Goal: Task Accomplishment & Management: Manage account settings

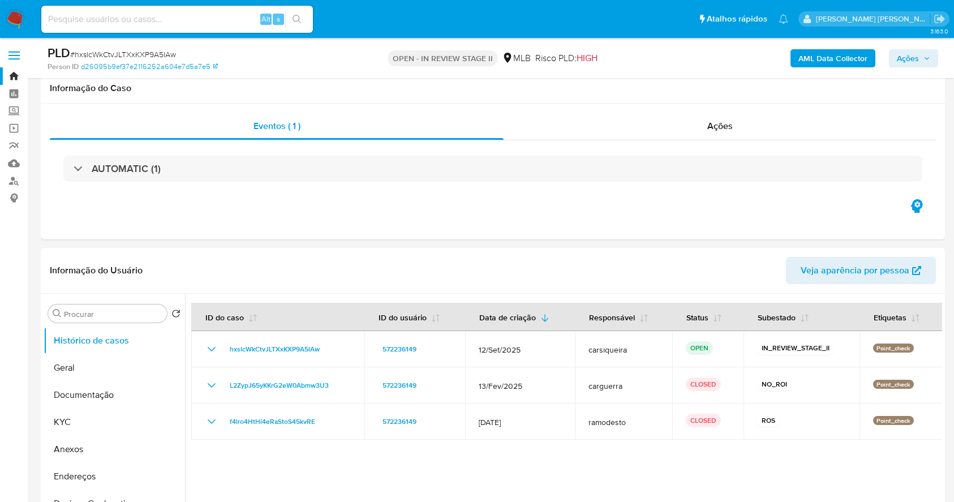
select select "10"
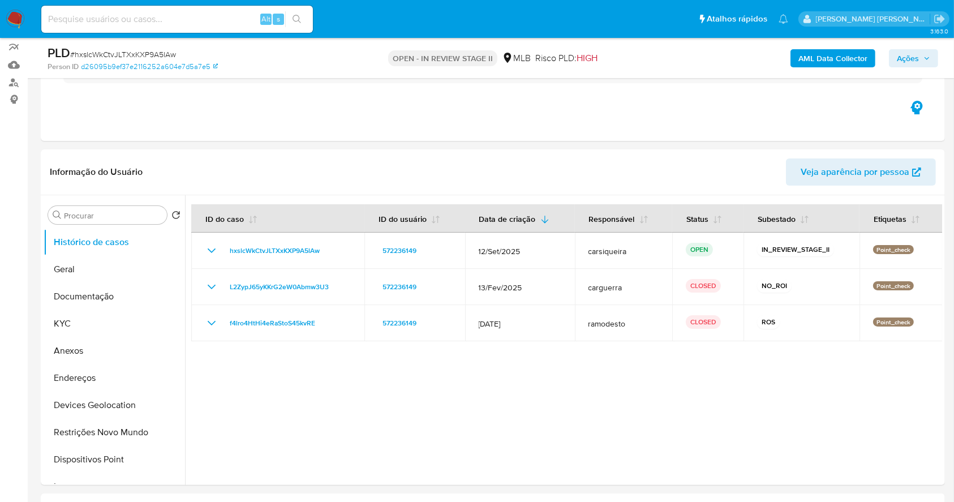
scroll to position [75, 0]
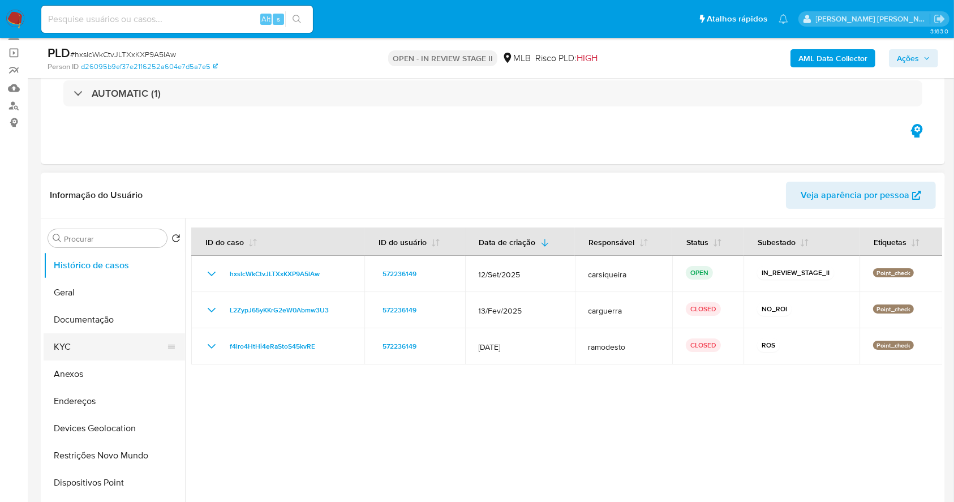
click at [79, 343] on button "KYC" at bounding box center [110, 346] width 132 height 27
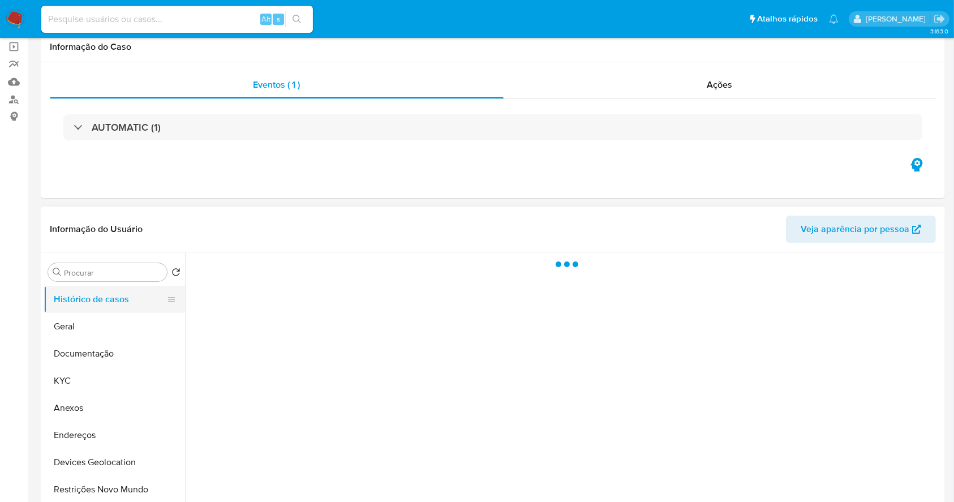
scroll to position [150, 0]
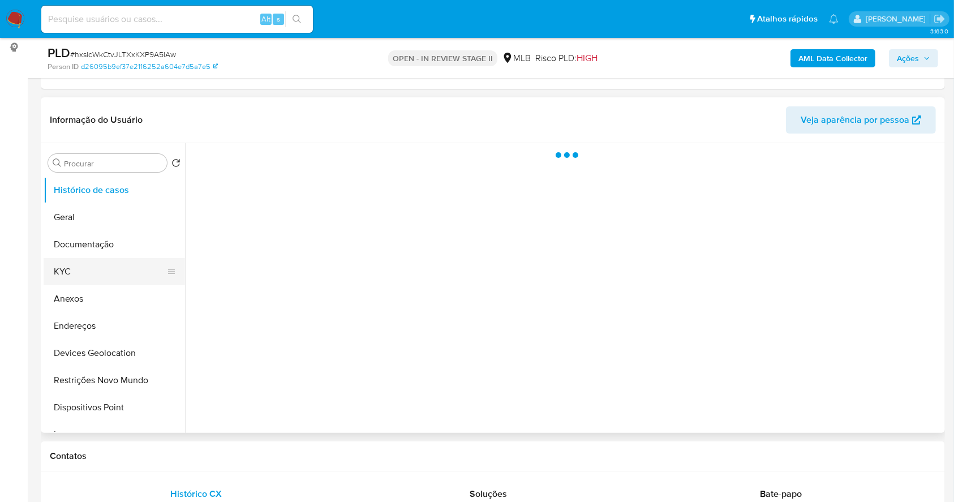
select select "10"
click at [92, 263] on button "KYC" at bounding box center [110, 271] width 132 height 27
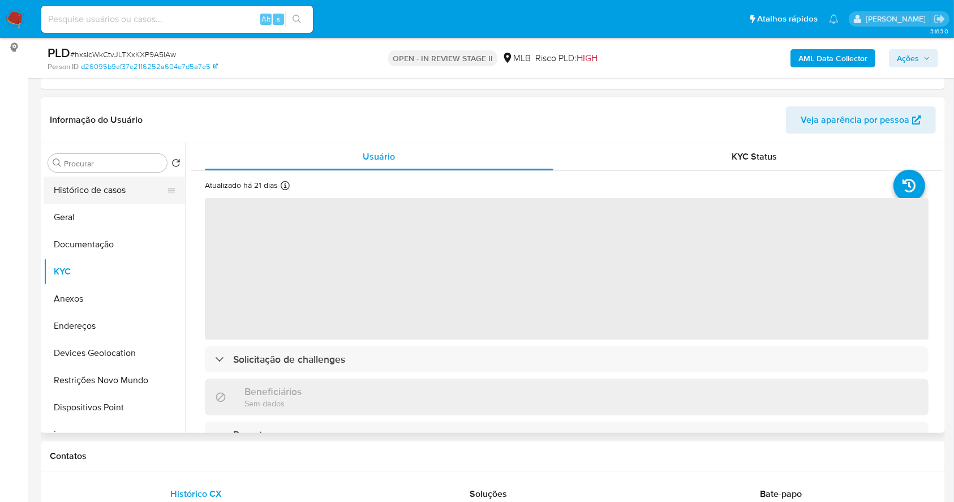
click at [123, 197] on button "Histórico de casos" at bounding box center [110, 189] width 132 height 27
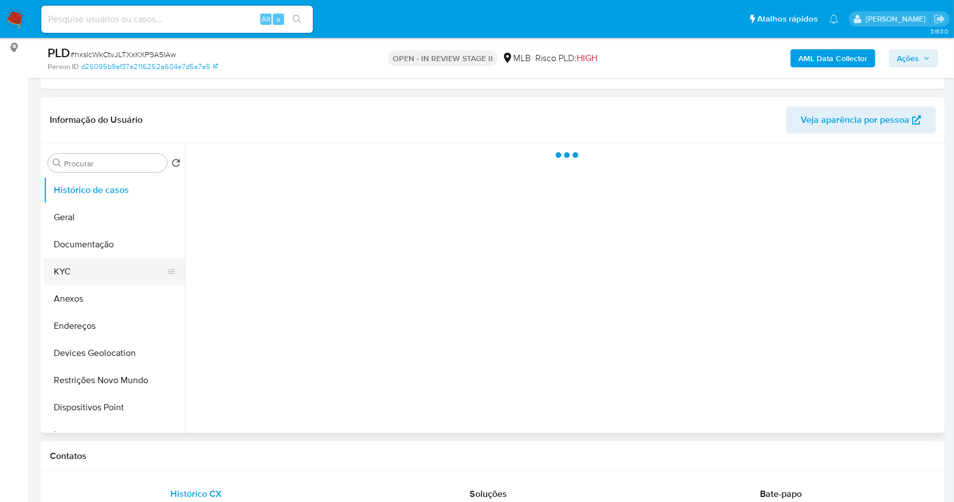
click at [106, 271] on button "KYC" at bounding box center [110, 271] width 132 height 27
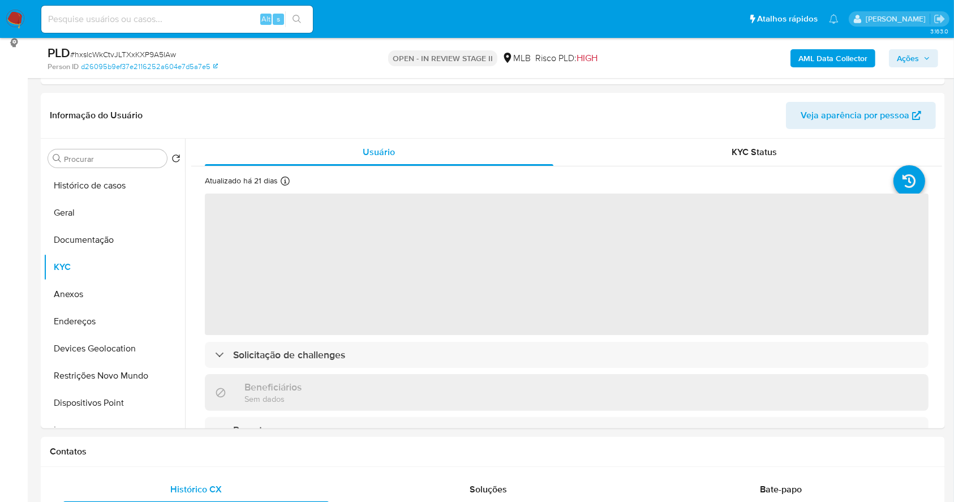
scroll to position [153, 0]
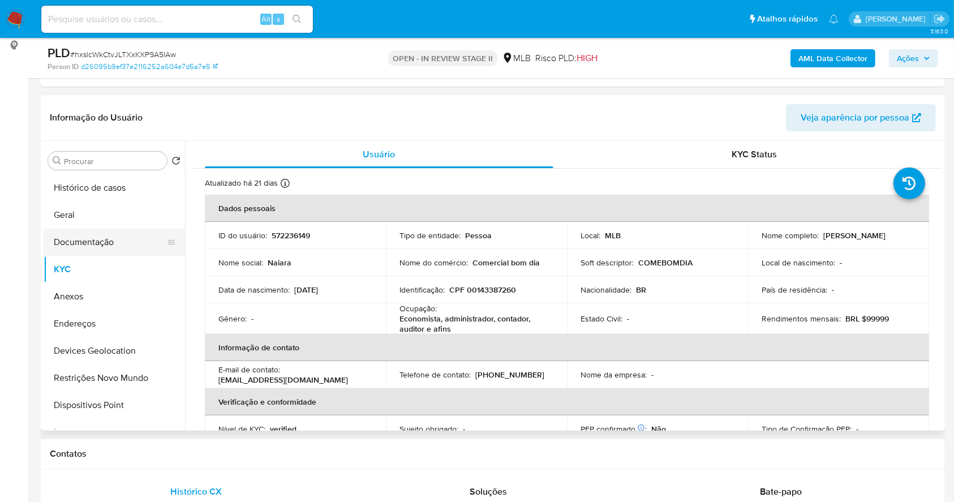
click at [59, 229] on button "Documentação" at bounding box center [110, 242] width 132 height 27
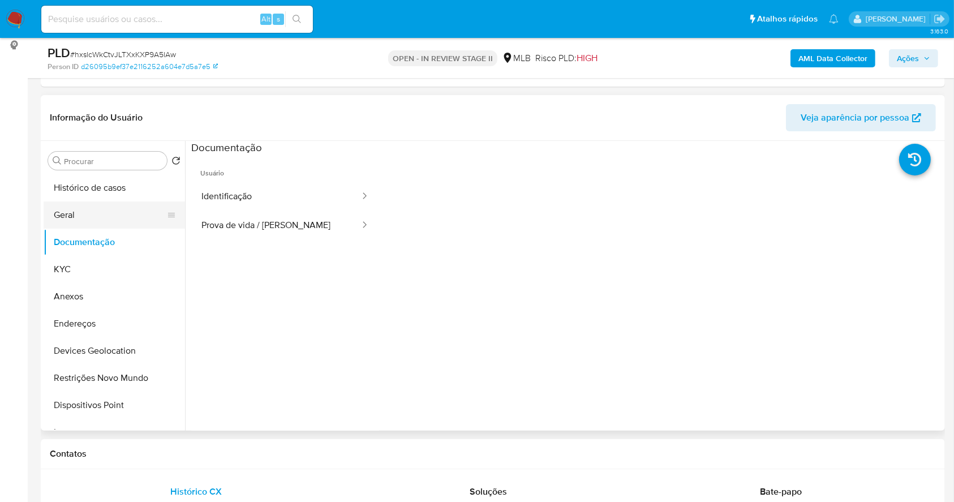
click at [66, 219] on button "Geral" at bounding box center [110, 214] width 132 height 27
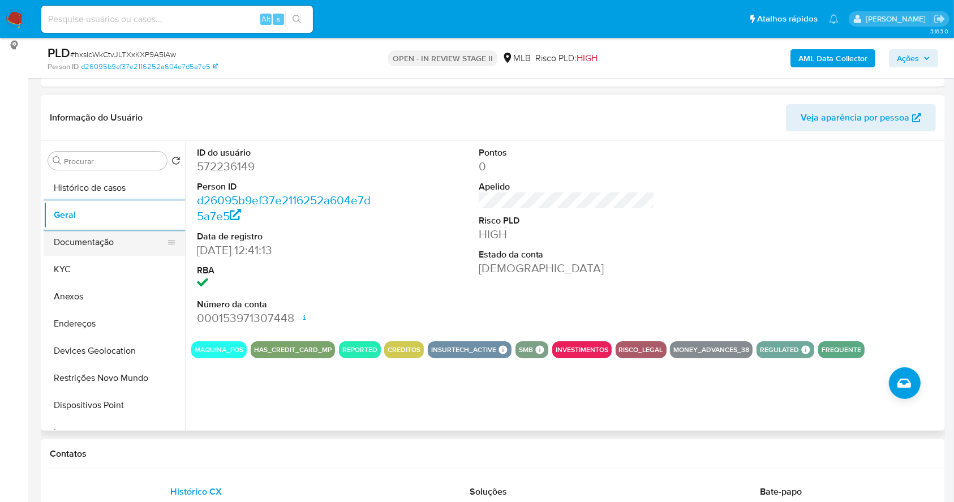
click at [94, 242] on button "Documentação" at bounding box center [110, 242] width 132 height 27
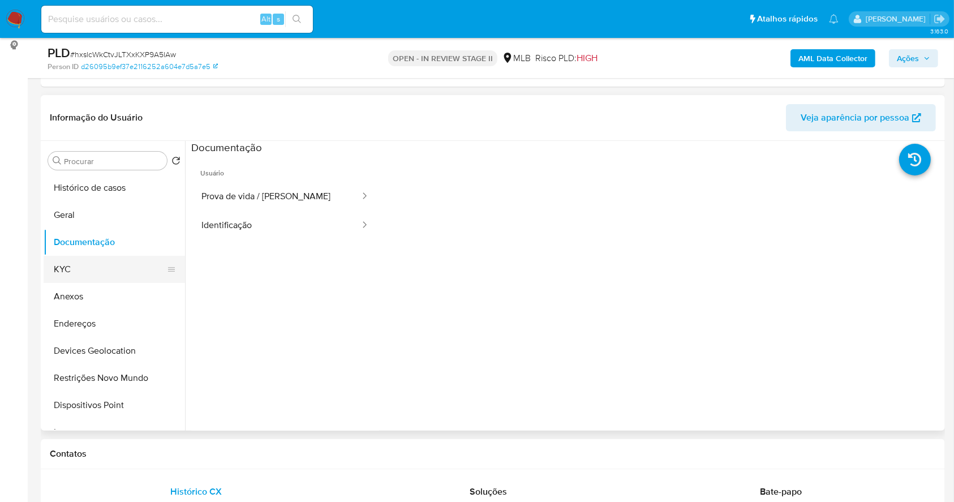
click at [62, 265] on button "KYC" at bounding box center [110, 269] width 132 height 27
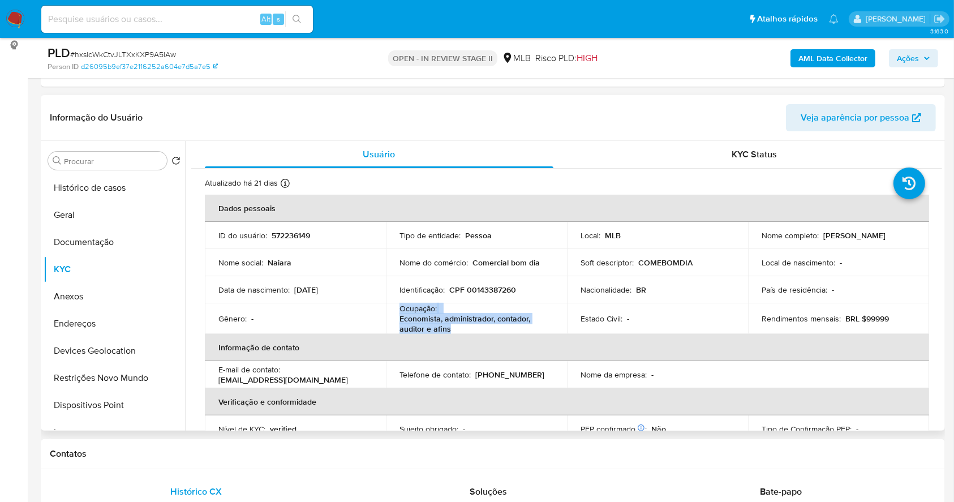
drag, startPoint x: 475, startPoint y: 330, endPoint x: 393, endPoint y: 305, distance: 86.1
click at [393, 305] on td "Ocupação : Economista, administrador, contador, auditor e afins" at bounding box center [476, 318] width 181 height 31
copy div "Ocupação : Economista, administrador, contador, auditor e afins"
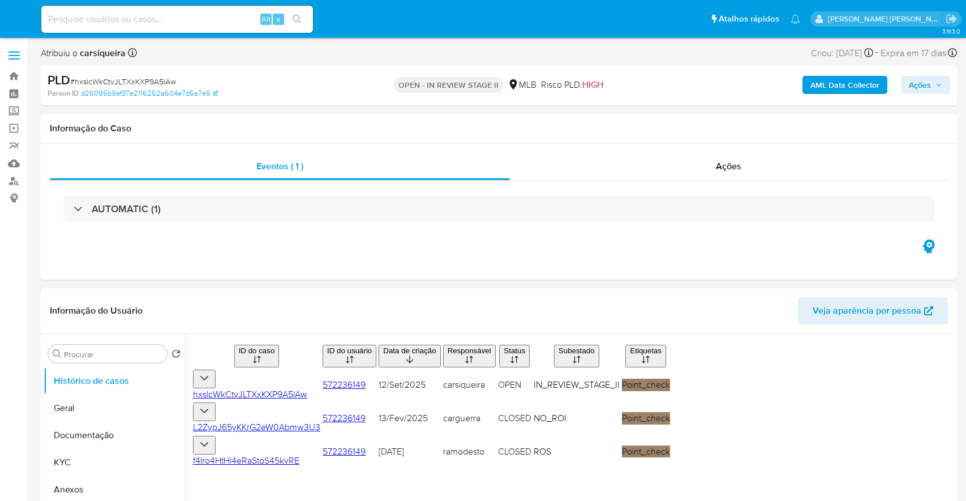
select select "10"
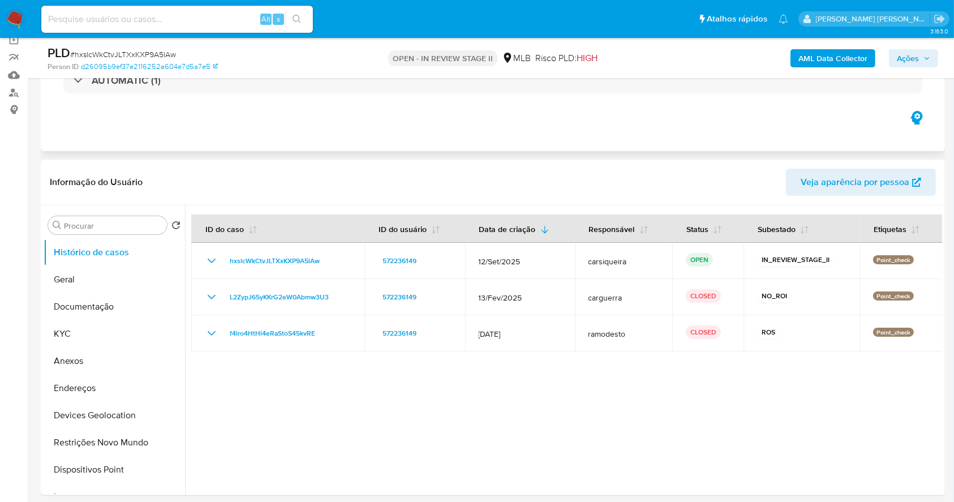
scroll to position [226, 0]
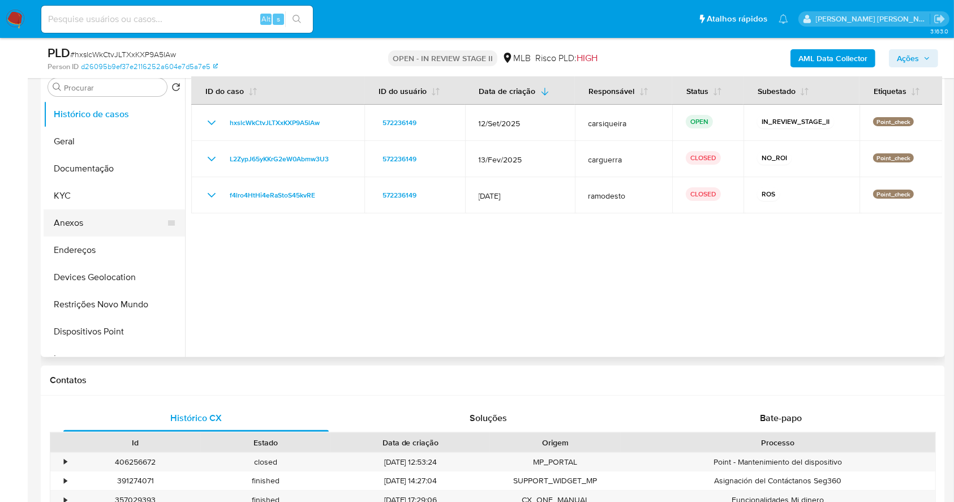
click at [81, 220] on button "Anexos" at bounding box center [110, 222] width 132 height 27
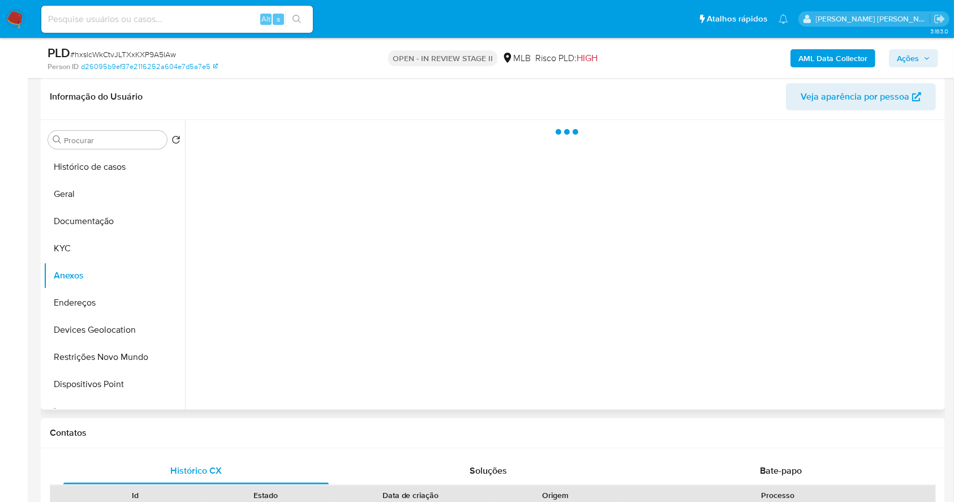
scroll to position [150, 0]
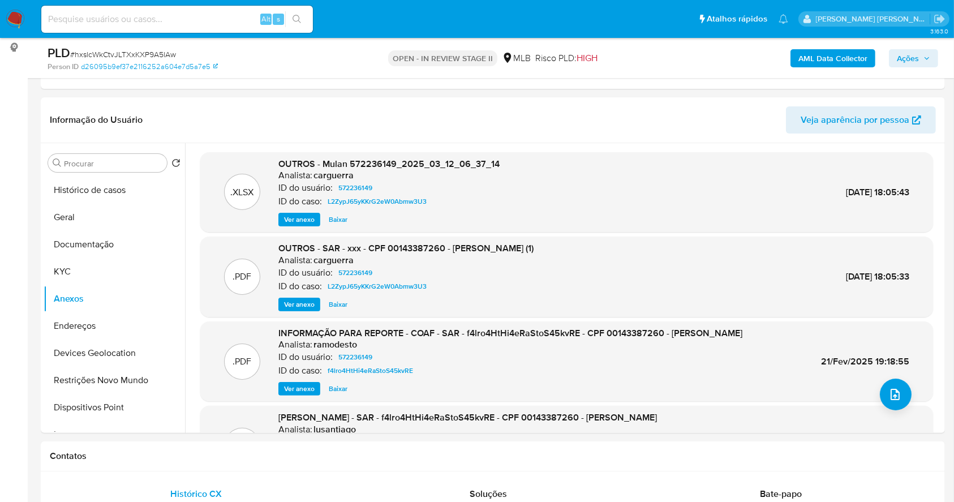
click at [833, 52] on b "AML Data Collector" at bounding box center [832, 58] width 69 height 18
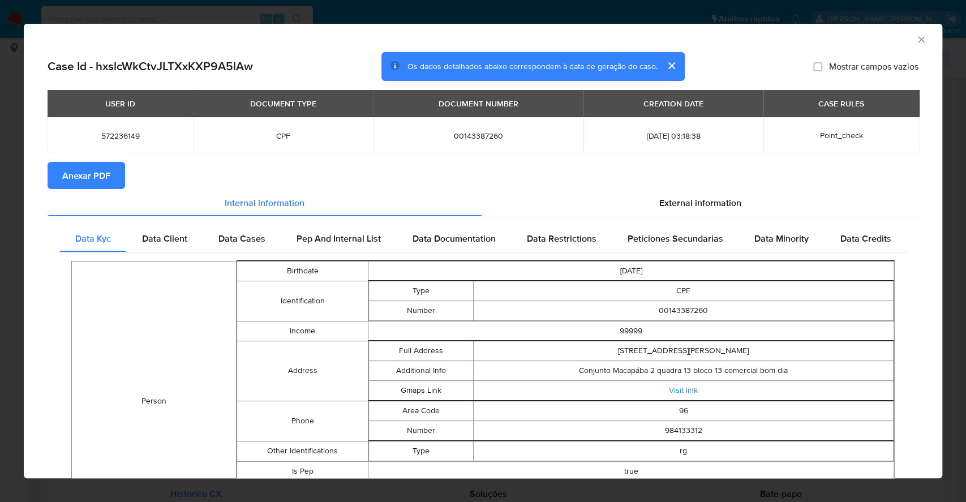
click at [108, 178] on span "Anexar PDF" at bounding box center [86, 175] width 48 height 25
click at [0, 235] on div "AML Data Collector Case Id - hxslcWkCtvJLTXxKXP9A5lAw Os dados detalhados abaix…" at bounding box center [483, 251] width 966 height 502
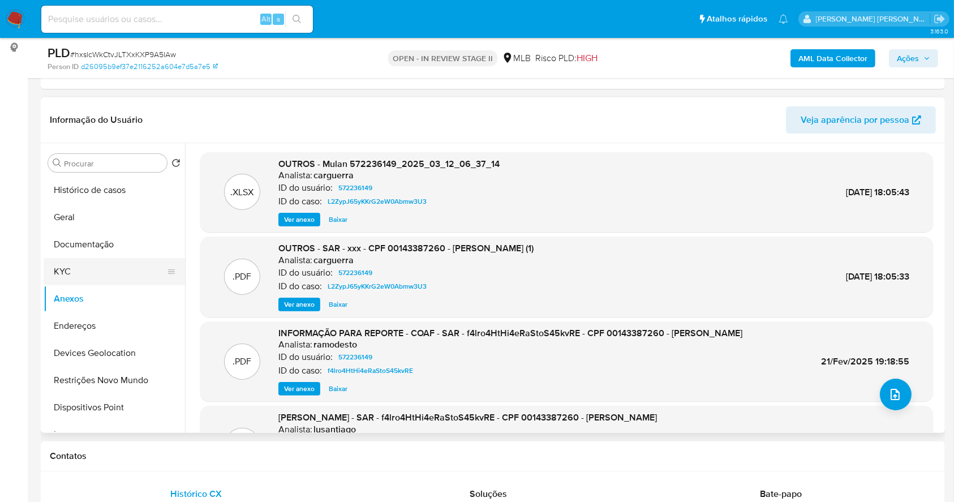
click at [106, 277] on button "KYC" at bounding box center [110, 271] width 132 height 27
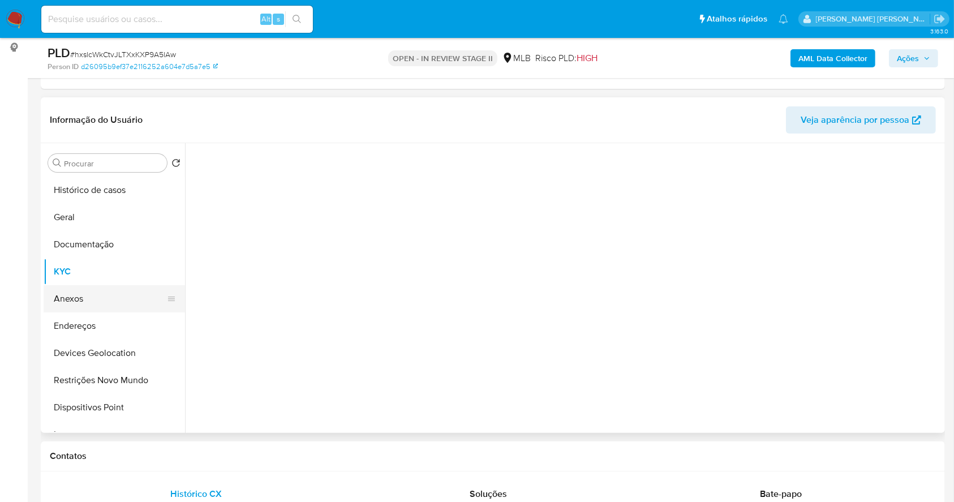
click at [109, 302] on button "Anexos" at bounding box center [110, 298] width 132 height 27
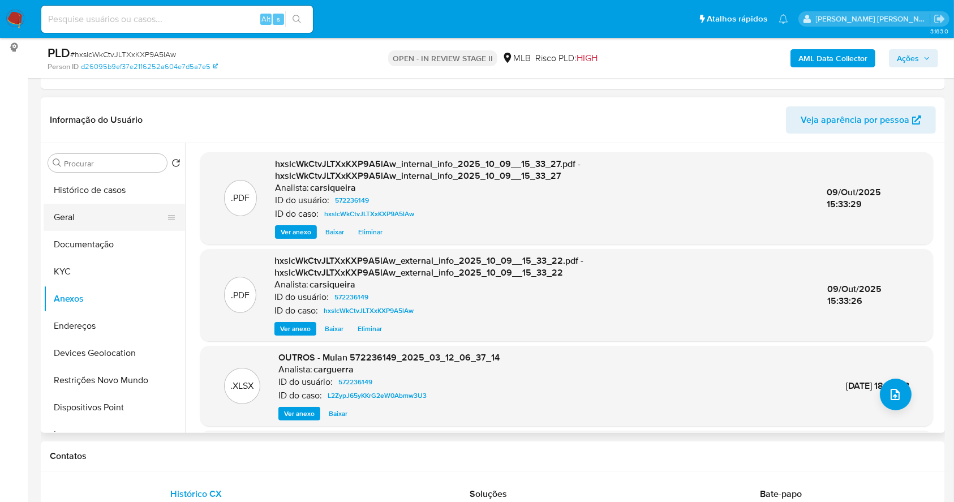
click at [111, 212] on button "Geral" at bounding box center [110, 217] width 132 height 27
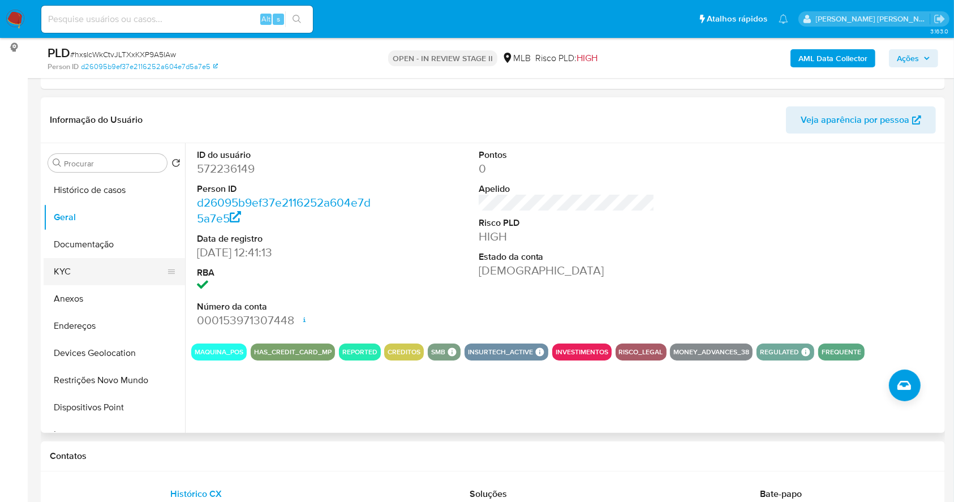
click at [91, 274] on button "KYC" at bounding box center [110, 271] width 132 height 27
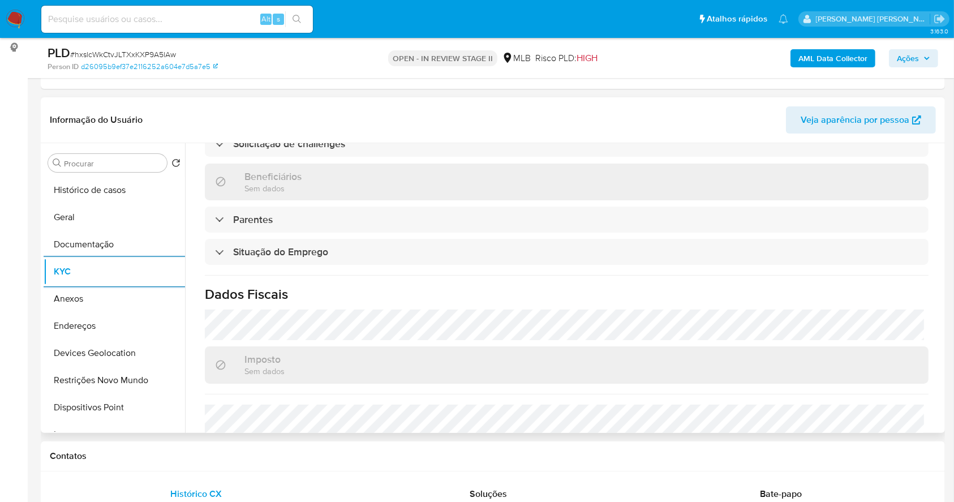
scroll to position [484, 0]
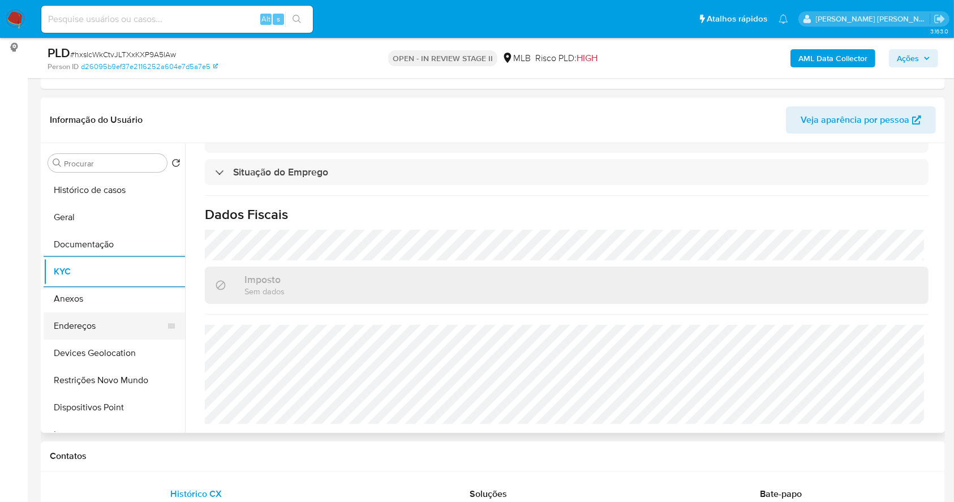
click at [117, 329] on button "Endereços" at bounding box center [110, 325] width 132 height 27
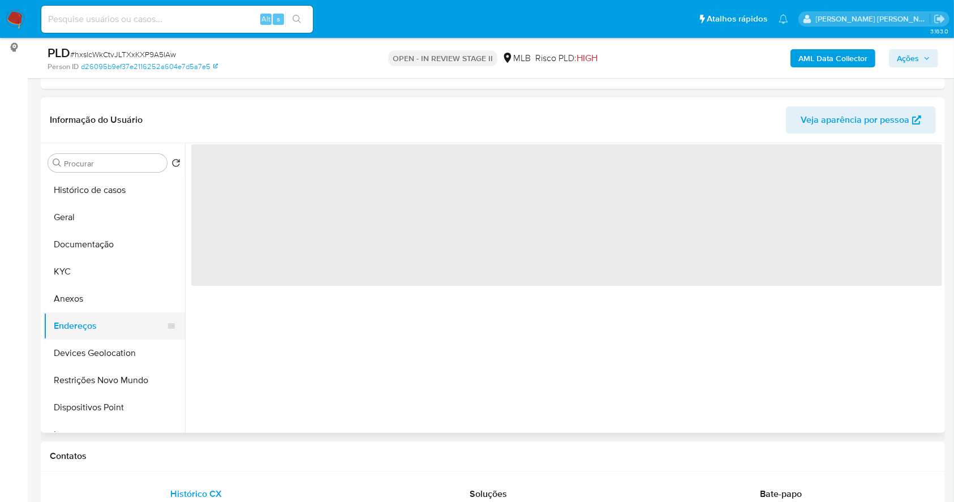
scroll to position [0, 0]
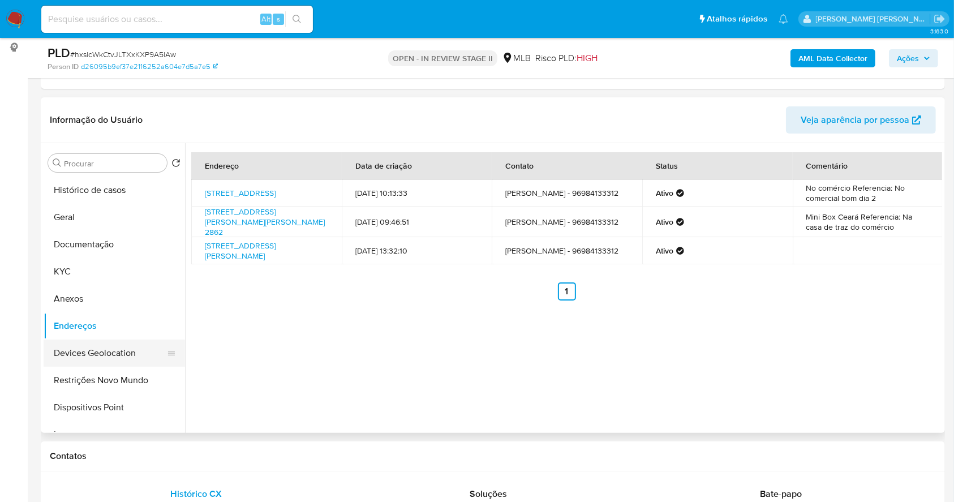
click at [131, 355] on button "Devices Geolocation" at bounding box center [110, 352] width 132 height 27
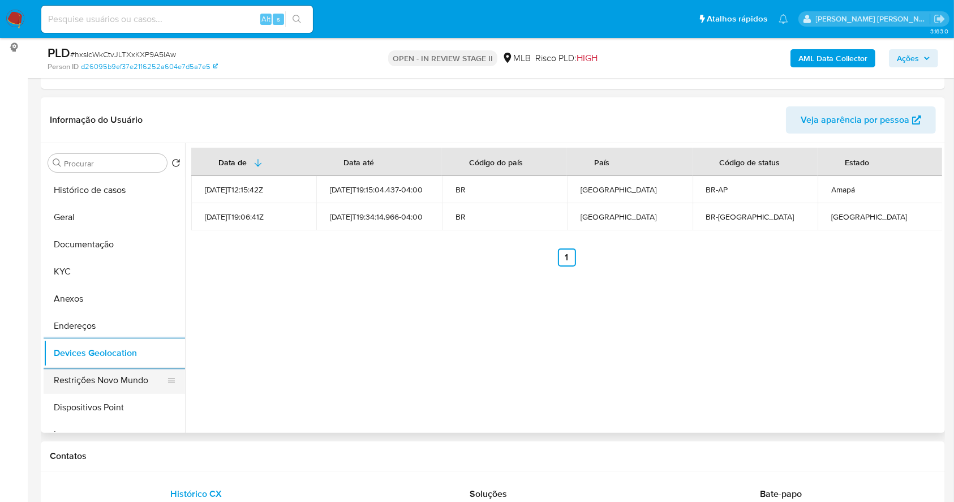
click at [130, 380] on button "Restrições Novo Mundo" at bounding box center [110, 380] width 132 height 27
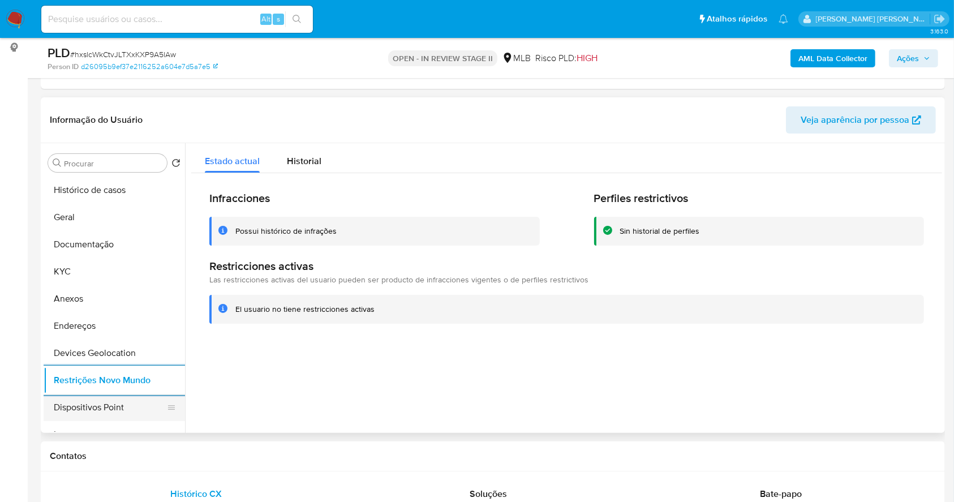
click at [114, 402] on button "Dispositivos Point" at bounding box center [110, 407] width 132 height 27
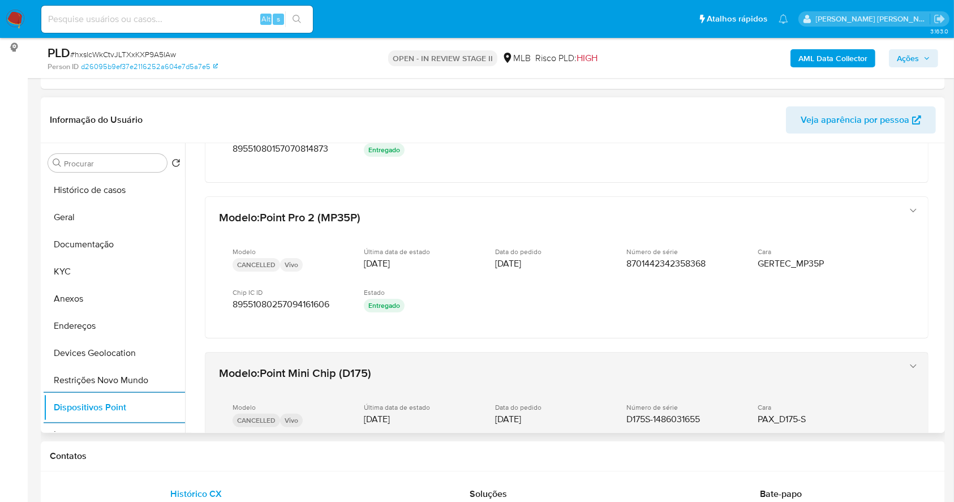
scroll to position [572, 0]
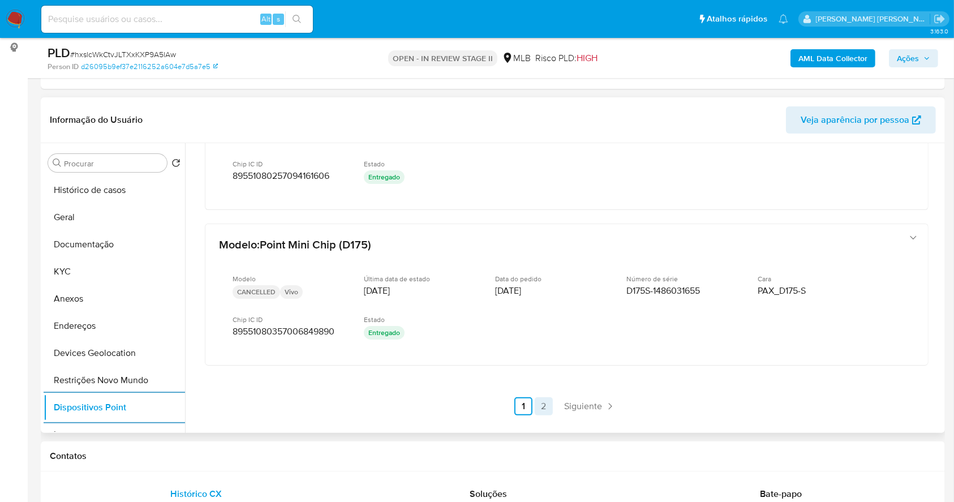
click at [538, 402] on link "2" at bounding box center [544, 406] width 18 height 18
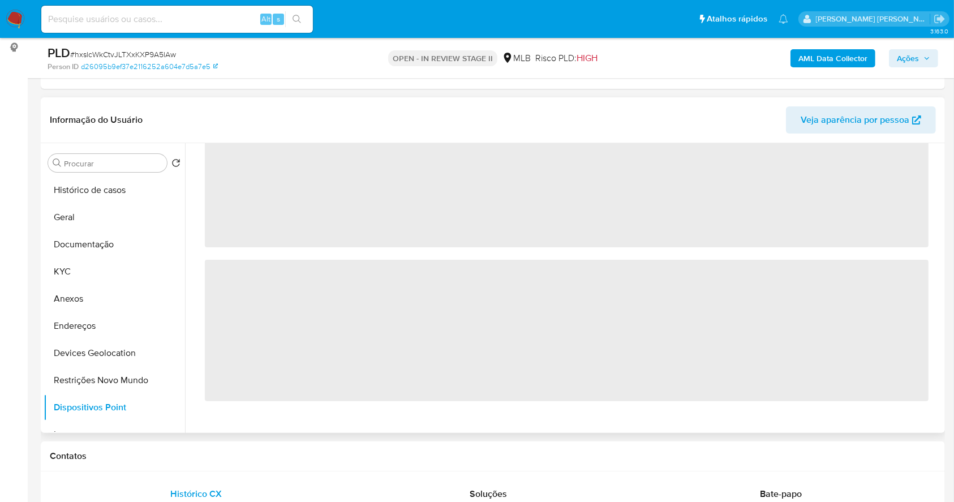
scroll to position [0, 0]
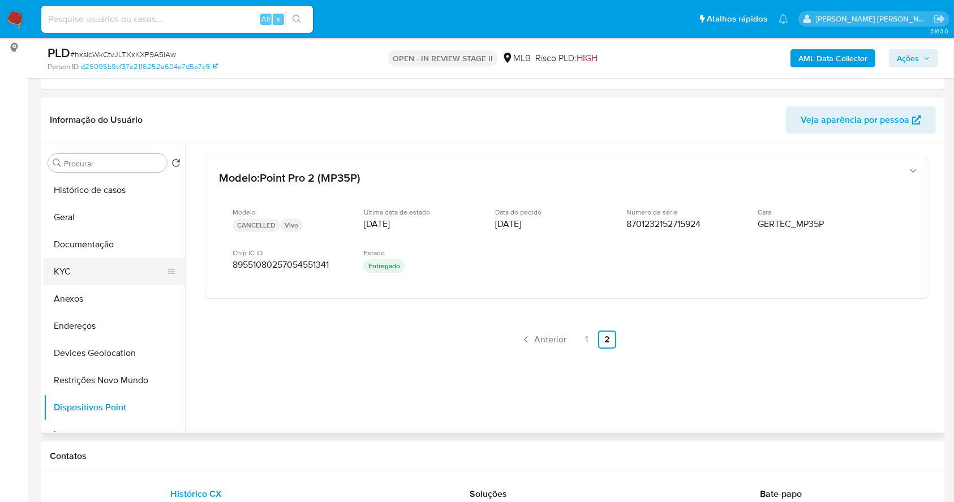
click at [85, 269] on button "KYC" at bounding box center [110, 271] width 132 height 27
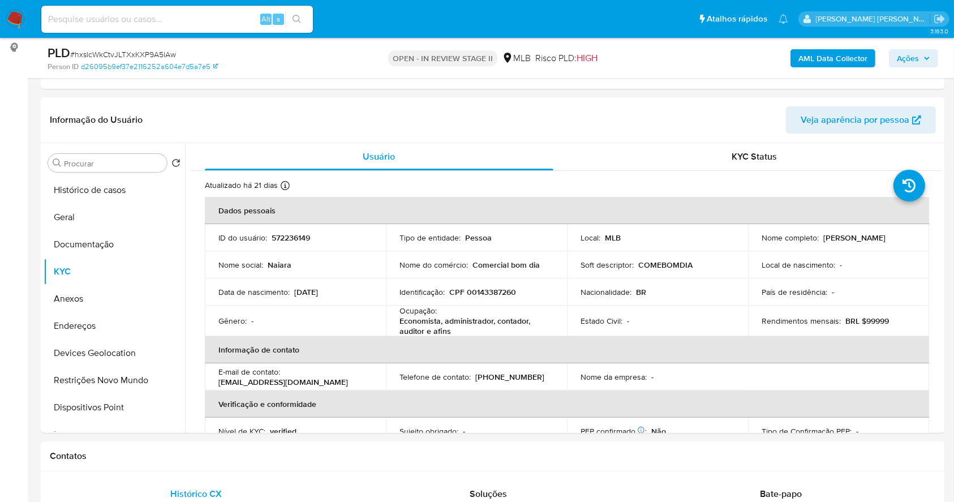
click at [488, 282] on td "Identificação : CPF 00143387260" at bounding box center [476, 291] width 181 height 27
click at [496, 290] on p "CPF 00143387260" at bounding box center [482, 292] width 67 height 10
copy p "00143387260"
click at [495, 288] on p "CPF 00143387260" at bounding box center [482, 292] width 67 height 10
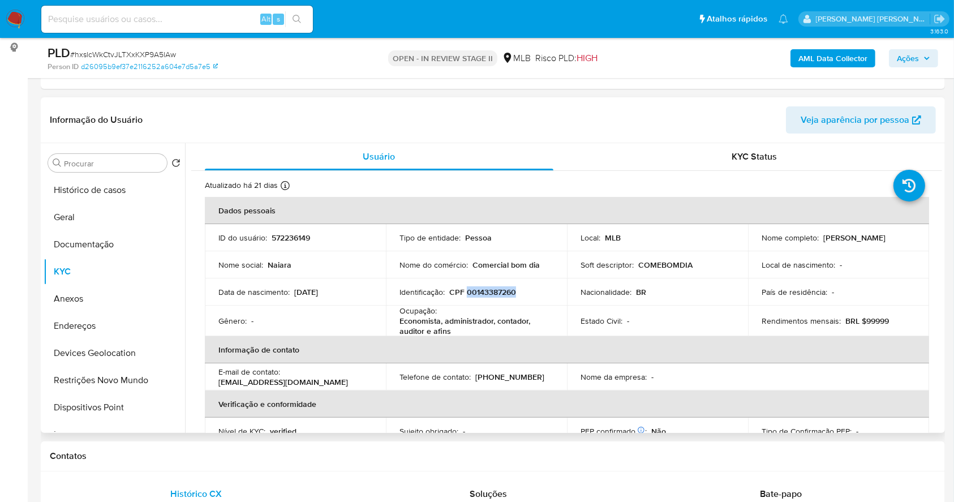
click at [495, 288] on p "CPF 00143387260" at bounding box center [482, 292] width 67 height 10
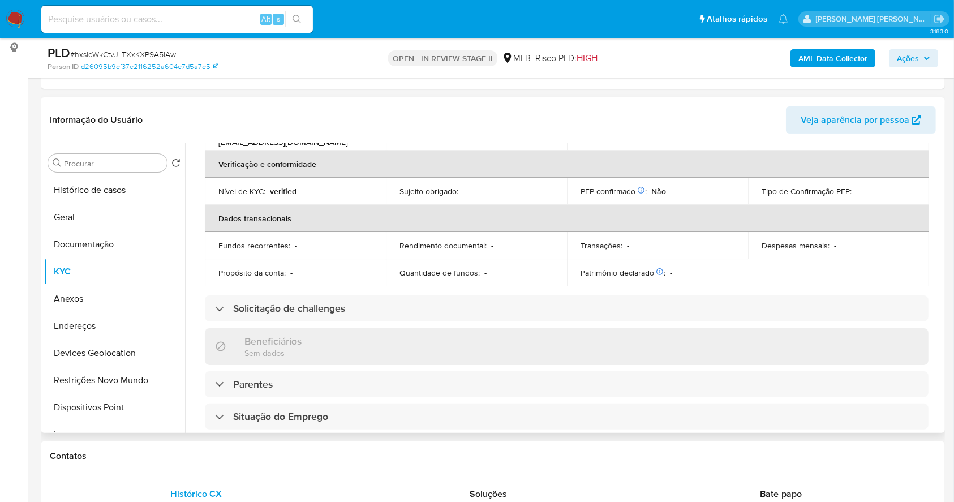
scroll to position [32, 0]
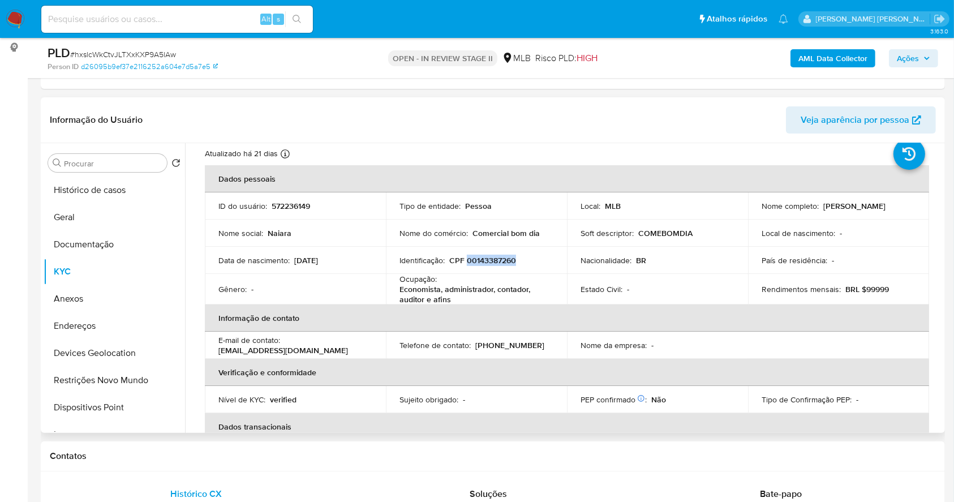
click at [475, 261] on p "CPF 00143387260" at bounding box center [482, 260] width 67 height 10
click at [74, 187] on button "Histórico de casos" at bounding box center [110, 189] width 132 height 27
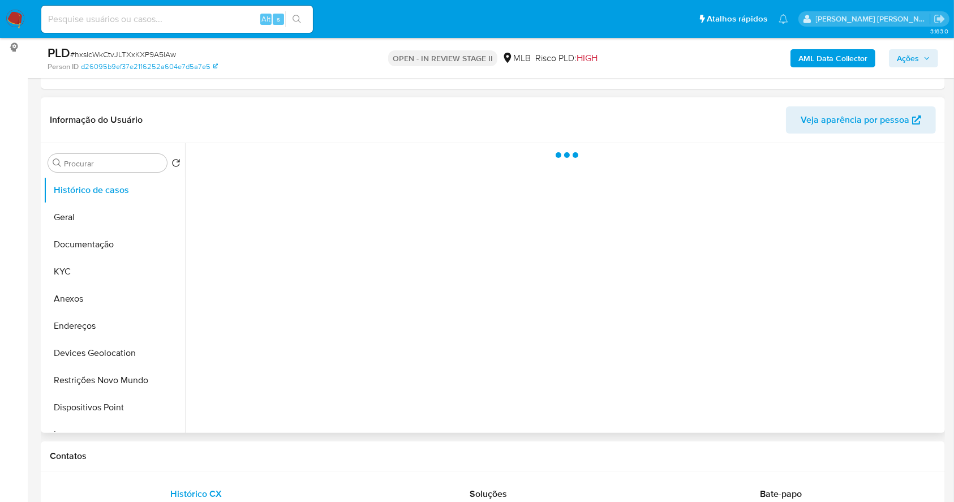
scroll to position [0, 0]
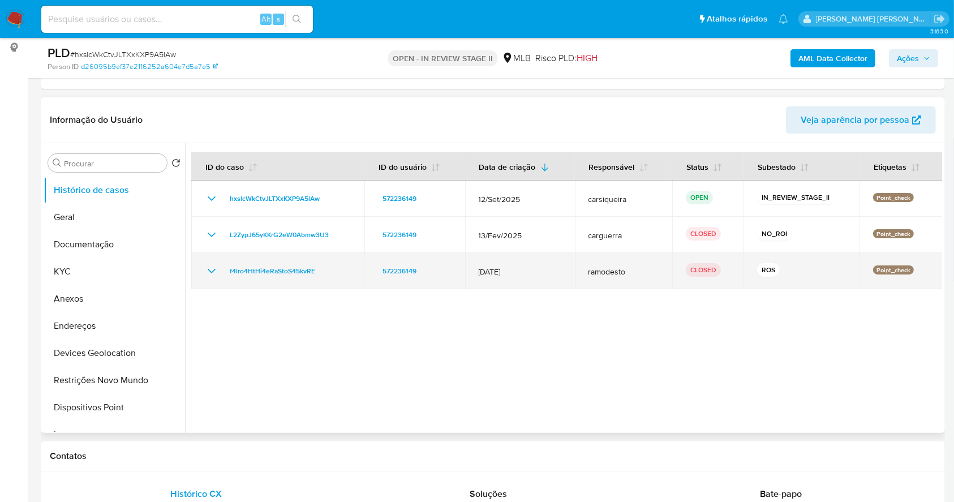
click at [210, 267] on icon "Mostrar/Ocultar" at bounding box center [212, 271] width 14 height 14
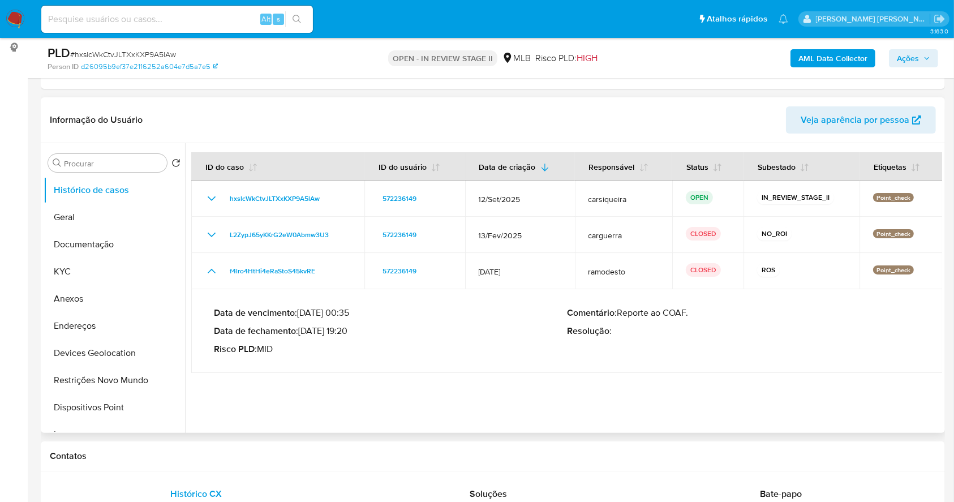
drag, startPoint x: 304, startPoint y: 328, endPoint x: 348, endPoint y: 330, distance: 44.7
click at [348, 330] on p "Data de fechamento : 21/02/2025 19:20" at bounding box center [390, 330] width 353 height 11
click at [923, 58] on icon "button" at bounding box center [926, 58] width 7 height 7
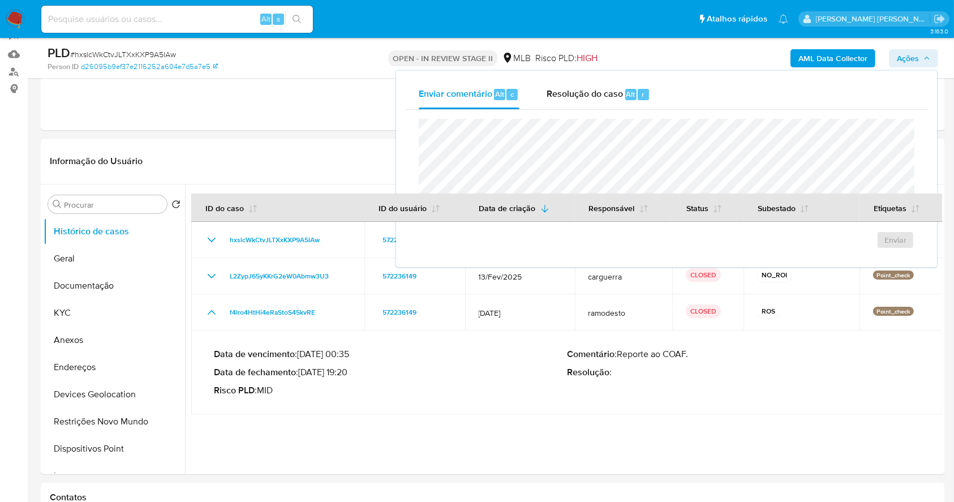
scroll to position [75, 0]
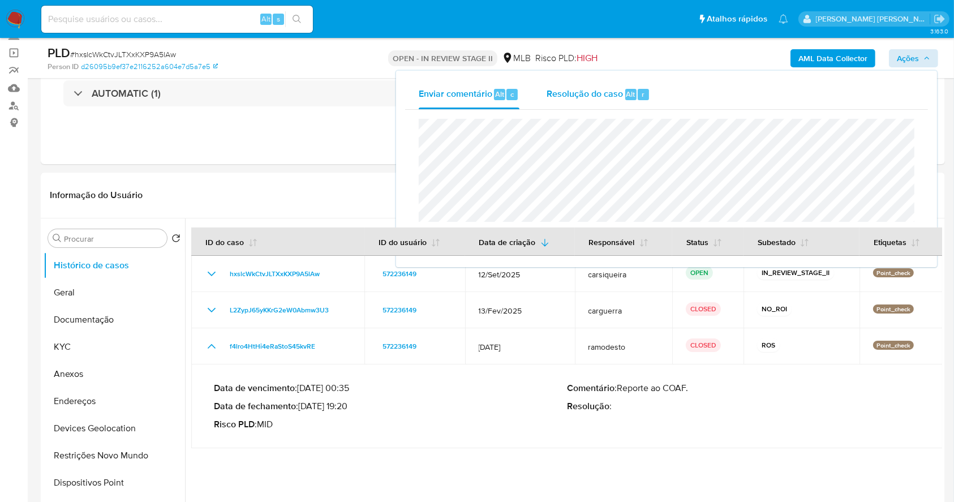
click at [649, 93] on div "Resolução do caso Alt r" at bounding box center [598, 94] width 104 height 29
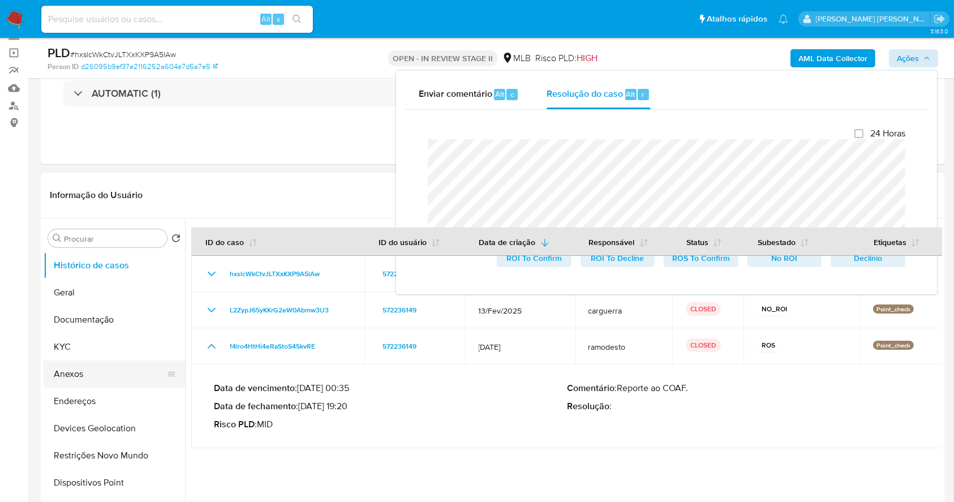
click at [77, 374] on button "Anexos" at bounding box center [110, 373] width 132 height 27
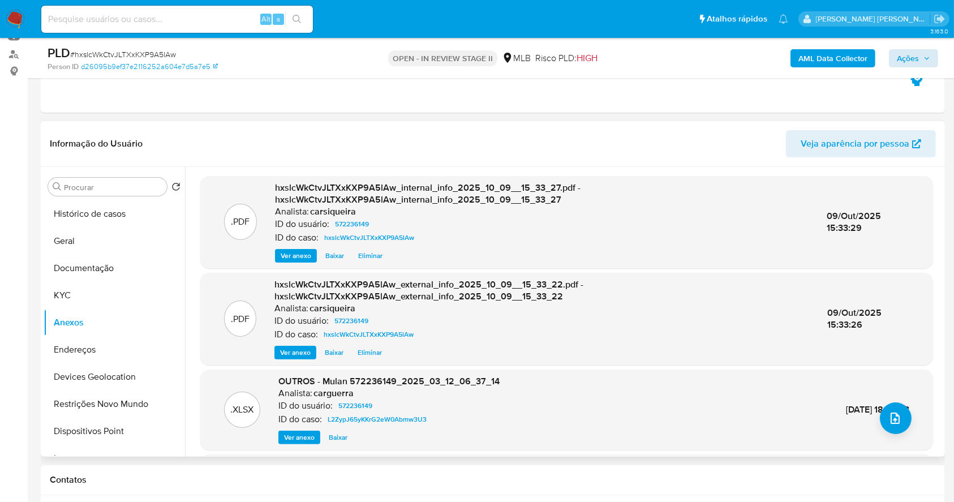
scroll to position [150, 0]
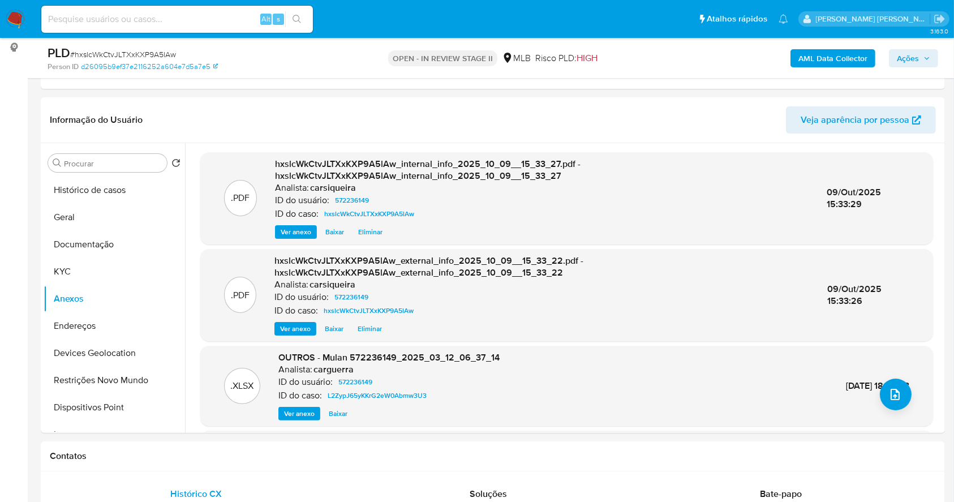
click at [910, 52] on span "Ações" at bounding box center [908, 58] width 22 height 18
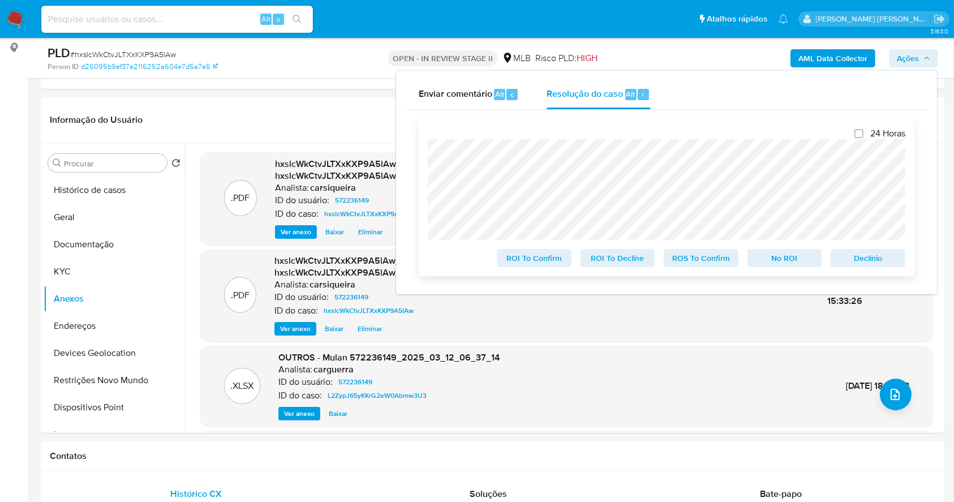
click at [863, 257] on span "Declínio" at bounding box center [867, 258] width 59 height 16
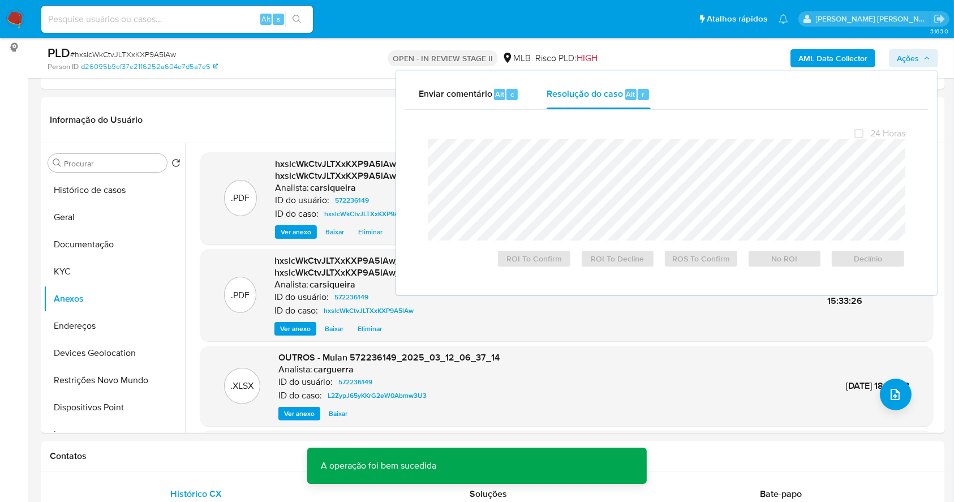
click at [126, 52] on span "# hxslcWkCtvJLTXxKXP9A5lAw" at bounding box center [123, 54] width 106 height 11
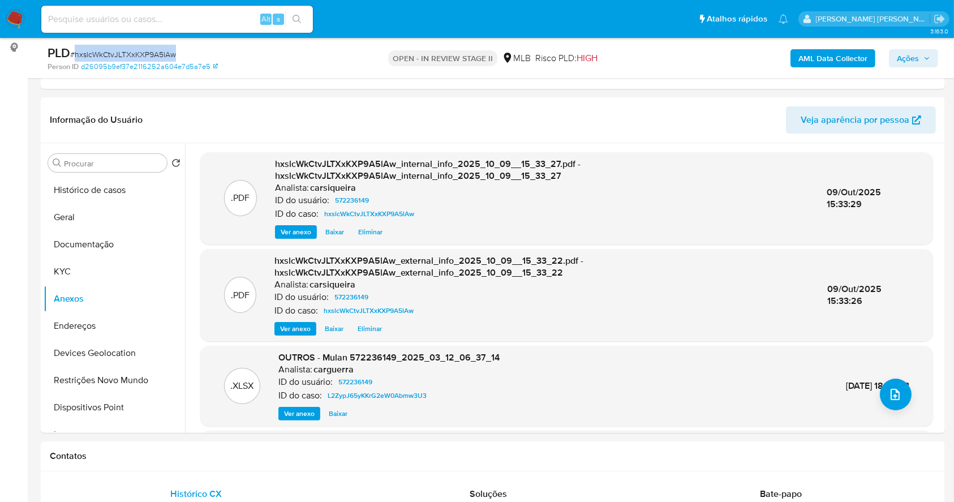
click at [126, 52] on span "# hxslcWkCtvJLTXxKXP9A5lAw" at bounding box center [123, 54] width 106 height 11
copy span "hxslcWkCtvJLTXxKXP9A5lAw"
click at [12, 20] on img at bounding box center [15, 19] width 19 height 19
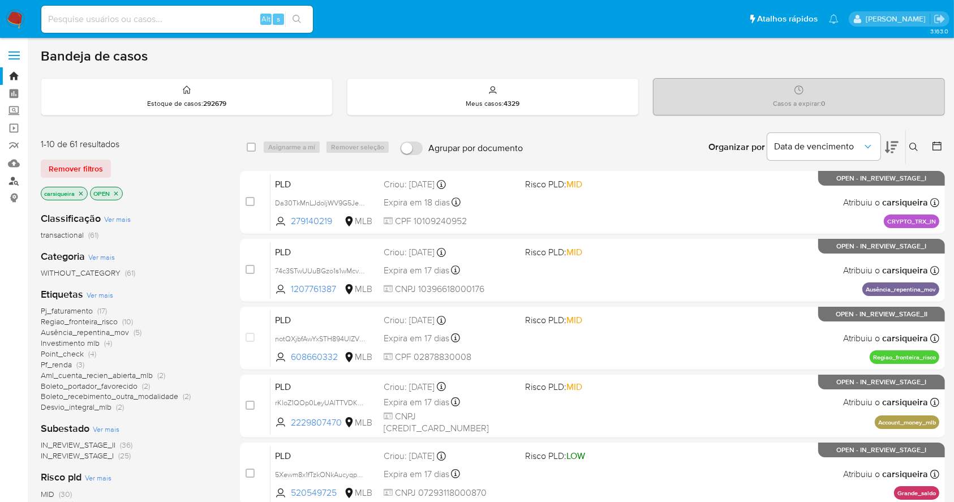
click at [9, 183] on link "Localizador de pessoas" at bounding box center [67, 181] width 135 height 18
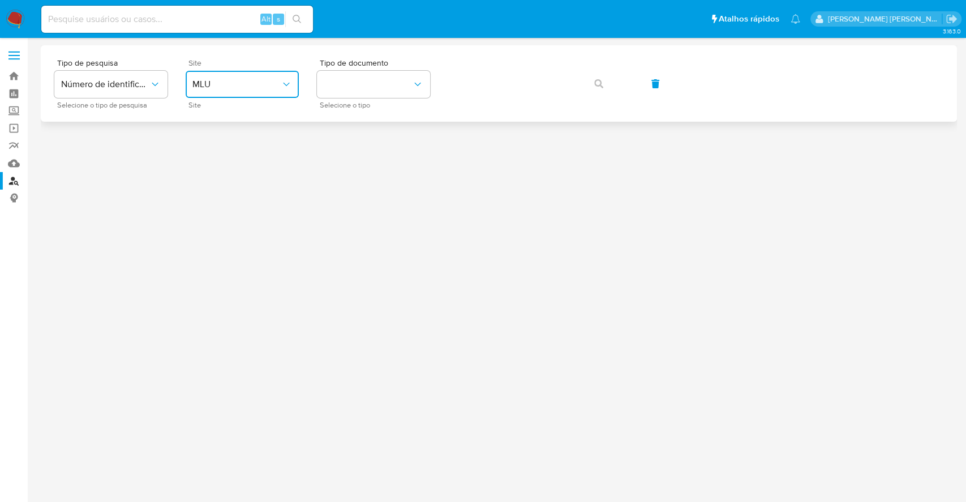
click at [251, 74] on button "MLU" at bounding box center [242, 84] width 113 height 27
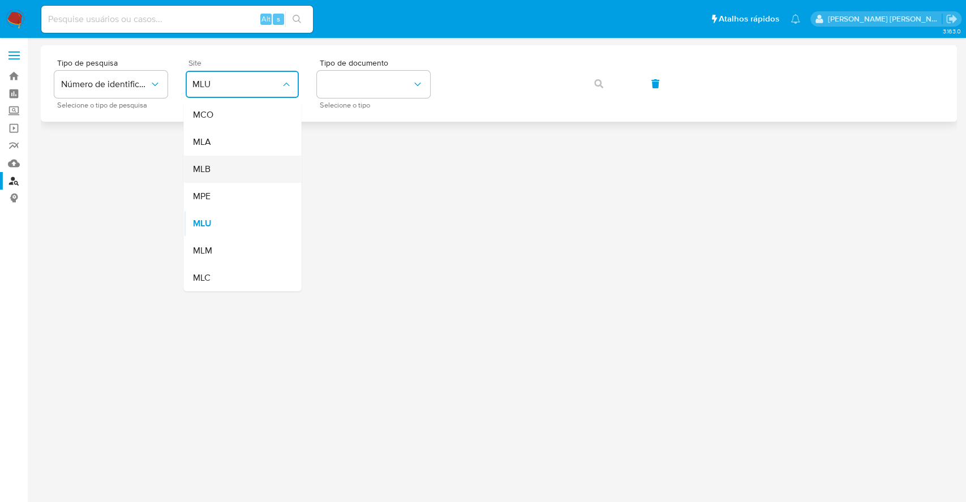
click at [236, 161] on div "MLB" at bounding box center [238, 169] width 93 height 27
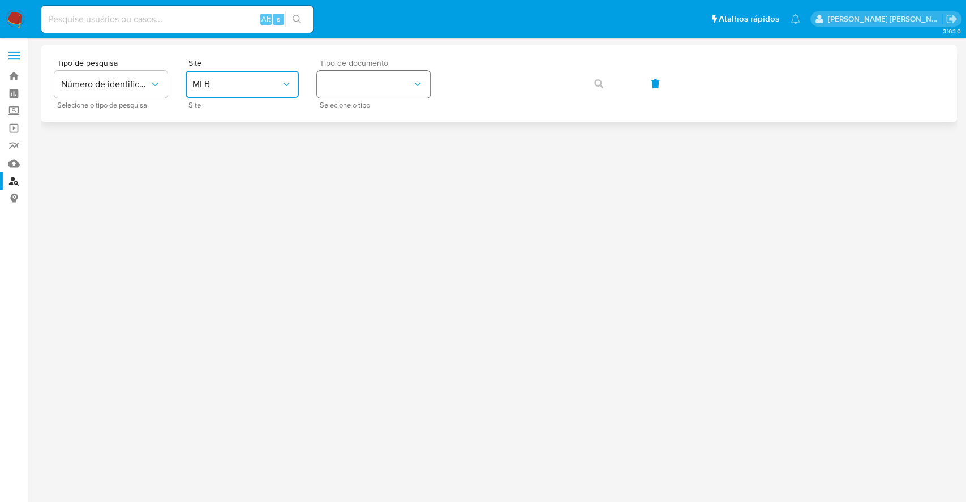
click at [342, 79] on button "identificationType" at bounding box center [373, 84] width 113 height 27
click at [360, 148] on div "CPF CPF" at bounding box center [370, 159] width 93 height 38
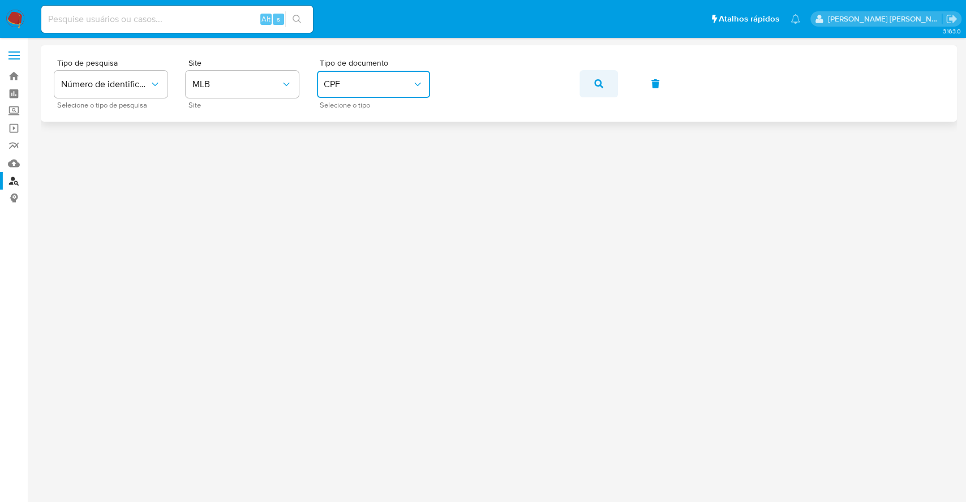
click at [594, 85] on icon "button" at bounding box center [598, 83] width 9 height 9
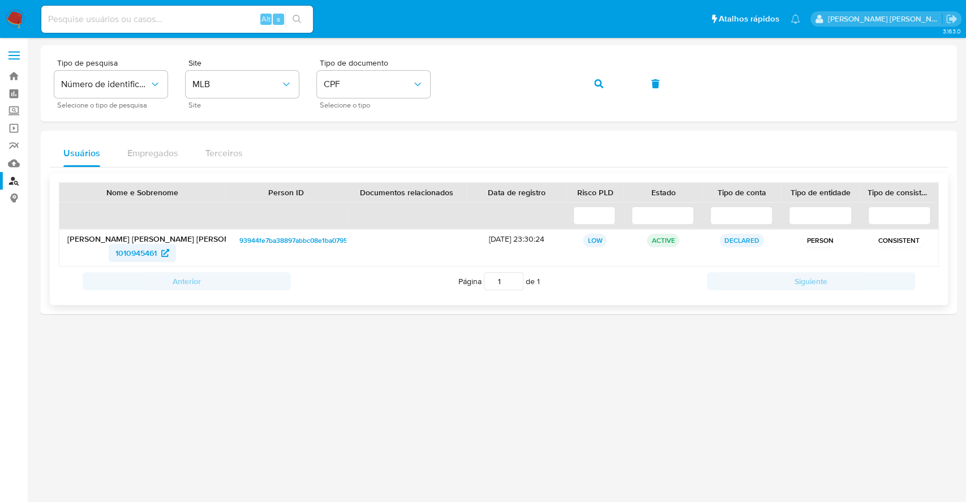
click at [143, 254] on span "1010945461" at bounding box center [135, 253] width 41 height 18
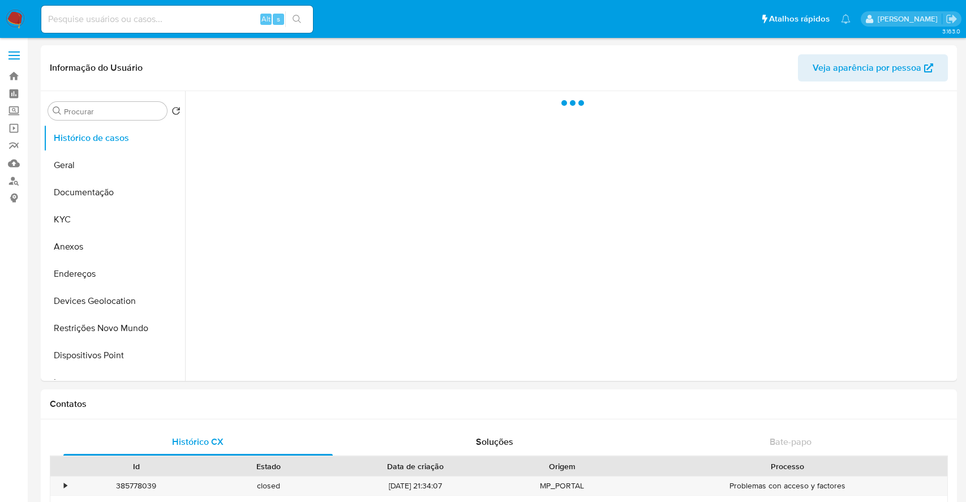
select select "10"
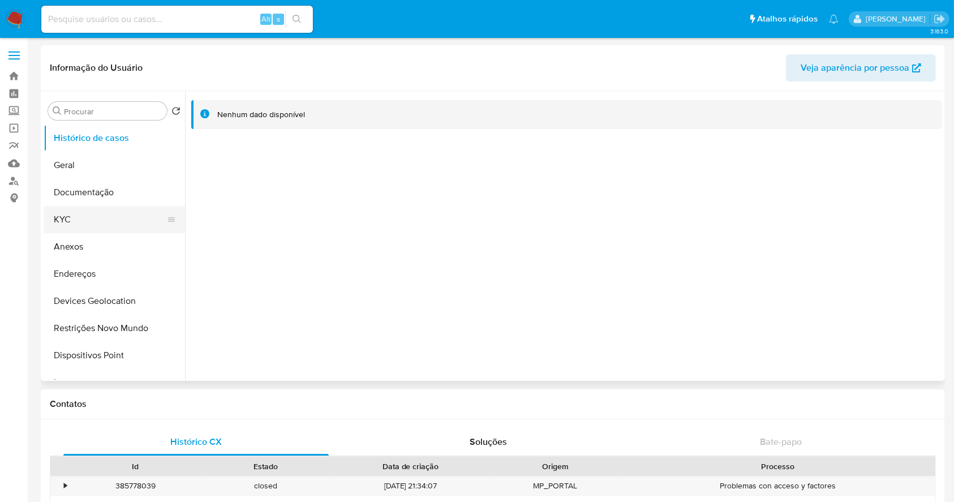
click at [61, 217] on button "KYC" at bounding box center [110, 219] width 132 height 27
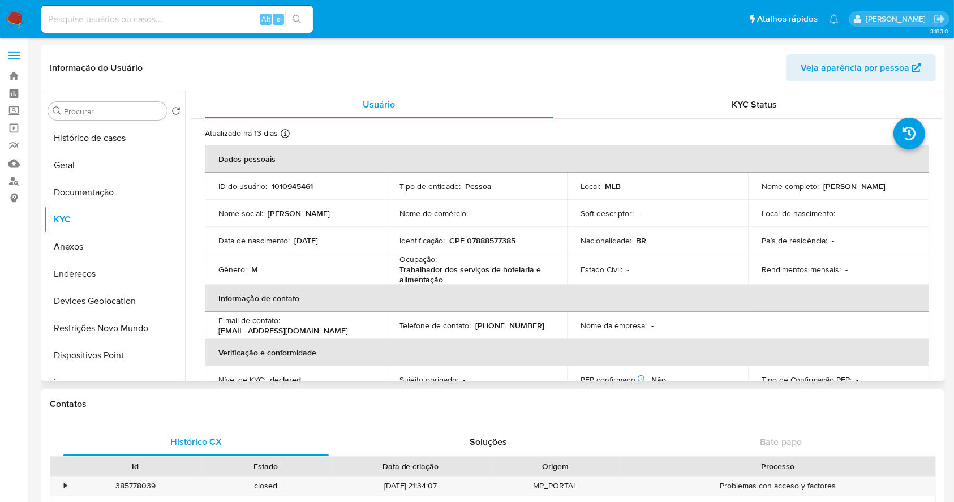
click at [494, 237] on p "CPF 07888577385" at bounding box center [482, 240] width 66 height 10
copy p "07888577385"
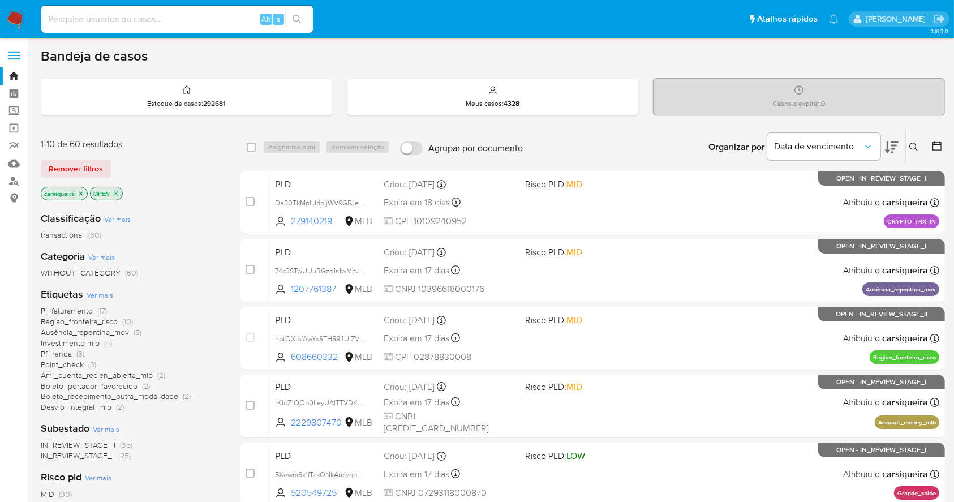
click at [81, 192] on icon "close-filter" at bounding box center [81, 193] width 4 height 4
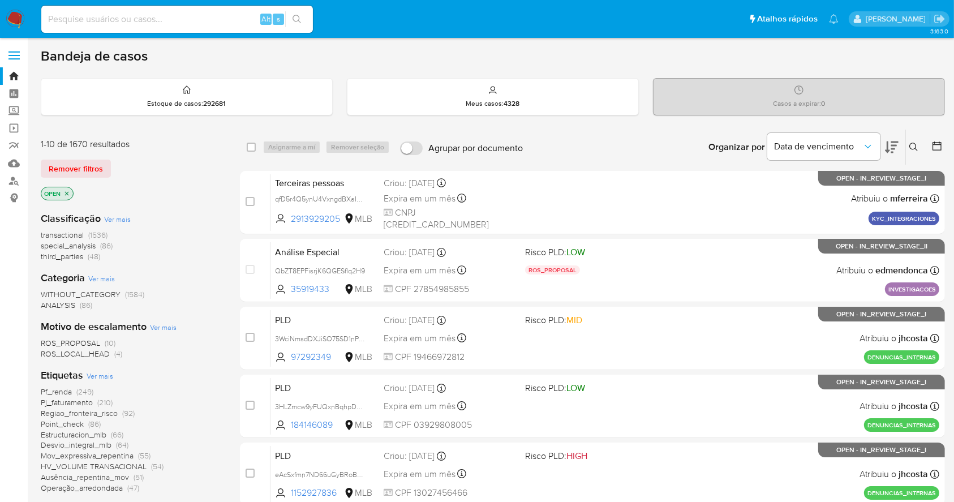
click at [909, 143] on icon at bounding box center [913, 147] width 9 height 9
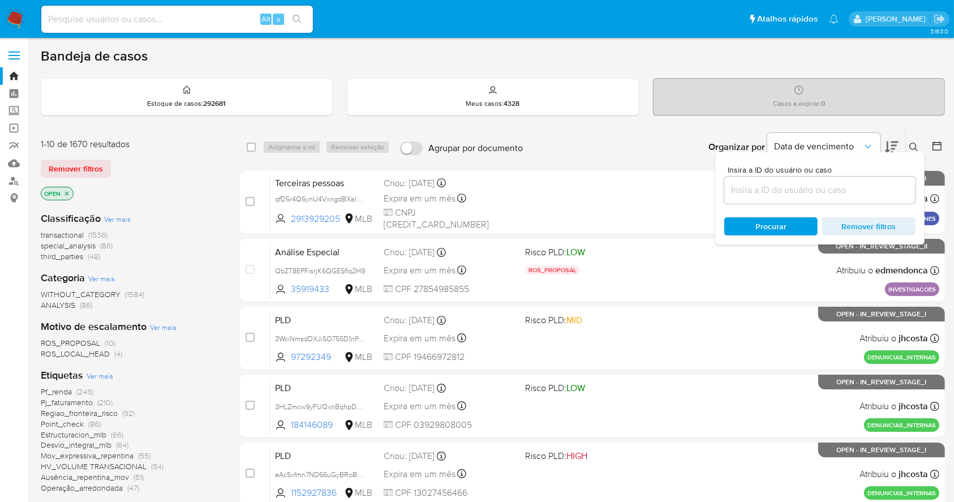
click at [768, 174] on div "Insira a ID do usuário ou caso" at bounding box center [819, 185] width 191 height 38
drag, startPoint x: 770, startPoint y: 186, endPoint x: 730, endPoint y: 196, distance: 41.4
click at [770, 186] on input at bounding box center [819, 190] width 191 height 15
paste input "hxslcWkCtvJLTXxKXP9A5lAw"
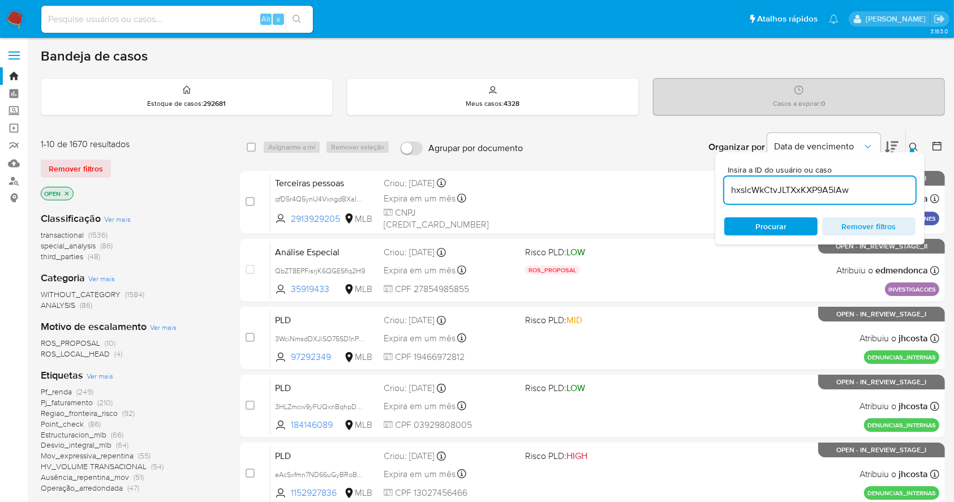
type input "hxslcWkCtvJLTXxKXP9A5lAw"
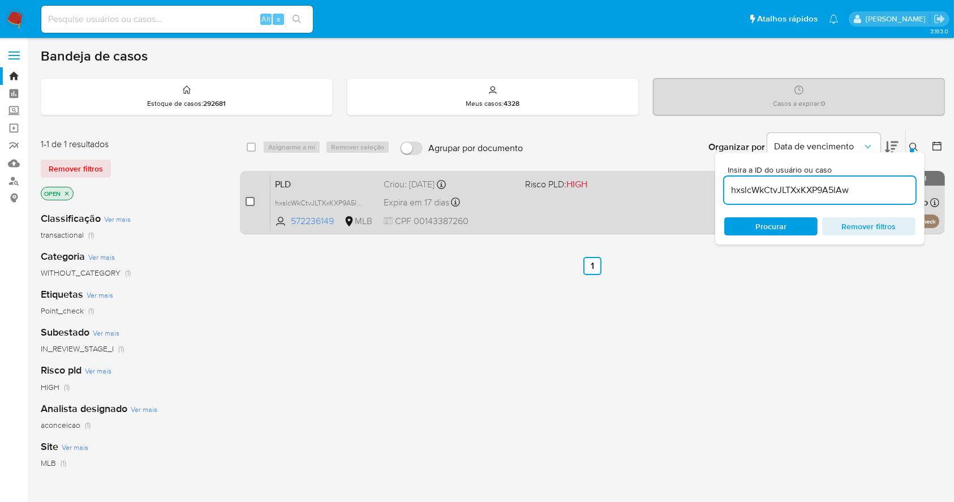
click at [253, 202] on div "case-item-checkbox" at bounding box center [249, 201] width 9 height 11
click at [253, 199] on input "checkbox" at bounding box center [249, 201] width 9 height 9
checkbox input "true"
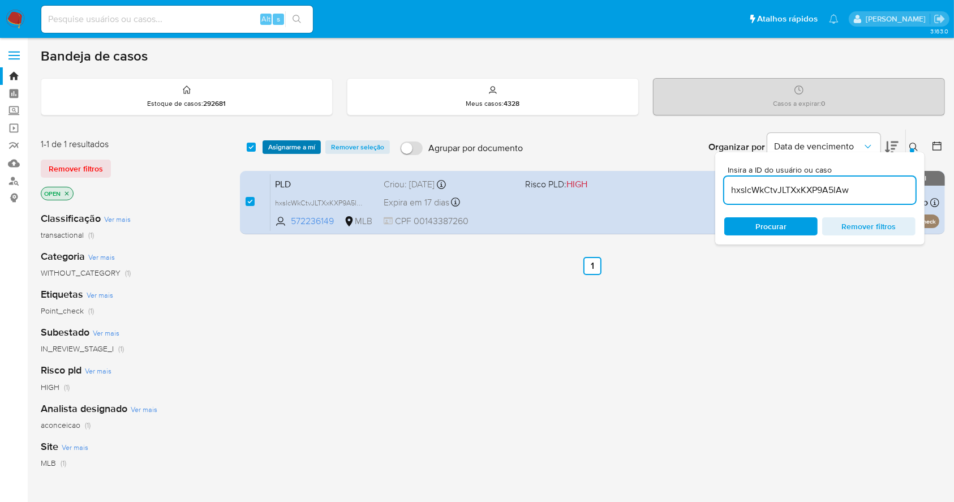
click at [300, 148] on span "Asignarme a mí" at bounding box center [291, 146] width 47 height 11
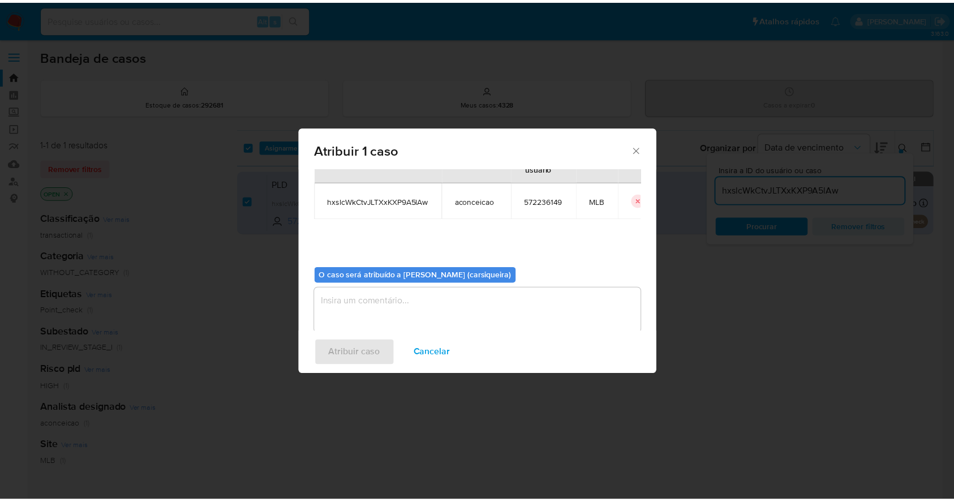
scroll to position [58, 0]
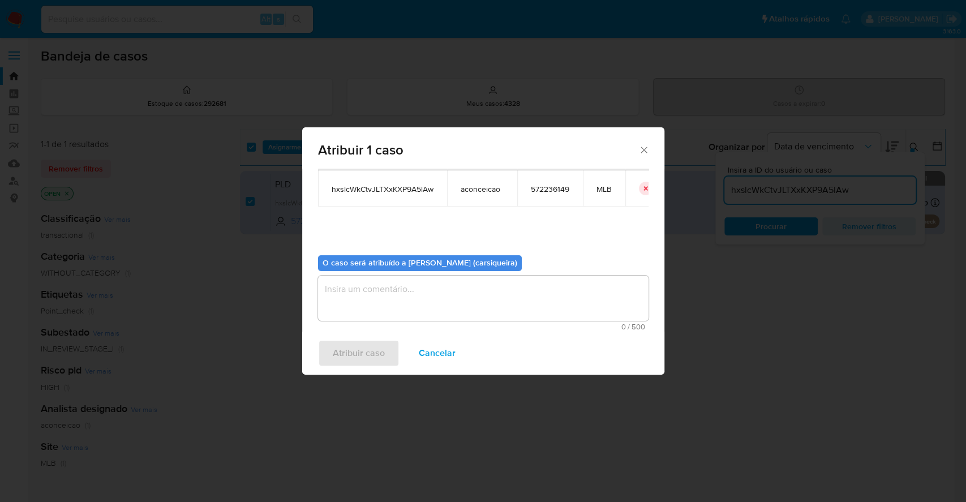
click at [469, 303] on textarea "assign-modal" at bounding box center [483, 297] width 330 height 45
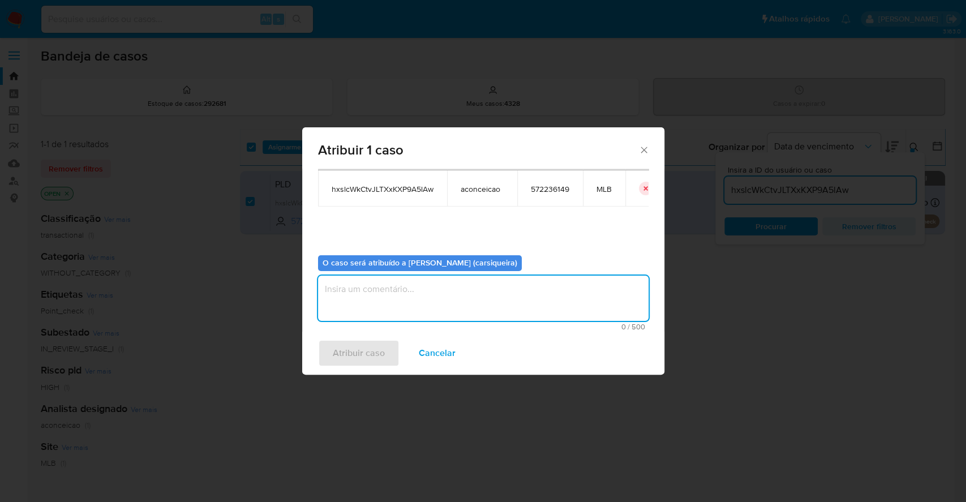
paste textarea "hxslcWkCtvJLTXxKXP9A5lAw"
type textarea "hxslcWkCtvJLTXxKXP9A5lAw"
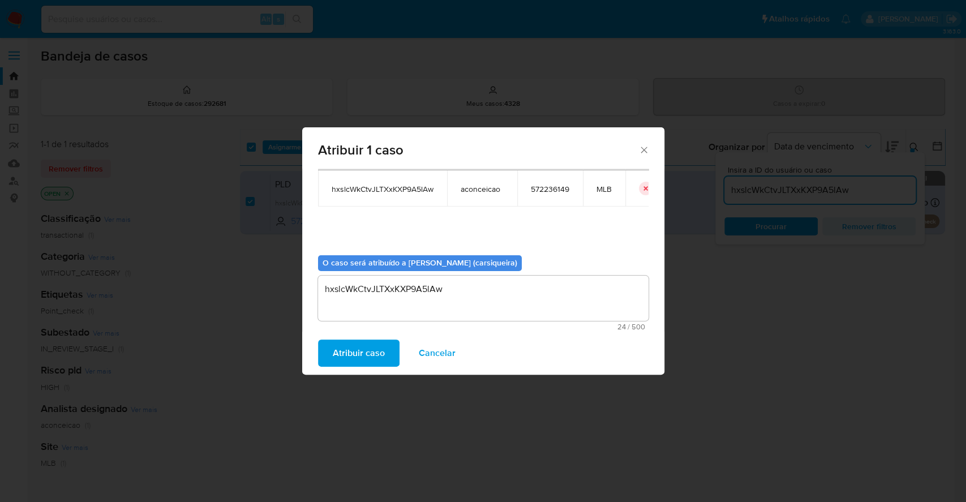
click at [368, 355] on span "Atribuir caso" at bounding box center [359, 353] width 52 height 25
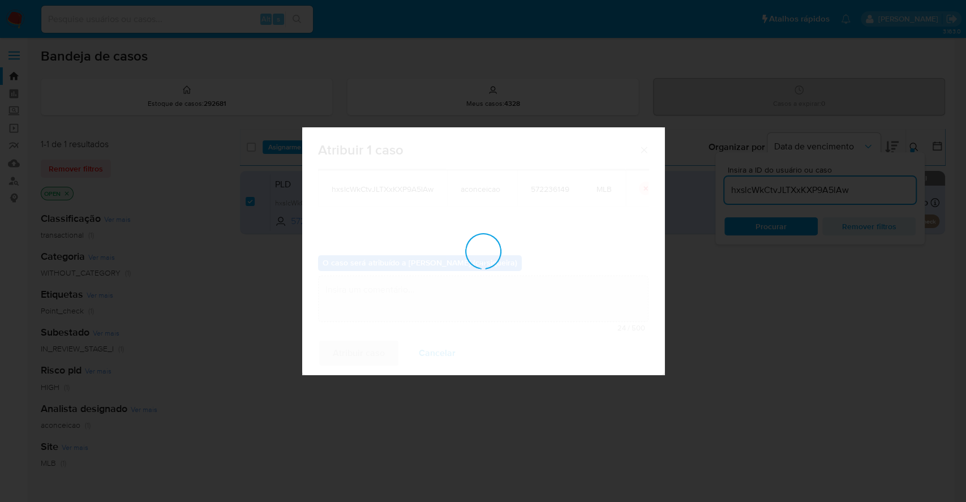
checkbox input "false"
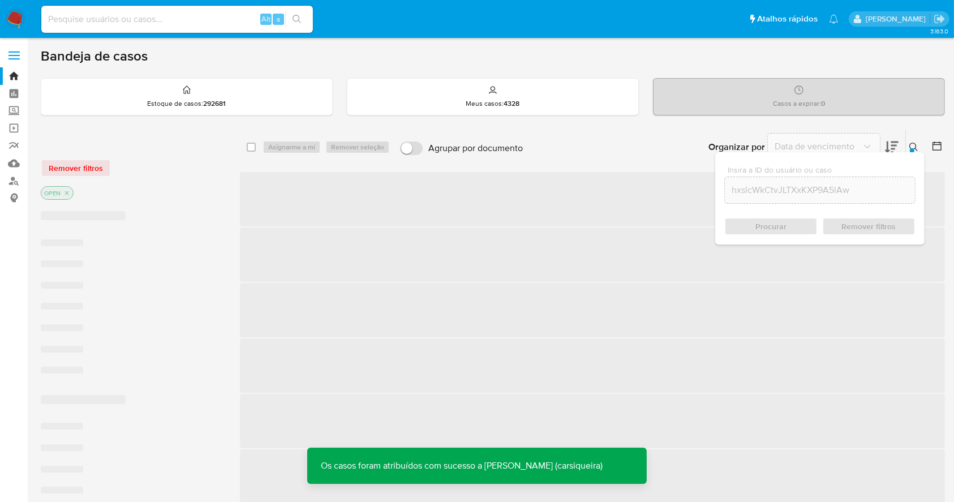
click at [157, 12] on input at bounding box center [177, 19] width 272 height 15
paste input "hxslcWkCtvJLTXxKXP9A5lAw"
type input "hxslcWkCtvJLTXxKXP9A5lAw"
click at [298, 19] on icon "search-icon" at bounding box center [296, 19] width 9 height 9
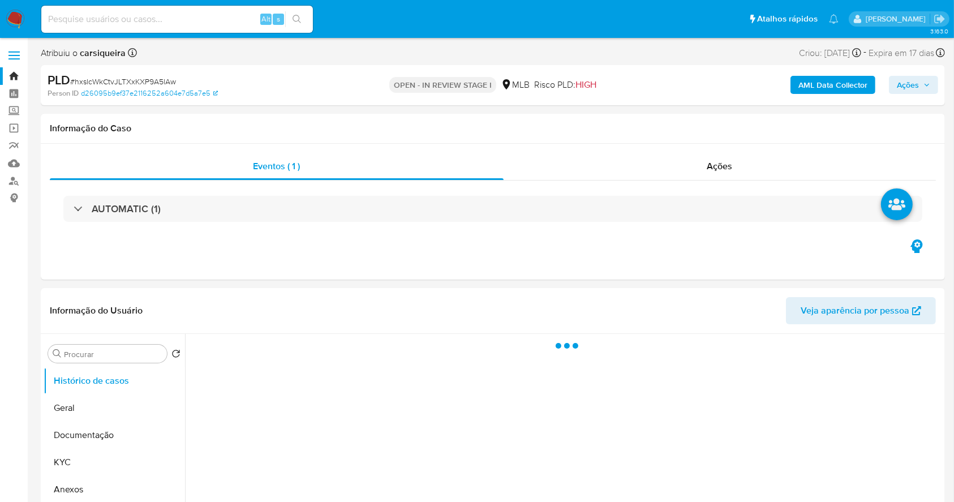
click at [919, 81] on span "Ações" at bounding box center [913, 85] width 33 height 16
select select "10"
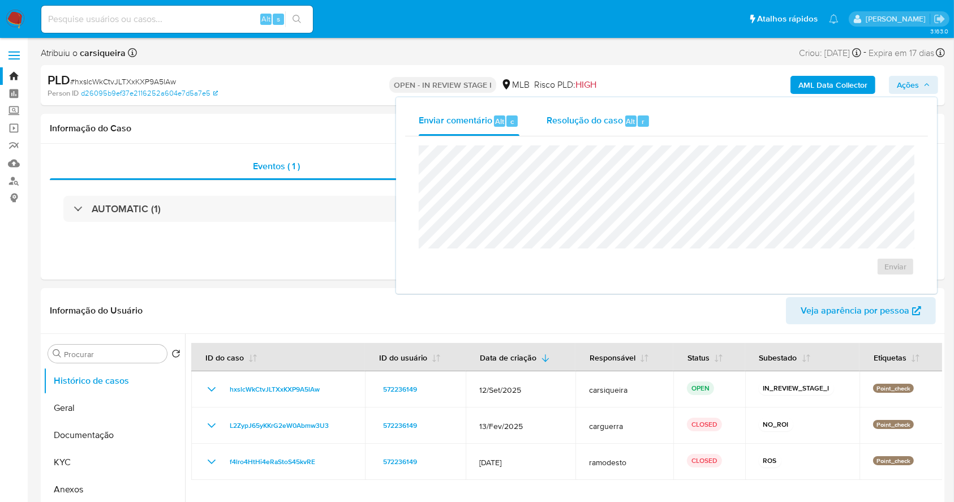
click at [591, 120] on span "Resolução do caso" at bounding box center [584, 120] width 76 height 13
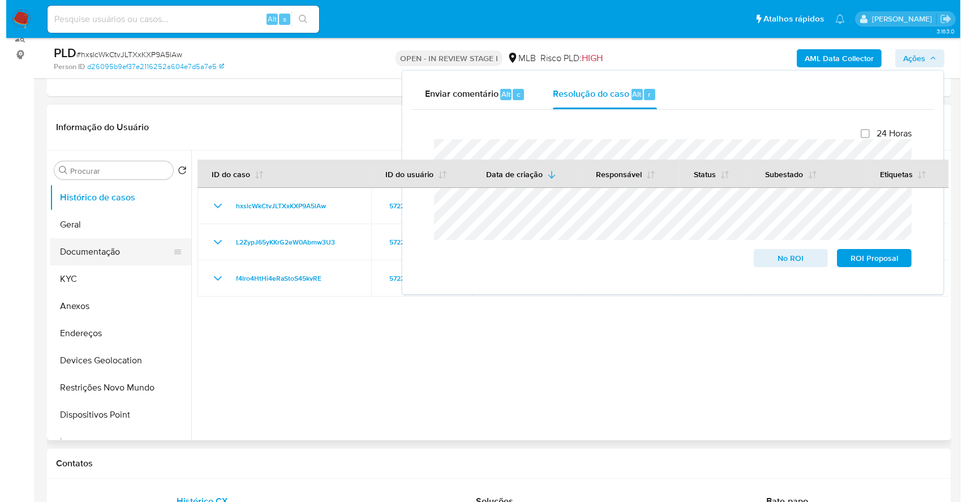
scroll to position [150, 0]
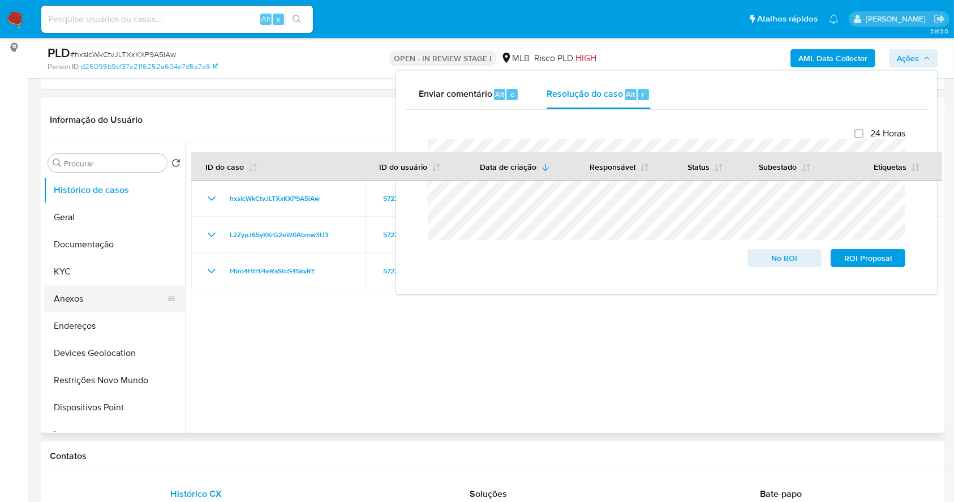
click at [90, 300] on button "Anexos" at bounding box center [110, 298] width 132 height 27
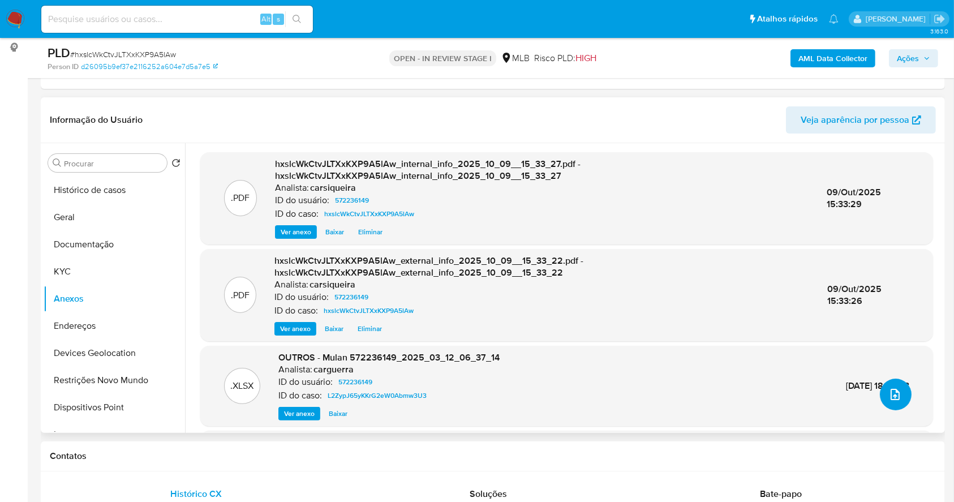
click at [898, 397] on button "upload-file" at bounding box center [896, 394] width 32 height 32
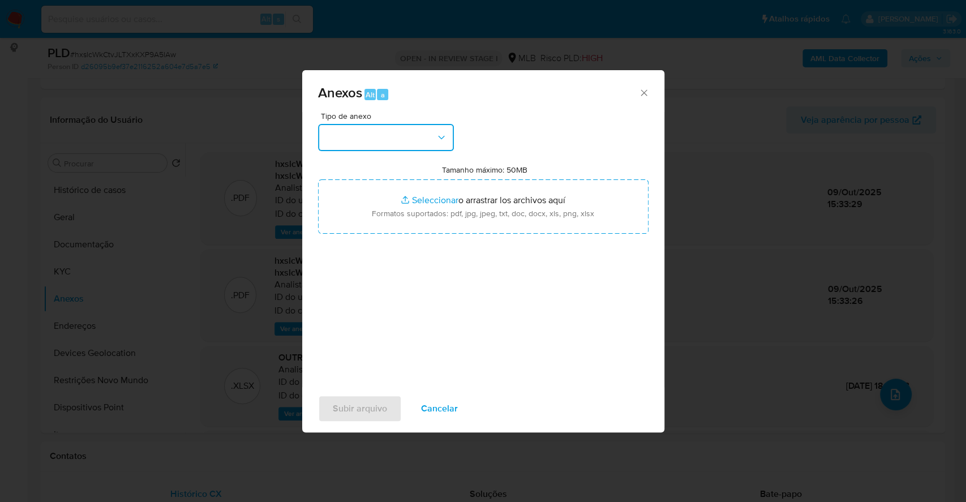
click at [412, 132] on button "button" at bounding box center [386, 137] width 136 height 27
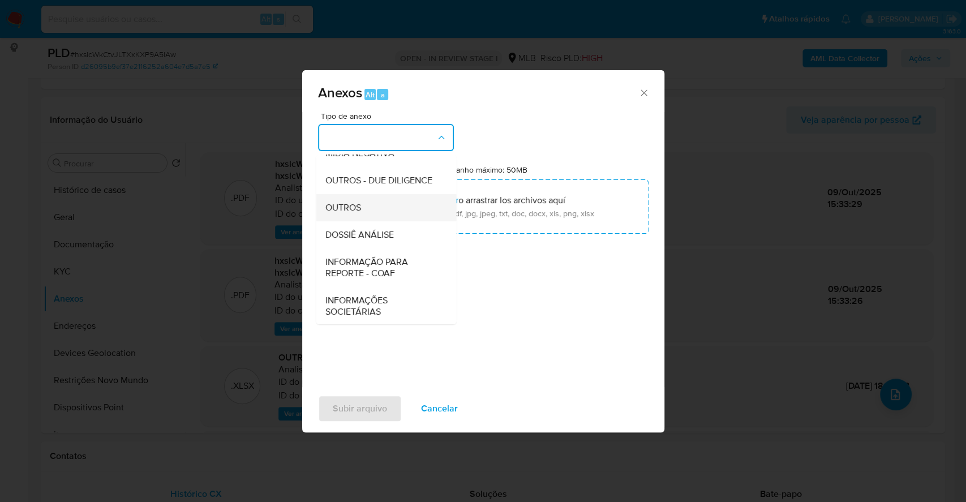
click at [377, 221] on div "OUTROS" at bounding box center [382, 207] width 115 height 27
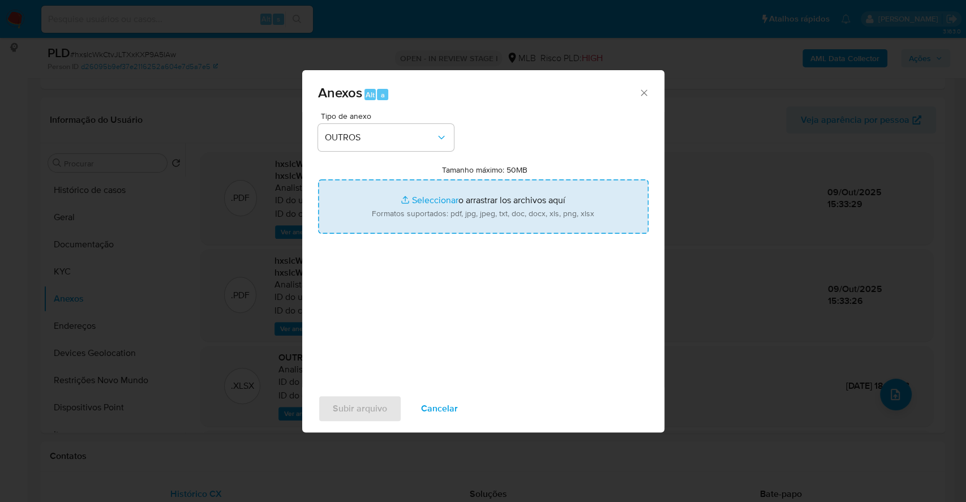
click at [412, 197] on input "Tamanho máximo: 50MB Seleccionar archivos" at bounding box center [483, 206] width 330 height 54
type input "C:\fakepath\2º SAR - XXXX - CPF 00143387260 - NAIARA AGUIAR SOUSA - Documentos …"
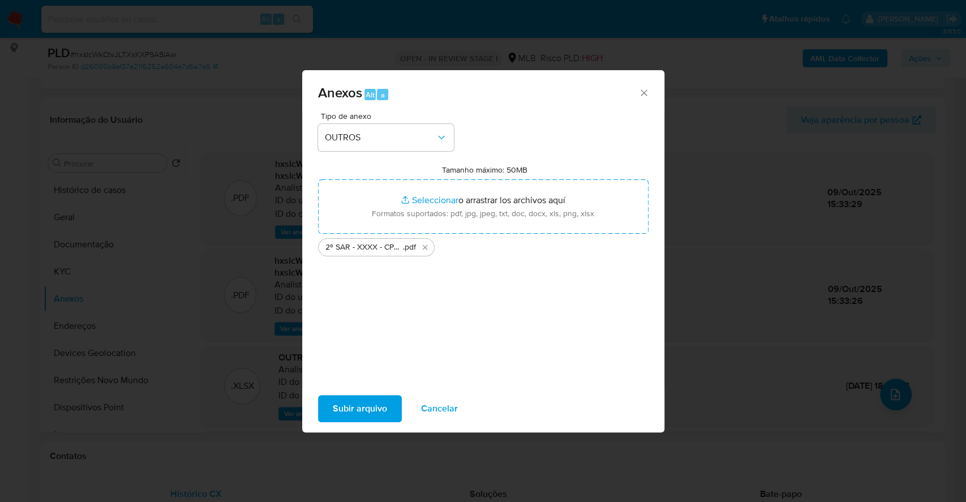
click at [348, 411] on span "Subir arquivo" at bounding box center [360, 408] width 54 height 25
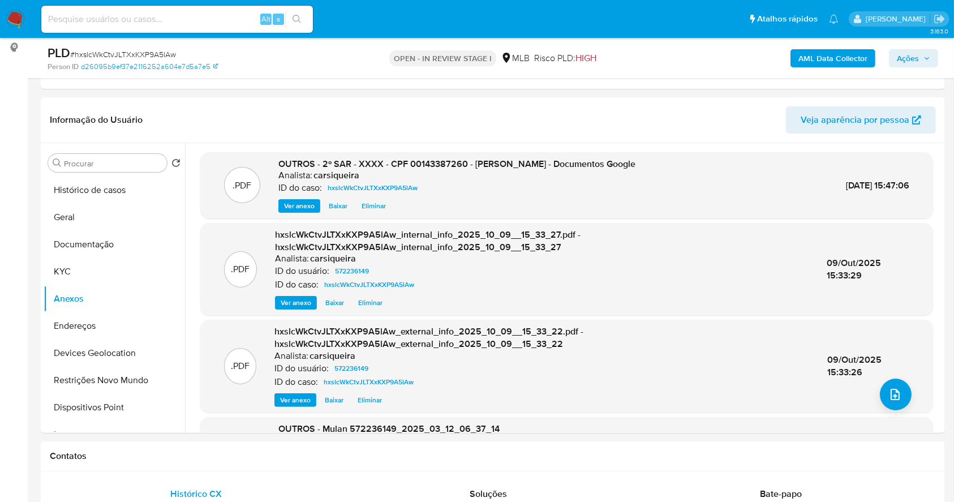
click at [923, 53] on span "Ações" at bounding box center [913, 58] width 33 height 16
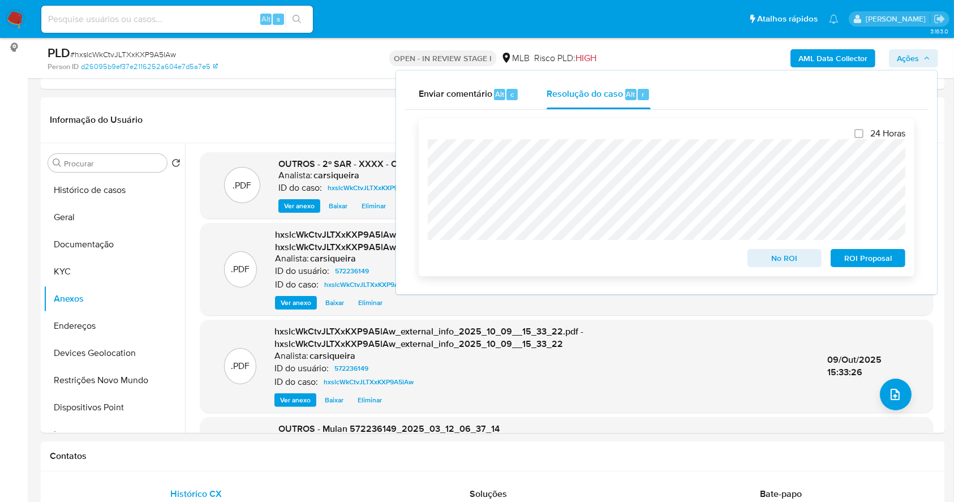
click at [872, 259] on span "ROI Proposal" at bounding box center [867, 258] width 59 height 16
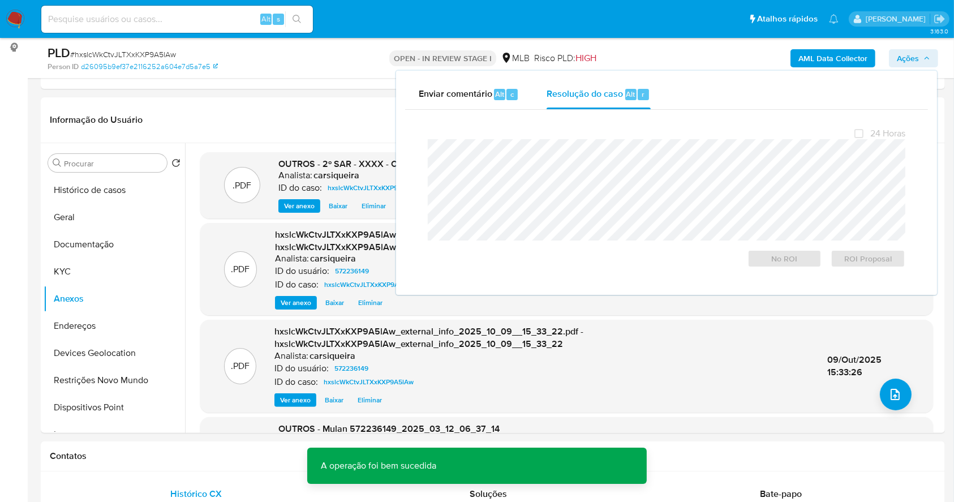
click at [122, 54] on span "# hxslcWkCtvJLTXxKXP9A5lAw" at bounding box center [123, 54] width 106 height 11
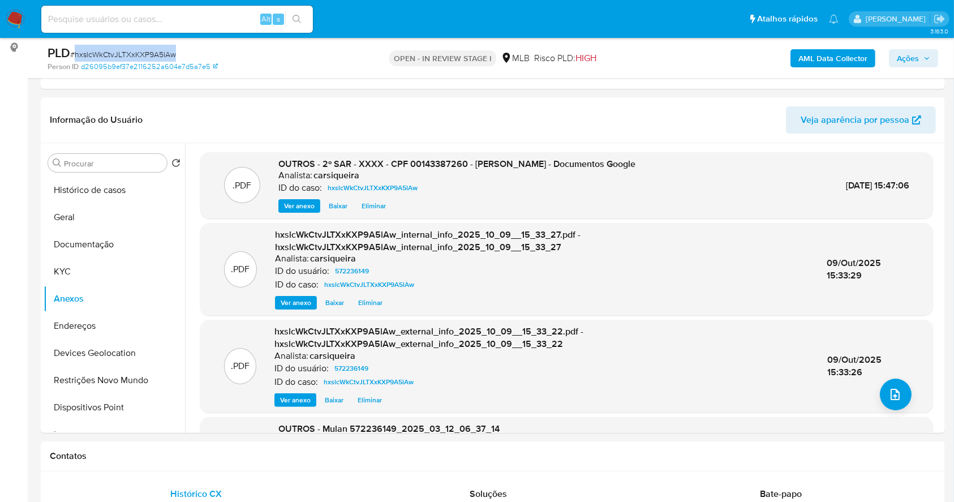
click at [122, 54] on span "# hxslcWkCtvJLTXxKXP9A5lAw" at bounding box center [123, 54] width 106 height 11
copy span "hxslcWkCtvJLTXxKXP9A5lAw"
click at [921, 57] on span "Ações" at bounding box center [913, 58] width 33 height 16
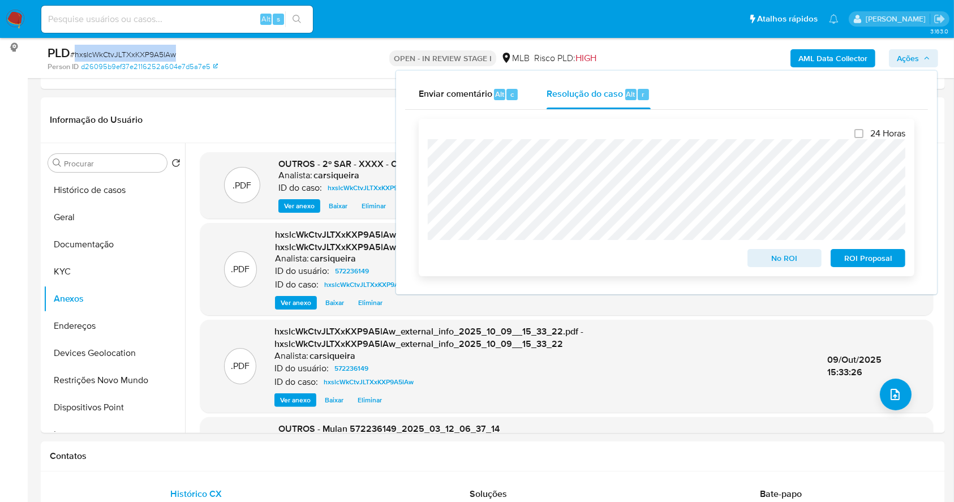
click at [871, 264] on span "ROI Proposal" at bounding box center [867, 258] width 59 height 16
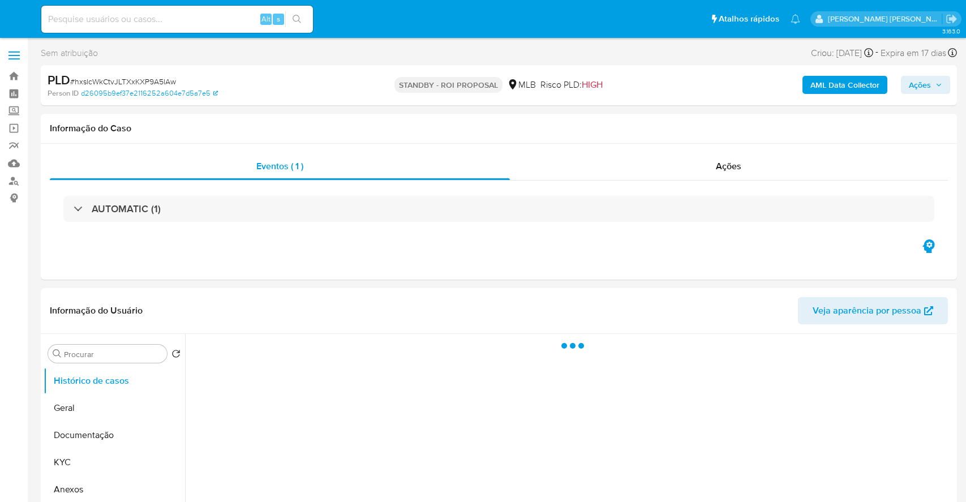
select select "10"
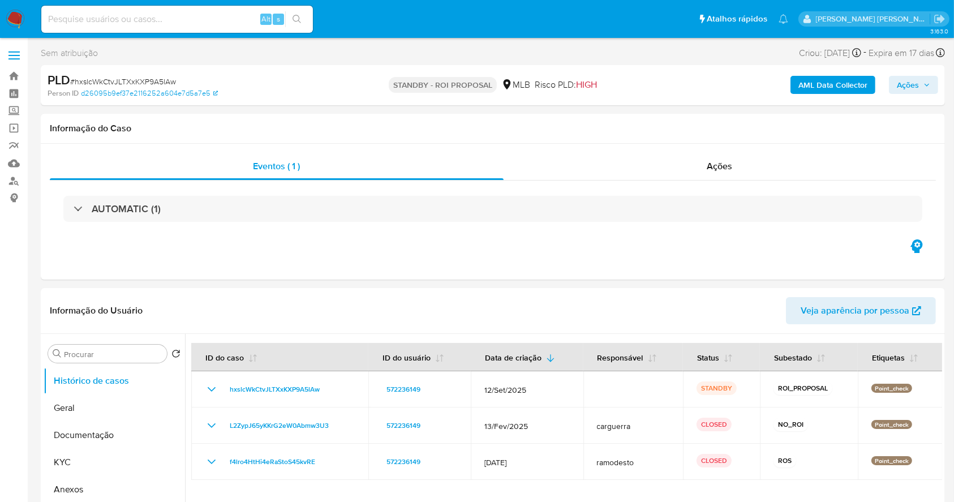
click at [19, 19] on img at bounding box center [15, 19] width 19 height 19
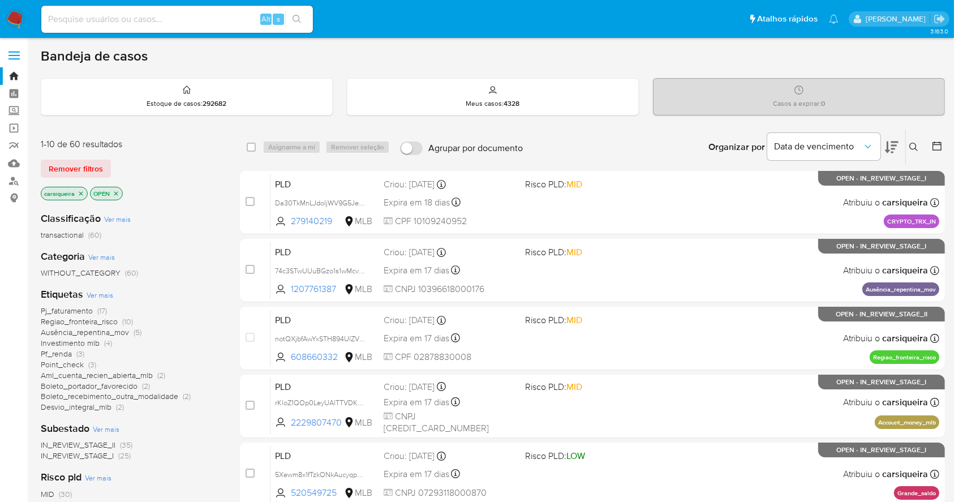
click at [149, 18] on input at bounding box center [177, 19] width 272 height 15
paste input "GPCAGJgTjevTkmJjqQdGtt8k"
type input "GPCAGJgTjevTkmJjqQdGtt8k"
click at [295, 23] on icon "search-icon" at bounding box center [296, 19] width 9 height 9
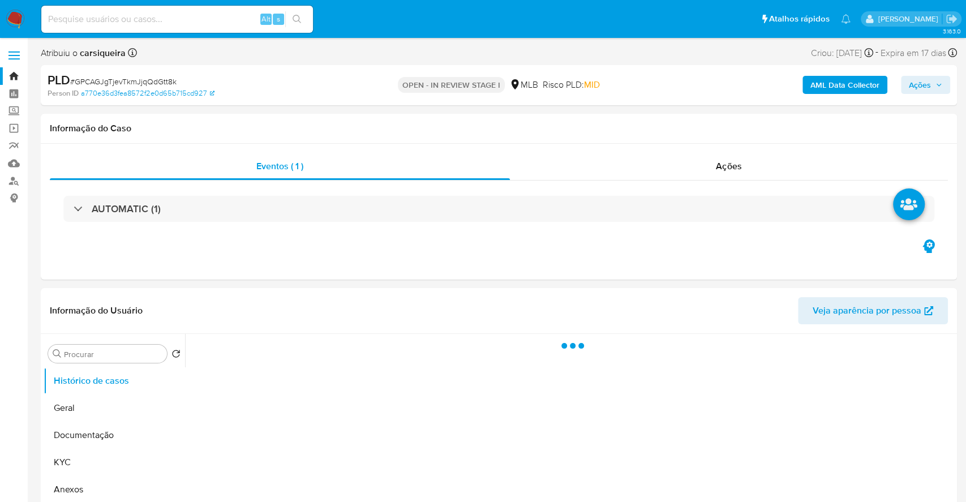
select select "10"
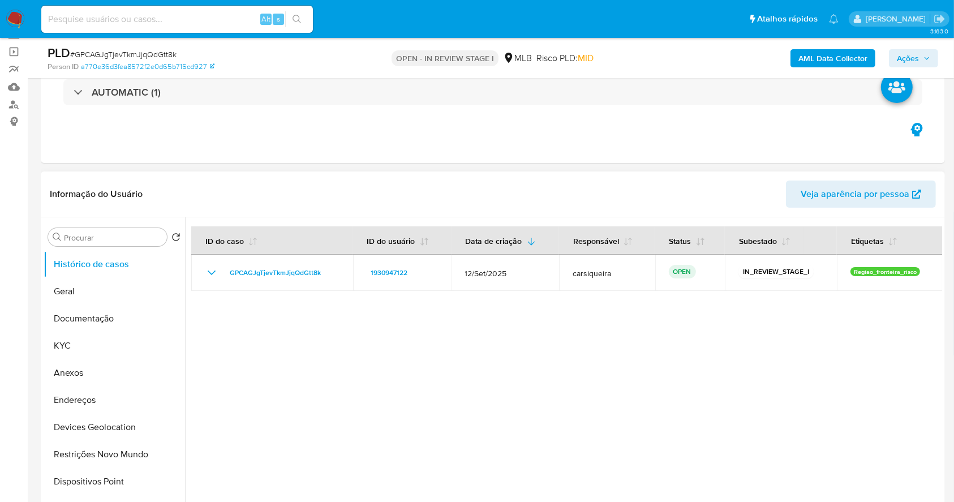
scroll to position [150, 0]
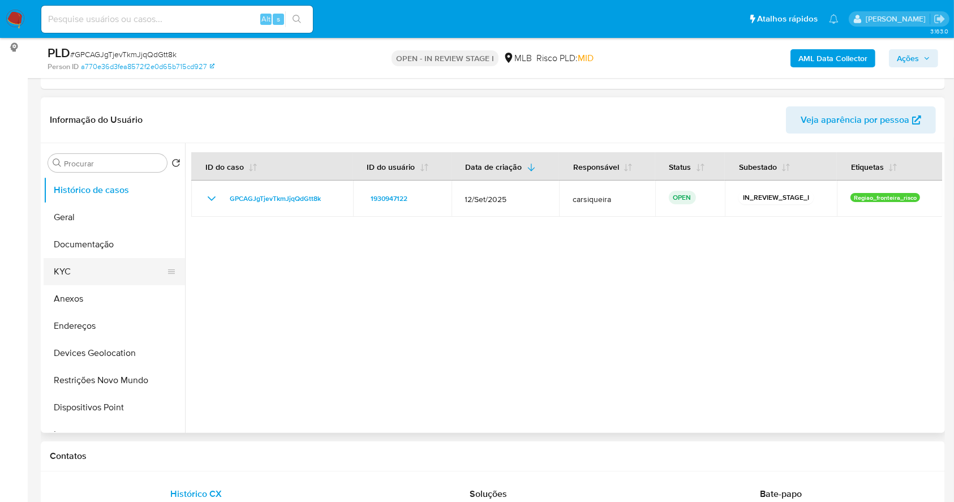
click at [77, 265] on button "KYC" at bounding box center [110, 271] width 132 height 27
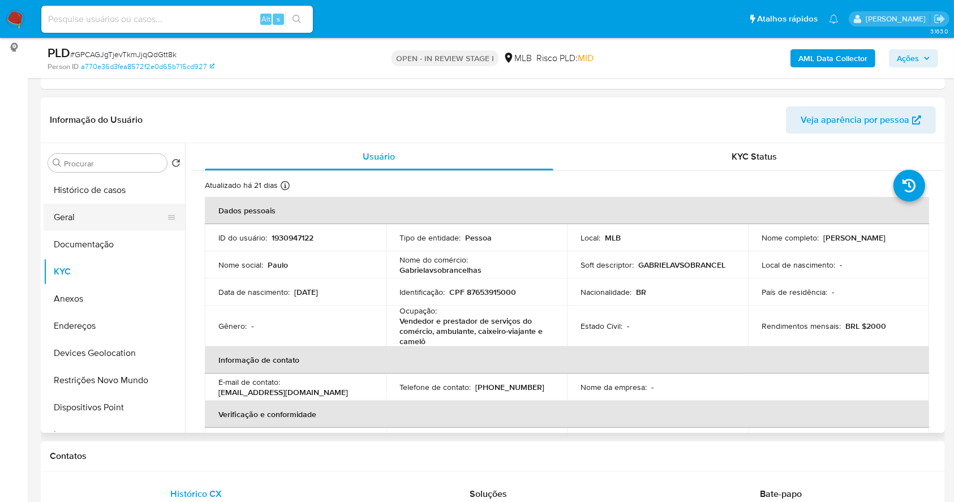
click at [145, 208] on button "Geral" at bounding box center [110, 217] width 132 height 27
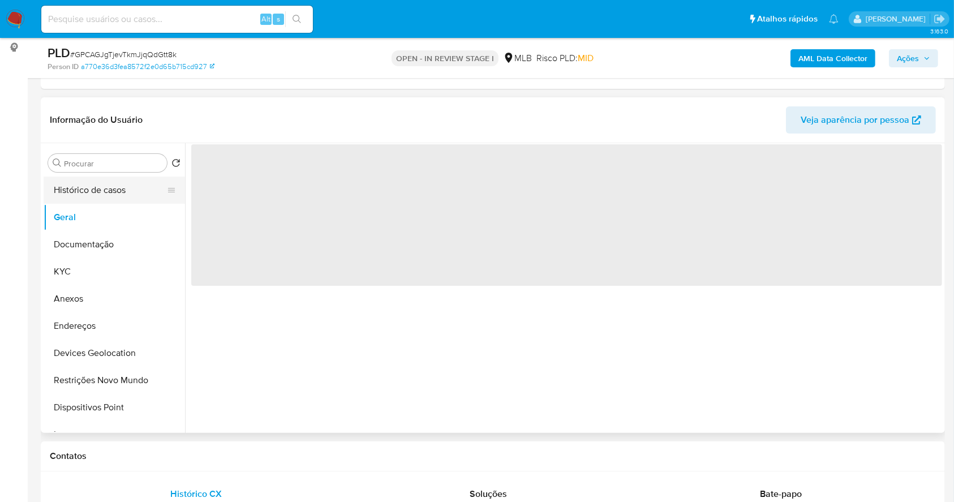
click at [104, 179] on button "Histórico de casos" at bounding box center [110, 189] width 132 height 27
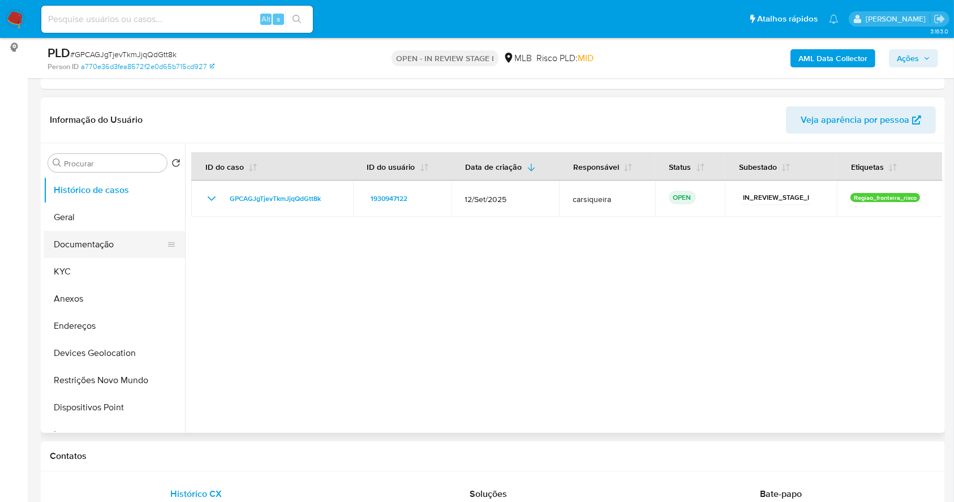
click at [83, 245] on button "Documentação" at bounding box center [110, 244] width 132 height 27
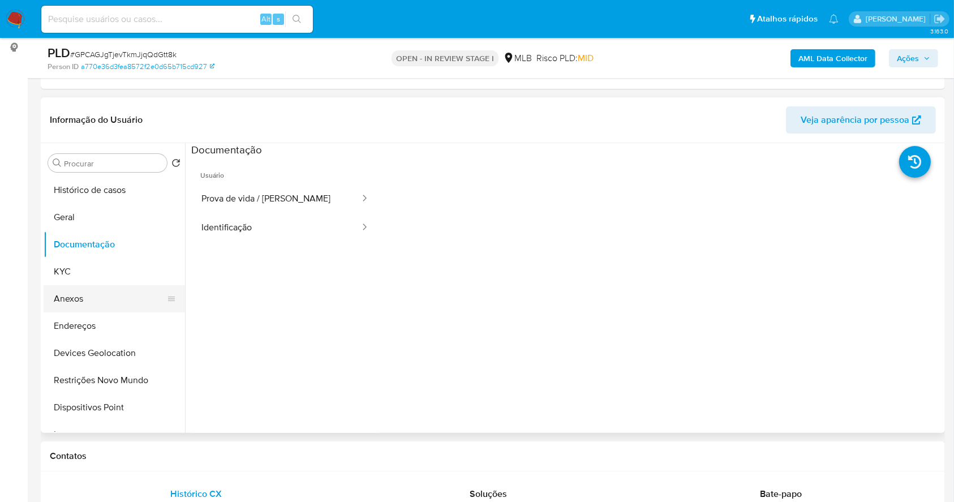
click at [91, 301] on button "Anexos" at bounding box center [110, 298] width 132 height 27
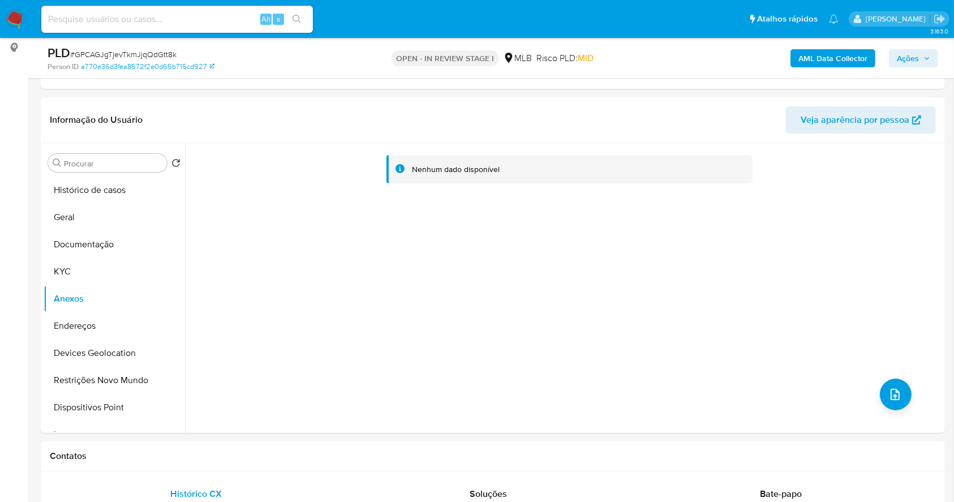
click at [823, 59] on b "AML Data Collector" at bounding box center [832, 58] width 69 height 18
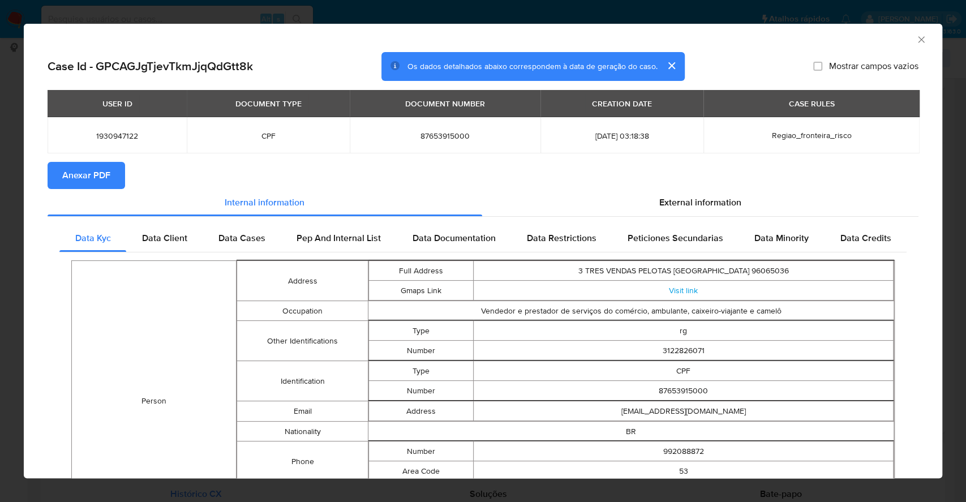
click at [101, 175] on span "Anexar PDF" at bounding box center [86, 175] width 48 height 25
click at [1, 97] on div "AML Data Collector Case Id - GPCAGJgTjevTkmJjqQdGtt8k Os dados detalhados abaix…" at bounding box center [483, 251] width 966 height 502
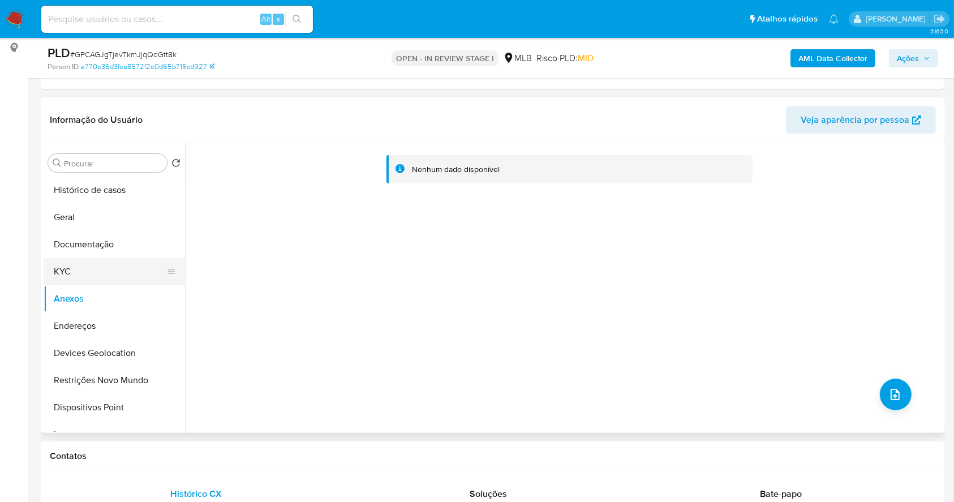
click at [78, 278] on button "KYC" at bounding box center [110, 271] width 132 height 27
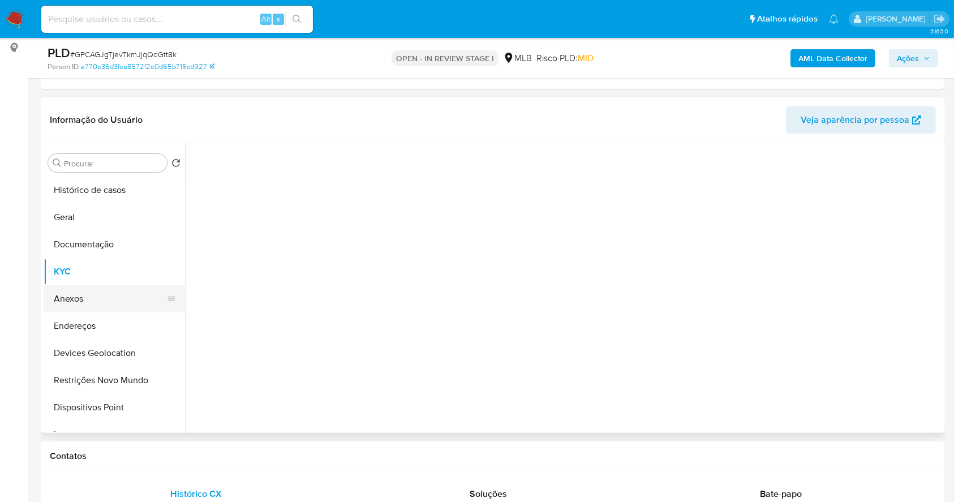
click at [95, 301] on button "Anexos" at bounding box center [110, 298] width 132 height 27
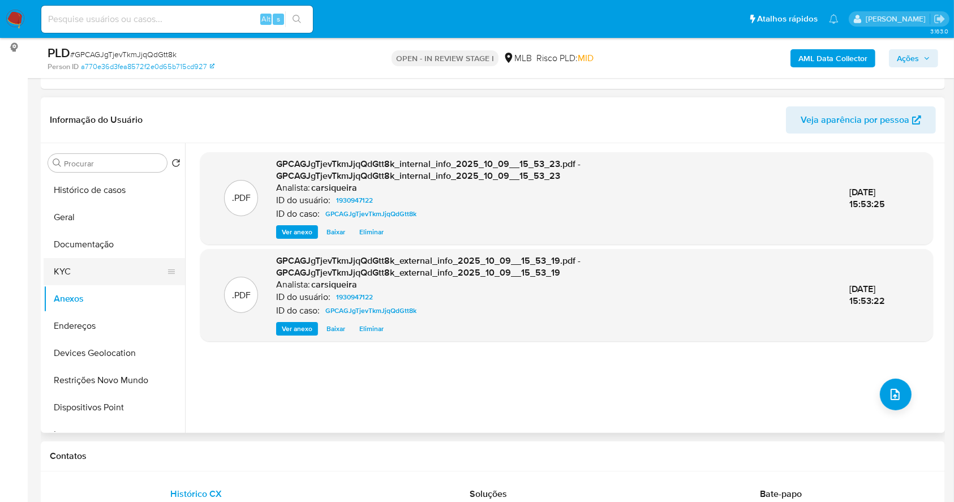
click at [99, 273] on button "KYC" at bounding box center [110, 271] width 132 height 27
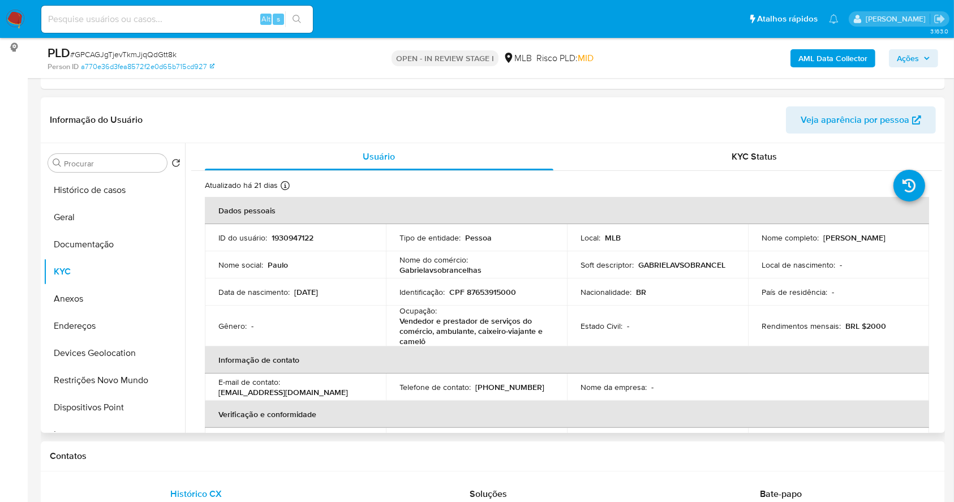
scroll to position [453, 0]
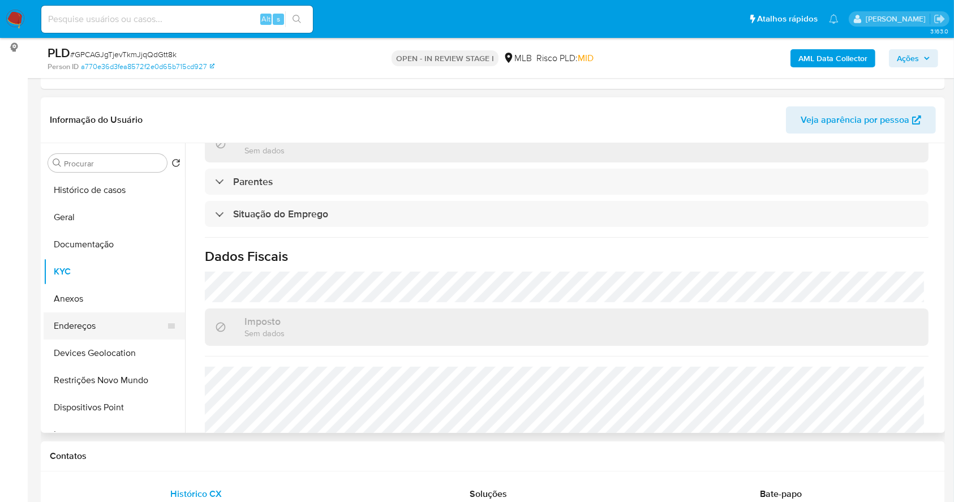
click at [77, 319] on button "Endereços" at bounding box center [110, 325] width 132 height 27
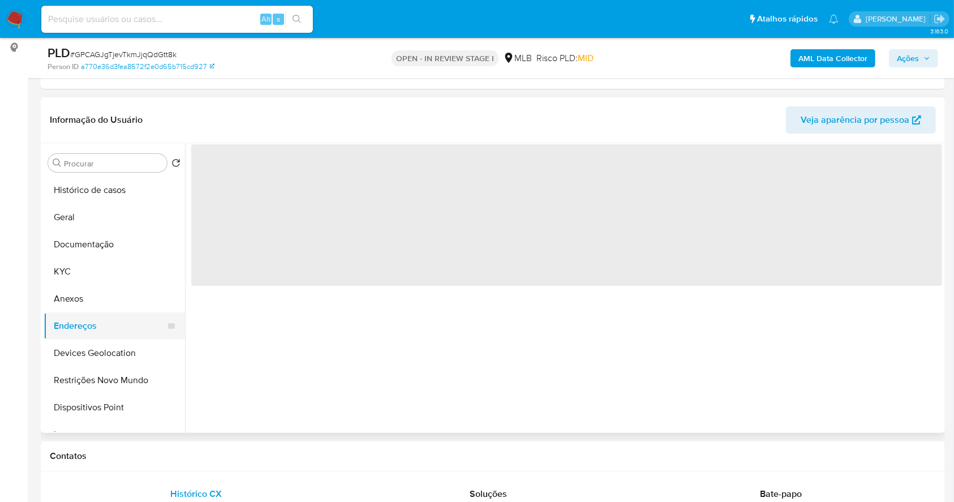
scroll to position [0, 0]
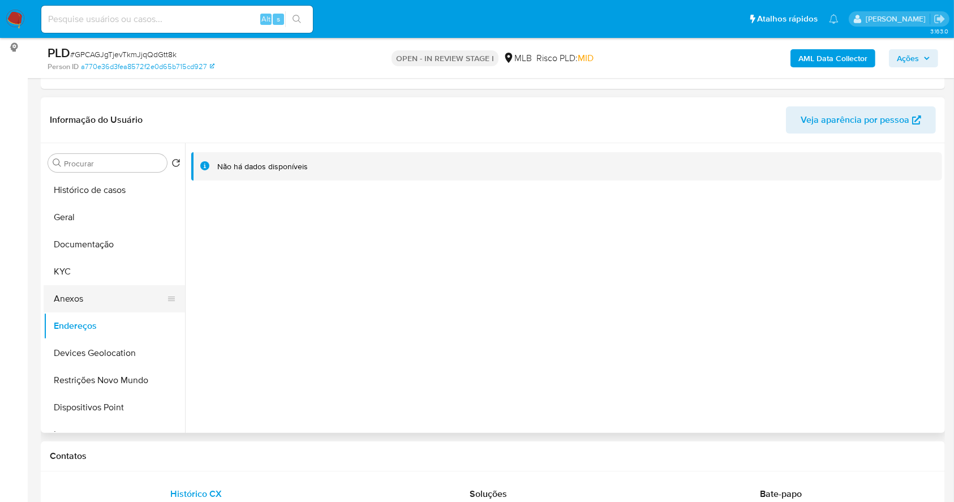
click at [106, 301] on button "Anexos" at bounding box center [110, 298] width 132 height 27
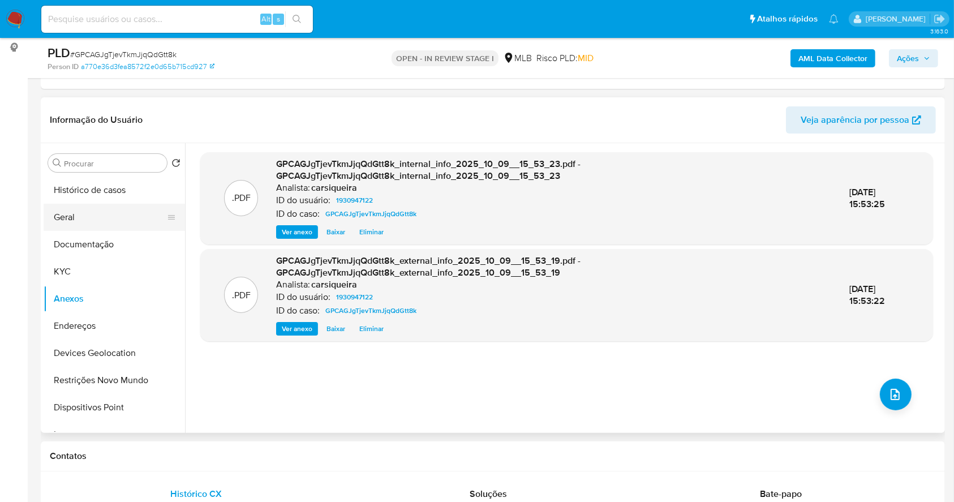
click at [112, 214] on button "Geral" at bounding box center [110, 217] width 132 height 27
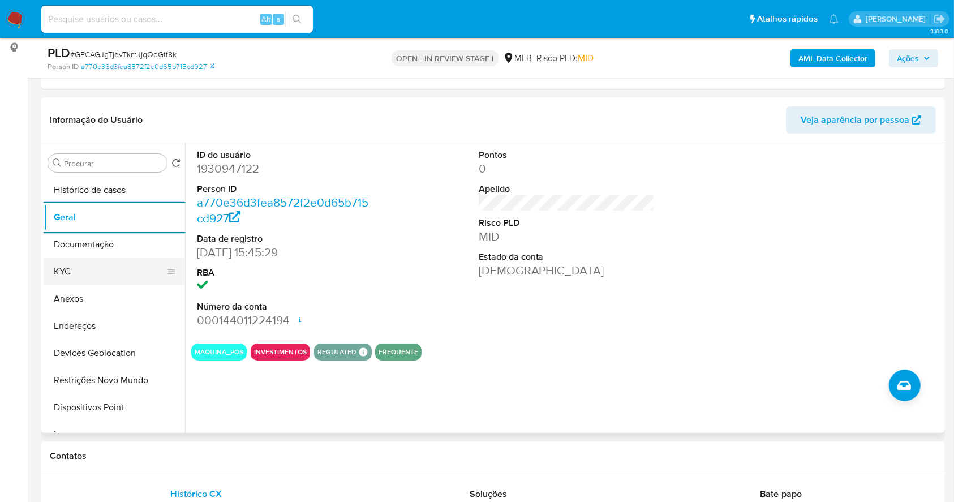
click at [66, 260] on button "KYC" at bounding box center [110, 271] width 132 height 27
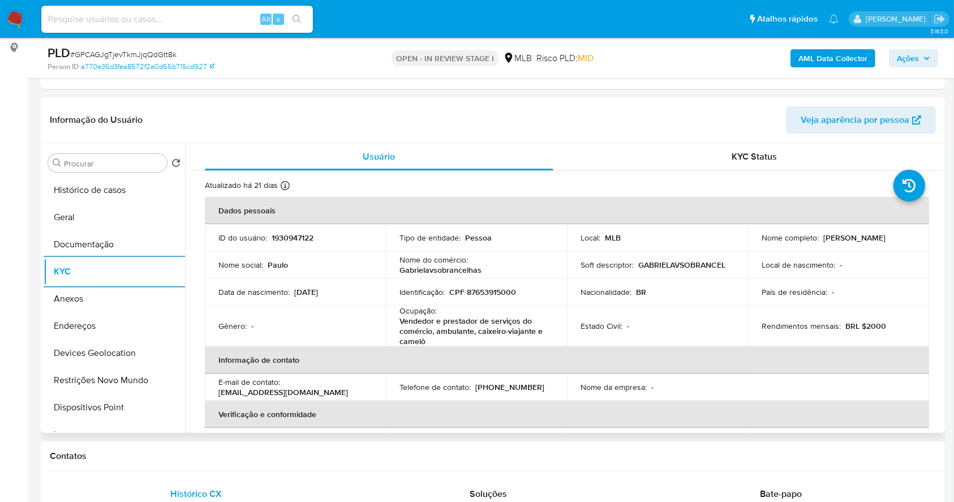
scroll to position [494, 0]
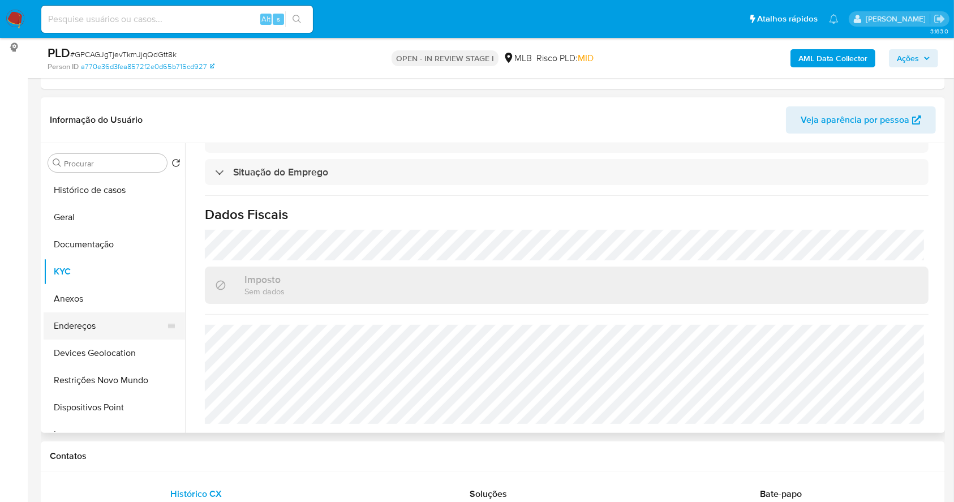
click at [98, 320] on button "Endereços" at bounding box center [110, 325] width 132 height 27
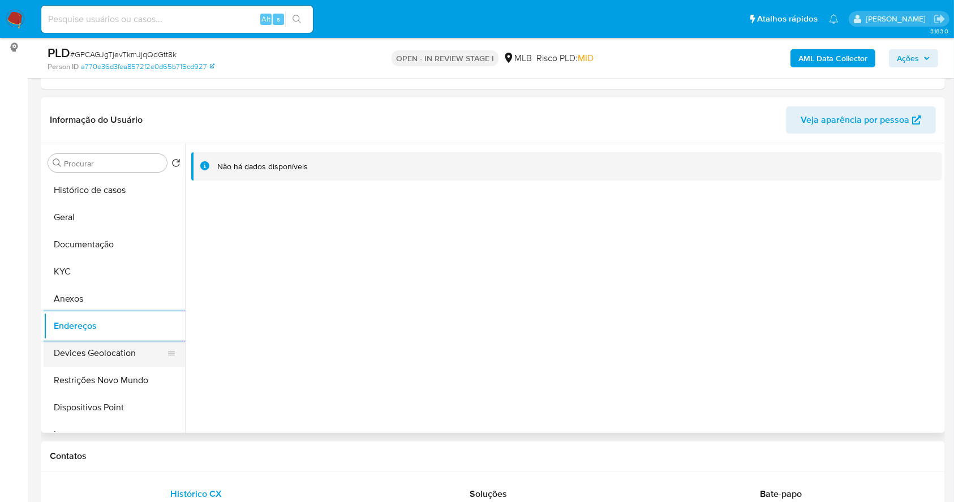
click at [127, 351] on button "Devices Geolocation" at bounding box center [110, 352] width 132 height 27
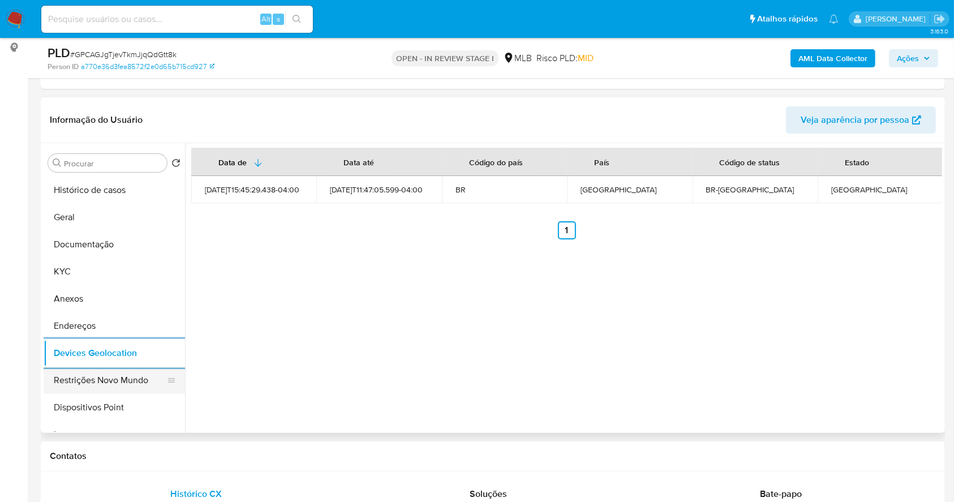
click at [131, 377] on button "Restrições Novo Mundo" at bounding box center [110, 380] width 132 height 27
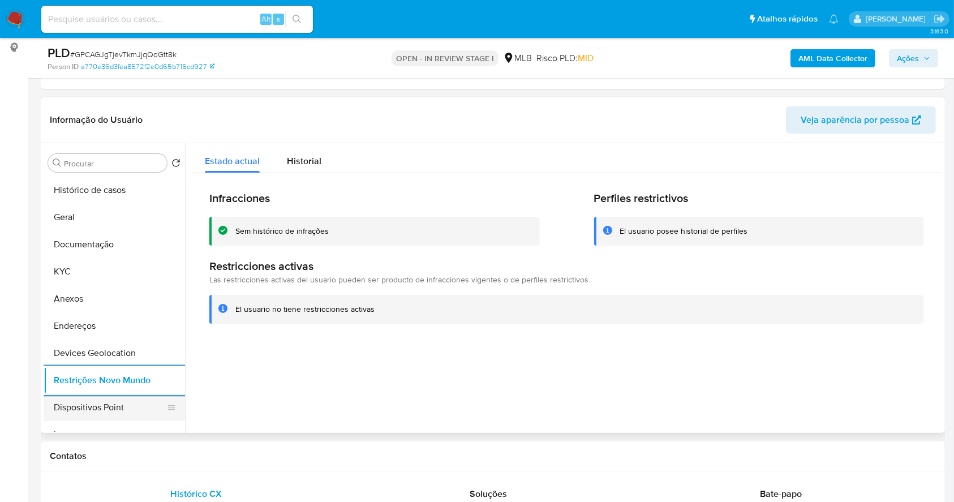
click at [139, 410] on button "Dispositivos Point" at bounding box center [110, 407] width 132 height 27
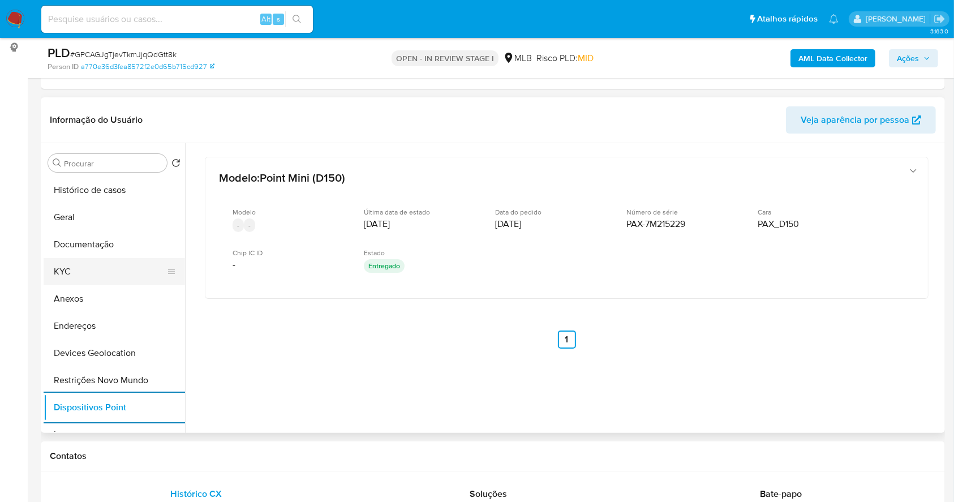
click at [109, 270] on button "KYC" at bounding box center [110, 271] width 132 height 27
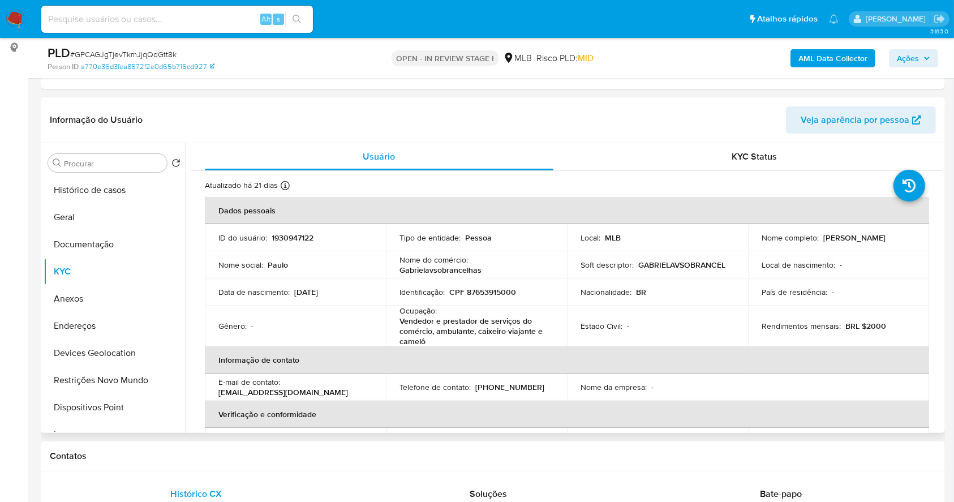
drag, startPoint x: 898, startPoint y: 241, endPoint x: 821, endPoint y: 237, distance: 76.5
click at [821, 237] on div "Nome completo : Valeria Saizer Schlatz" at bounding box center [838, 237] width 154 height 10
copy p "Valeria Saizer Schlatz"
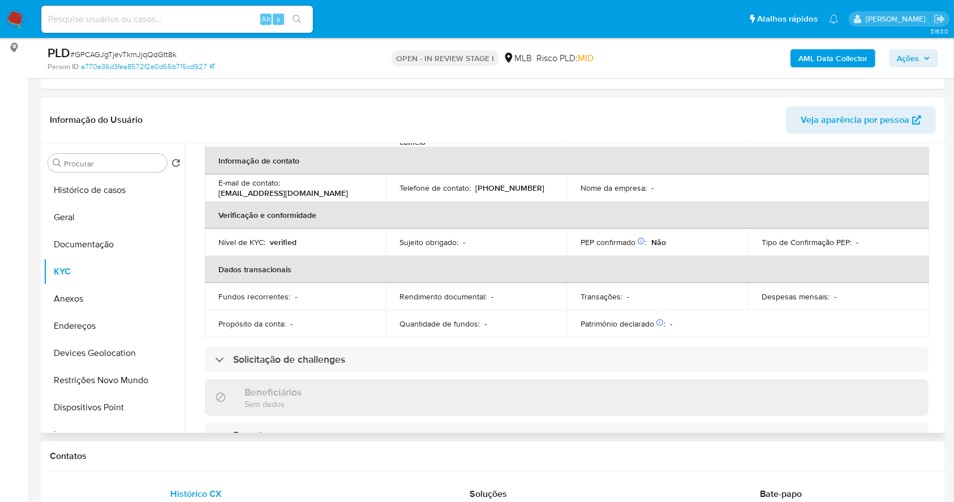
scroll to position [494, 0]
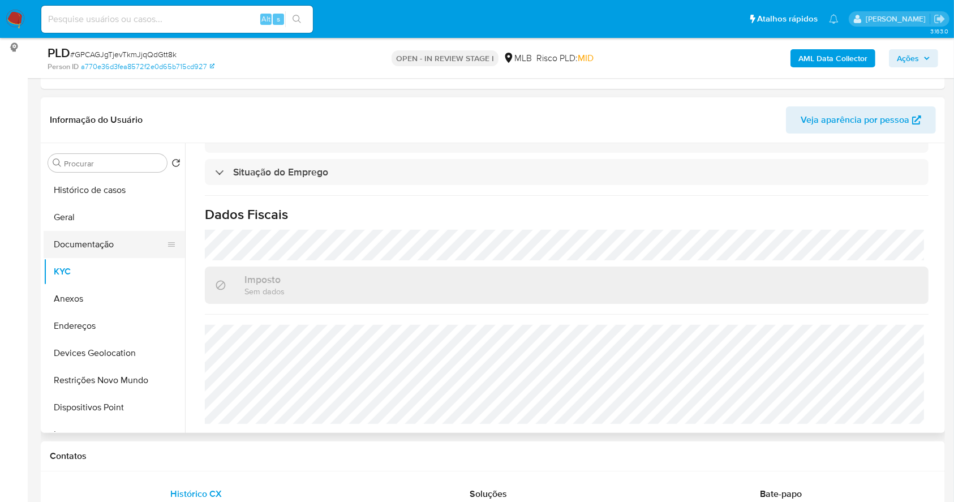
click at [113, 242] on button "Documentação" at bounding box center [110, 244] width 132 height 27
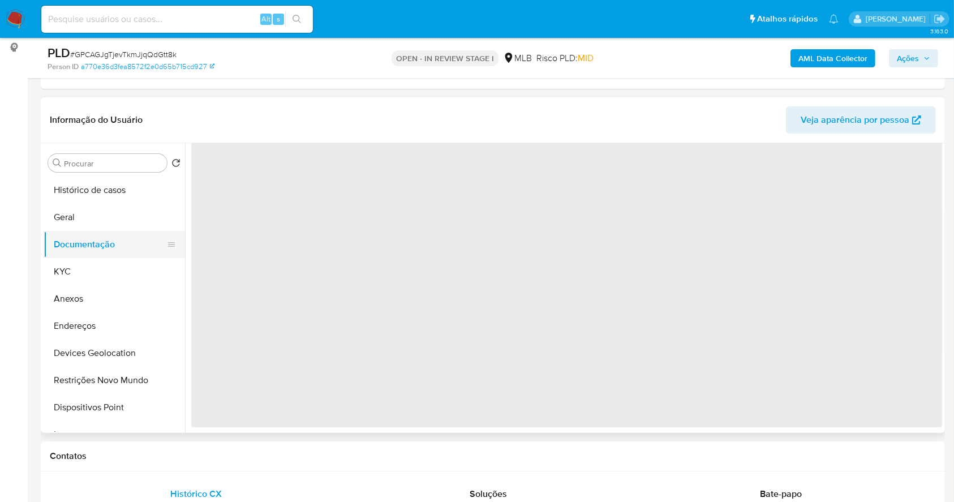
scroll to position [0, 0]
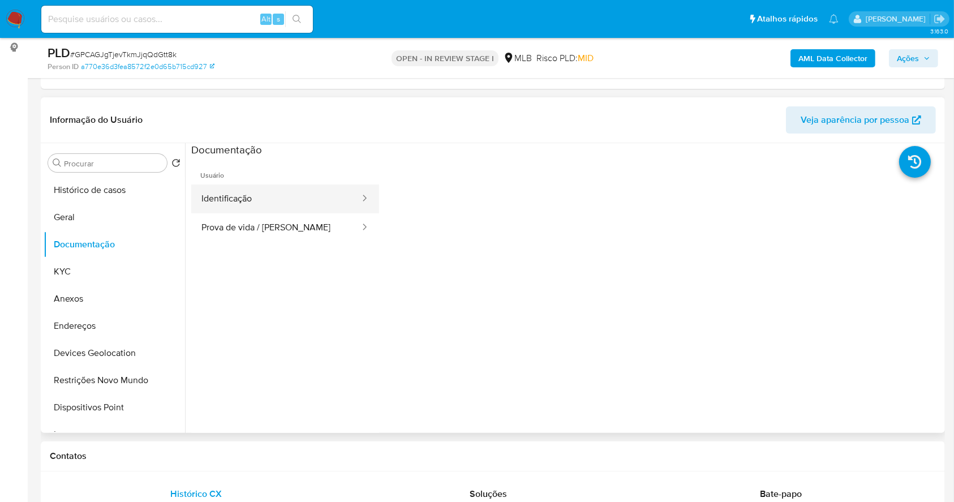
click at [237, 188] on button "Identificação" at bounding box center [276, 198] width 170 height 29
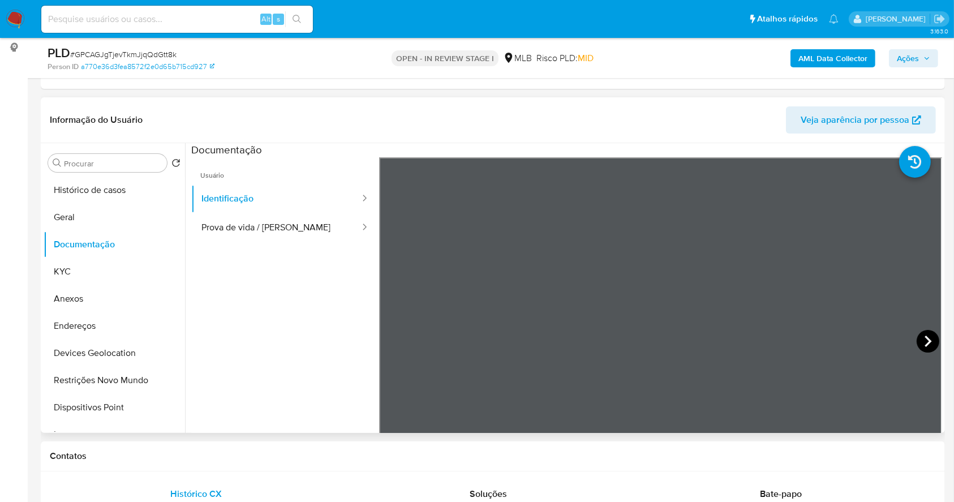
click at [927, 330] on icon at bounding box center [927, 341] width 23 height 23
click at [105, 273] on button "KYC" at bounding box center [110, 271] width 132 height 27
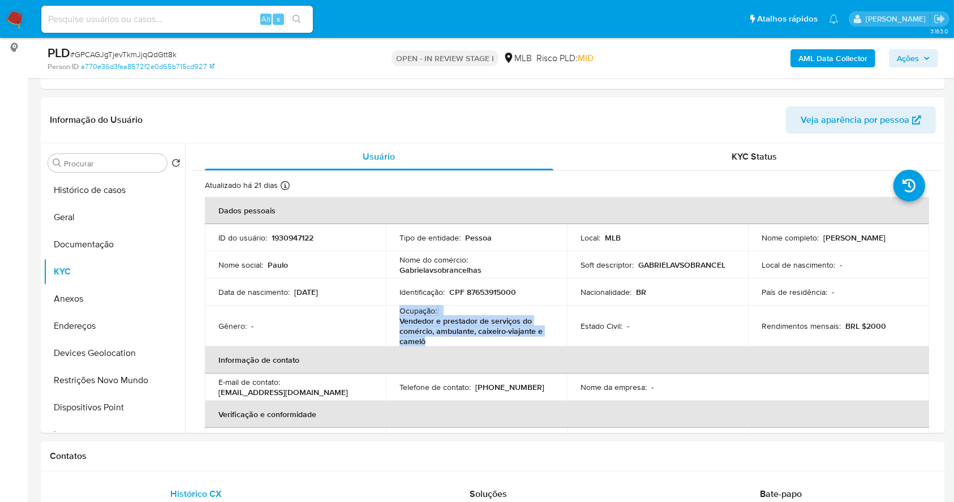
drag, startPoint x: 428, startPoint y: 339, endPoint x: 394, endPoint y: 311, distance: 43.8
click at [394, 311] on td "Ocupação : Vendedor e prestador de serviços do comércio, ambulante, caixeiro-vi…" at bounding box center [476, 325] width 181 height 41
copy div "Ocupação : Vendedor e prestador de serviços do comércio, ambulante, caixeiro-vi…"
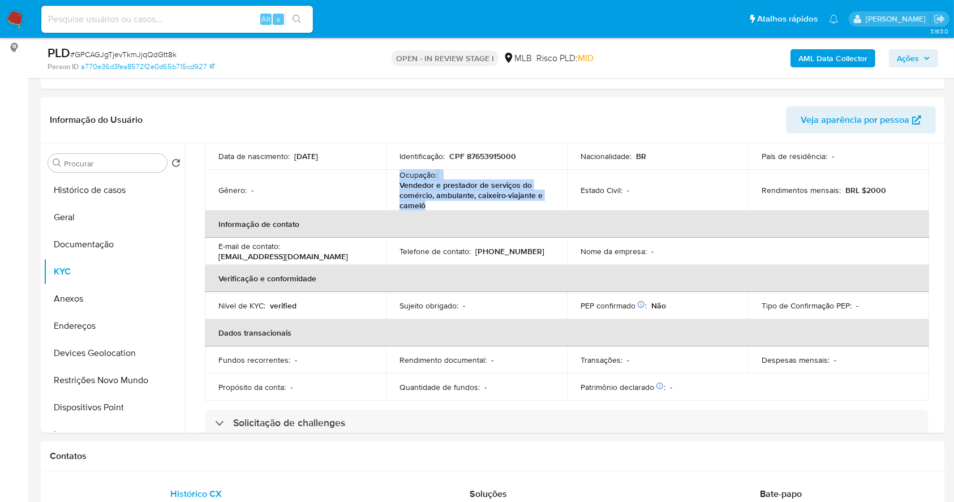
scroll to position [453, 0]
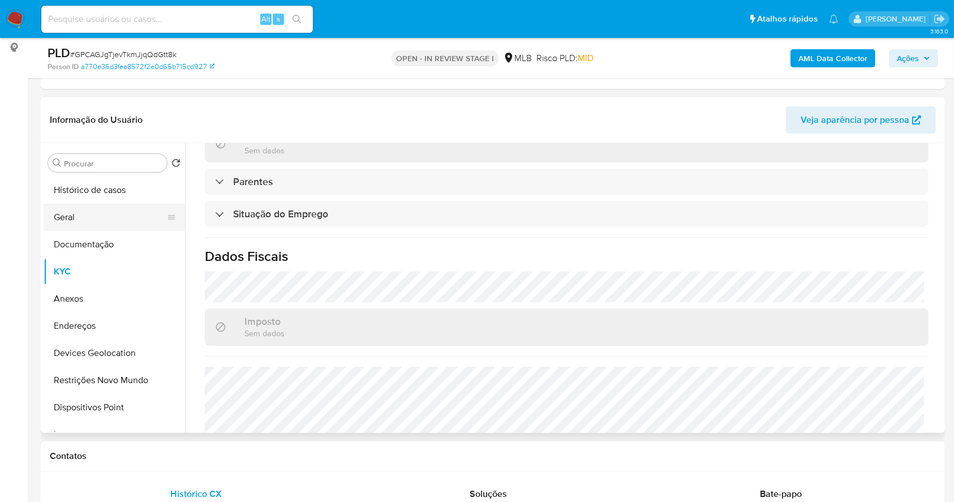
click at [110, 218] on button "Geral" at bounding box center [110, 217] width 132 height 27
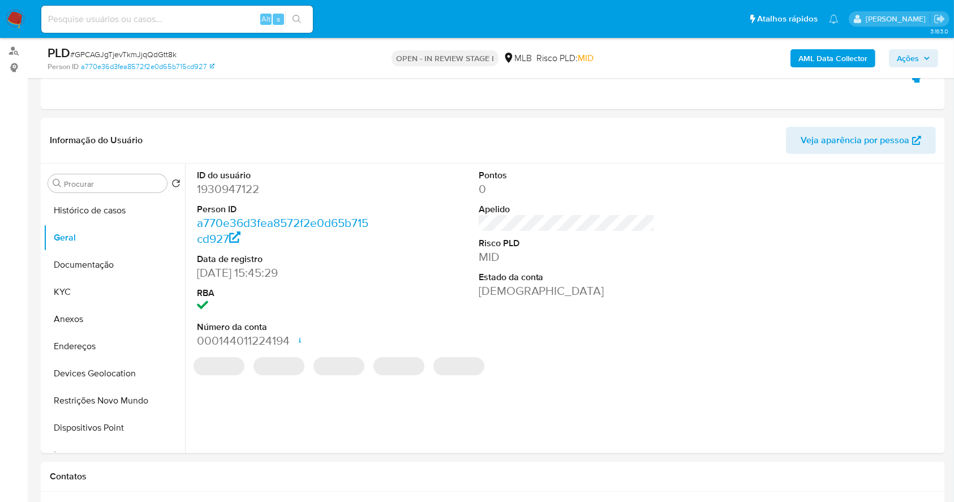
scroll to position [137, 0]
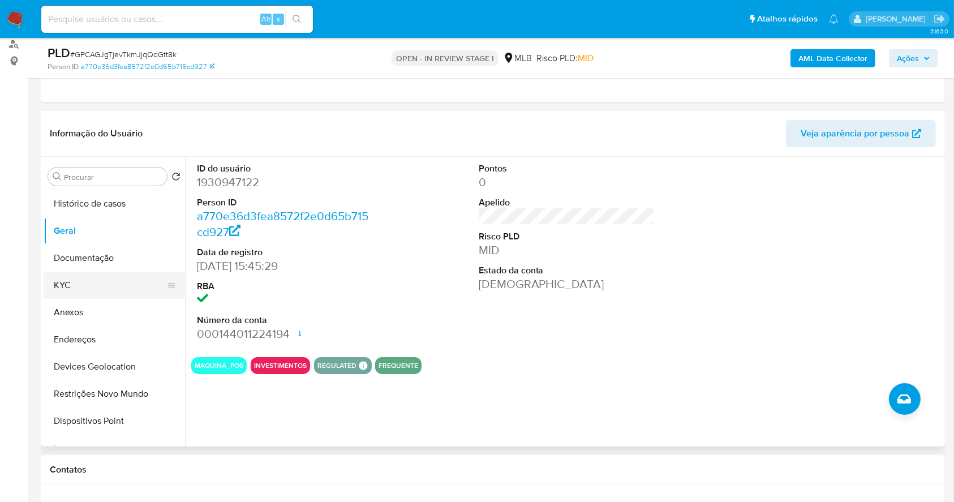
drag, startPoint x: 114, startPoint y: 294, endPoint x: 122, endPoint y: 290, distance: 8.6
click at [114, 294] on button "KYC" at bounding box center [110, 285] width 132 height 27
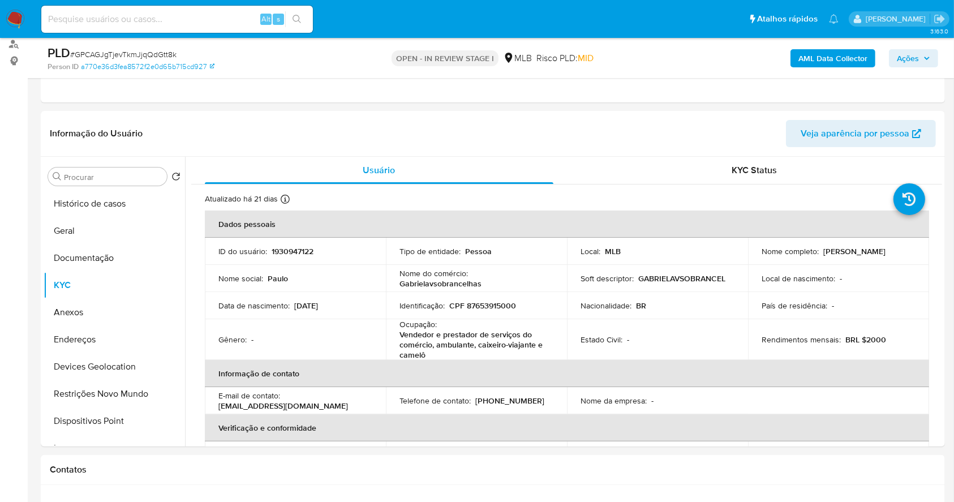
drag, startPoint x: 922, startPoint y: 58, endPoint x: 874, endPoint y: 66, distance: 48.7
click at [921, 58] on span "Ações" at bounding box center [913, 58] width 33 height 16
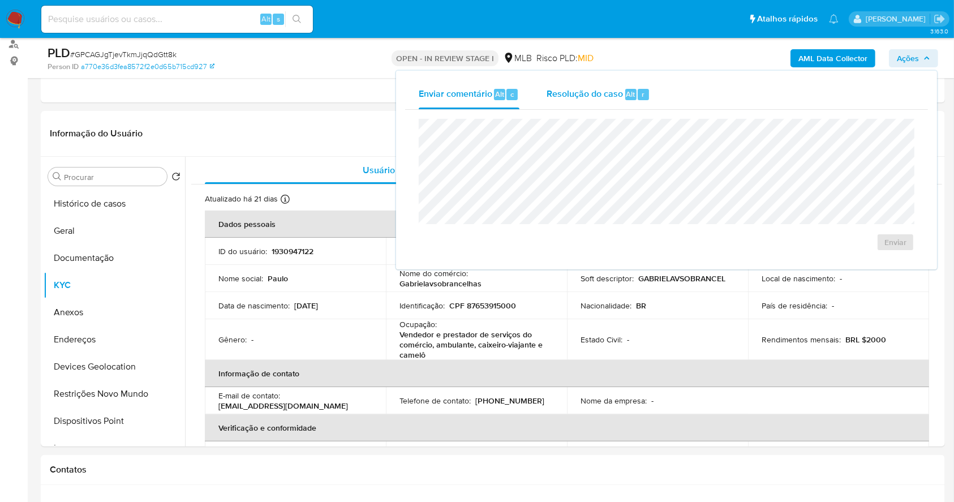
click at [613, 102] on div "Resolução do caso Alt r" at bounding box center [598, 94] width 104 height 29
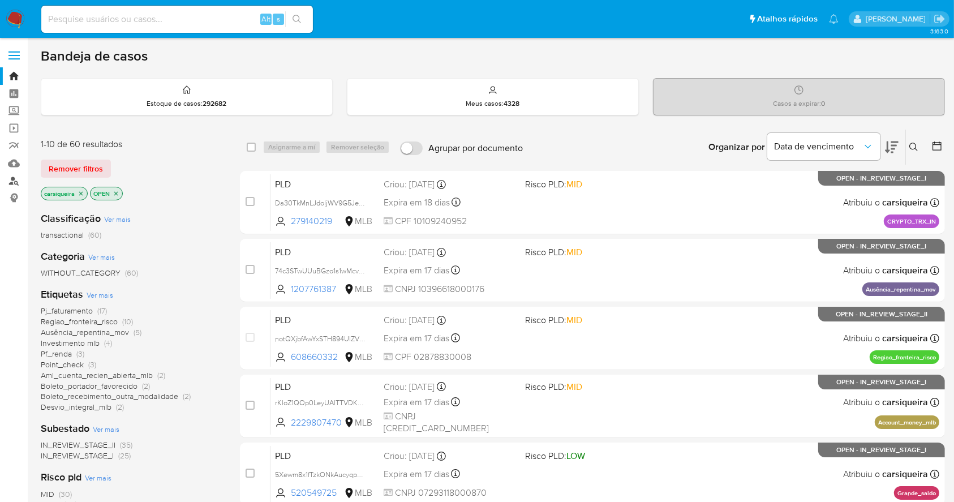
click at [10, 183] on link "Localizador de pessoas" at bounding box center [67, 181] width 135 height 18
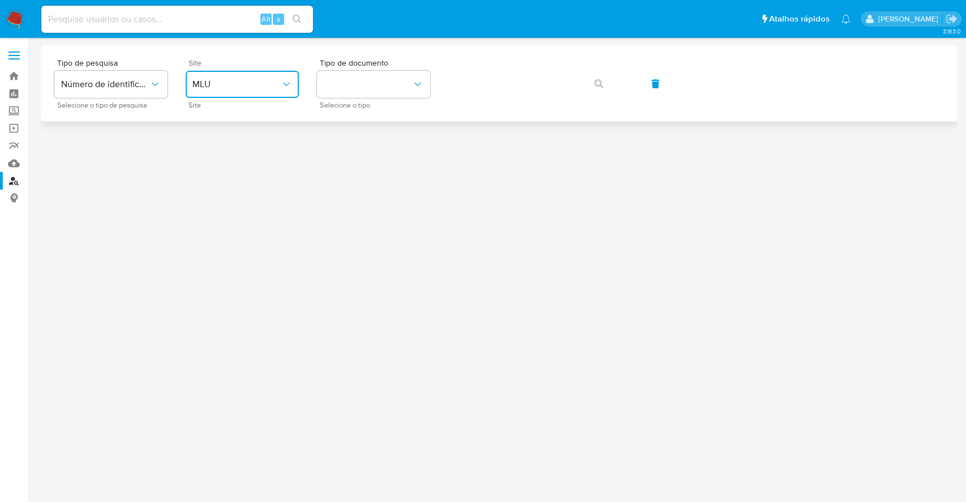
click at [239, 91] on button "MLU" at bounding box center [242, 84] width 113 height 27
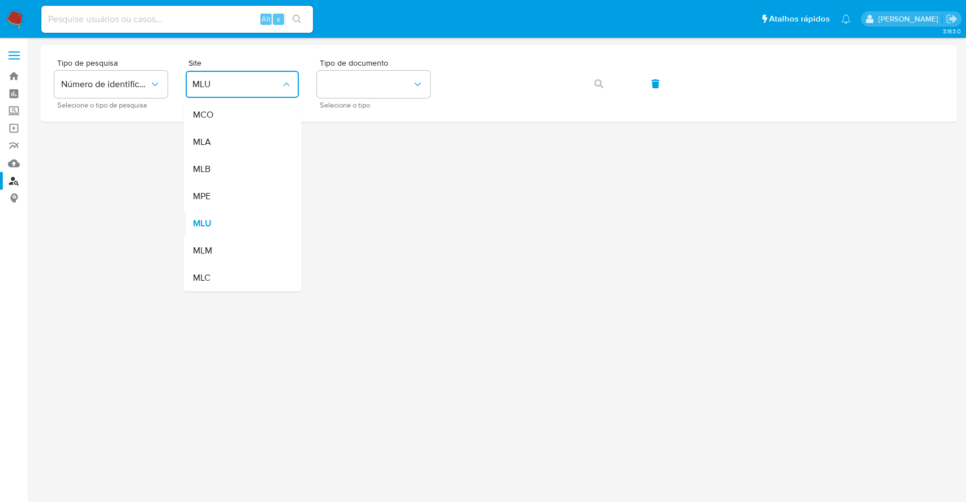
click at [261, 167] on div "MLB" at bounding box center [238, 169] width 93 height 27
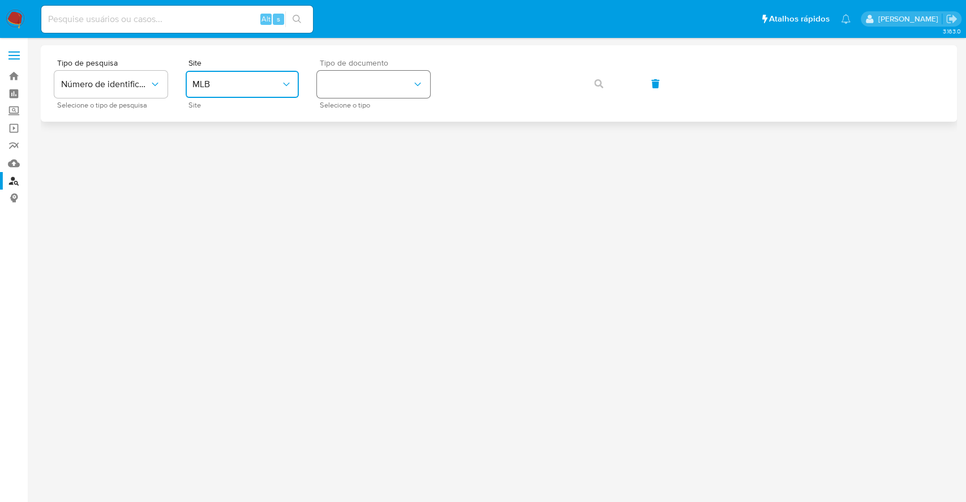
drag, startPoint x: 413, startPoint y: 79, endPoint x: 419, endPoint y: 94, distance: 16.0
click at [412, 79] on icon "identificationType" at bounding box center [417, 84] width 11 height 11
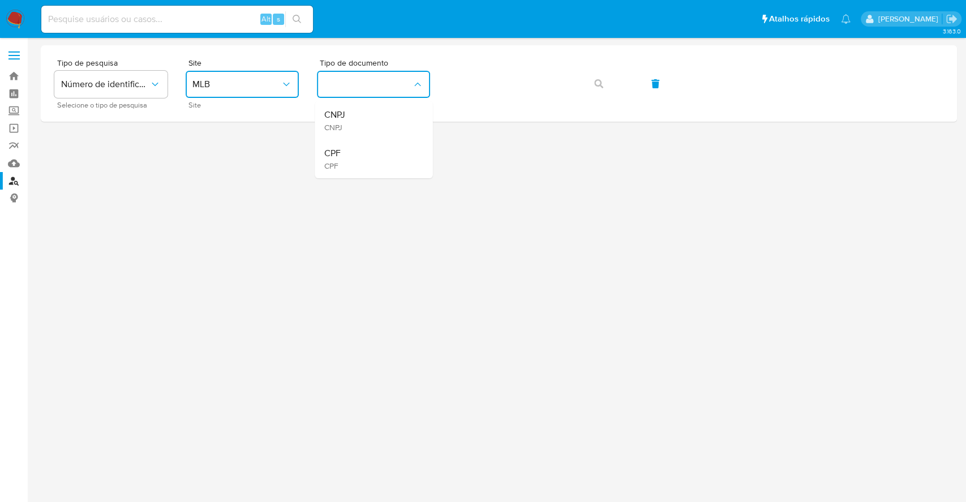
drag, startPoint x: 403, startPoint y: 155, endPoint x: 407, endPoint y: 145, distance: 10.9
click at [402, 152] on div "CPF CPF" at bounding box center [370, 159] width 93 height 38
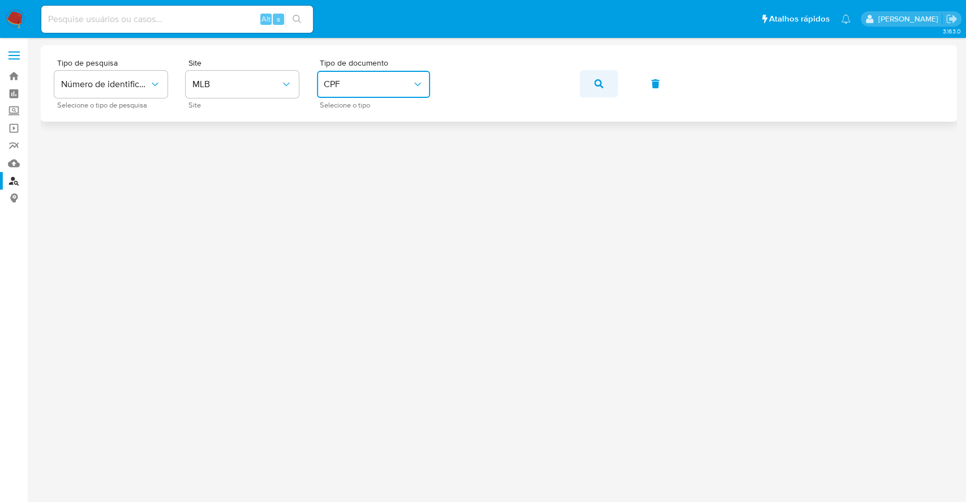
click at [601, 79] on icon "button" at bounding box center [598, 83] width 9 height 9
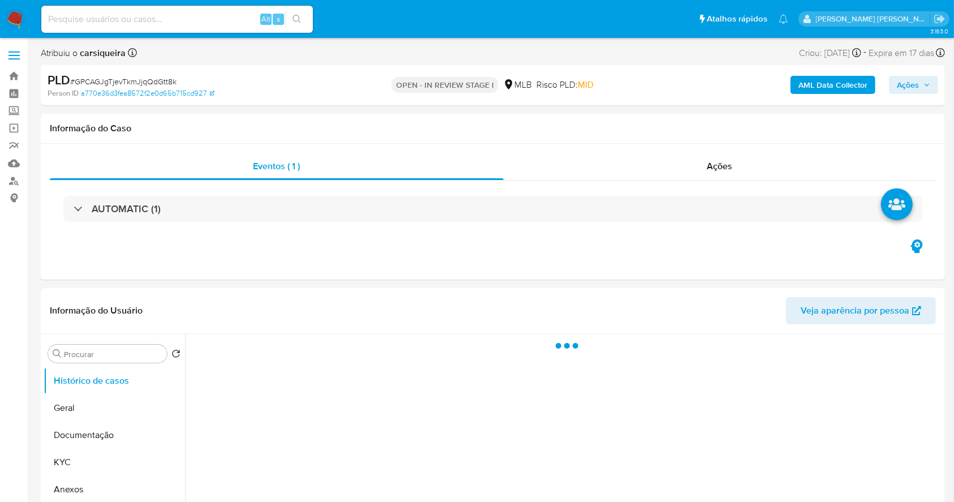
select select "10"
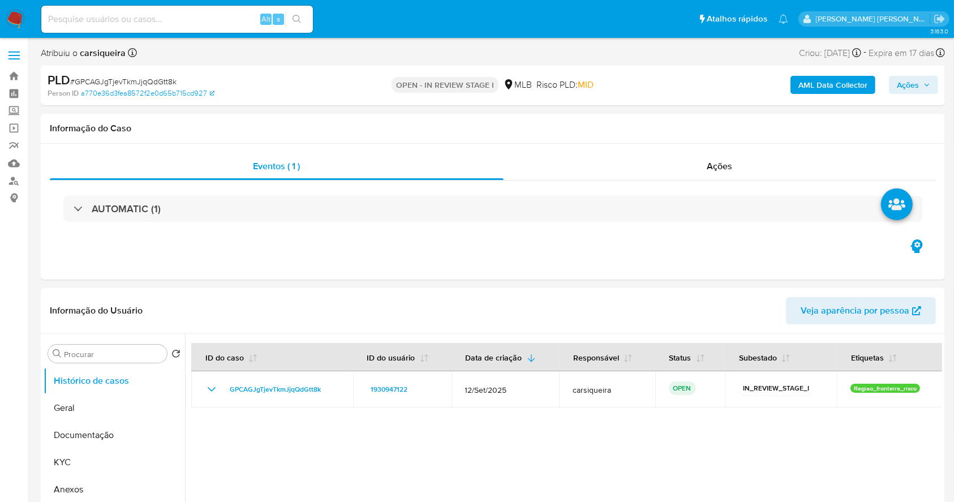
click at [911, 88] on span "Ações" at bounding box center [908, 85] width 22 height 18
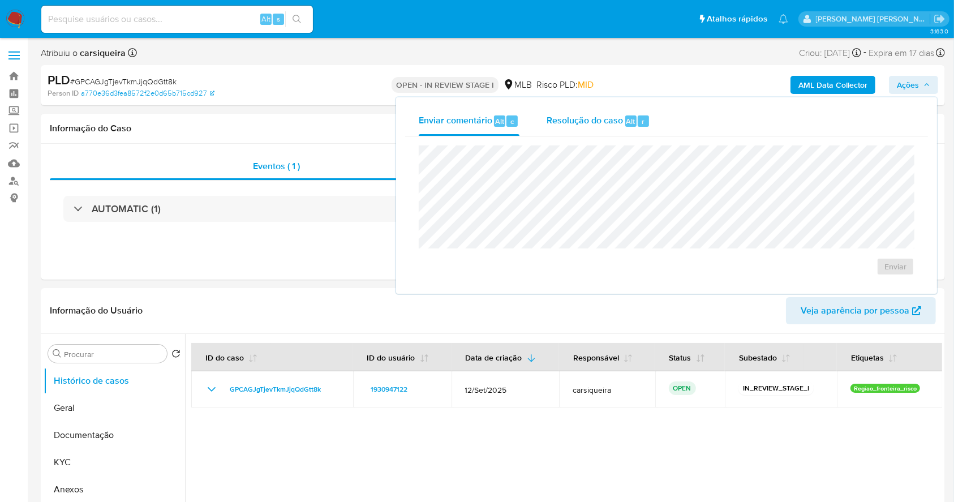
drag, startPoint x: 623, startPoint y: 124, endPoint x: 623, endPoint y: 135, distance: 10.8
click at [623, 124] on div "Resolução do caso Alt r" at bounding box center [598, 120] width 104 height 29
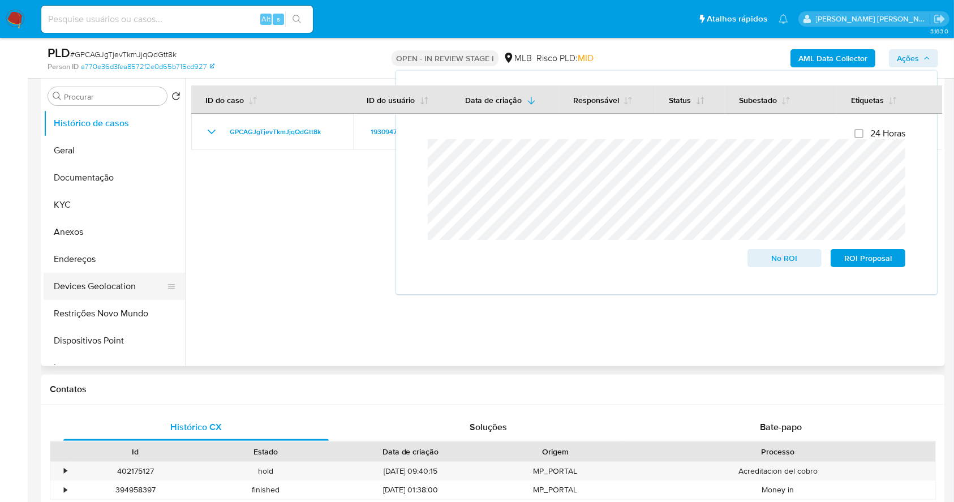
scroll to position [226, 0]
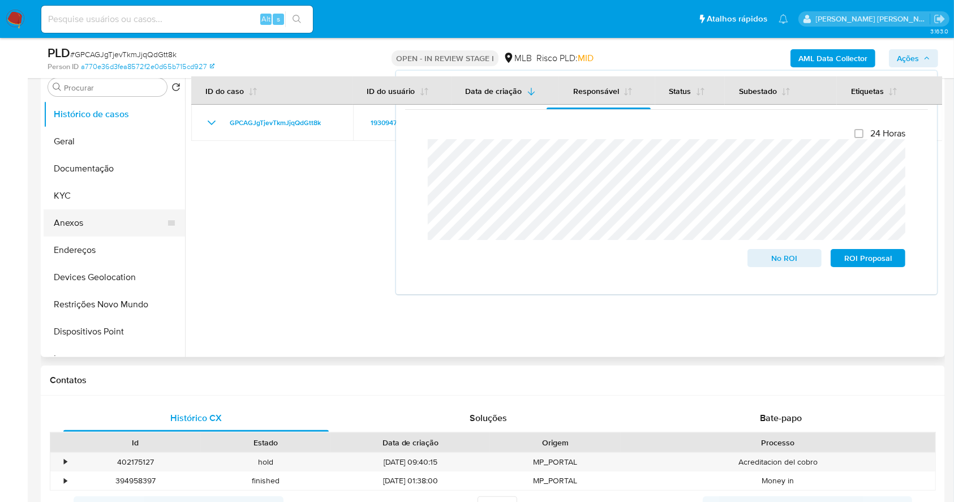
click at [77, 219] on button "Anexos" at bounding box center [110, 222] width 132 height 27
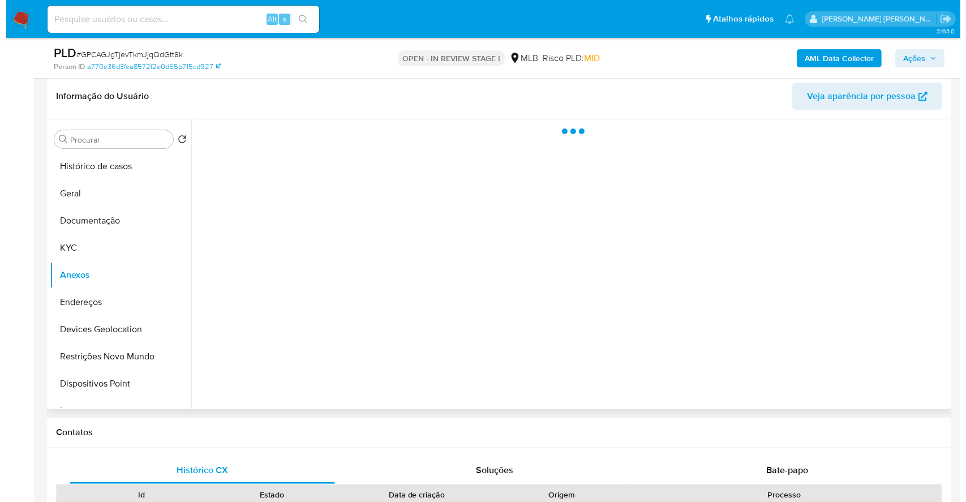
scroll to position [150, 0]
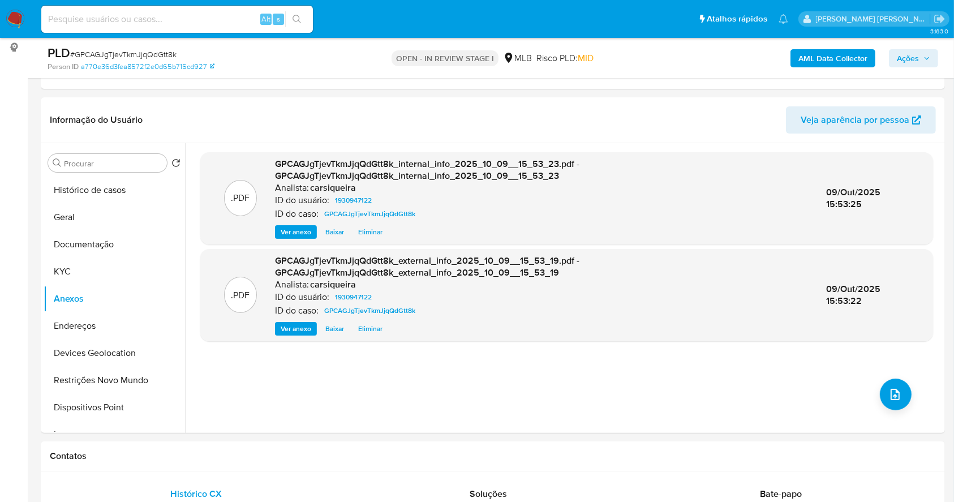
click at [921, 59] on span "Ações" at bounding box center [913, 58] width 33 height 16
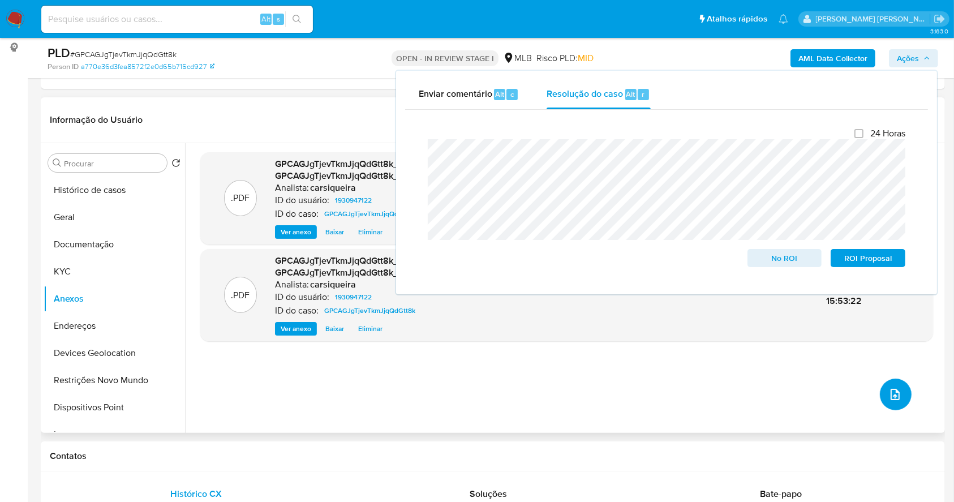
drag, startPoint x: 895, startPoint y: 388, endPoint x: 896, endPoint y: 381, distance: 7.4
click at [896, 381] on button "upload-file" at bounding box center [896, 394] width 32 height 32
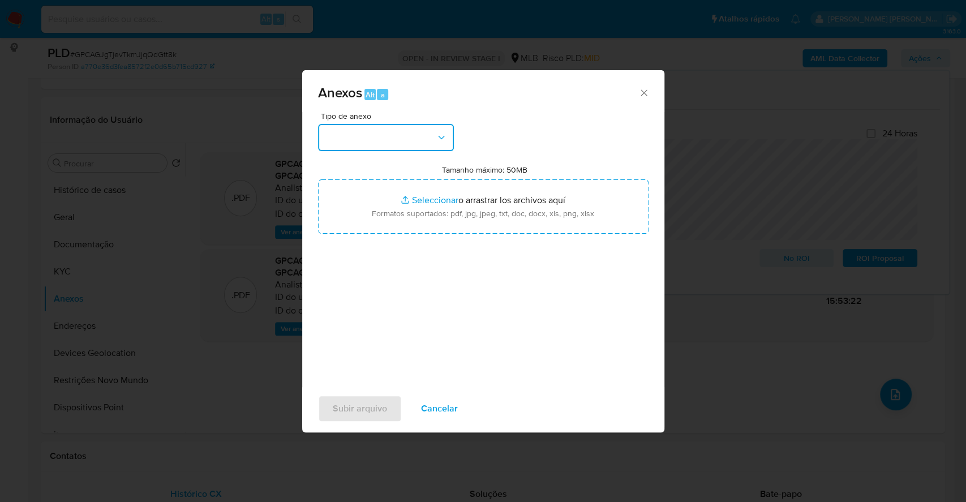
click at [382, 136] on button "button" at bounding box center [386, 137] width 136 height 27
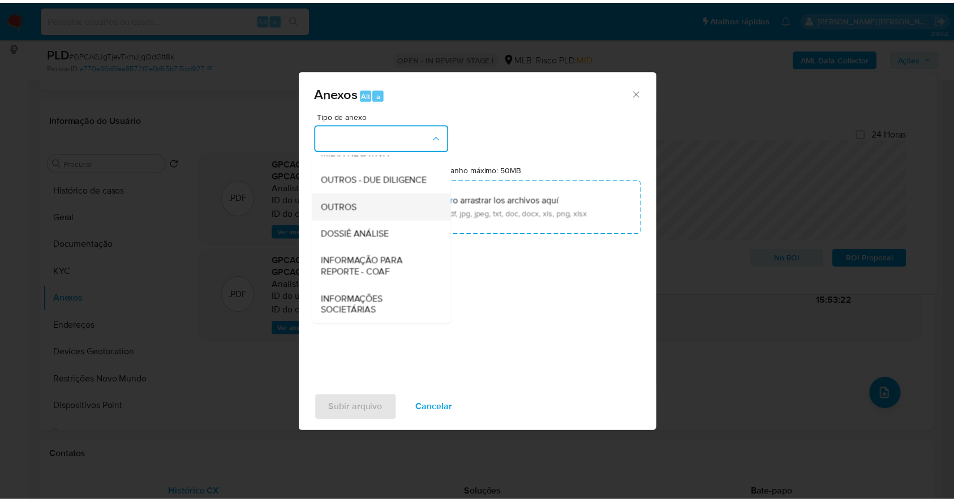
scroll to position [174, 0]
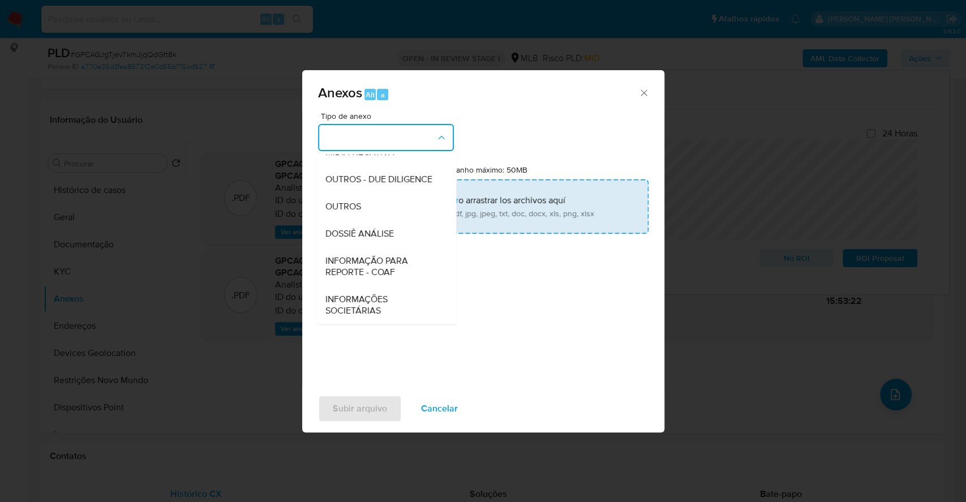
drag, startPoint x: 368, startPoint y: 202, endPoint x: 445, endPoint y: 208, distance: 76.6
click at [369, 203] on div "OUTROS" at bounding box center [382, 206] width 115 height 27
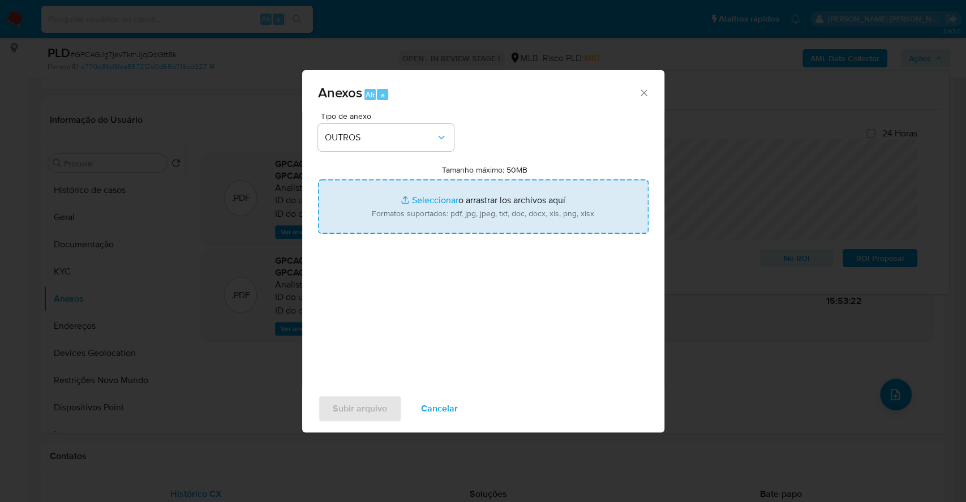
click at [425, 197] on input "Tamanho máximo: 50MB Seleccionar archivos" at bounding box center [483, 206] width 330 height 54
type input "C:\fakepath\Mulan 1930947122_2025_10_08_17_25_48.xlsx"
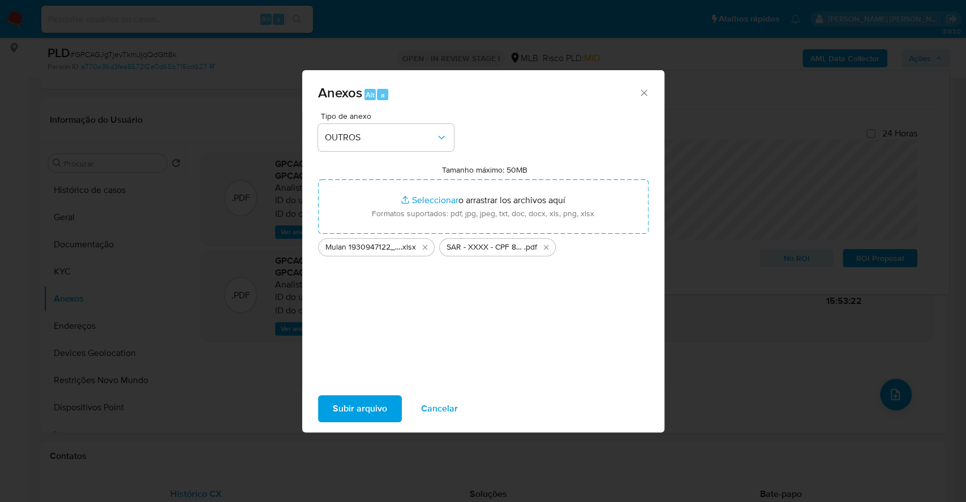
click at [353, 408] on span "Subir arquivo" at bounding box center [360, 408] width 54 height 25
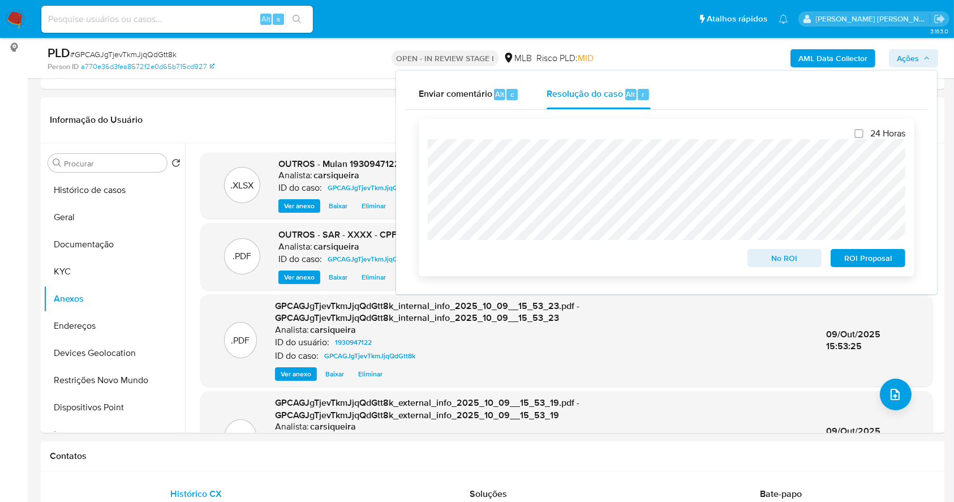
click at [871, 255] on span "ROI Proposal" at bounding box center [867, 258] width 59 height 16
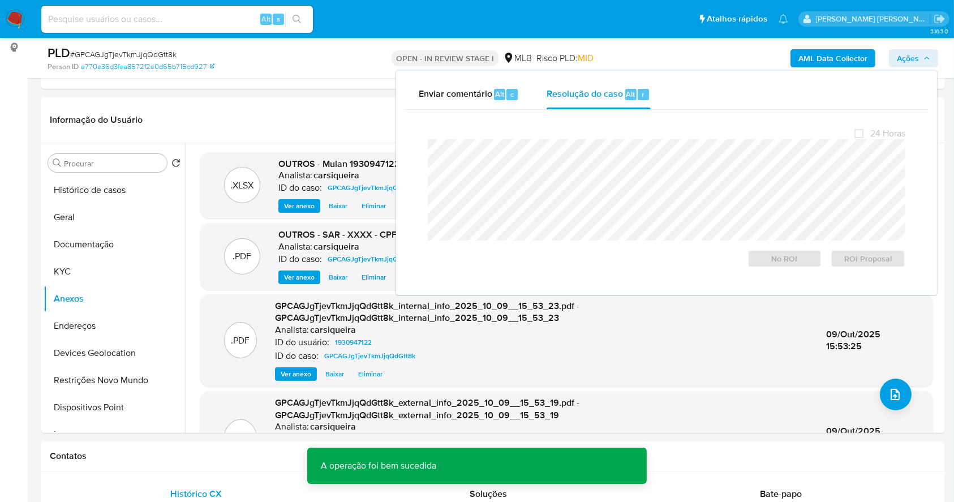
click at [158, 57] on span "# GPCAGJgTjevTkmJjqQdGtt8k" at bounding box center [123, 54] width 106 height 11
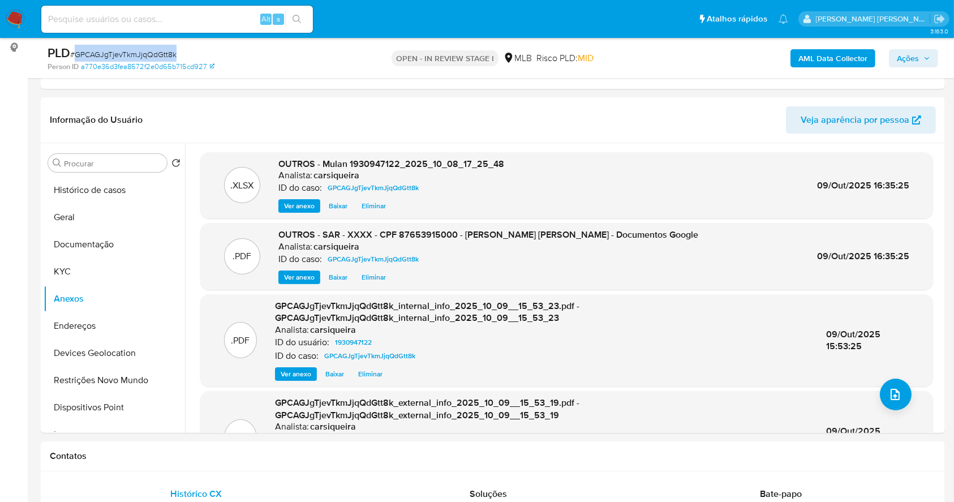
click at [158, 57] on span "# GPCAGJgTjevTkmJjqQdGtt8k" at bounding box center [123, 54] width 106 height 11
copy span "GPCAGJgTjevTkmJjqQdGtt8k"
click at [923, 58] on span "Ações" at bounding box center [913, 58] width 33 height 16
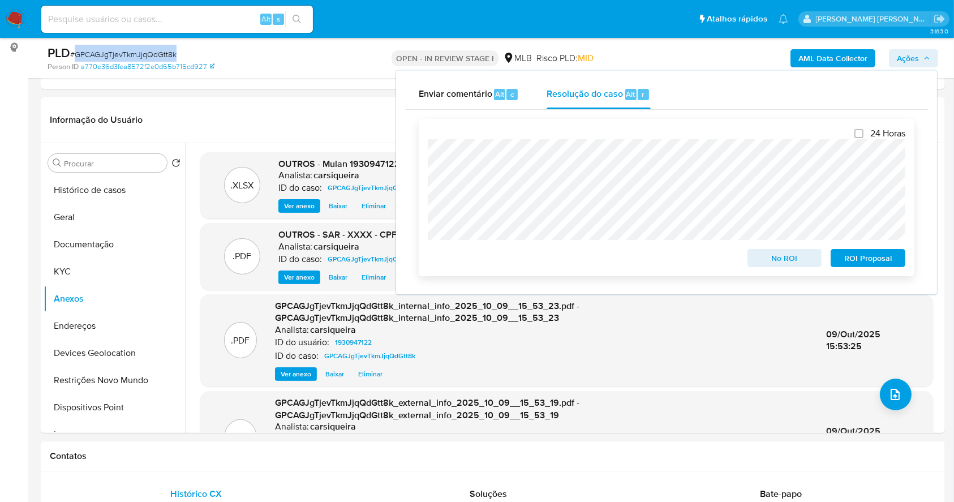
click at [885, 266] on span "ROI Proposal" at bounding box center [867, 258] width 59 height 16
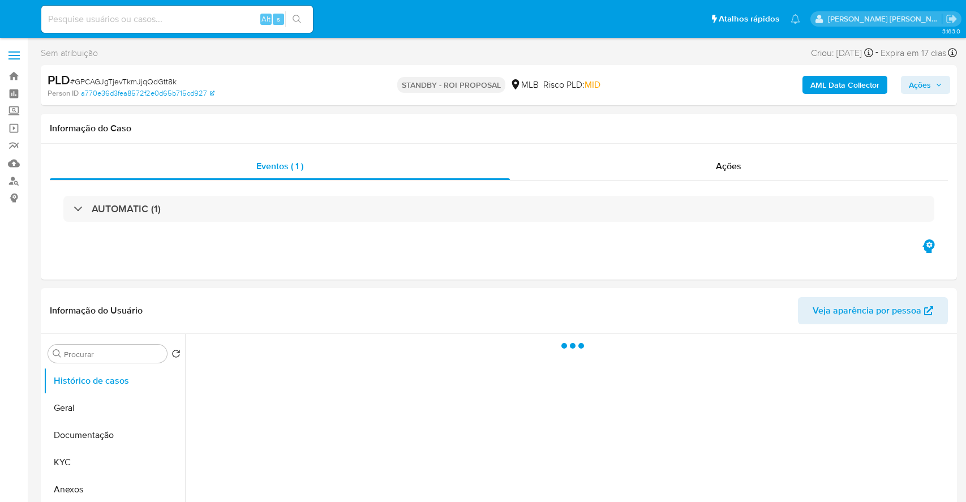
select select "10"
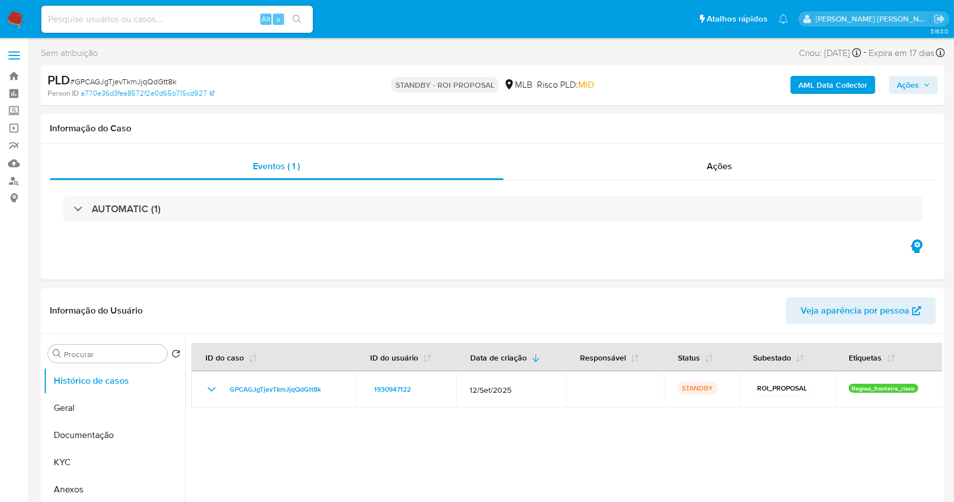
click at [14, 15] on img at bounding box center [15, 19] width 19 height 19
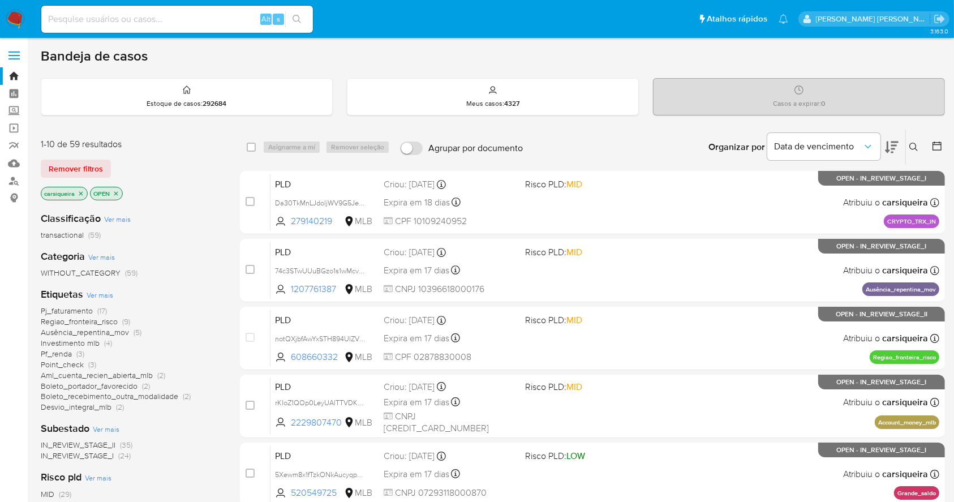
click at [195, 22] on input at bounding box center [177, 19] width 272 height 15
paste input "m9Tz5aYJlpzU9J19MetOF8ex"
type input "m9Tz5aYJlpzU9J19MetOF8ex"
click at [294, 17] on icon "search-icon" at bounding box center [296, 19] width 9 height 9
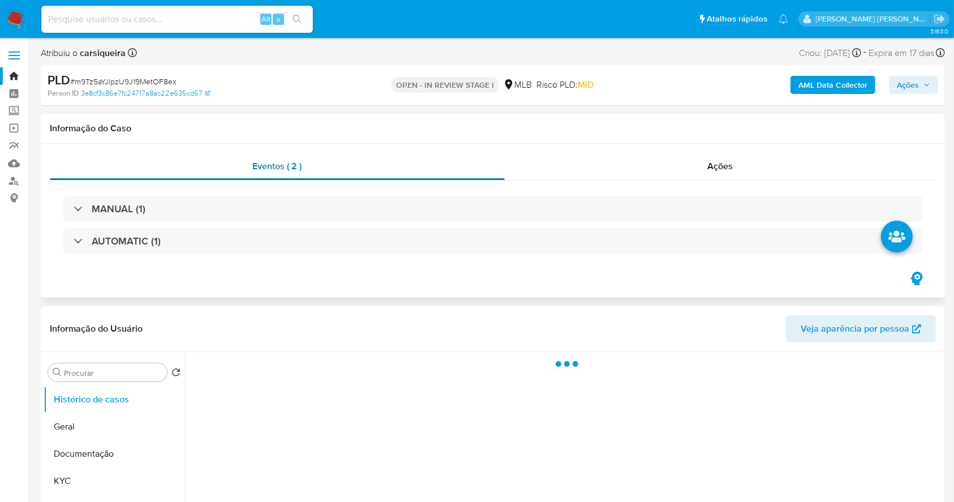
select select "10"
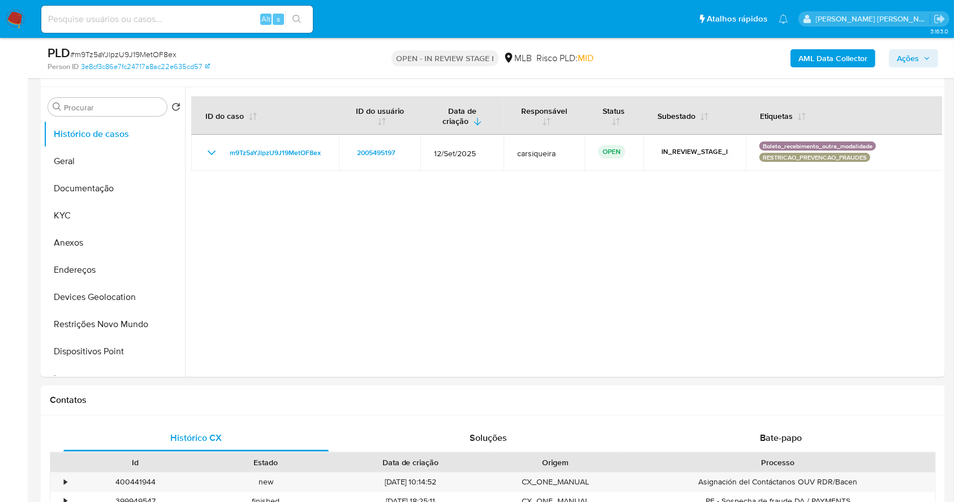
scroll to position [226, 0]
click at [96, 324] on button "Restrições Novo Mundo" at bounding box center [110, 322] width 132 height 27
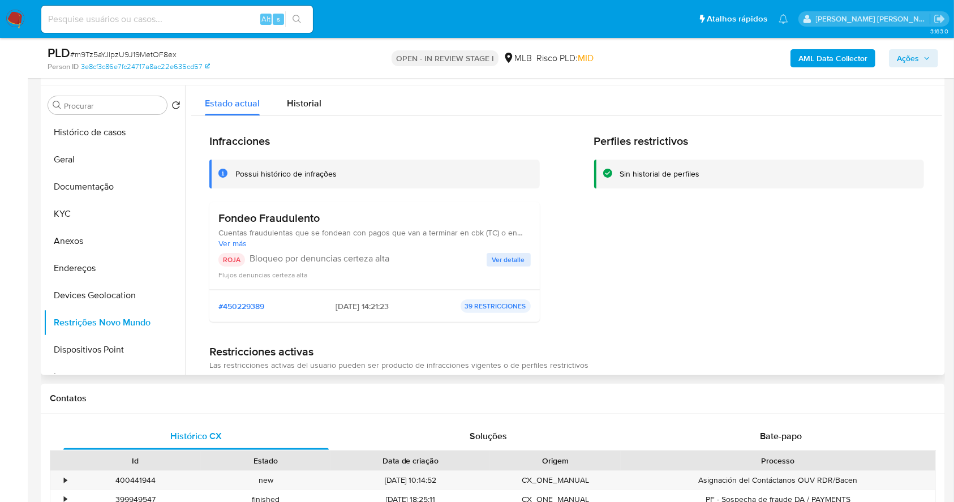
click at [497, 256] on span "Ver detalle" at bounding box center [508, 259] width 33 height 11
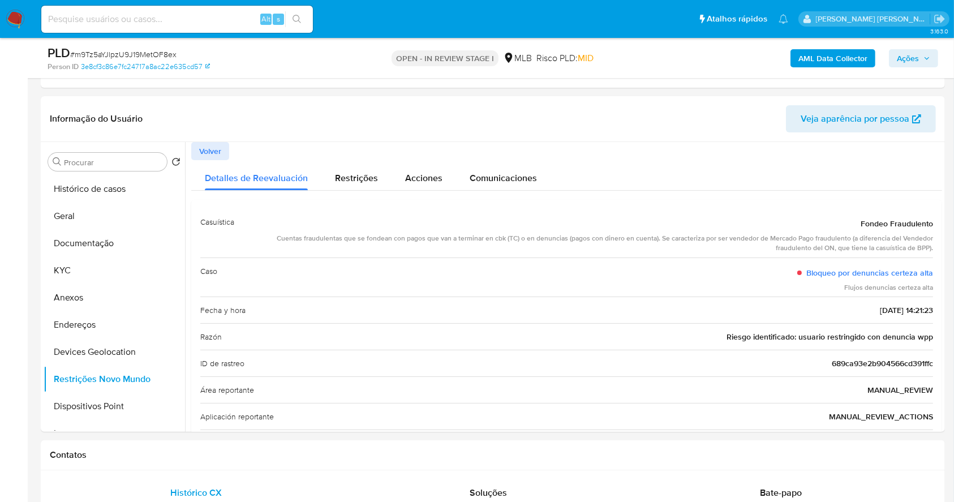
scroll to position [150, 0]
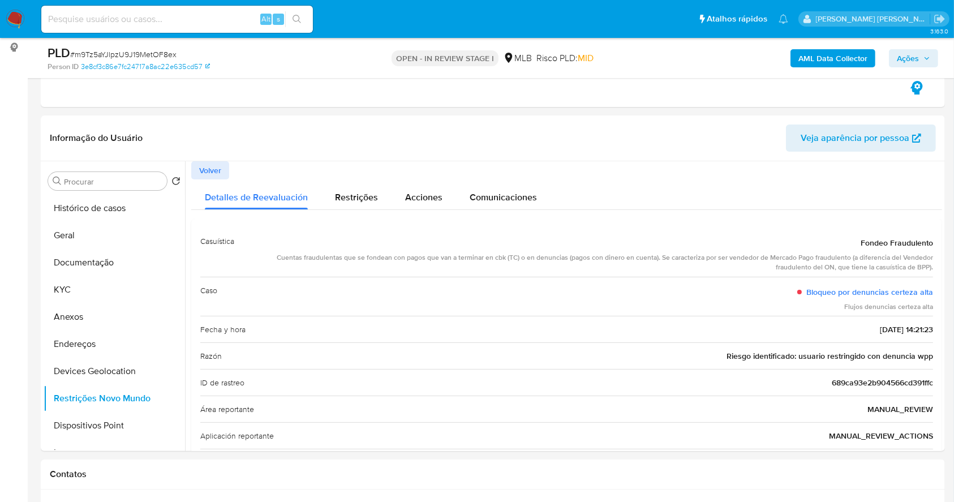
click at [225, 25] on input at bounding box center [177, 19] width 272 height 15
paste input "wlmS3RPgBKU0iAz4HeK7lNja"
type input "wlmS3RPgBKU0iAz4HeK7lNja"
click at [298, 16] on icon "search-icon" at bounding box center [296, 19] width 9 height 9
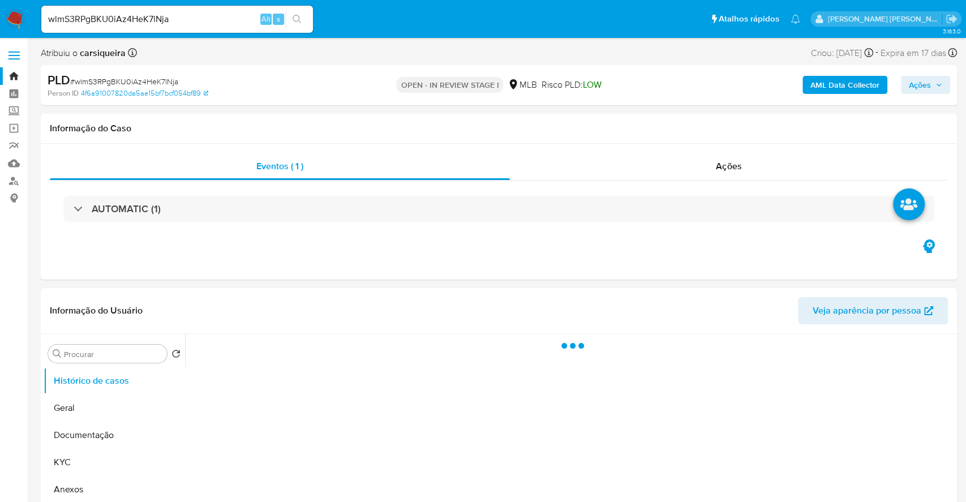
select select "10"
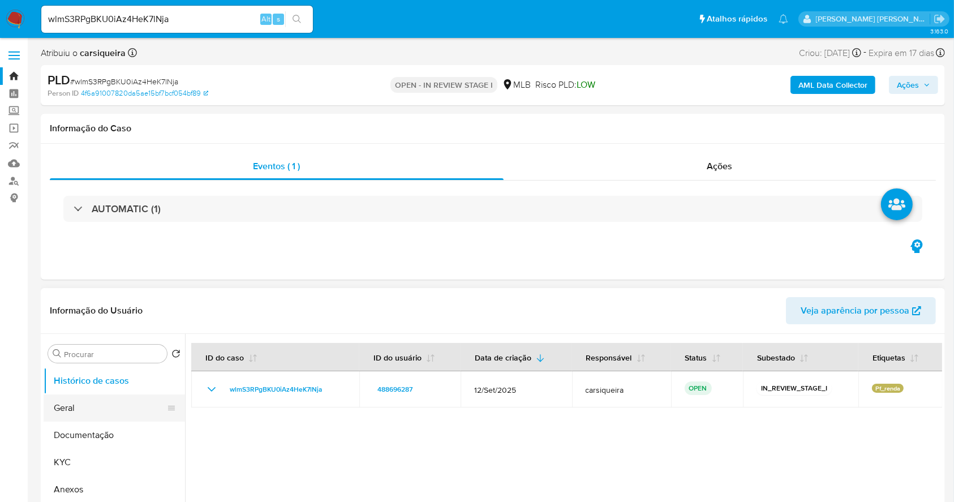
click at [100, 405] on button "Geral" at bounding box center [110, 407] width 132 height 27
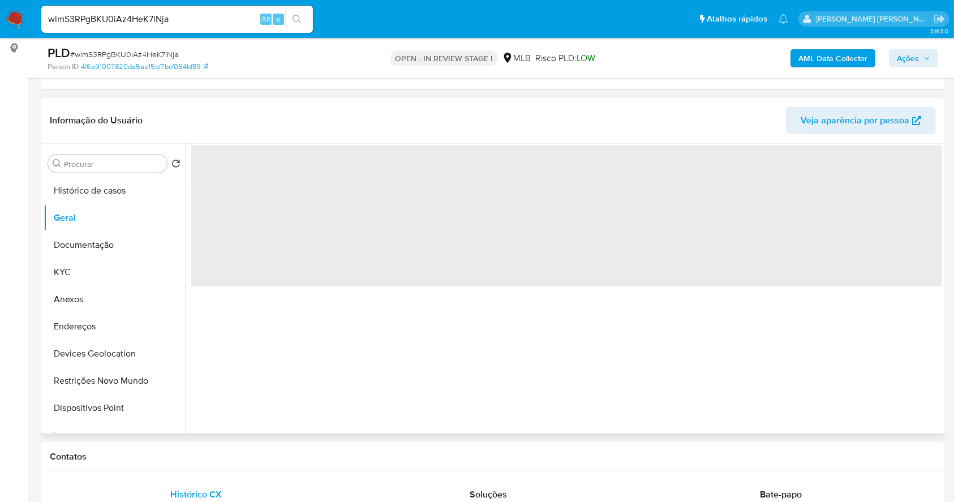
scroll to position [180, 0]
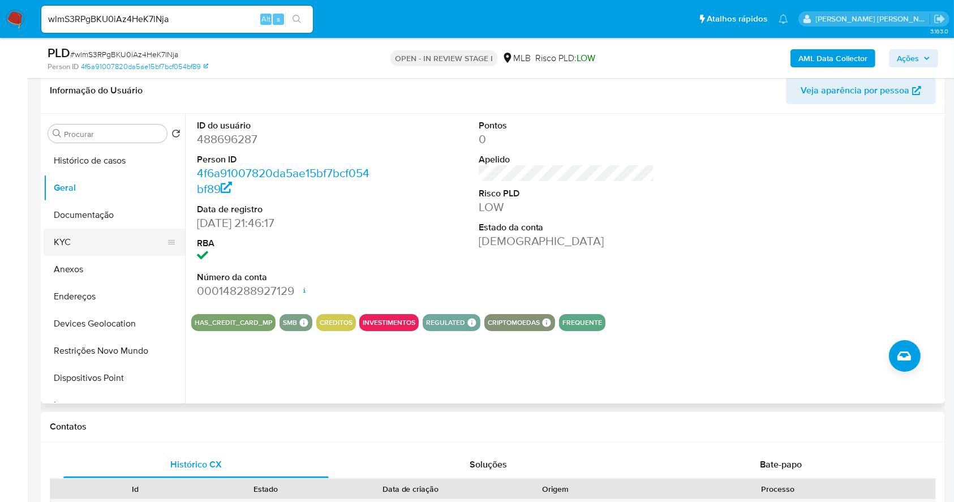
click at [79, 237] on button "KYC" at bounding box center [110, 242] width 132 height 27
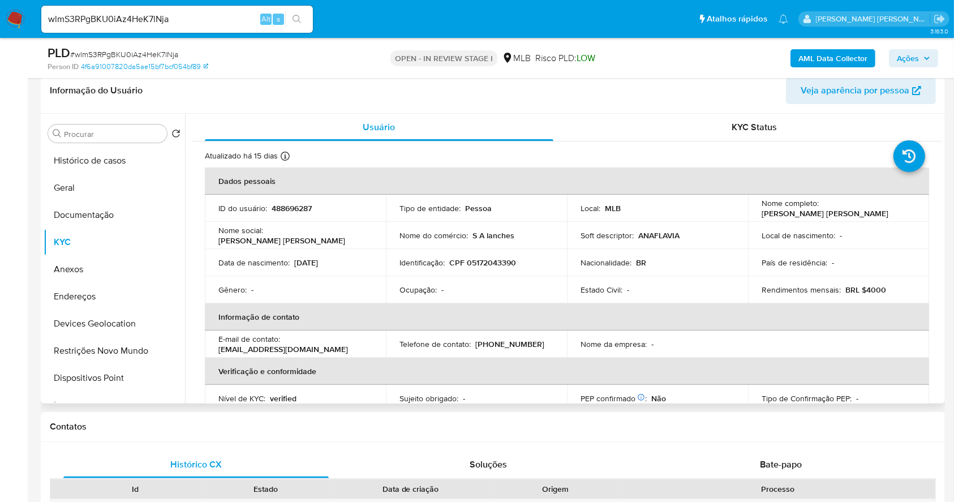
drag, startPoint x: 89, startPoint y: 217, endPoint x: 489, endPoint y: 342, distance: 419.0
click at [87, 215] on button "Documentação" at bounding box center [114, 214] width 141 height 27
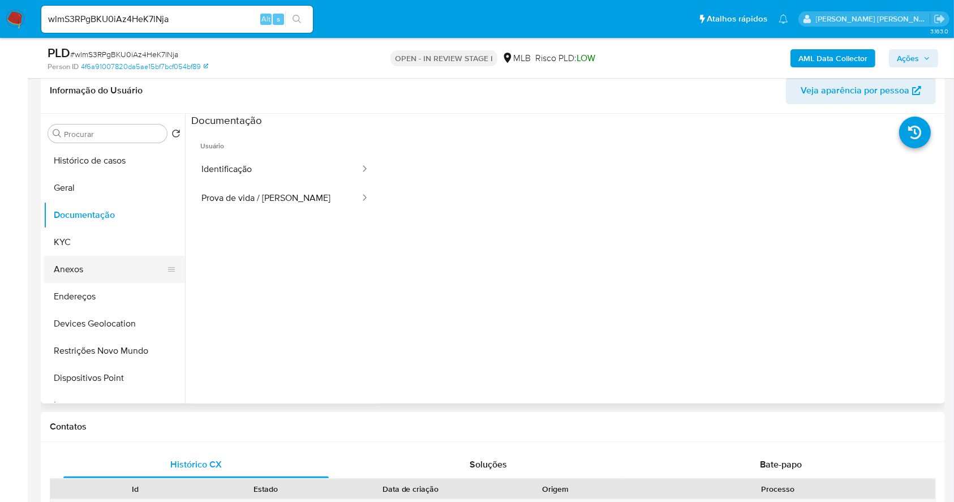
click at [120, 266] on button "Anexos" at bounding box center [110, 269] width 132 height 27
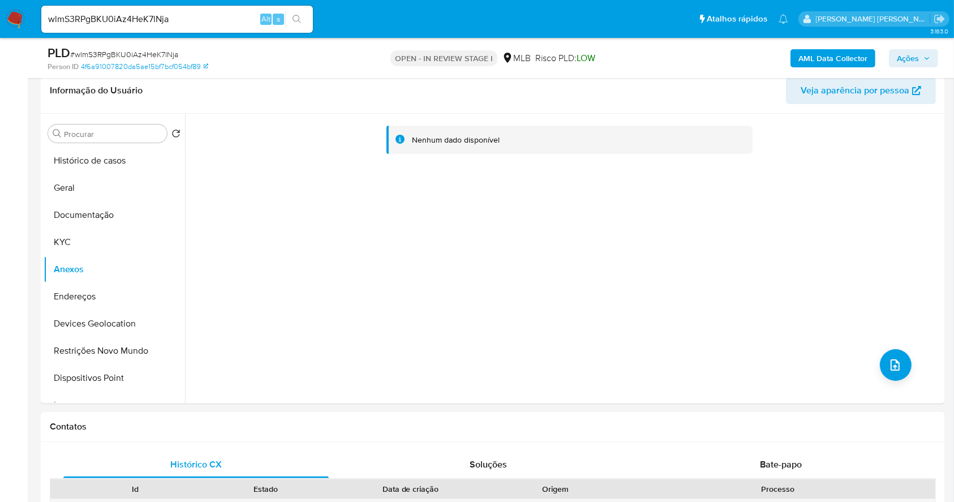
click at [828, 53] on b "AML Data Collector" at bounding box center [832, 58] width 69 height 18
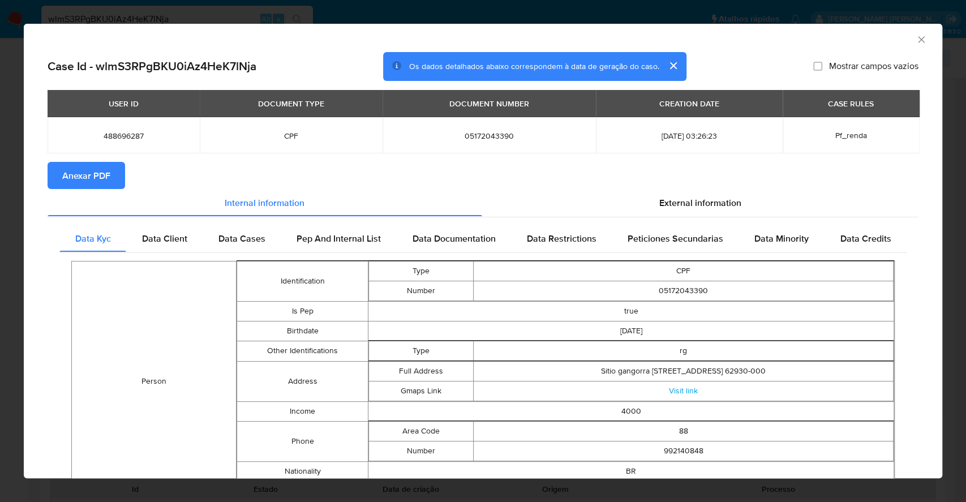
click at [104, 175] on span "Anexar PDF" at bounding box center [86, 175] width 48 height 25
click at [0, 247] on div "AML Data Collector Case Id - wlmS3RPgBKU0iAz4HeK7lNja Os dados detalhados abaix…" at bounding box center [483, 251] width 966 height 502
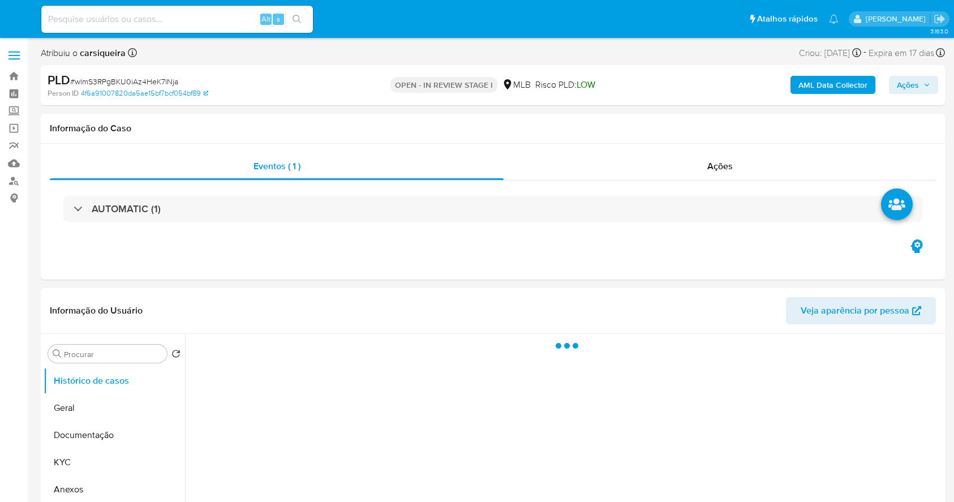
select select "10"
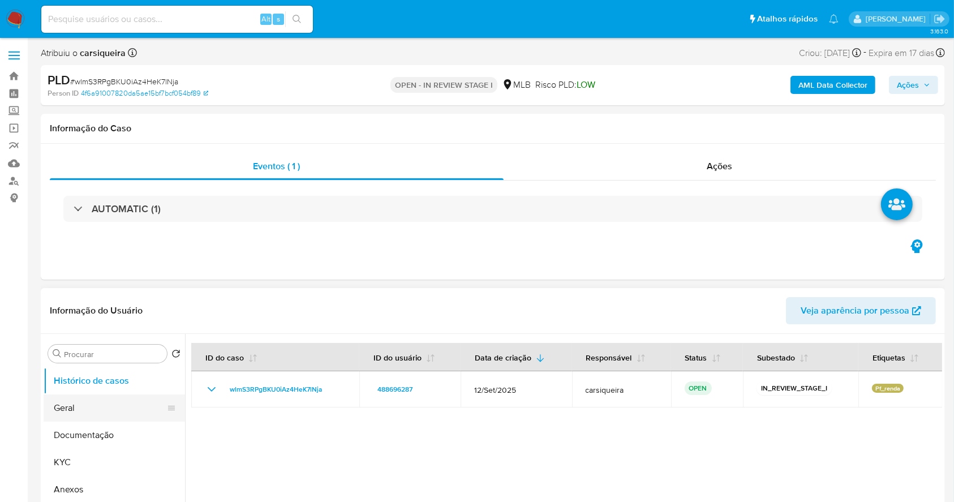
click at [95, 399] on button "Geral" at bounding box center [110, 407] width 132 height 27
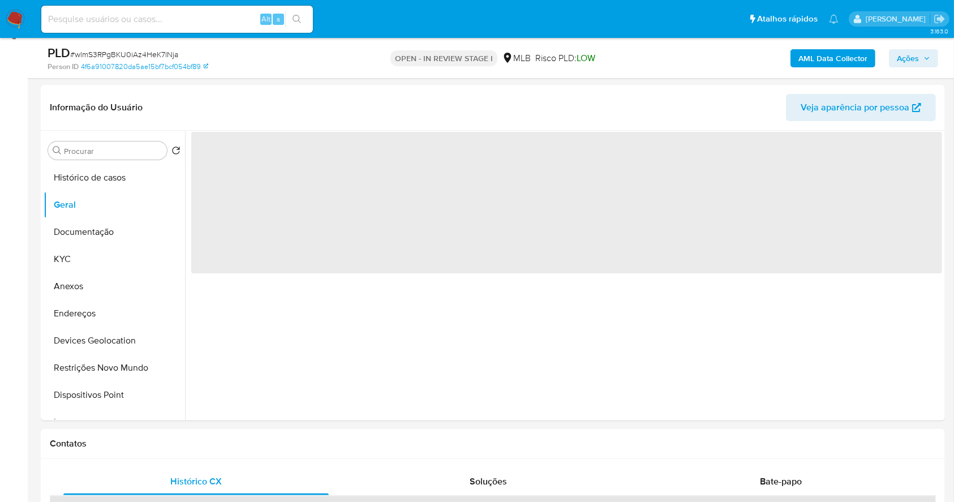
scroll to position [169, 0]
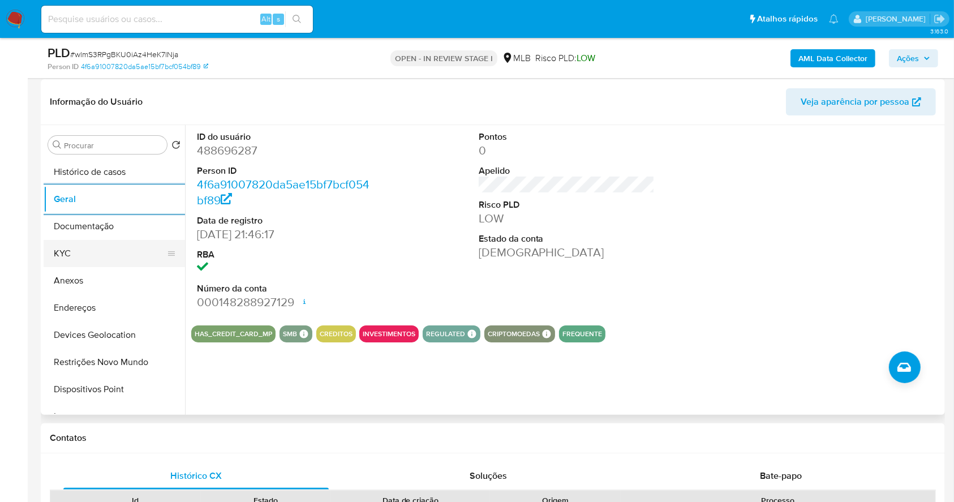
click at [104, 248] on button "KYC" at bounding box center [110, 253] width 132 height 27
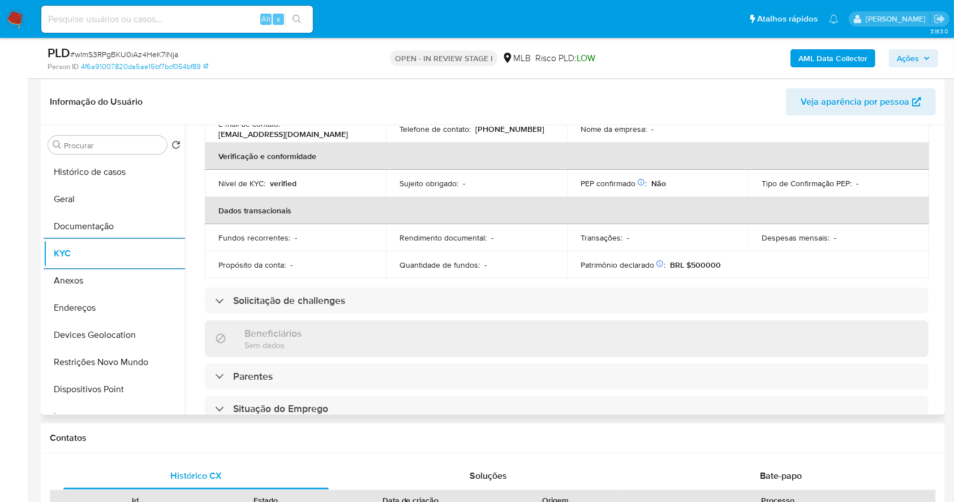
scroll to position [481, 0]
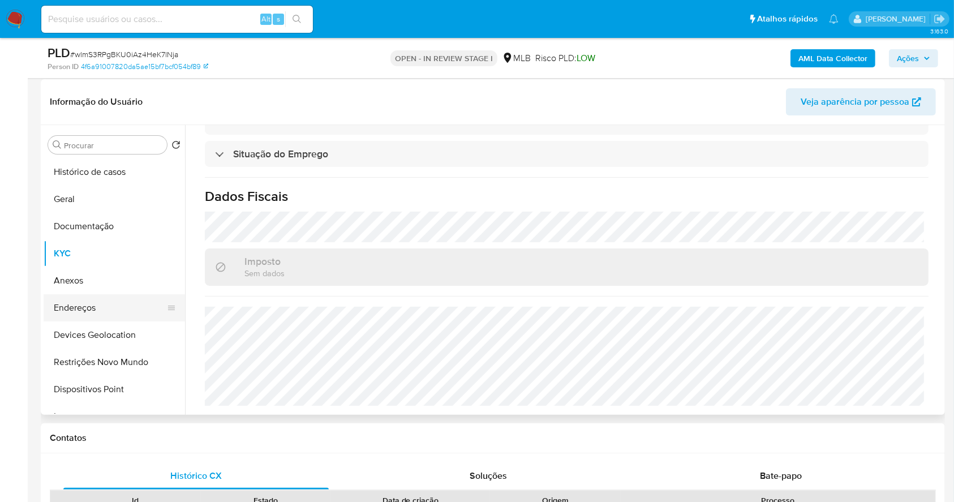
click at [106, 301] on button "Endereços" at bounding box center [110, 307] width 132 height 27
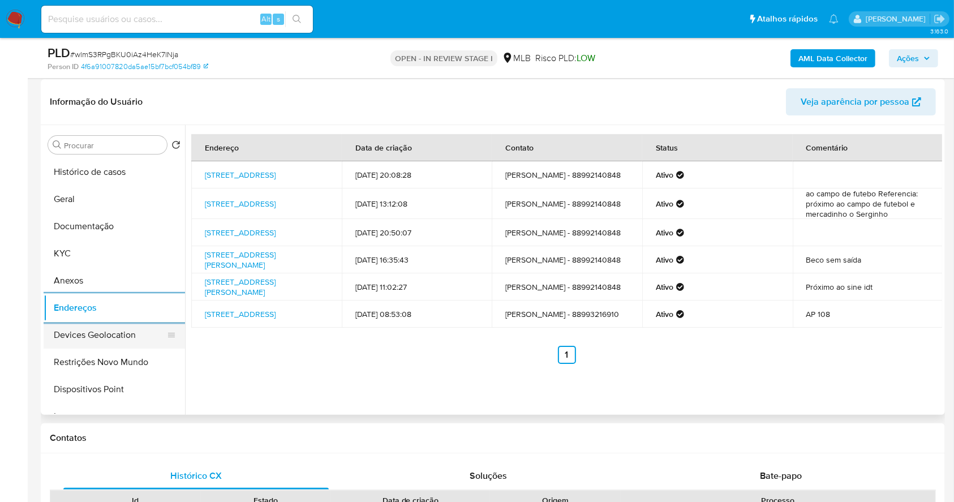
click at [90, 328] on button "Devices Geolocation" at bounding box center [110, 334] width 132 height 27
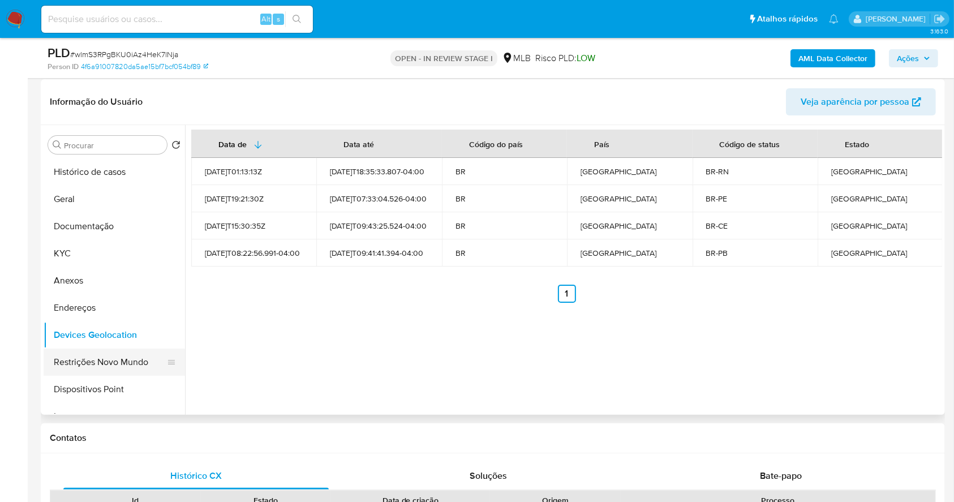
click at [113, 355] on button "Restrições Novo Mundo" at bounding box center [110, 361] width 132 height 27
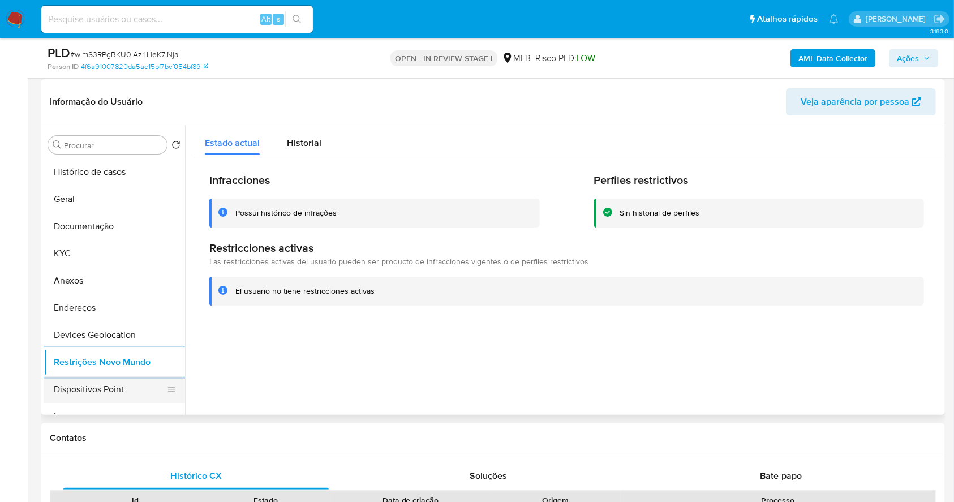
click at [75, 384] on button "Dispositivos Point" at bounding box center [110, 389] width 132 height 27
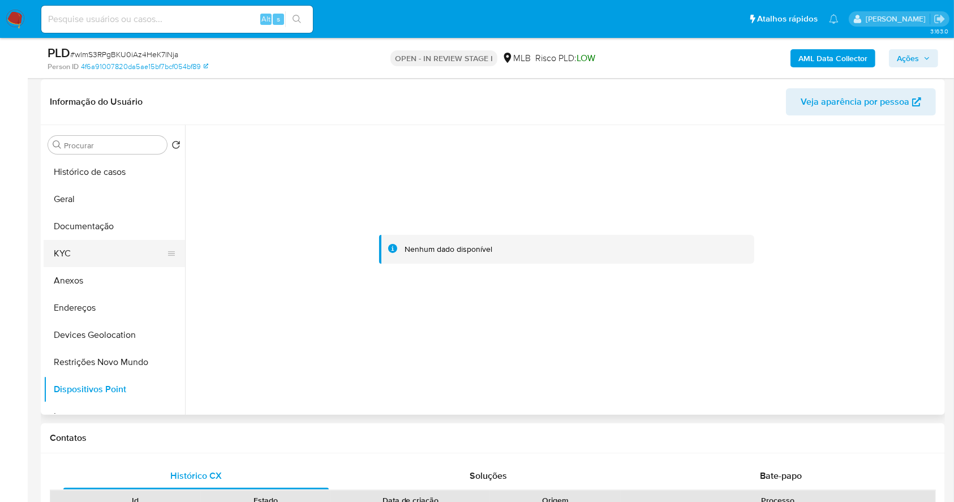
click at [102, 244] on button "KYC" at bounding box center [110, 253] width 132 height 27
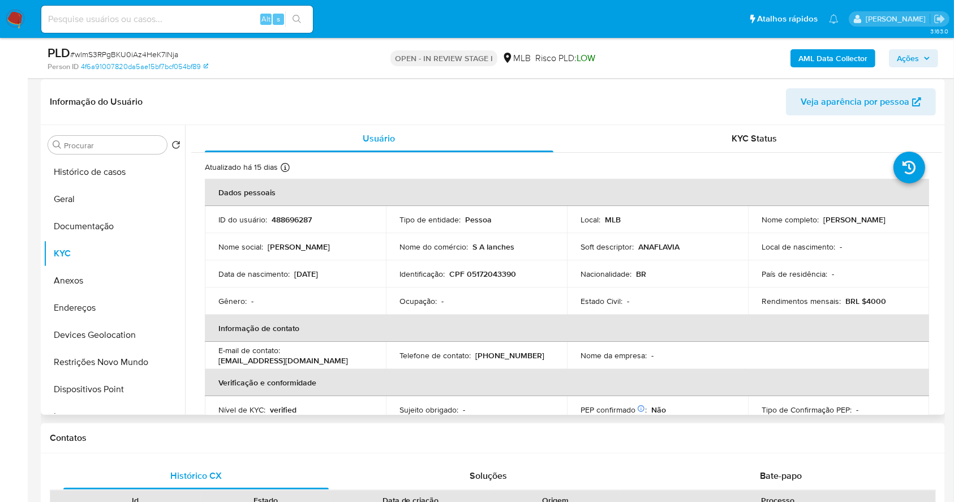
click at [489, 270] on p "CPF 05172043390" at bounding box center [482, 274] width 67 height 10
copy p "05172043390"
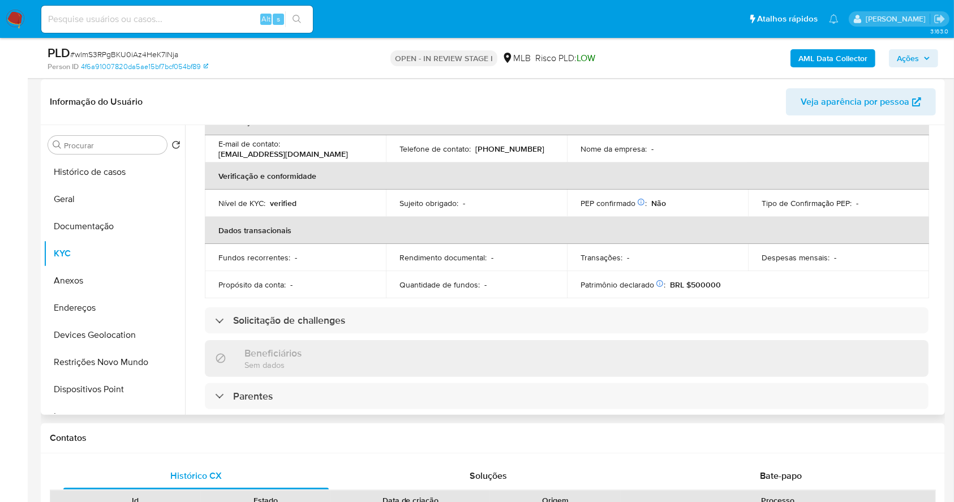
scroll to position [481, 0]
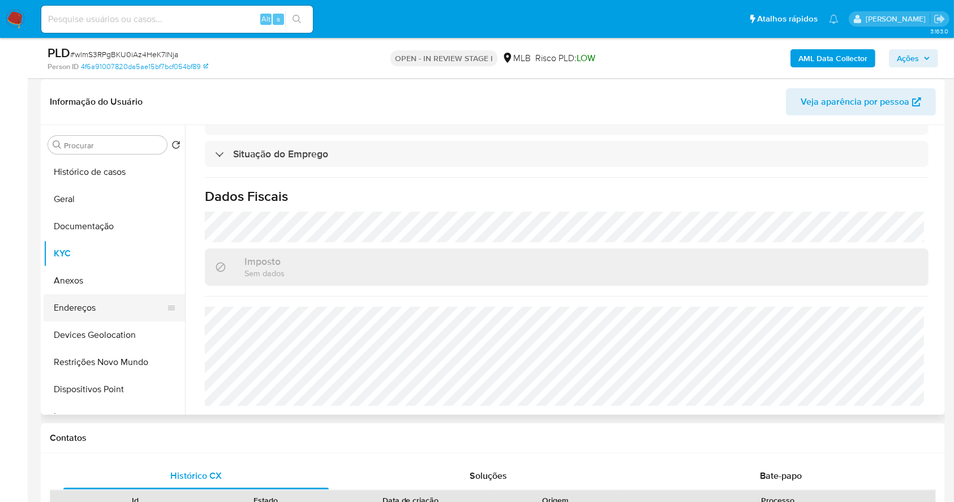
click at [87, 306] on button "Endereços" at bounding box center [110, 307] width 132 height 27
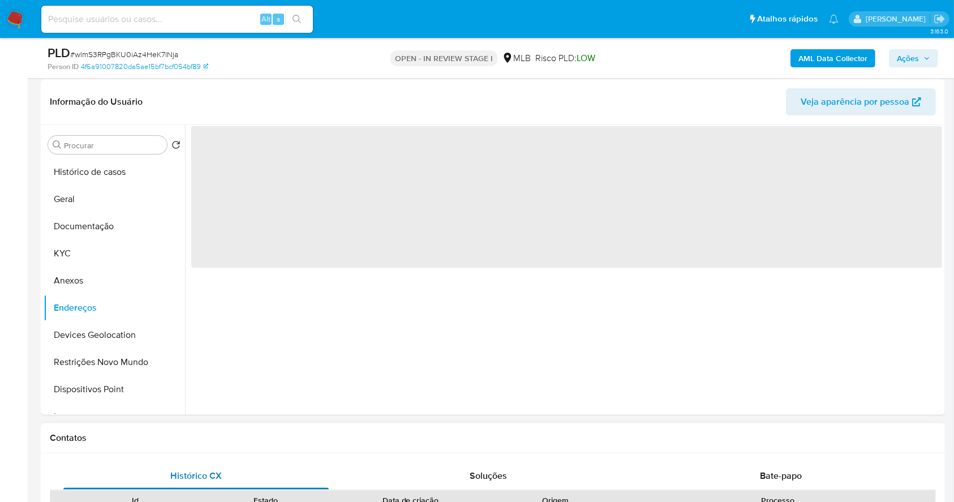
scroll to position [0, 0]
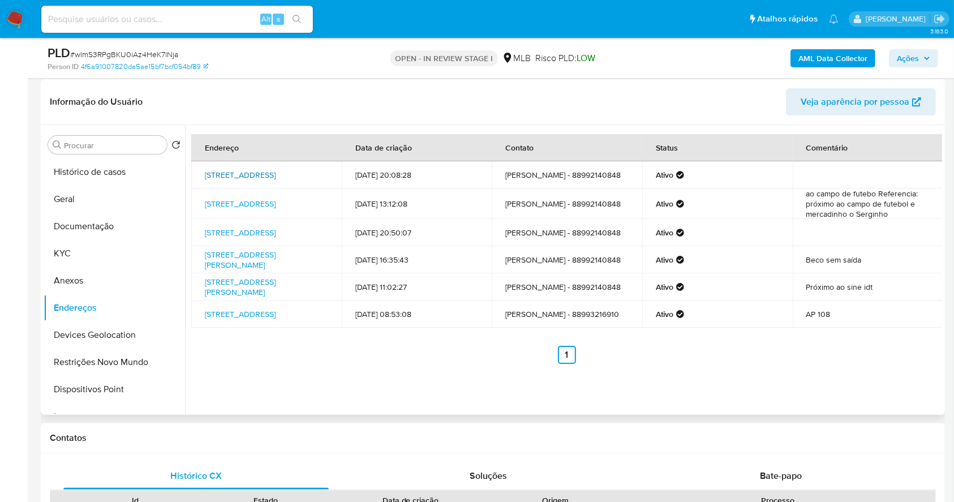
click at [275, 169] on link "Estrada De Gangorra 62, Limoeiro Do Norte, Ceará, 62932000, Brasil 62" at bounding box center [240, 174] width 71 height 11
click at [93, 249] on button "KYC" at bounding box center [110, 253] width 132 height 27
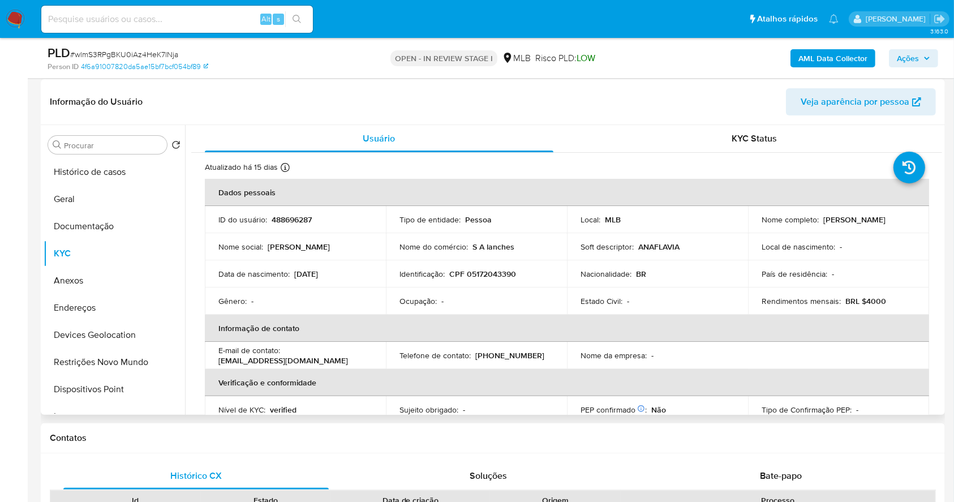
click at [504, 272] on p "CPF 05172043390" at bounding box center [482, 274] width 67 height 10
copy p "05172043390"
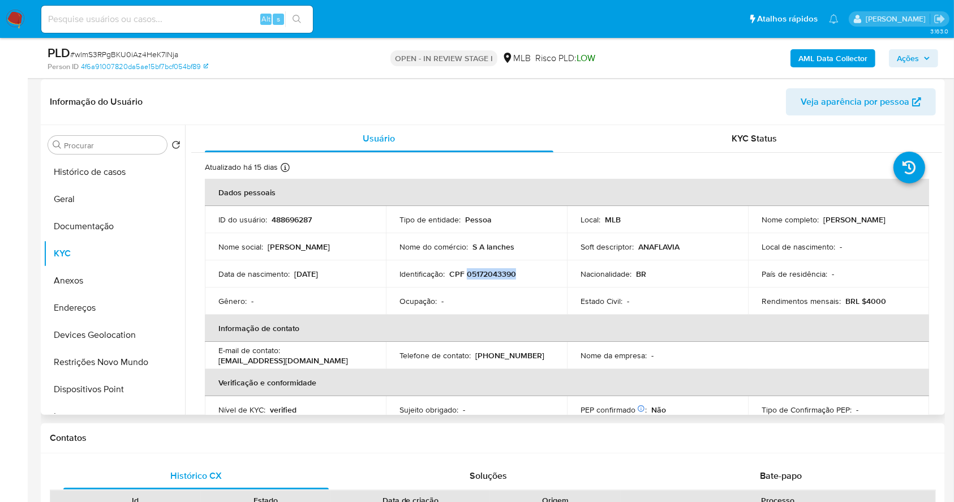
drag, startPoint x: 871, startPoint y: 225, endPoint x: 754, endPoint y: 226, distance: 116.5
click at [754, 226] on td "Nome completo : Ana Flavia Gomes de Castro" at bounding box center [838, 219] width 181 height 27
copy p "Ana Flavia Gomes de Castro"
click at [145, 224] on button "Documentação" at bounding box center [110, 226] width 132 height 27
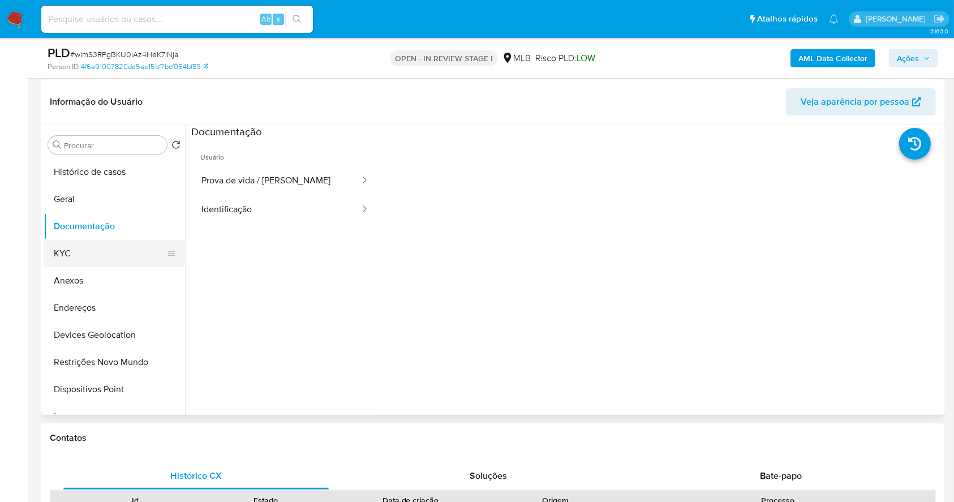
click at [109, 250] on button "KYC" at bounding box center [110, 253] width 132 height 27
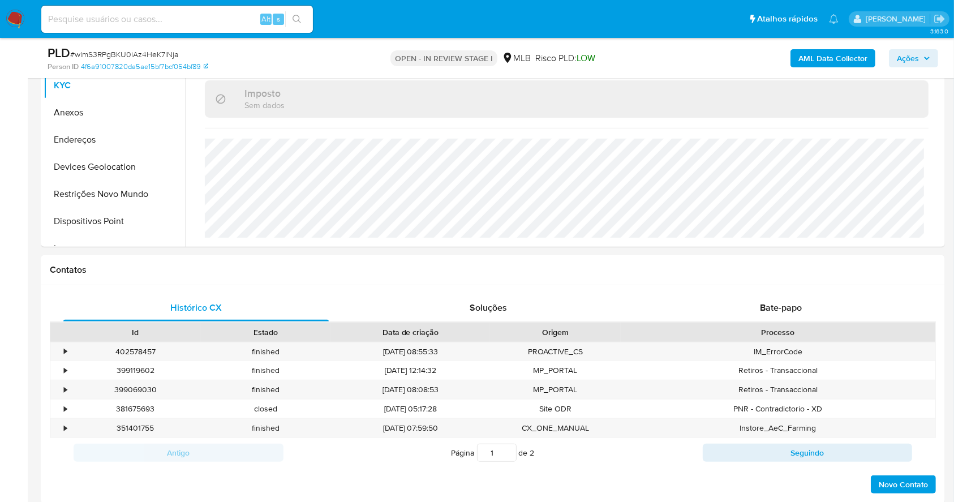
scroll to position [435, 0]
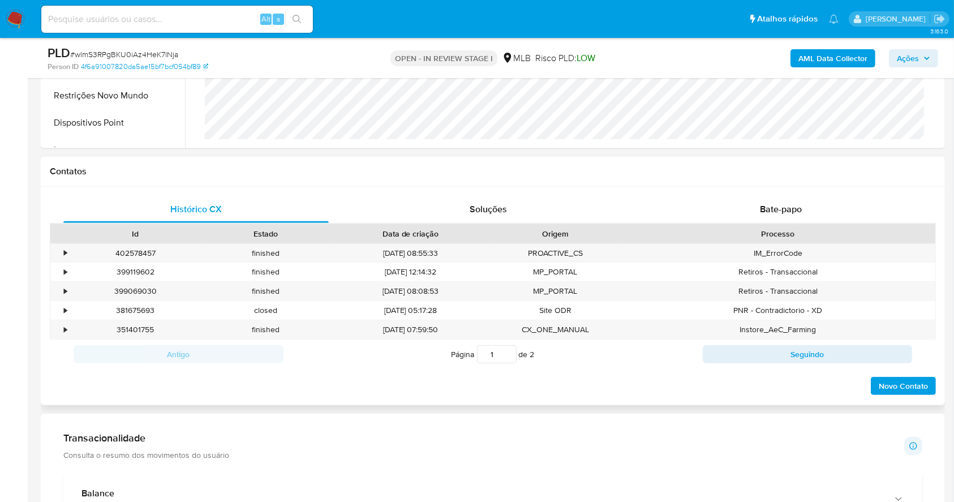
click at [783, 191] on div "Histórico CX Soluções Bate-papo Id Estado Data de criação Origem Processo • 402…" at bounding box center [493, 296] width 904 height 218
click at [786, 206] on span "Bate-papo" at bounding box center [781, 208] width 42 height 13
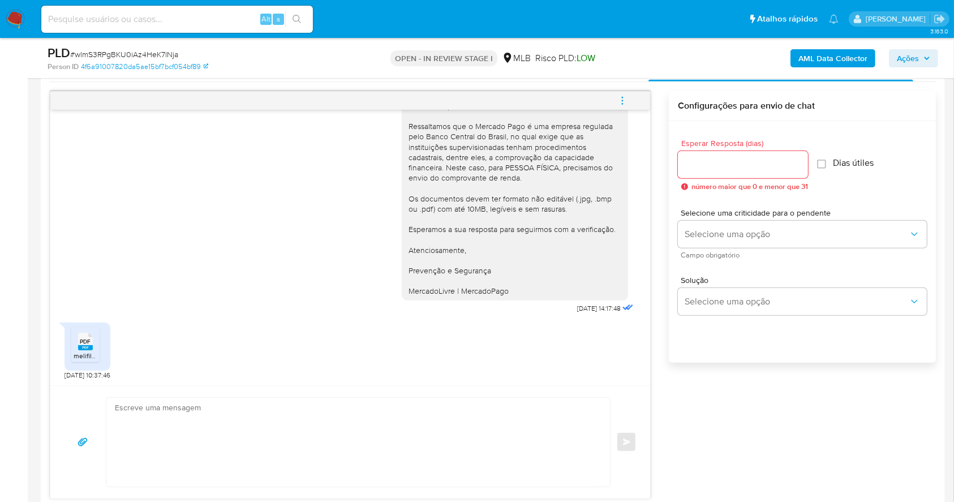
scroll to position [586, 0]
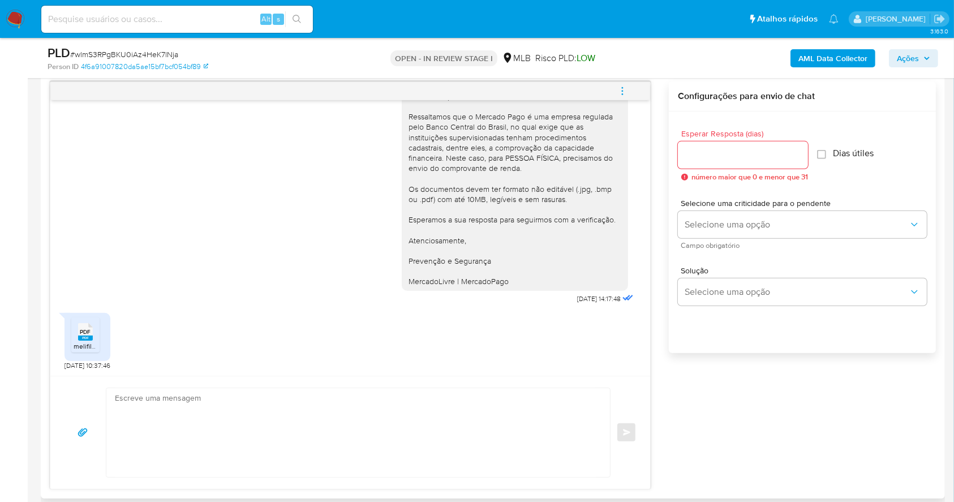
click at [83, 339] on icon "PDF" at bounding box center [85, 332] width 15 height 20
drag, startPoint x: 553, startPoint y: 296, endPoint x: 585, endPoint y: 299, distance: 32.4
click at [585, 299] on span "06/10/2025 14:17:48" at bounding box center [599, 298] width 44 height 9
copy span "06/10/2025"
drag, startPoint x: 915, startPoint y: 57, endPoint x: 881, endPoint y: 59, distance: 33.5
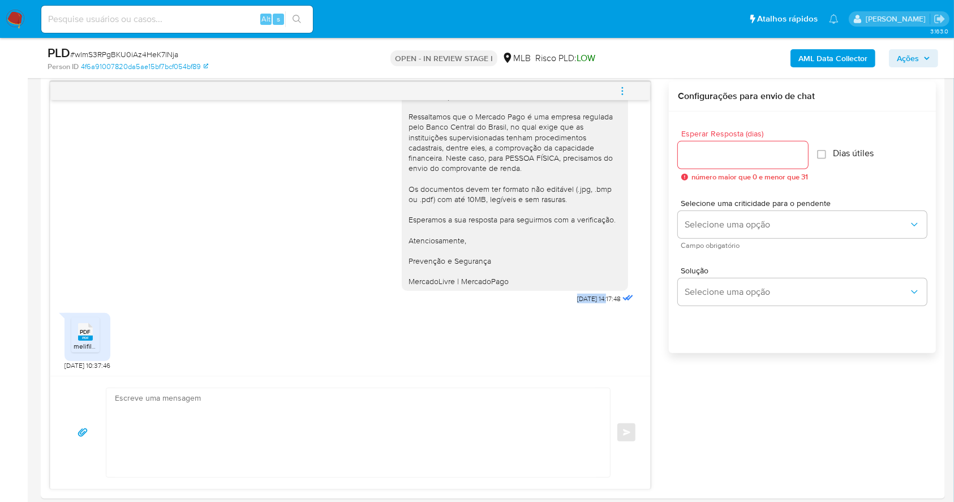
click at [914, 57] on span "Ações" at bounding box center [908, 58] width 22 height 18
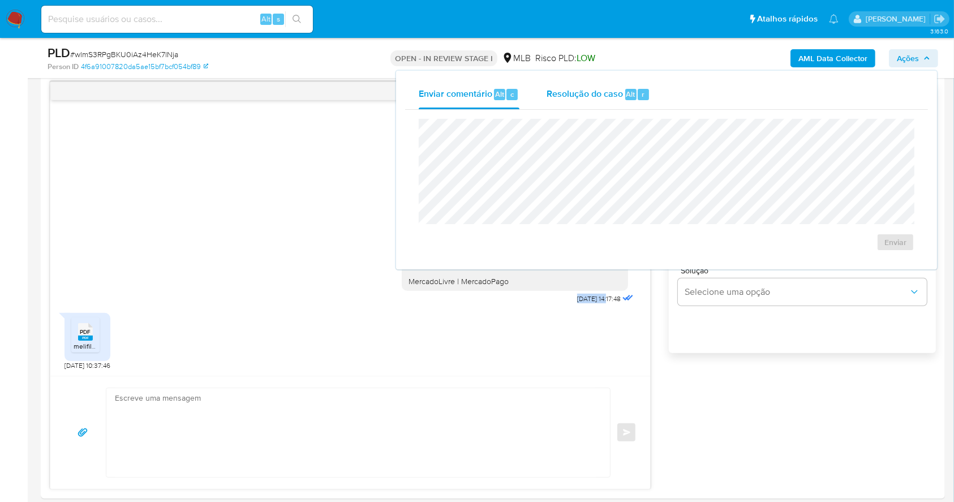
click at [630, 93] on div "Alt r" at bounding box center [637, 94] width 24 height 11
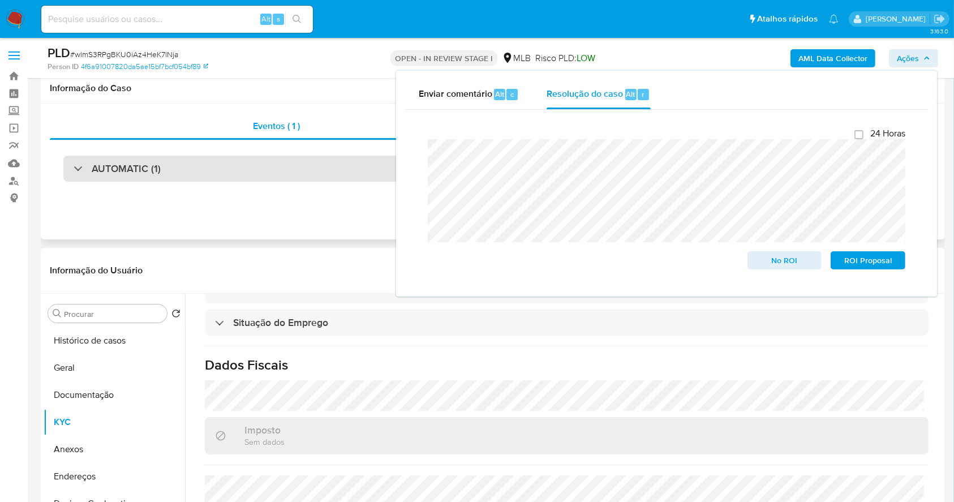
scroll to position [150, 0]
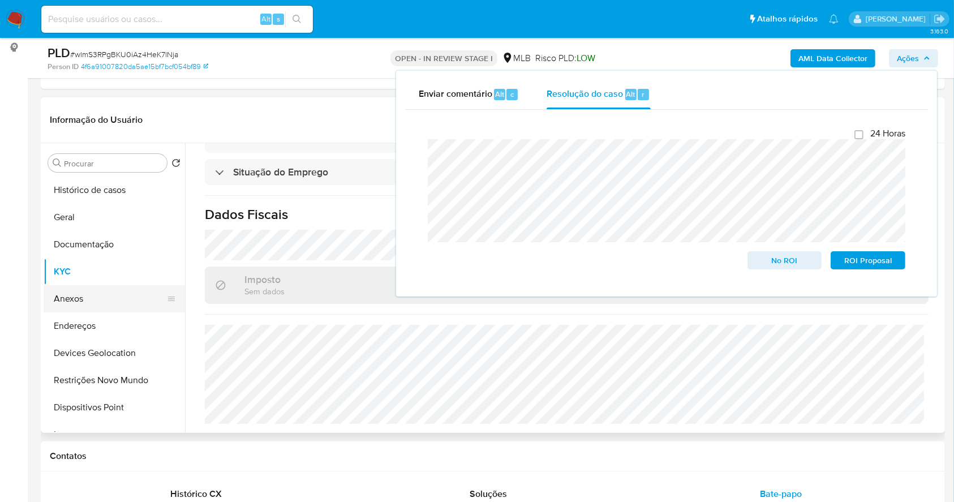
click at [67, 299] on button "Anexos" at bounding box center [110, 298] width 132 height 27
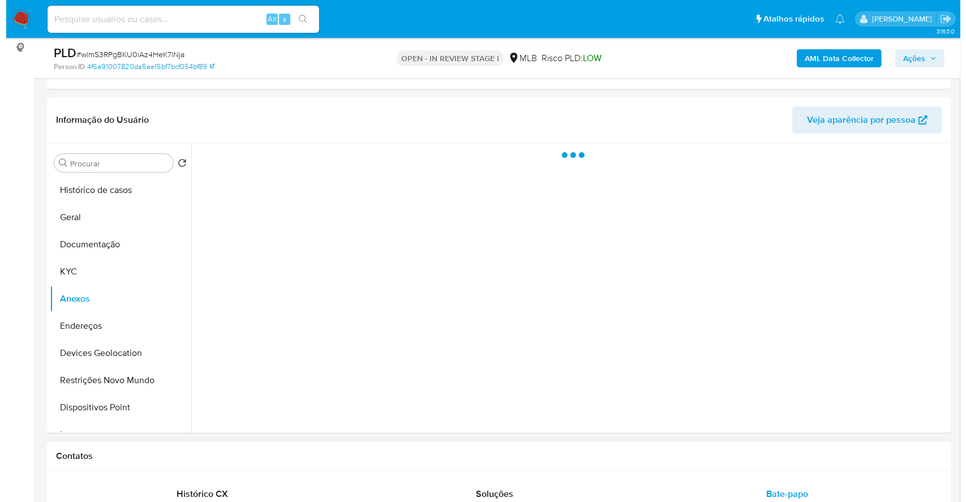
scroll to position [0, 0]
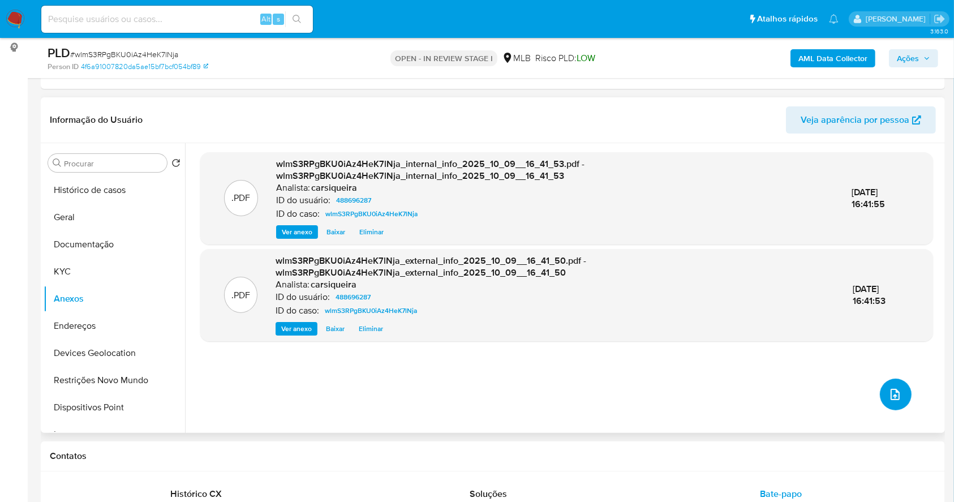
click at [890, 394] on icon "upload-file" at bounding box center [894, 394] width 9 height 11
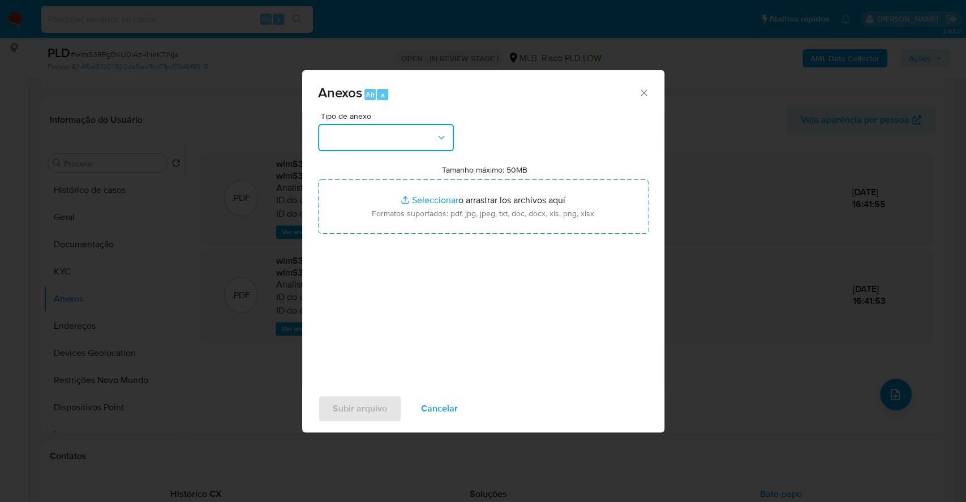
drag, startPoint x: 406, startPoint y: 136, endPoint x: 403, endPoint y: 146, distance: 10.7
click at [403, 137] on button "button" at bounding box center [386, 137] width 136 height 27
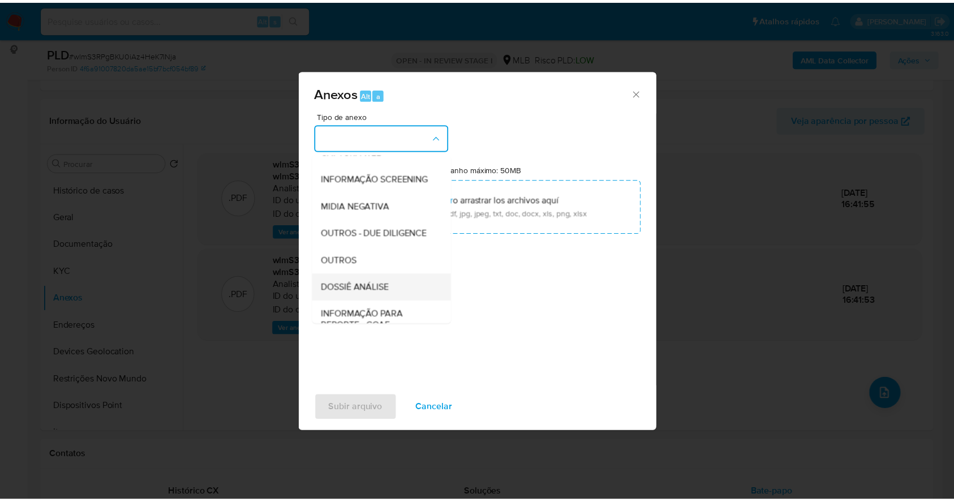
scroll to position [174, 0]
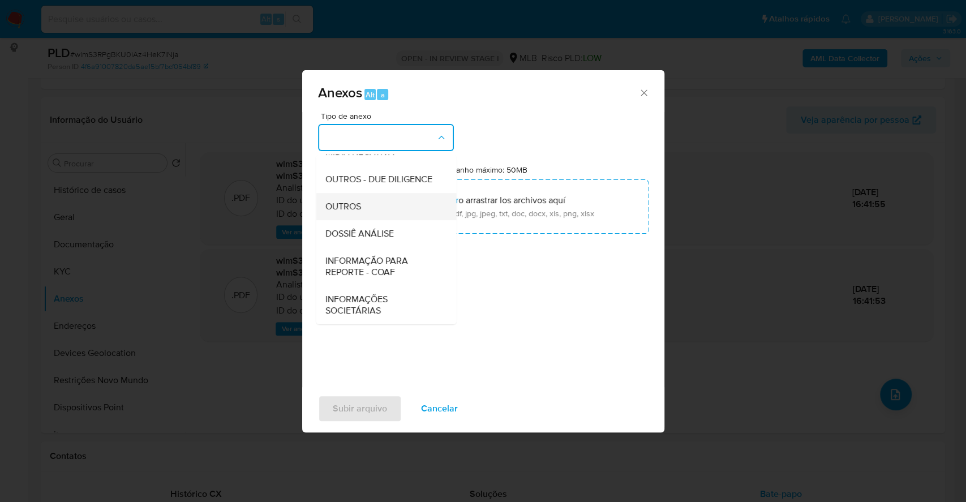
click at [342, 206] on span "OUTROS" at bounding box center [343, 206] width 36 height 11
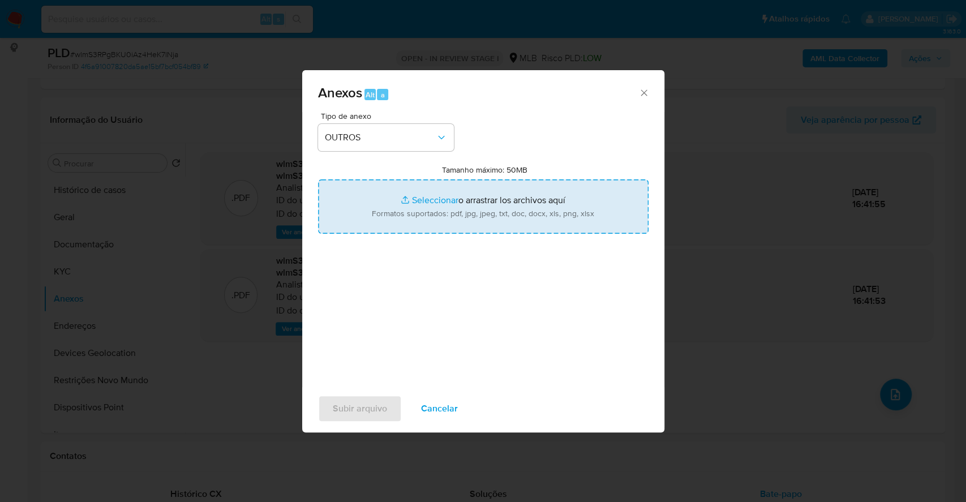
click at [437, 198] on input "Tamanho máximo: 50MB Seleccionar archivos" at bounding box center [483, 206] width 330 height 54
type input "C:\fakepath\Mulan 488696287_2025_10_08_17_24_57.xlsx"
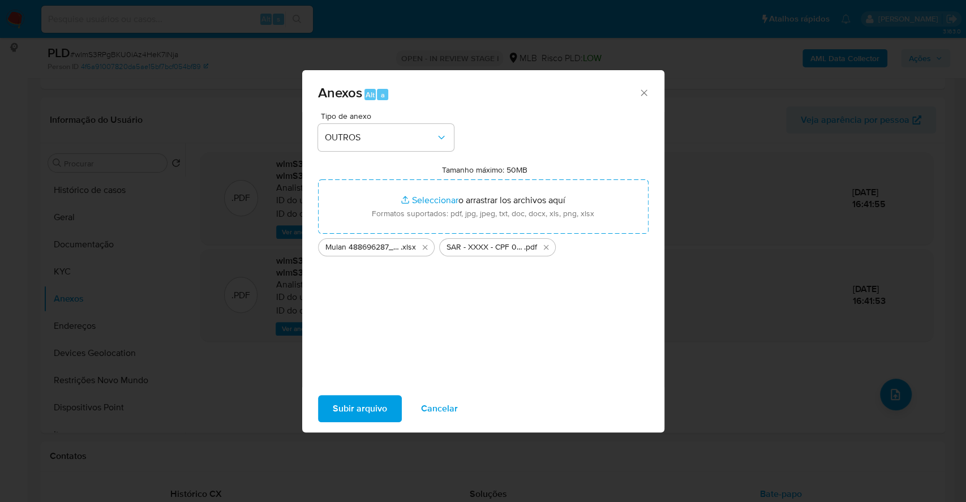
click at [372, 402] on span "Subir arquivo" at bounding box center [360, 408] width 54 height 25
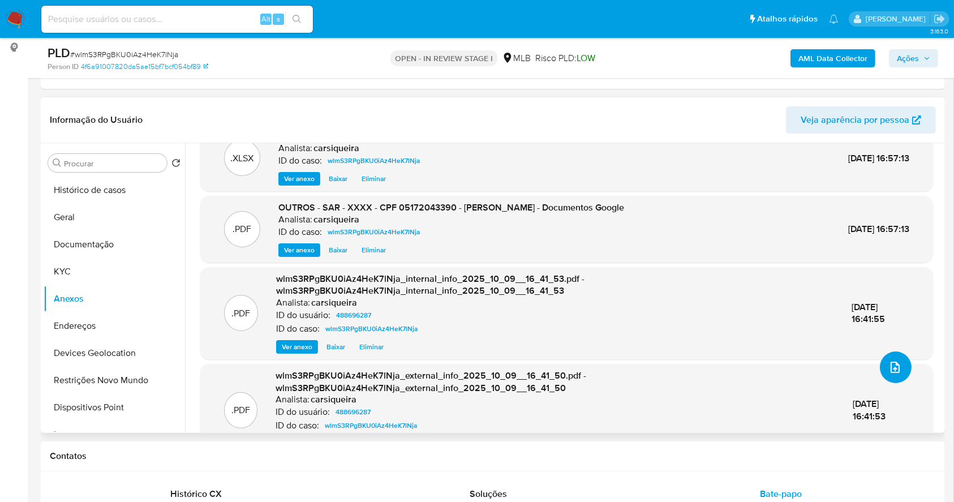
scroll to position [0, 0]
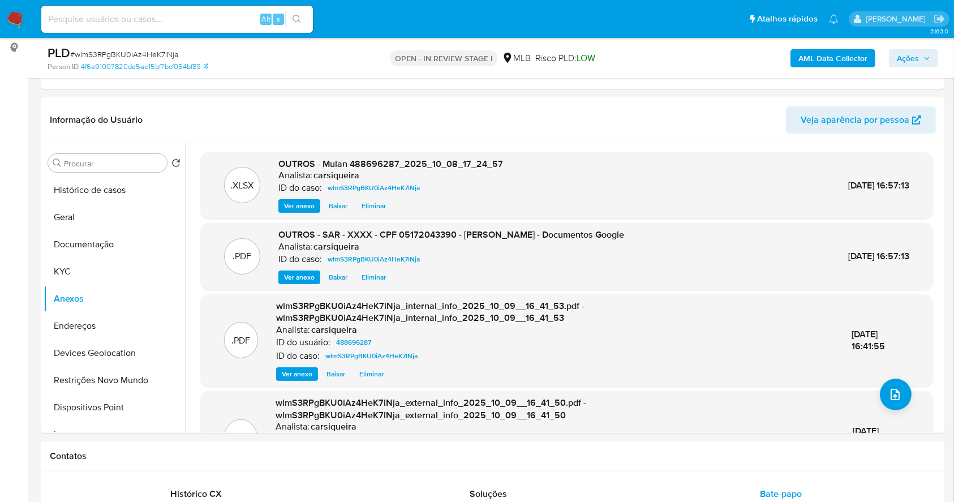
click at [905, 49] on span "Ações" at bounding box center [908, 58] width 22 height 18
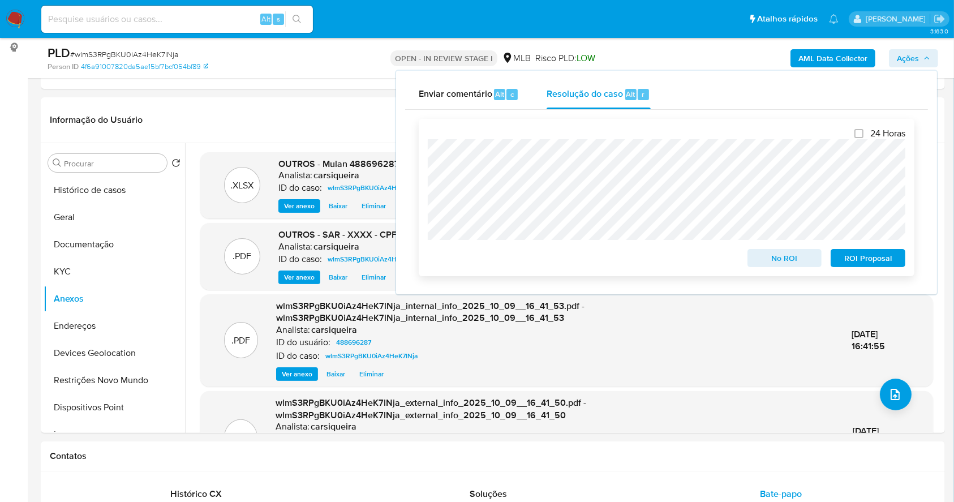
click at [890, 258] on span "ROI Proposal" at bounding box center [867, 258] width 59 height 16
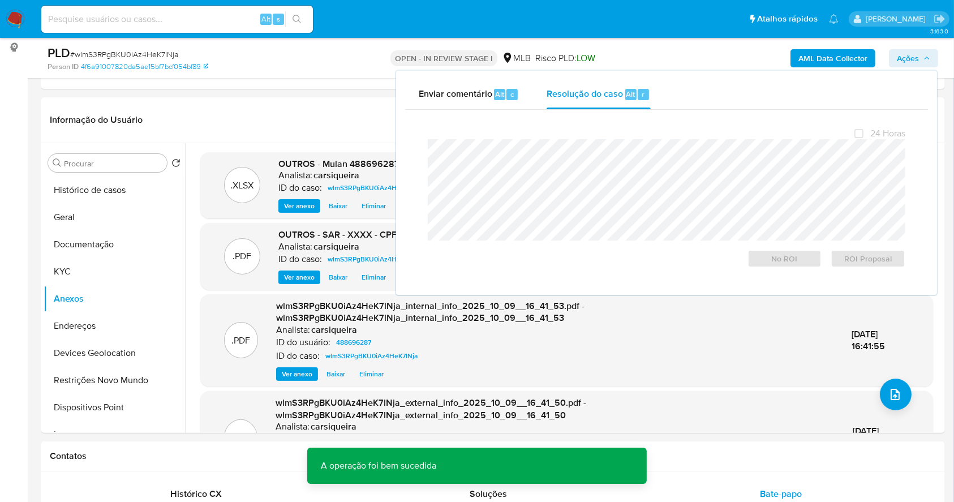
click at [141, 50] on span "# wlmS3RPgBKU0iAz4HeK7lNja" at bounding box center [124, 54] width 108 height 11
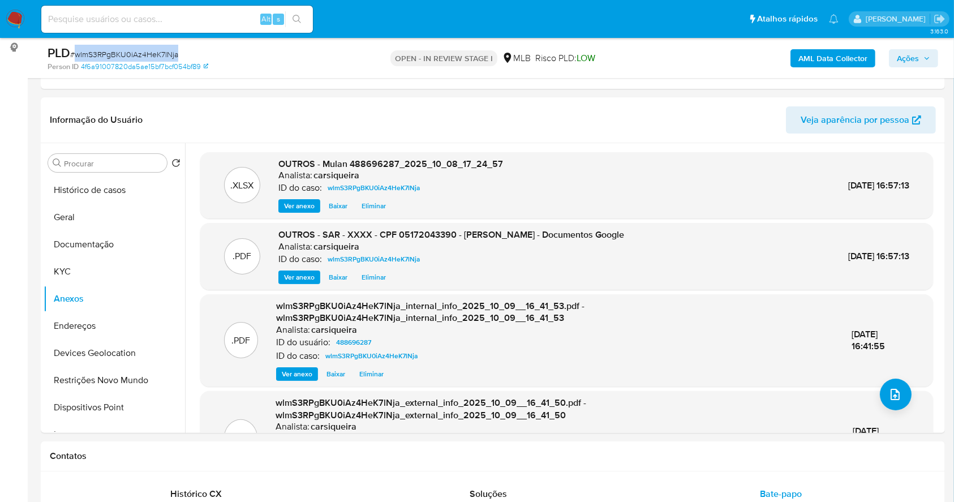
copy span "wlmS3RPgBKU0iAz4HeK7lNja"
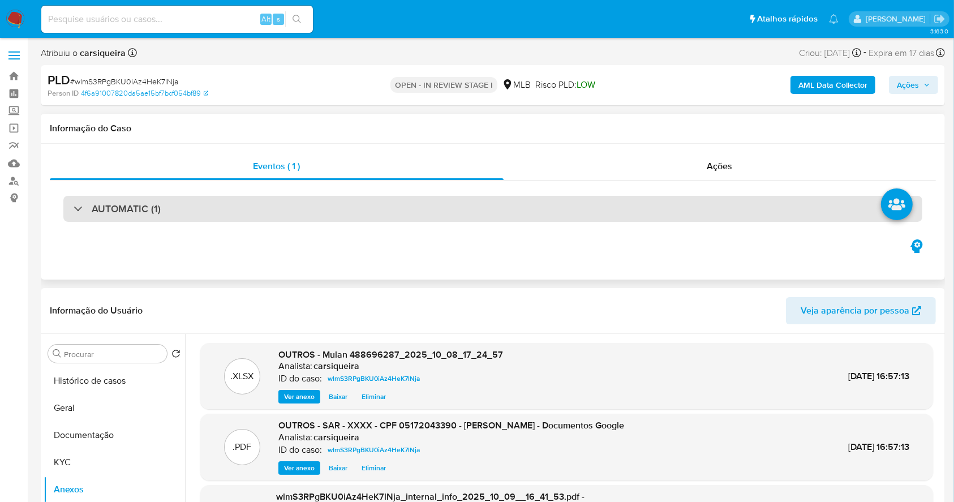
click at [120, 210] on h3 "AUTOMATIC (1)" at bounding box center [126, 208] width 69 height 12
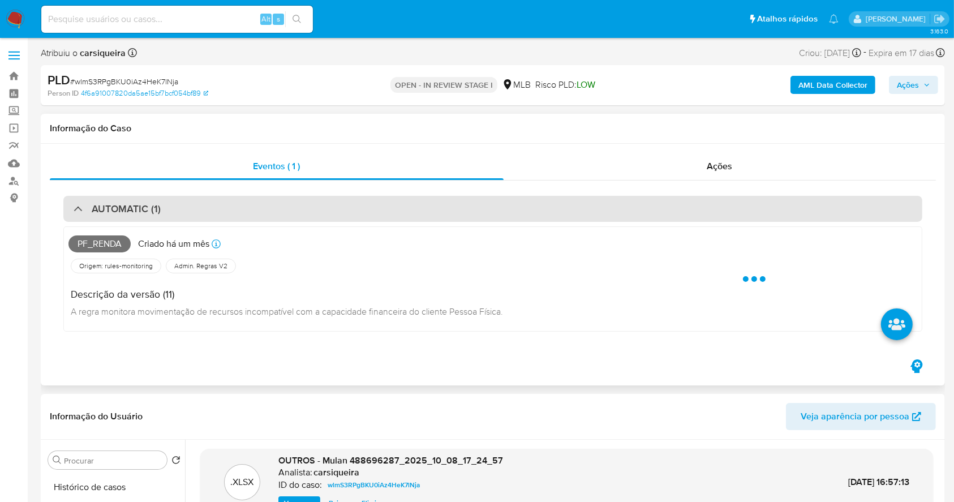
click at [120, 210] on h3 "AUTOMATIC (1)" at bounding box center [126, 208] width 69 height 12
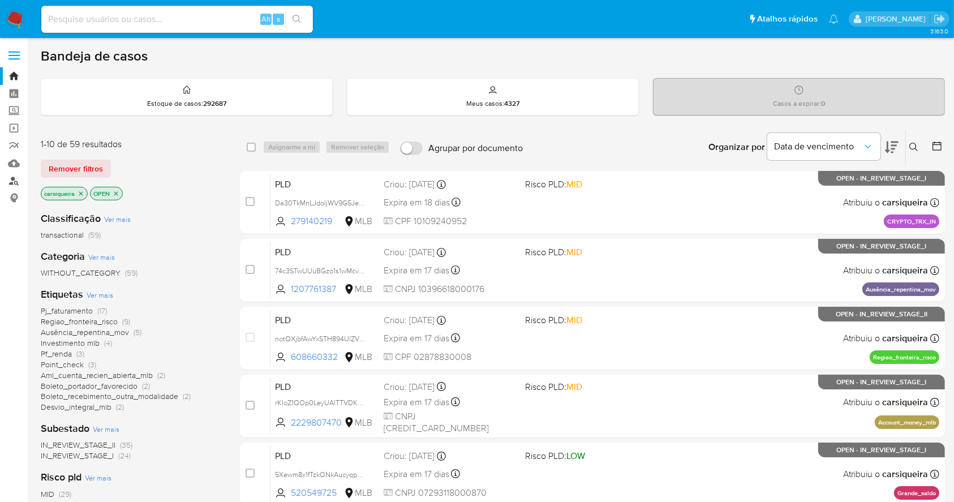
click at [9, 179] on link "Localizador de pessoas" at bounding box center [67, 181] width 135 height 18
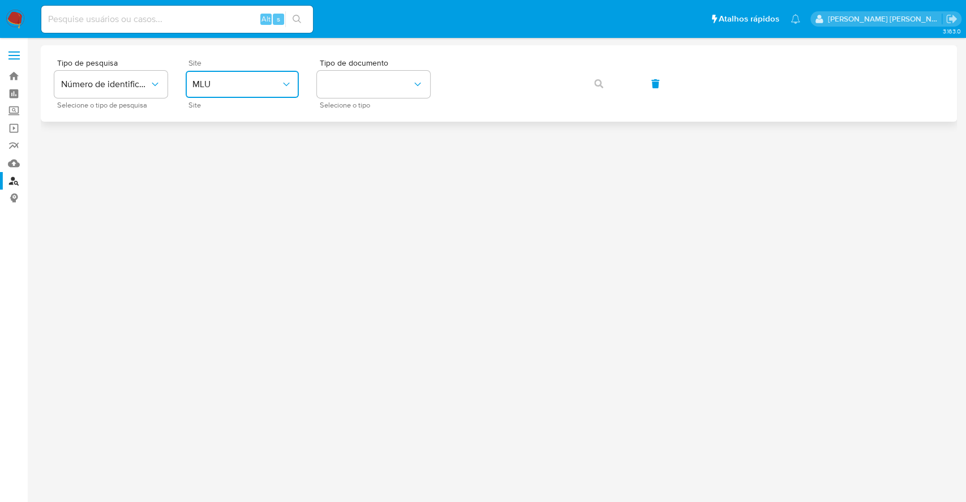
click at [240, 79] on span "MLU" at bounding box center [236, 84] width 88 height 11
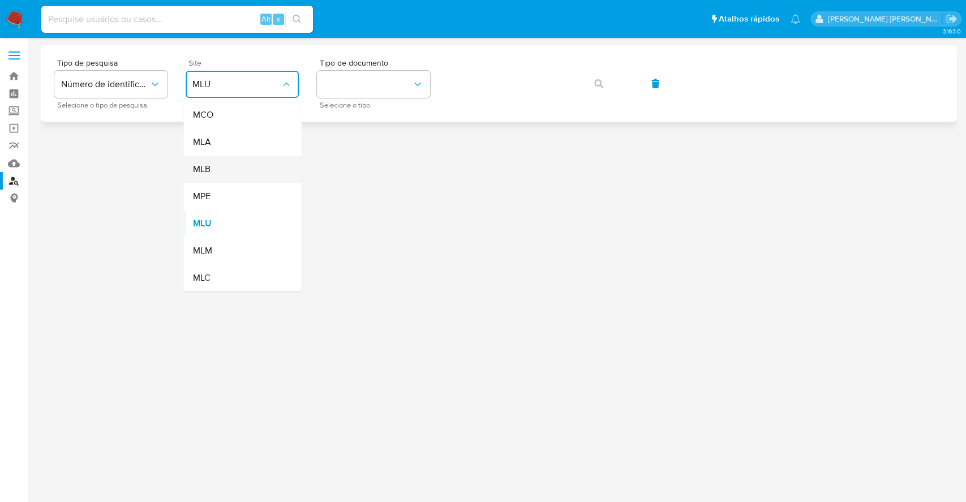
click at [219, 167] on div "MLB" at bounding box center [238, 169] width 93 height 27
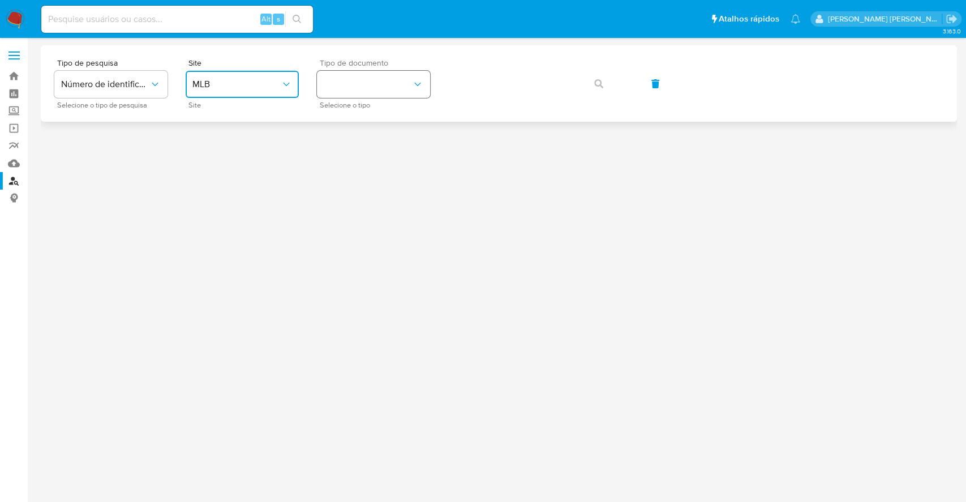
click at [397, 76] on button "identificationType" at bounding box center [373, 84] width 113 height 27
click at [374, 145] on div "CPF CPF" at bounding box center [370, 159] width 93 height 38
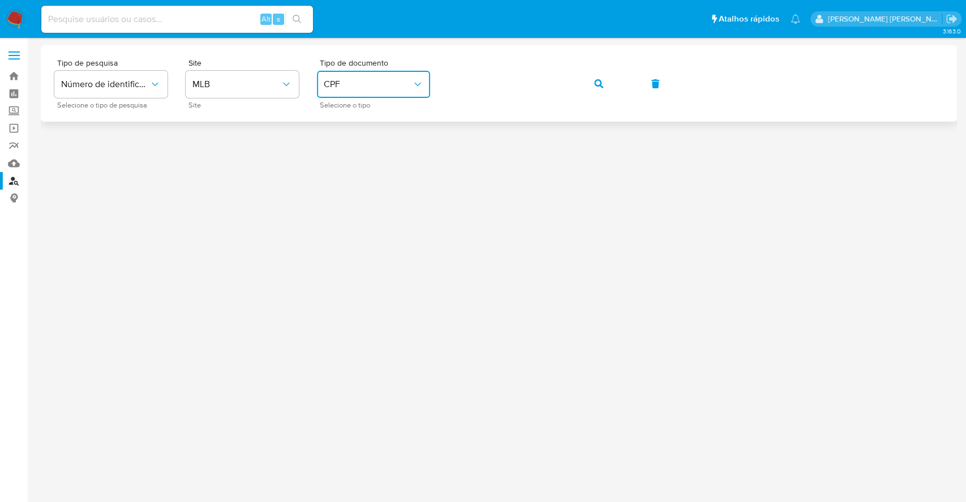
click at [605, 84] on button "button" at bounding box center [598, 83] width 38 height 27
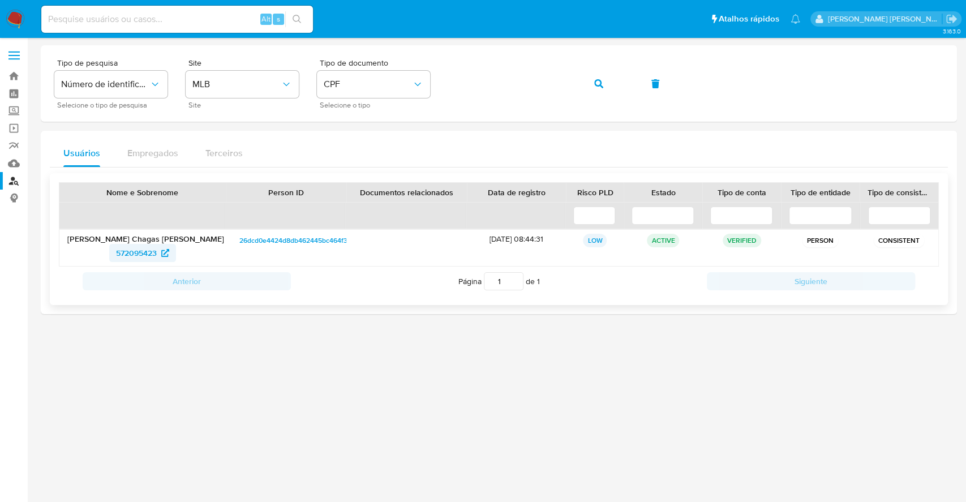
click at [151, 249] on span "572095423" at bounding box center [136, 253] width 41 height 18
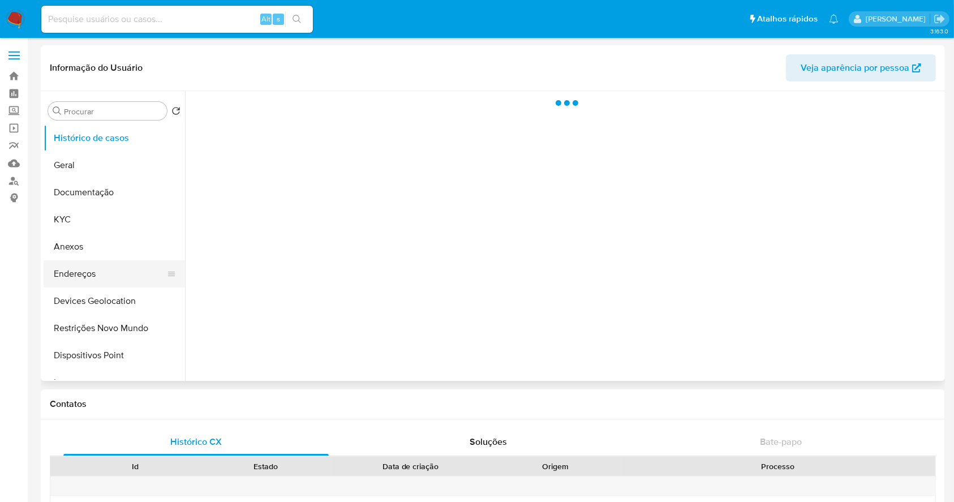
select select "10"
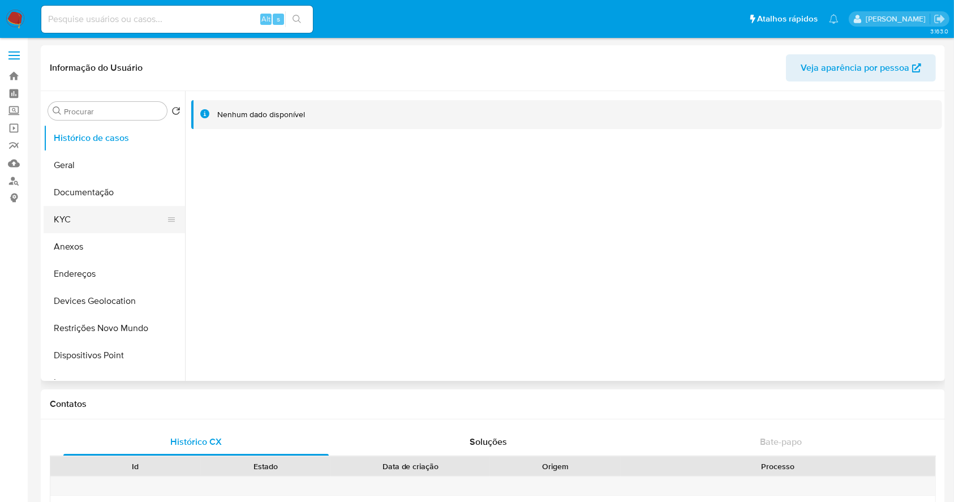
click at [81, 215] on button "KYC" at bounding box center [110, 219] width 132 height 27
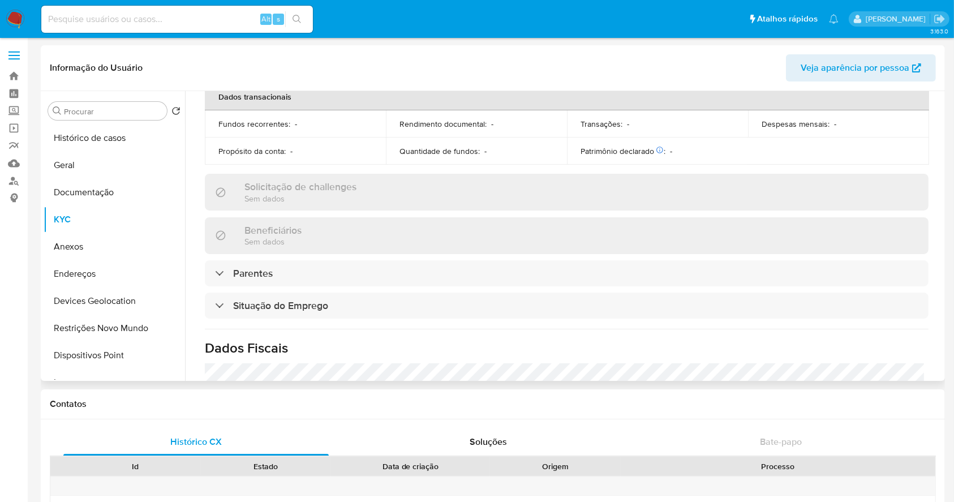
scroll to position [492, 0]
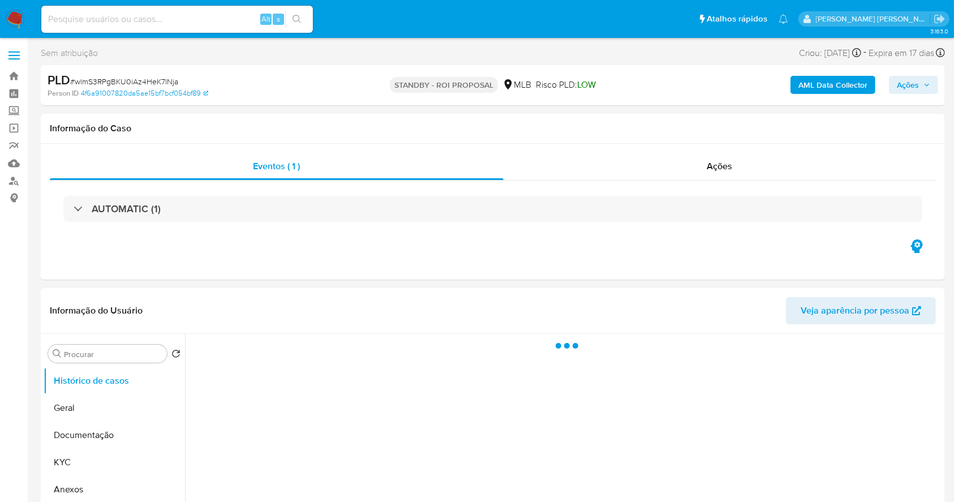
select select "10"
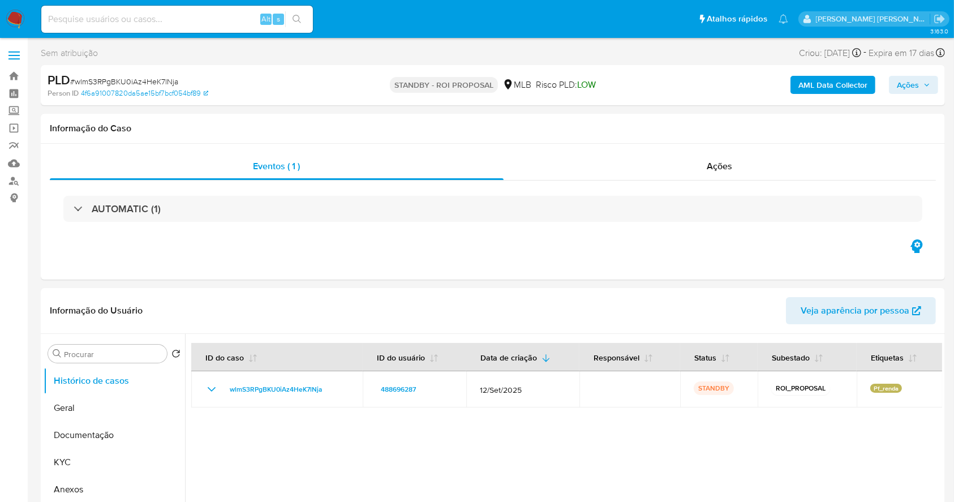
drag, startPoint x: 16, startPoint y: 14, endPoint x: 23, endPoint y: 2, distance: 13.7
click at [16, 15] on img at bounding box center [15, 19] width 19 height 19
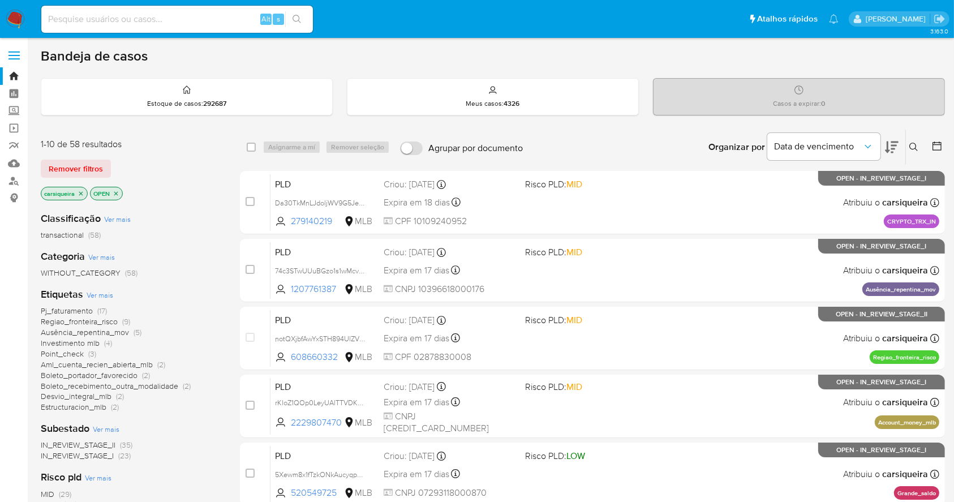
click at [16, 15] on img at bounding box center [15, 19] width 19 height 19
click at [158, 21] on input at bounding box center [177, 19] width 272 height 15
paste input "rKloZ1QOp0LeyUAlTTVDKWAk"
type input "rKloZ1QOp0LeyUAlTTVDKWAk"
click at [297, 19] on icon "search-icon" at bounding box center [296, 19] width 9 height 9
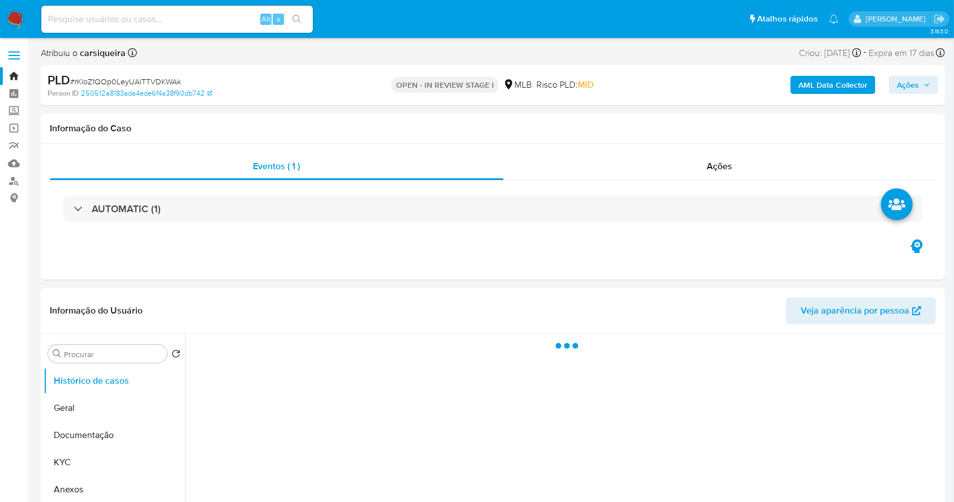
select select "10"
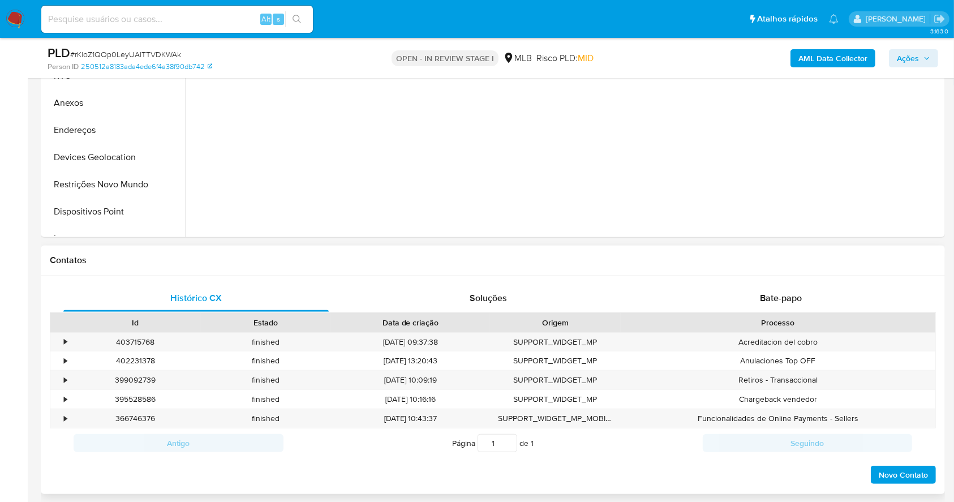
scroll to position [377, 0]
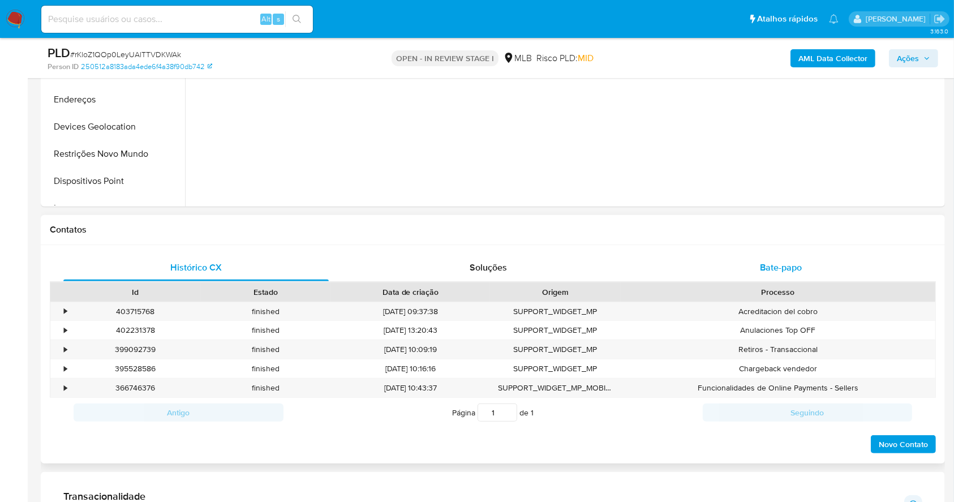
click at [783, 256] on div "Bate-papo" at bounding box center [780, 267] width 265 height 27
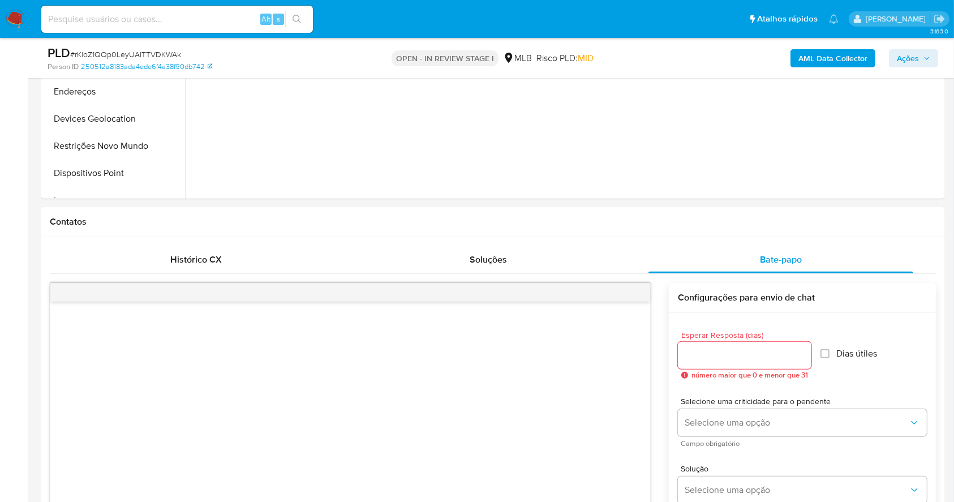
scroll to position [125, 0]
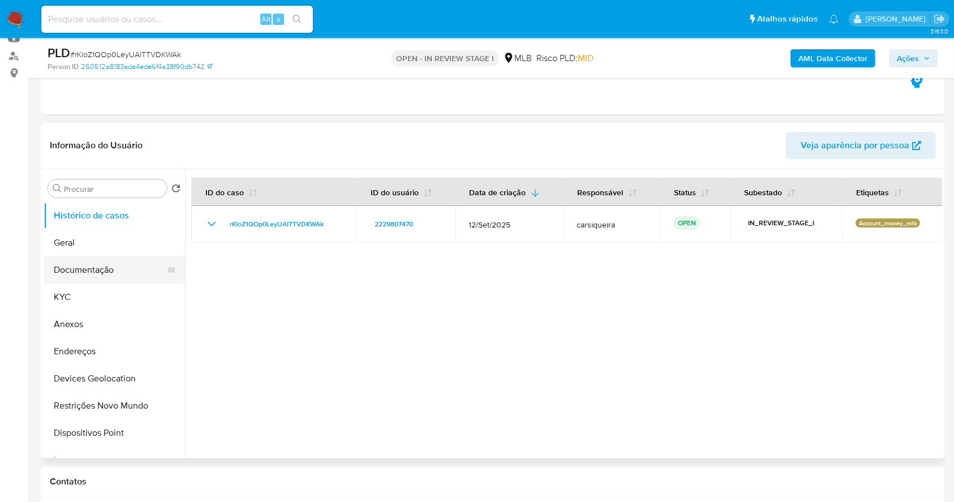
click at [111, 279] on button "Documentação" at bounding box center [110, 269] width 132 height 27
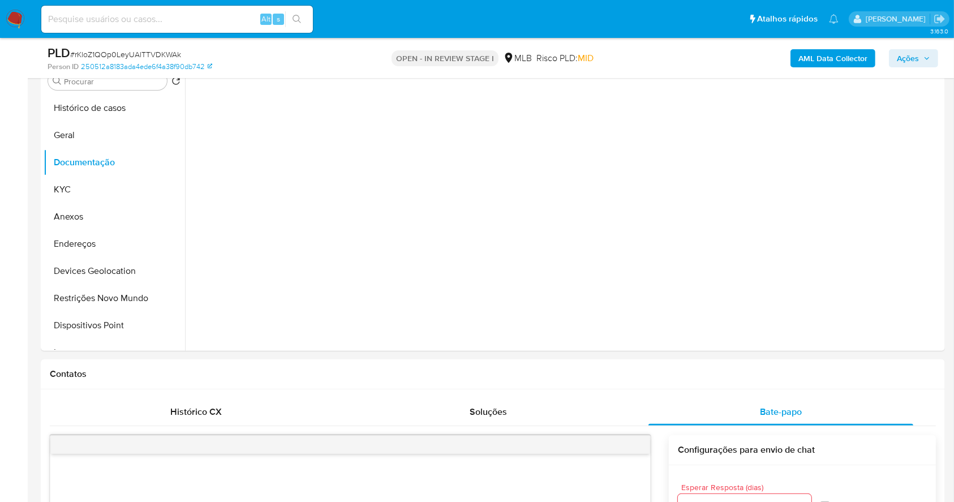
scroll to position [426, 0]
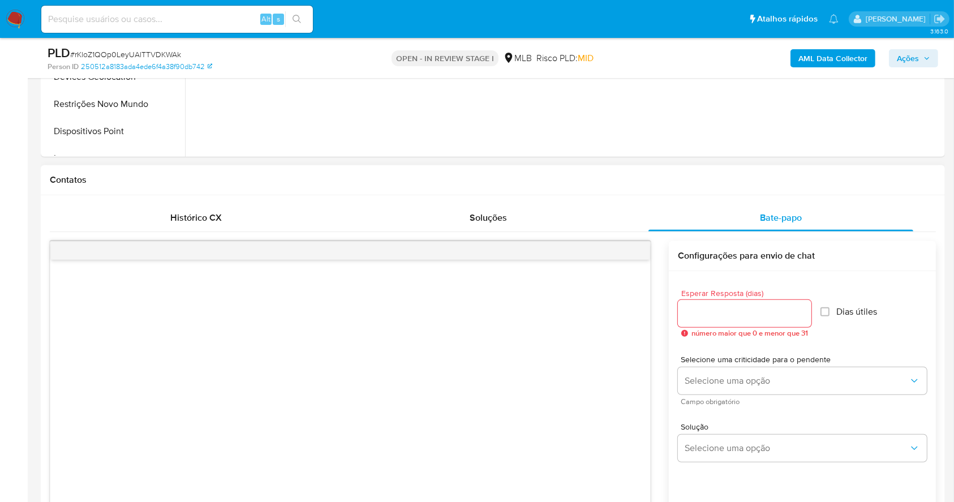
click at [830, 304] on div "Esperar Resposta (dias) número maior que 0 e menor que 31 Dias útiles" at bounding box center [802, 313] width 249 height 66
click at [760, 304] on div at bounding box center [744, 313] width 133 height 27
click at [760, 312] on input "Esperar Resposta (dias)" at bounding box center [744, 313] width 133 height 15
type input "3"
click at [908, 319] on div "Esperar Resposta (dias) 3 número maior que 0 e menor que 31 Dias útiles" at bounding box center [802, 313] width 249 height 66
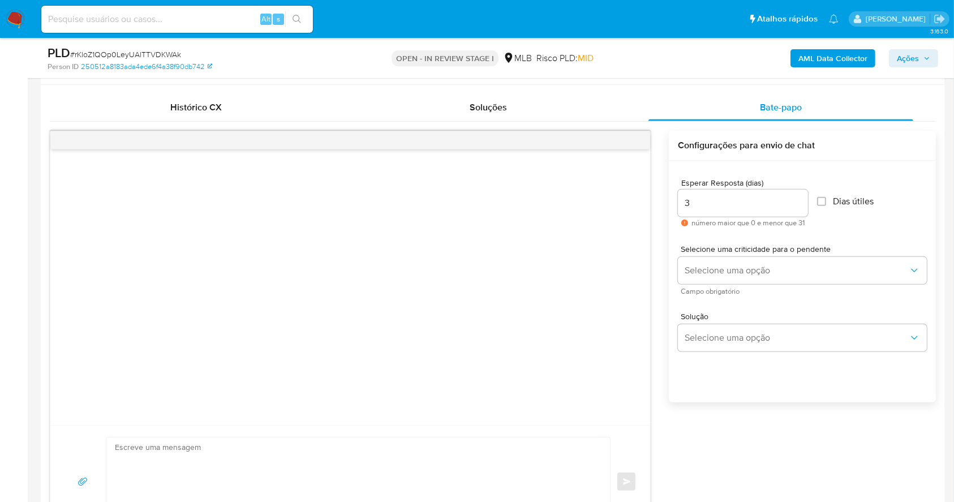
scroll to position [502, 0]
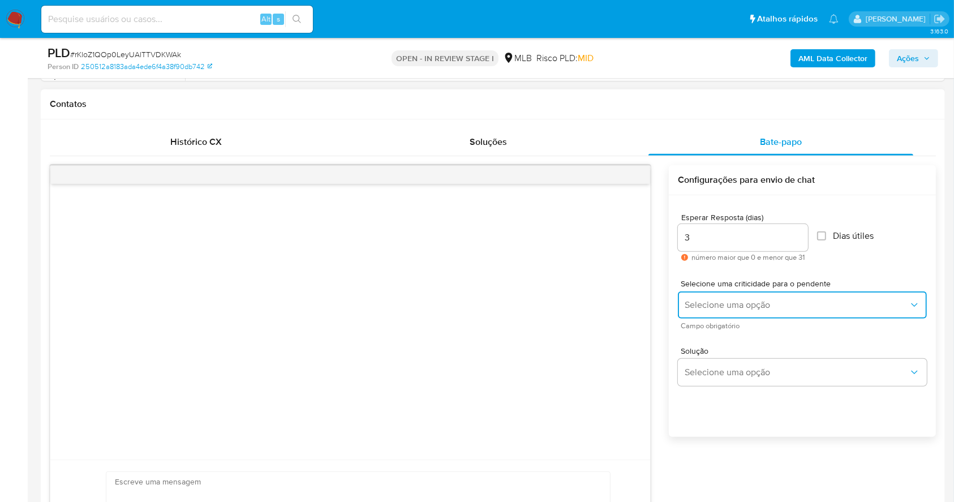
click at [769, 292] on button "Selecione uma opção" at bounding box center [802, 304] width 249 height 27
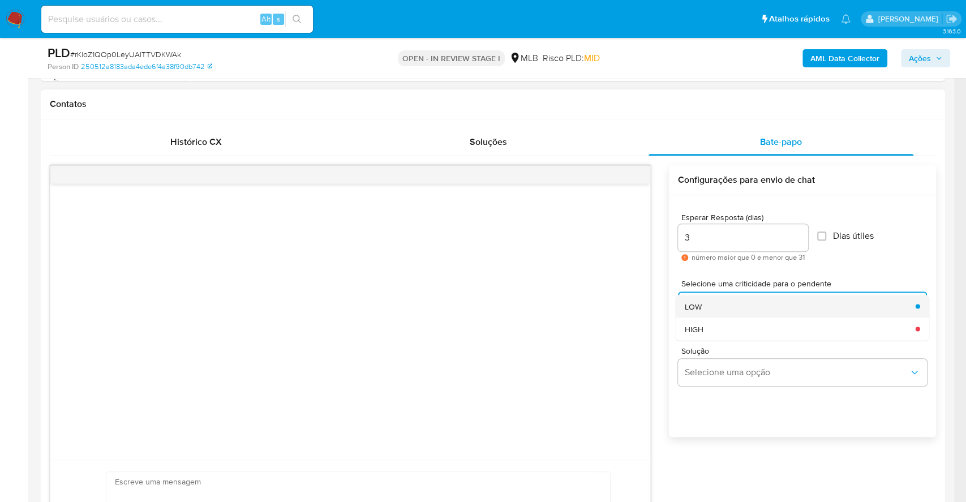
click at [705, 305] on div "LOW" at bounding box center [796, 306] width 224 height 23
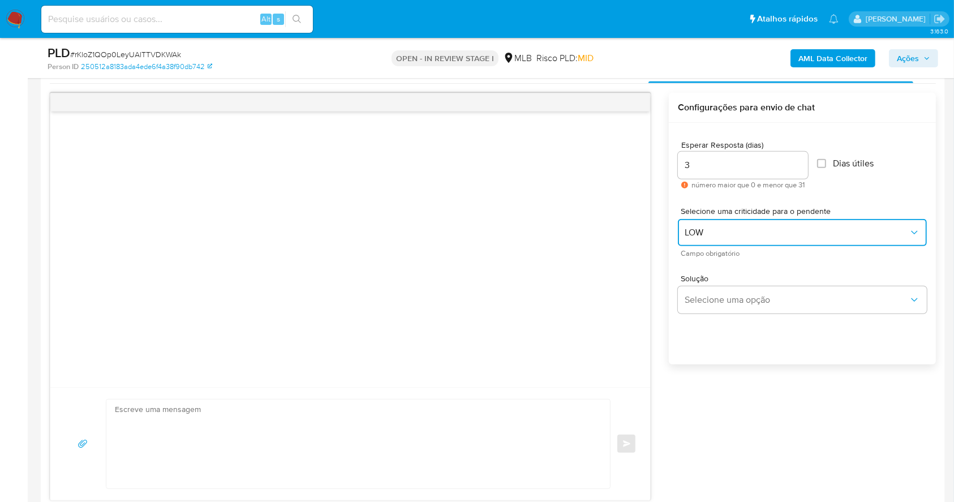
scroll to position [578, 0]
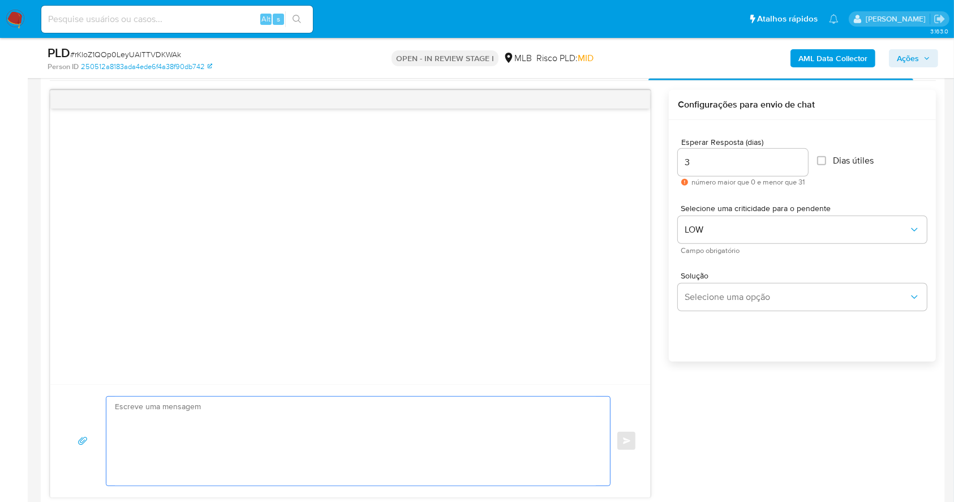
click at [196, 423] on textarea at bounding box center [355, 441] width 481 height 89
paste textarea "Olá, Estamos realizando uma verificação adicional de segurança em contas de usu…"
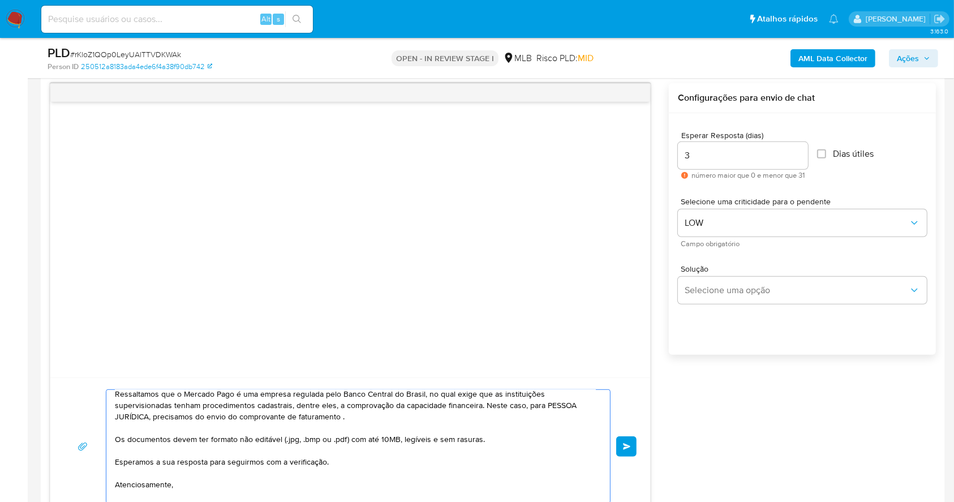
scroll to position [50, 0]
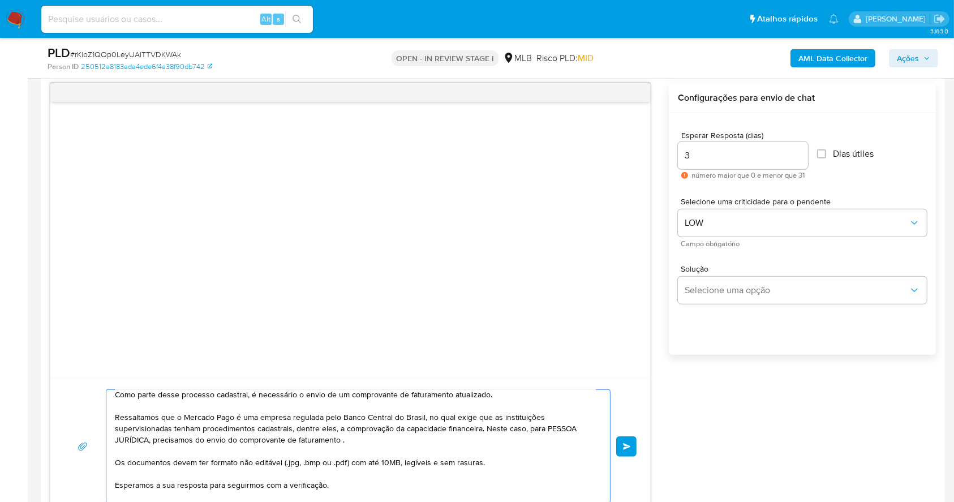
drag, startPoint x: 335, startPoint y: 437, endPoint x: 272, endPoint y: 437, distance: 63.4
click at [272, 437] on textarea "Olá, Estamos realizando uma verificação adicional de segurança em contas de usu…" at bounding box center [355, 446] width 481 height 113
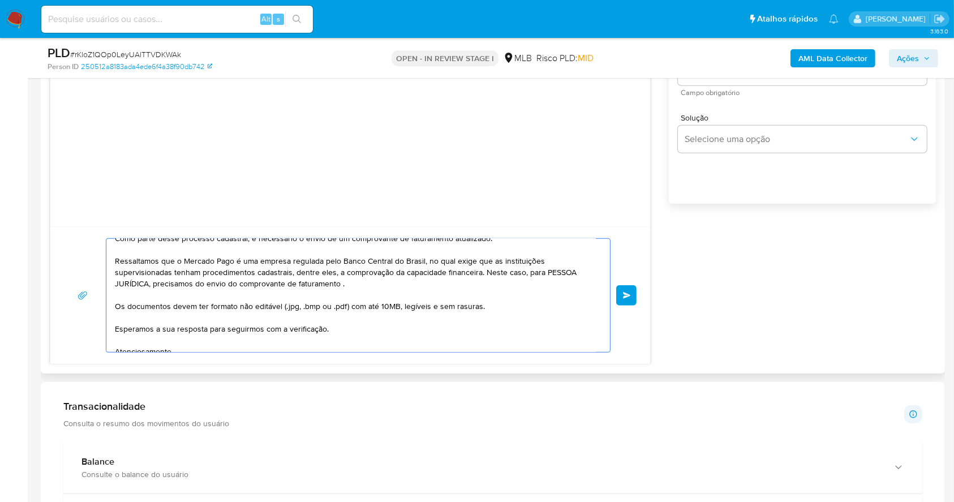
scroll to position [75, 0]
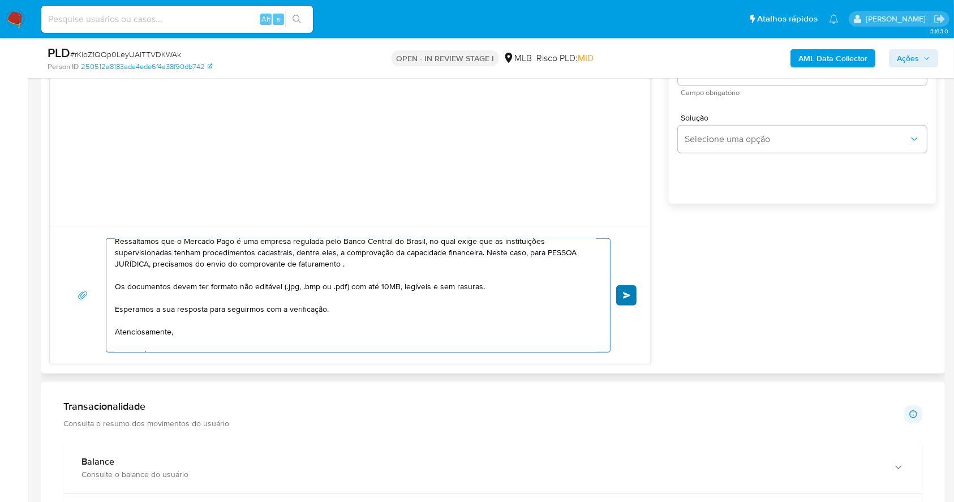
type textarea "Olá, Estamos realizando uma verificação adicional de segurança em contas de usu…"
click at [623, 296] on span "common.send" at bounding box center [627, 295] width 8 height 7
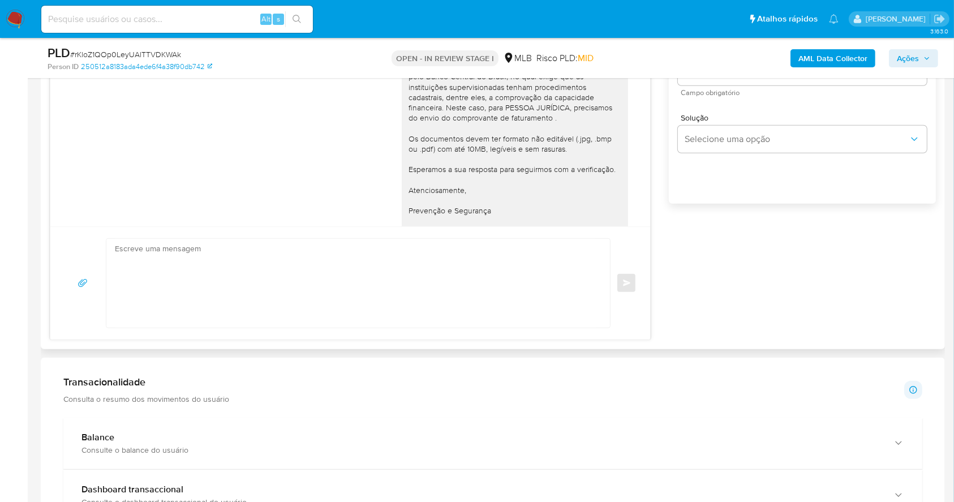
scroll to position [36, 0]
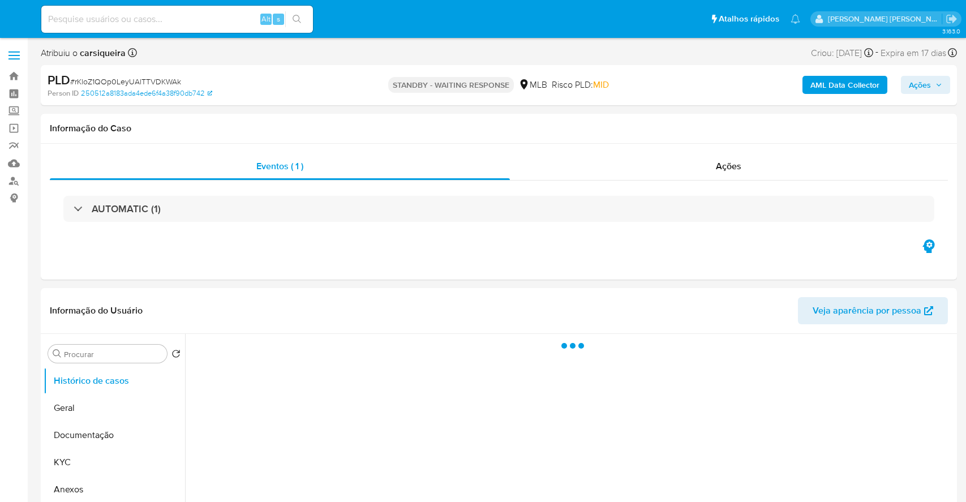
select select "10"
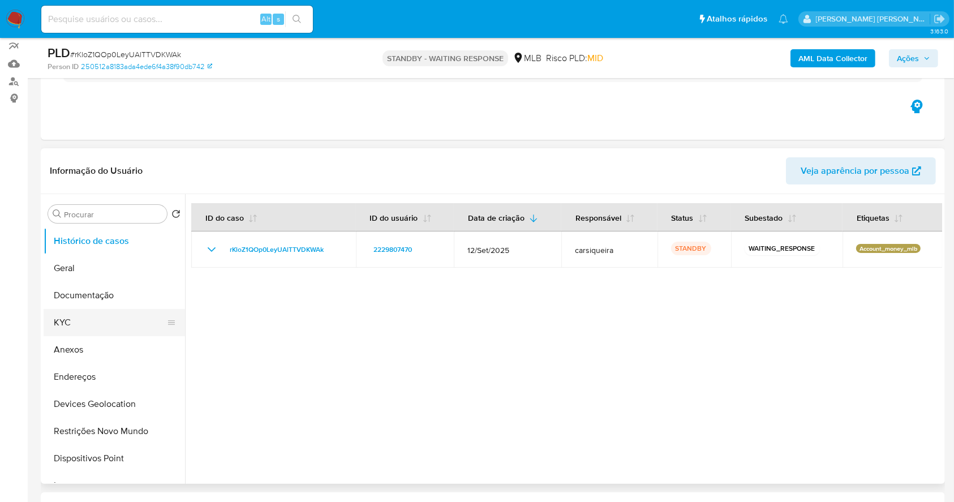
scroll to position [226, 0]
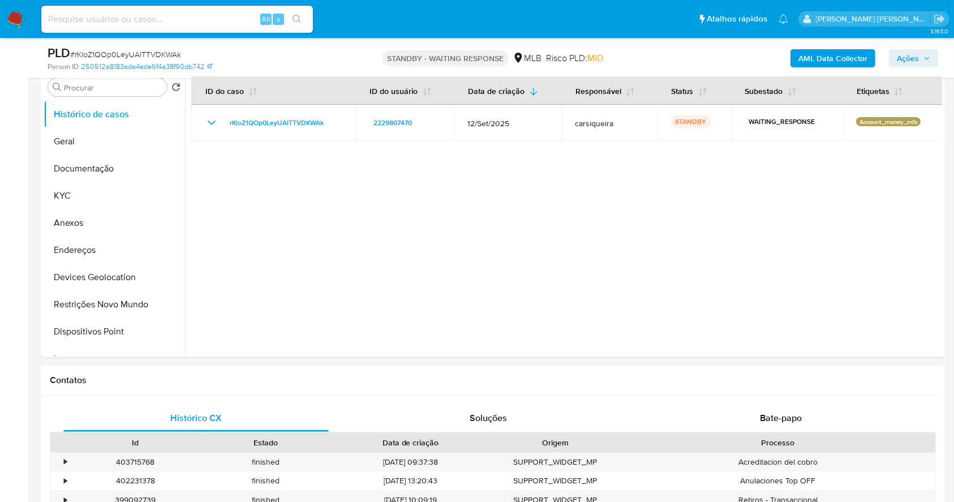
click at [181, 16] on input at bounding box center [177, 19] width 272 height 15
paste input "Da30TkMnLJdoljWV9G5JeX8R"
type input "Da30TkMnLJdoljWV9G5JeX8R"
click at [286, 21] on button "search-icon" at bounding box center [296, 19] width 23 height 16
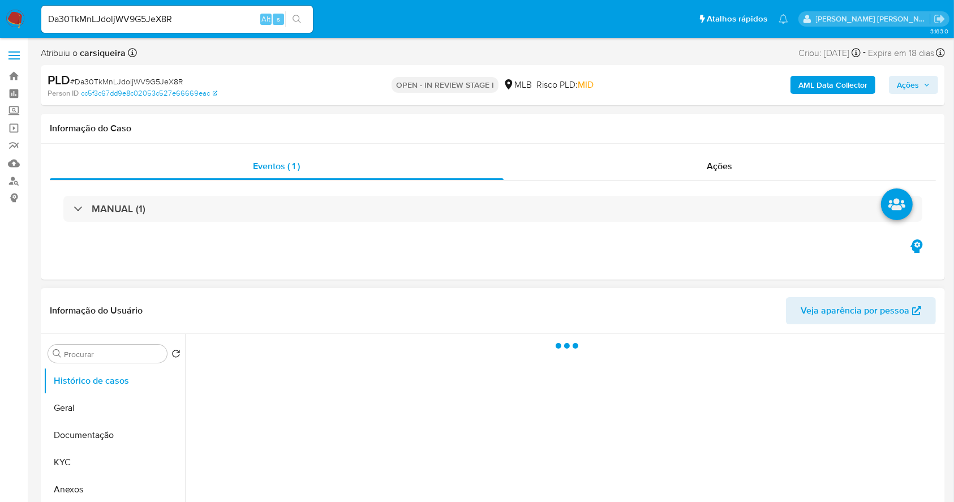
select select "10"
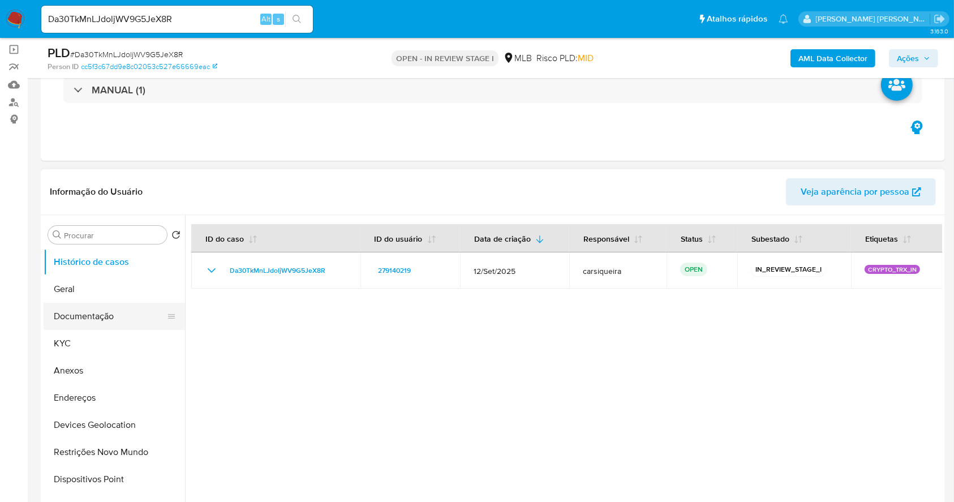
scroll to position [150, 0]
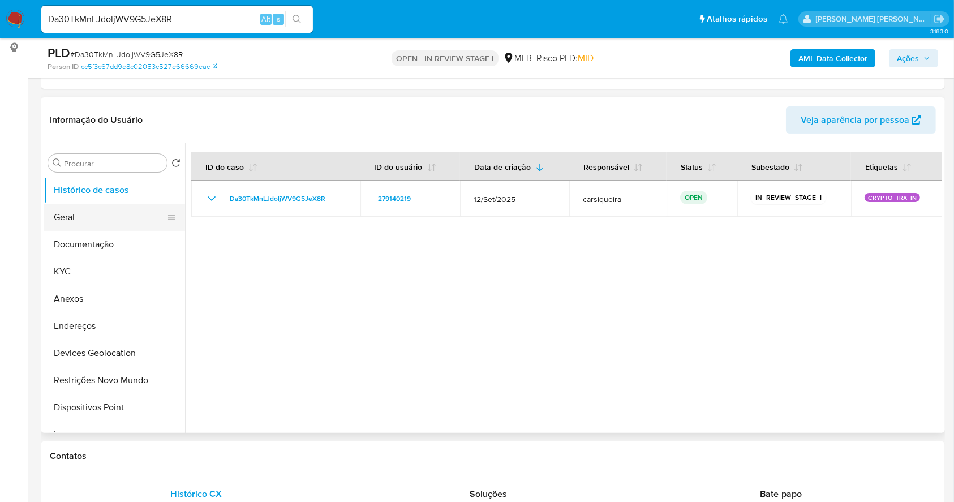
click at [81, 221] on button "Geral" at bounding box center [110, 217] width 132 height 27
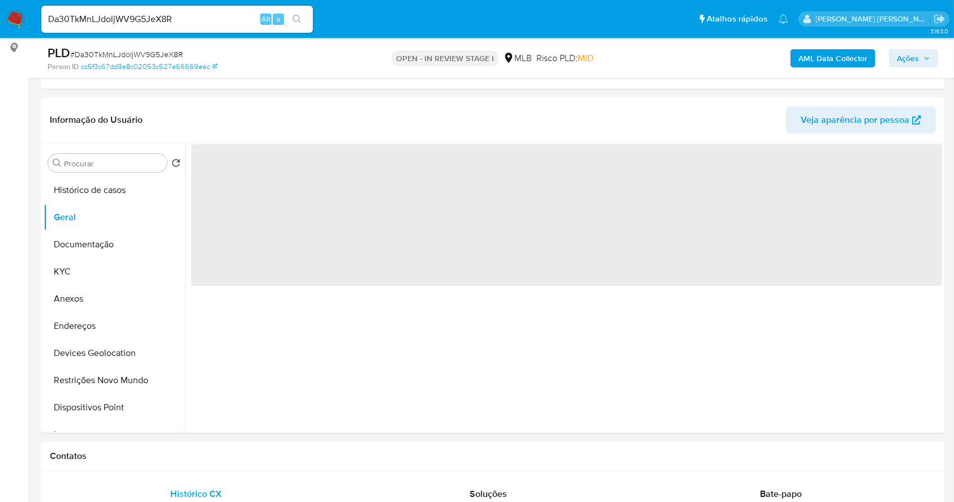
scroll to position [167, 0]
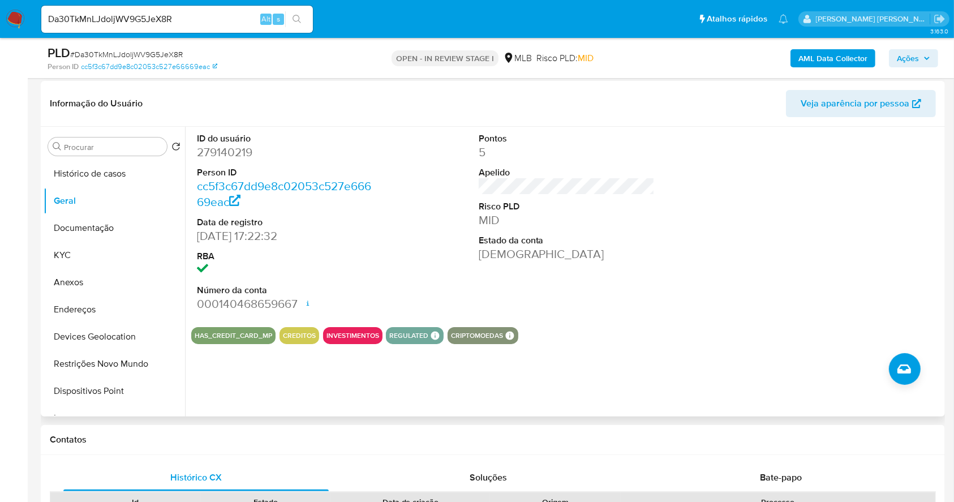
click at [230, 154] on dd "279140219" at bounding box center [285, 152] width 176 height 16
copy dd "279140219"
click at [131, 240] on button "Documentação" at bounding box center [110, 227] width 132 height 27
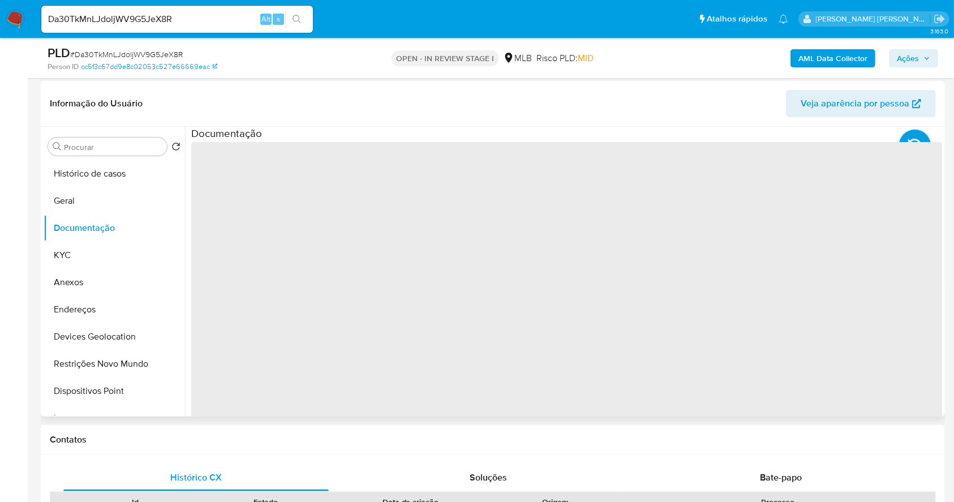
drag, startPoint x: 127, startPoint y: 252, endPoint x: 186, endPoint y: 230, distance: 63.4
click at [127, 252] on button "KYC" at bounding box center [114, 255] width 141 height 27
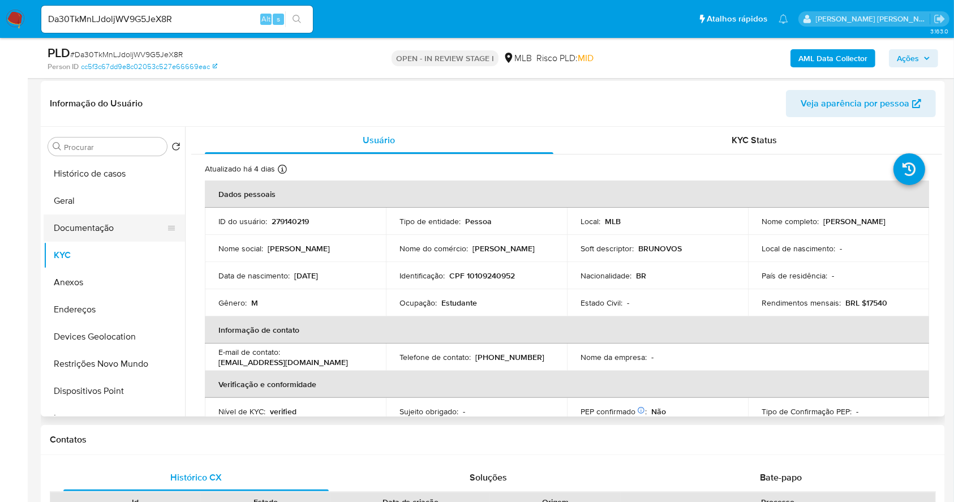
click at [67, 227] on button "Documentação" at bounding box center [110, 227] width 132 height 27
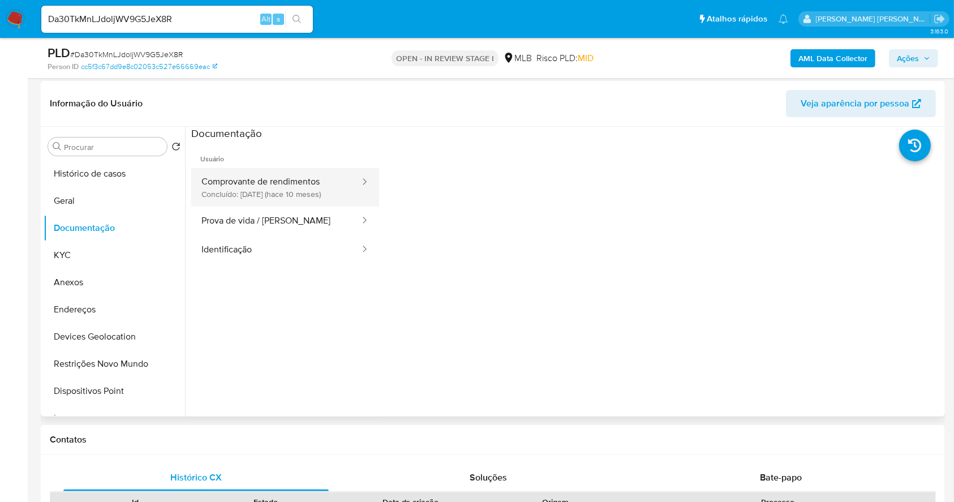
click at [296, 187] on button "Comprovante de rendimentos Concluído: 01/12/2024 (hace 10 meses)" at bounding box center [276, 187] width 170 height 38
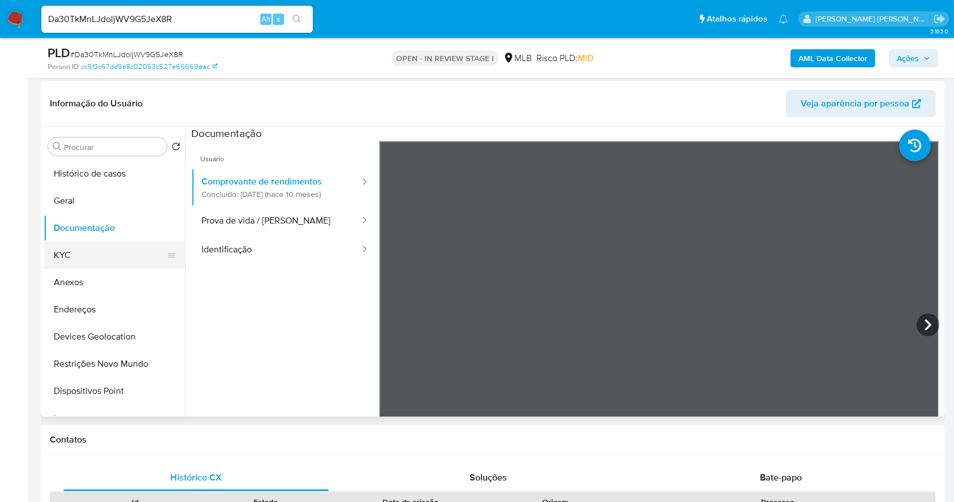
click at [88, 251] on button "KYC" at bounding box center [110, 255] width 132 height 27
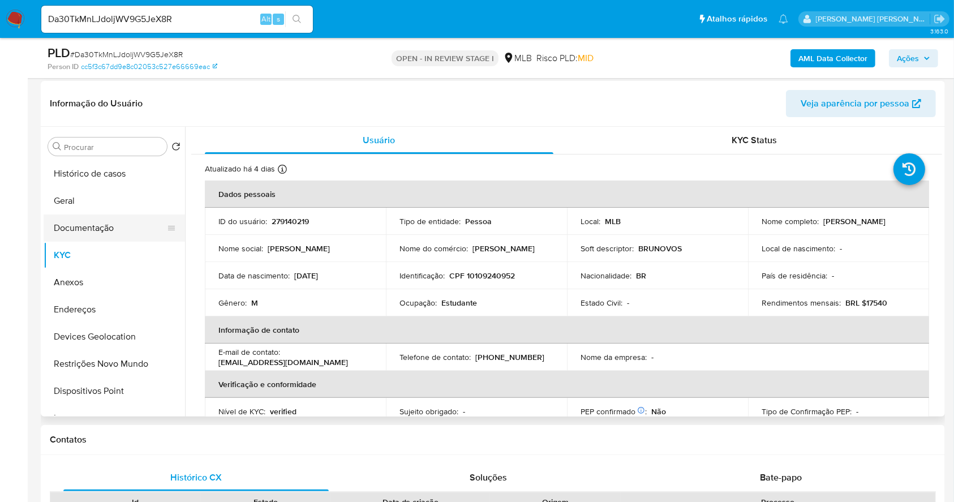
click at [106, 224] on button "Documentação" at bounding box center [110, 227] width 132 height 27
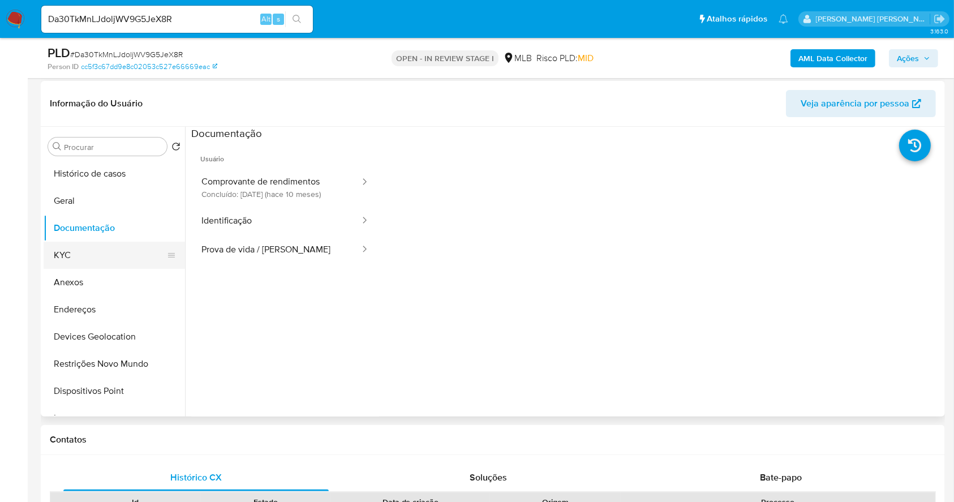
click at [63, 258] on button "KYC" at bounding box center [110, 255] width 132 height 27
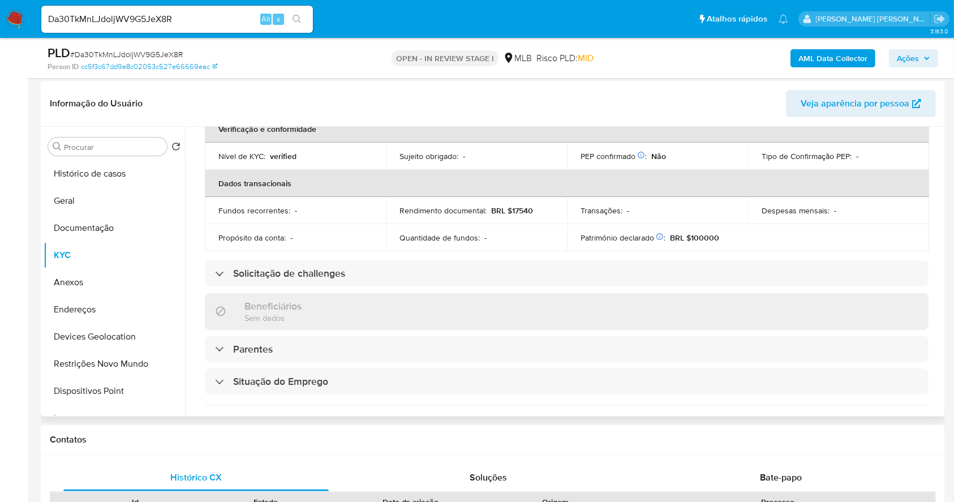
scroll to position [0, 0]
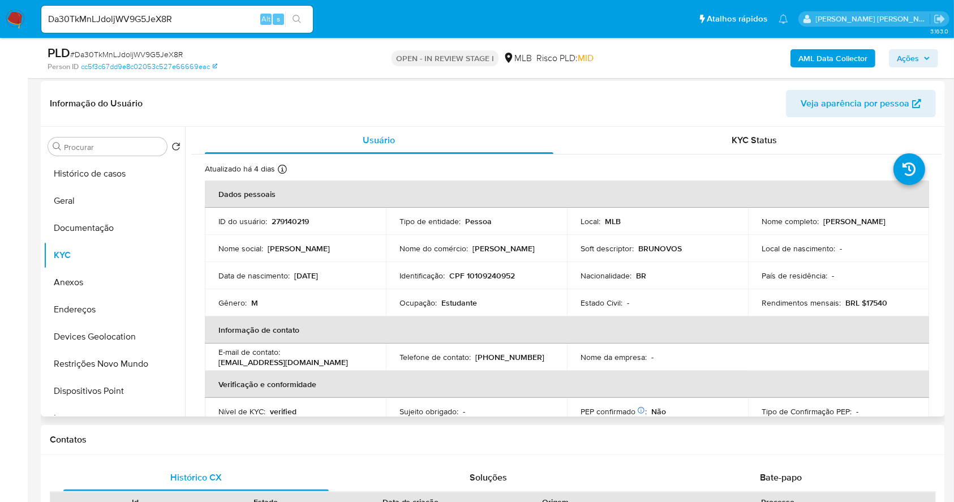
click at [495, 281] on td "Identificação : CPF 10109240952" at bounding box center [476, 275] width 181 height 27
click at [489, 275] on p "CPF 10109240952" at bounding box center [482, 275] width 66 height 10
copy p "10109240952"
drag, startPoint x: 515, startPoint y: 302, endPoint x: 502, endPoint y: 282, distance: 23.4
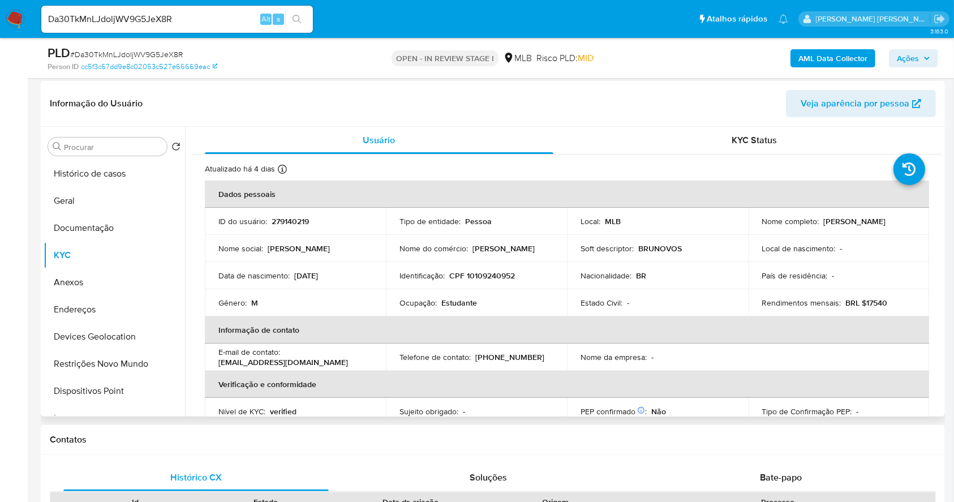
click at [512, 302] on div "Ocupação : Estudante" at bounding box center [476, 303] width 154 height 10
click at [496, 274] on p "CPF 10109240952" at bounding box center [482, 275] width 66 height 10
copy p "10109240952"
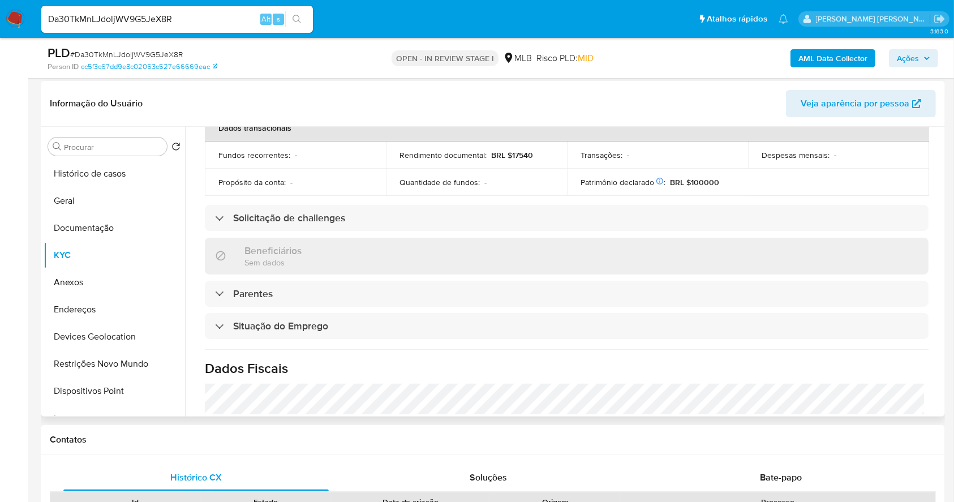
scroll to position [481, 0]
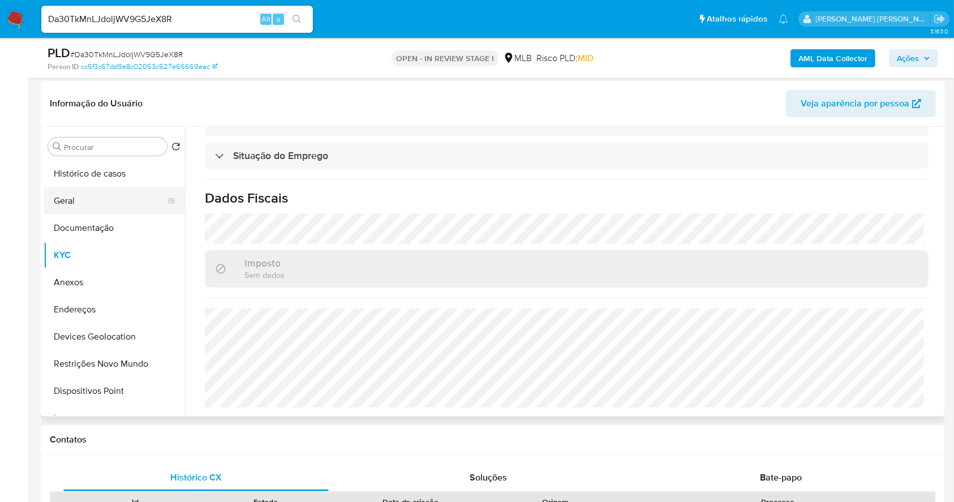
click at [93, 199] on button "Geral" at bounding box center [110, 200] width 132 height 27
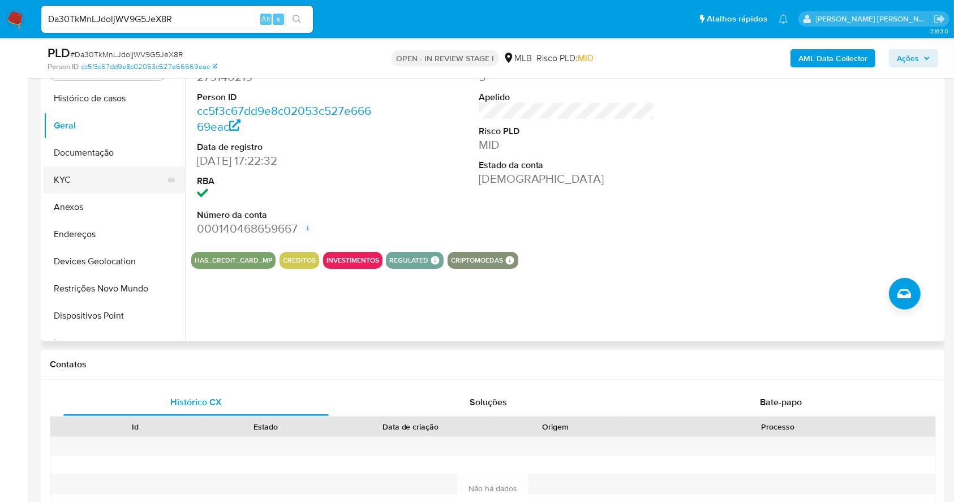
click at [131, 184] on button "KYC" at bounding box center [110, 179] width 132 height 27
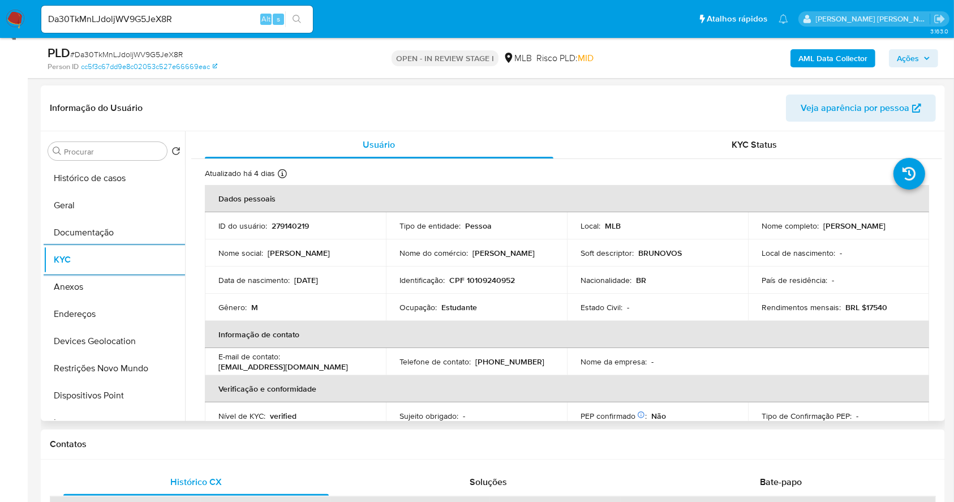
scroll to position [481, 0]
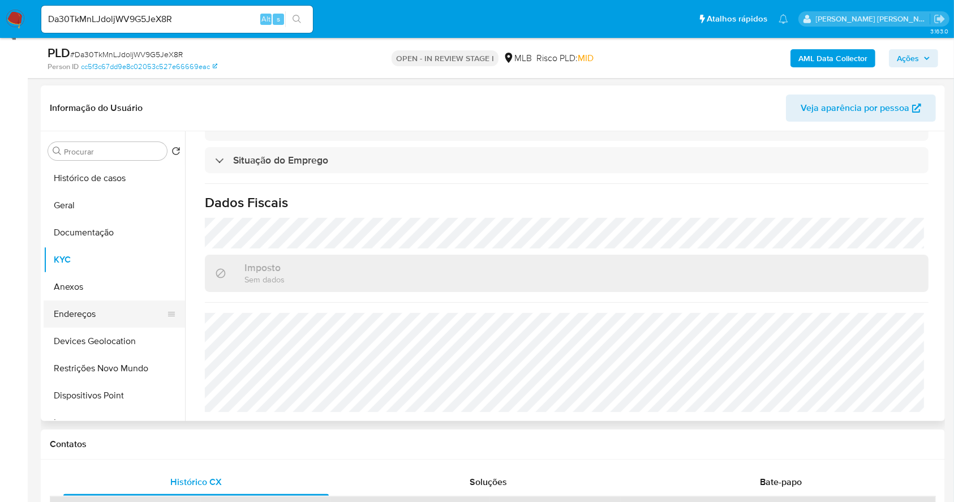
drag, startPoint x: 117, startPoint y: 308, endPoint x: 122, endPoint y: 308, distance: 5.7
click at [115, 308] on button "Endereços" at bounding box center [110, 313] width 132 height 27
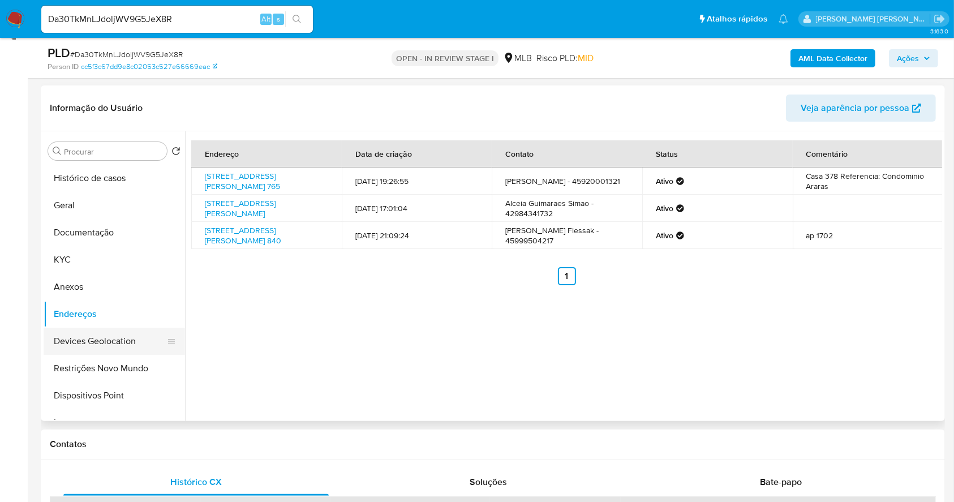
click at [107, 349] on button "Devices Geolocation" at bounding box center [110, 341] width 132 height 27
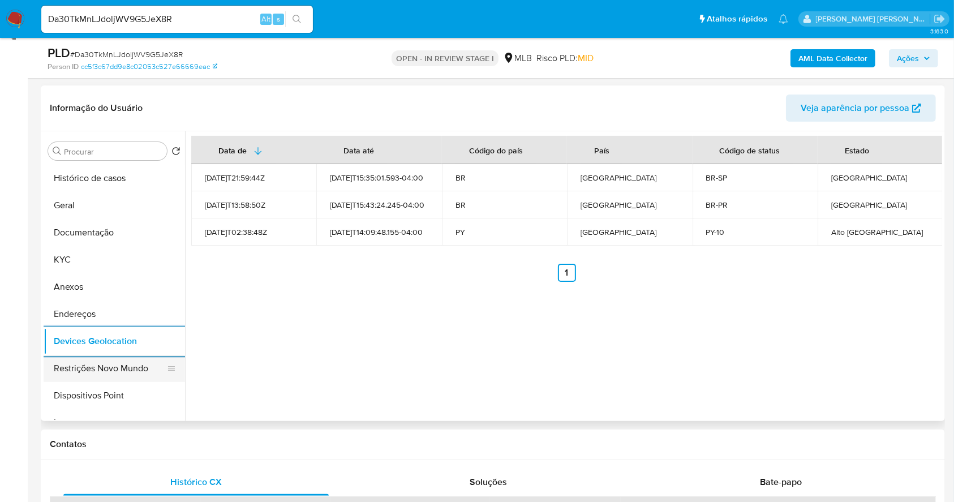
click at [129, 362] on button "Restrições Novo Mundo" at bounding box center [110, 368] width 132 height 27
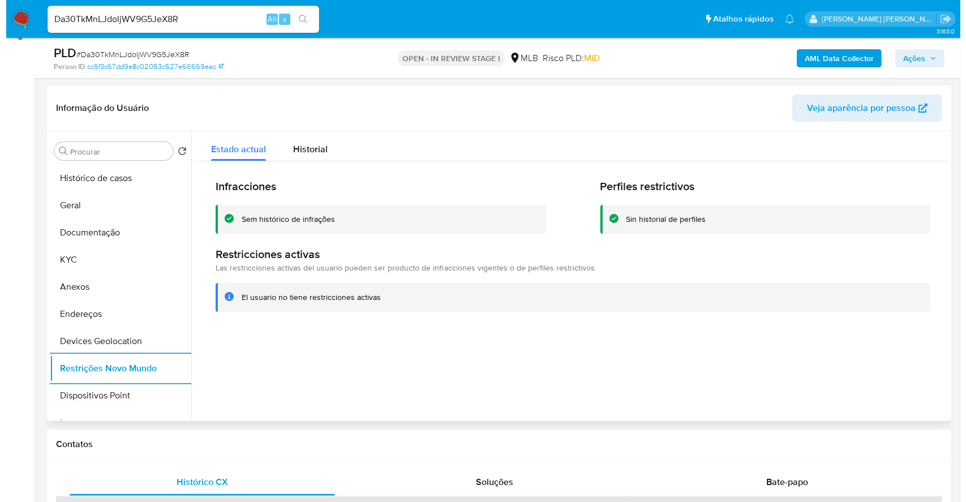
scroll to position [75, 0]
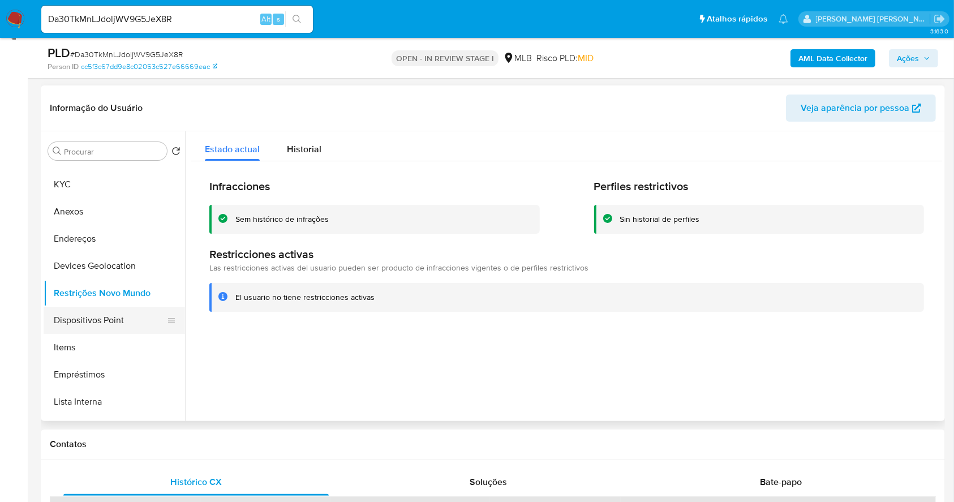
click at [116, 320] on button "Dispositivos Point" at bounding box center [110, 320] width 132 height 27
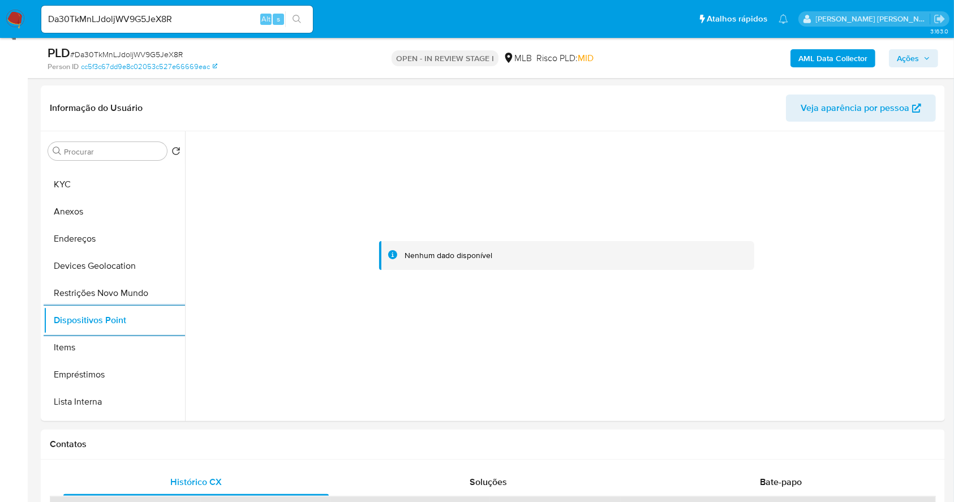
drag, startPoint x: 904, startPoint y: 57, endPoint x: 847, endPoint y: 68, distance: 58.2
click at [904, 57] on span "Ações" at bounding box center [908, 58] width 22 height 18
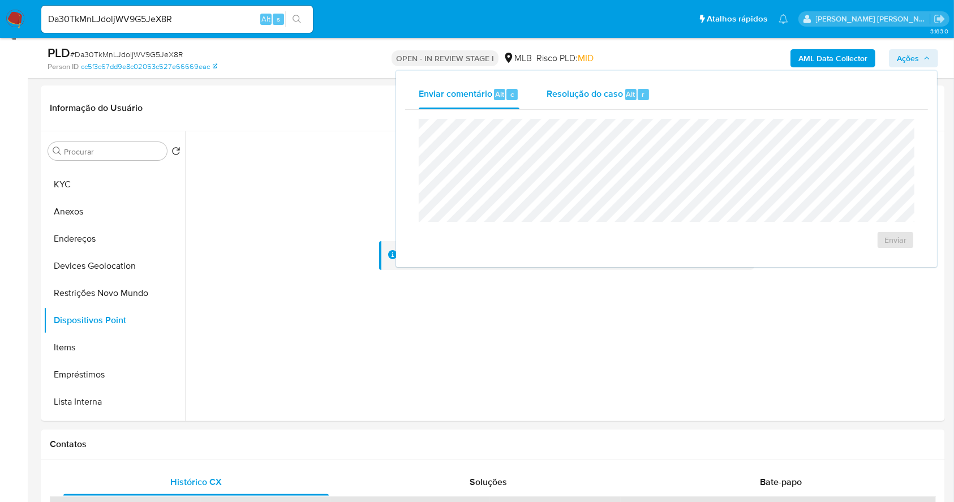
click at [614, 91] on span "Resolução do caso" at bounding box center [584, 93] width 76 height 13
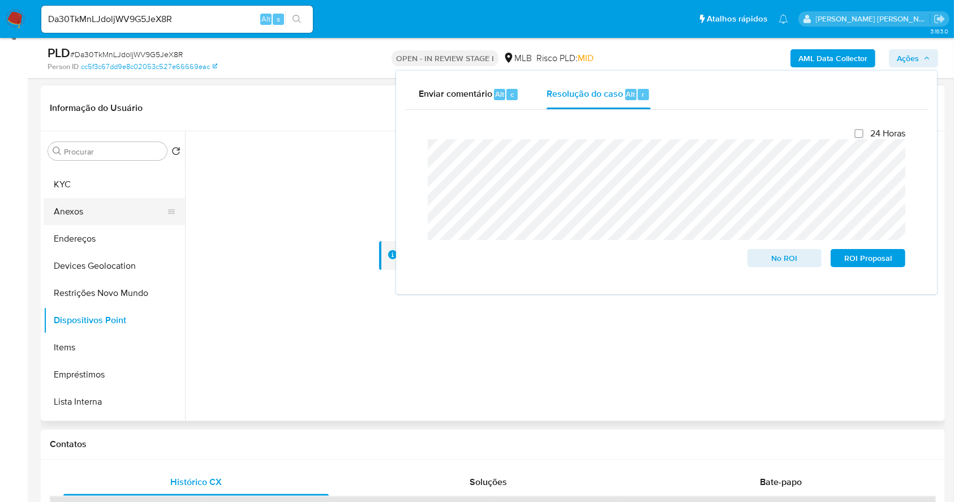
click at [77, 208] on button "Anexos" at bounding box center [110, 211] width 132 height 27
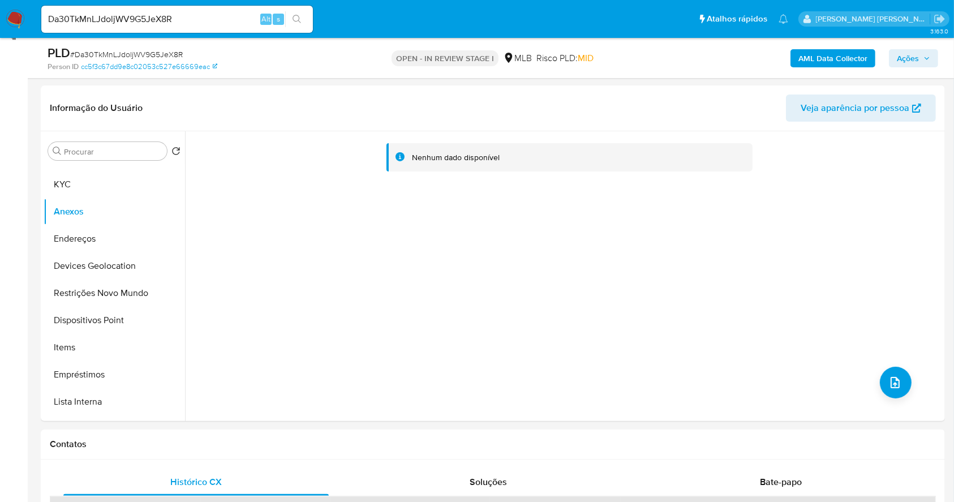
click at [801, 58] on b "AML Data Collector" at bounding box center [832, 58] width 69 height 18
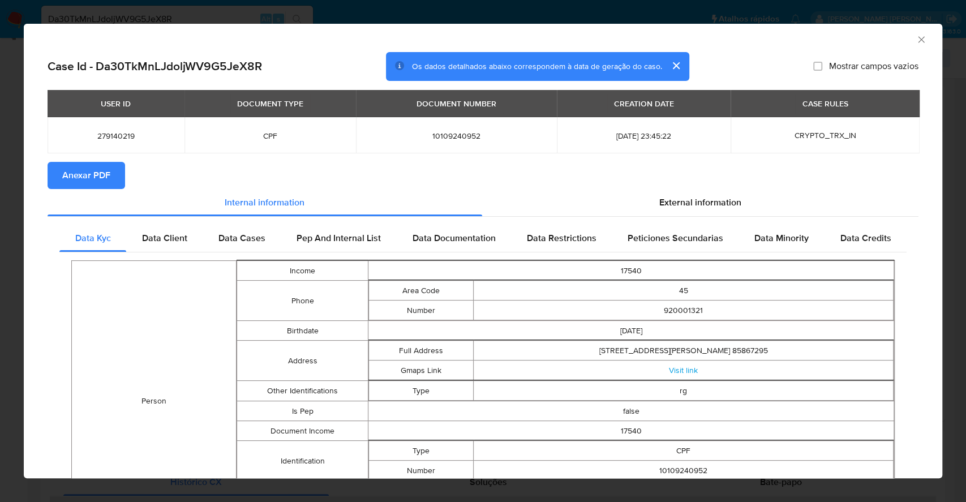
click at [113, 170] on button "Anexar PDF" at bounding box center [86, 175] width 77 height 27
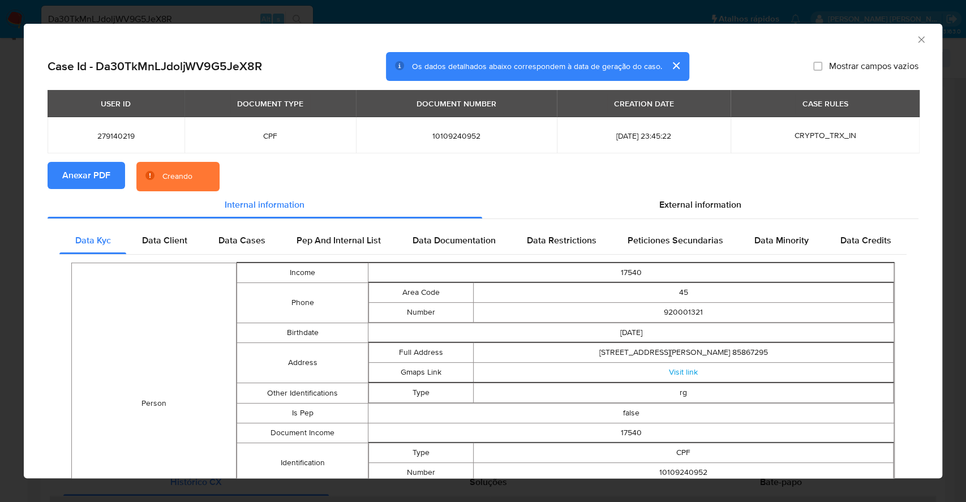
click at [0, 265] on div "AML Data Collector Case Id - Da30TkMnLJdoljWV9G5JeX8R Os dados detalhados abaix…" at bounding box center [483, 251] width 966 height 502
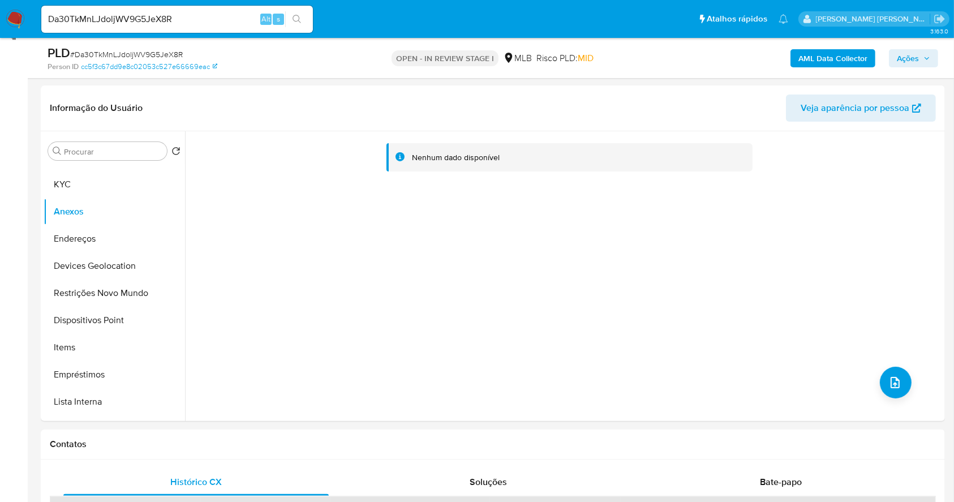
click at [912, 57] on span "Ações" at bounding box center [908, 58] width 22 height 18
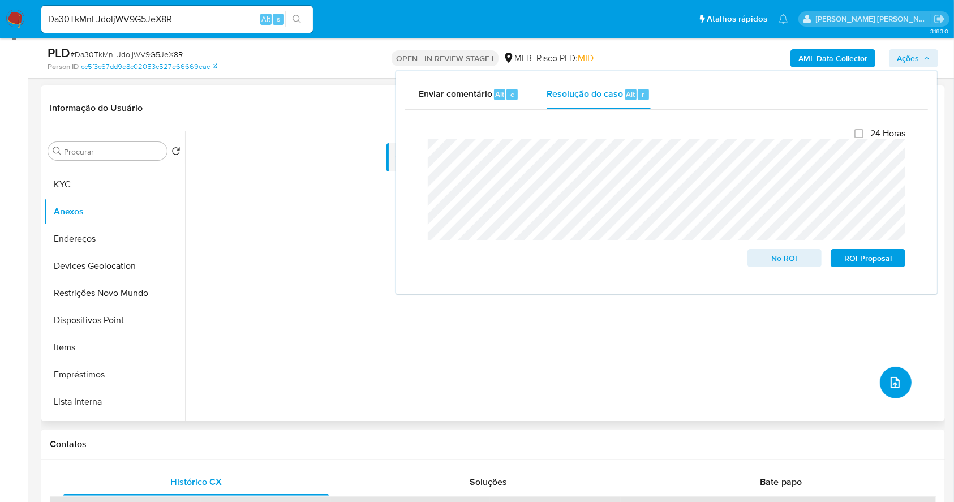
click at [890, 382] on icon "upload-file" at bounding box center [894, 382] width 9 height 11
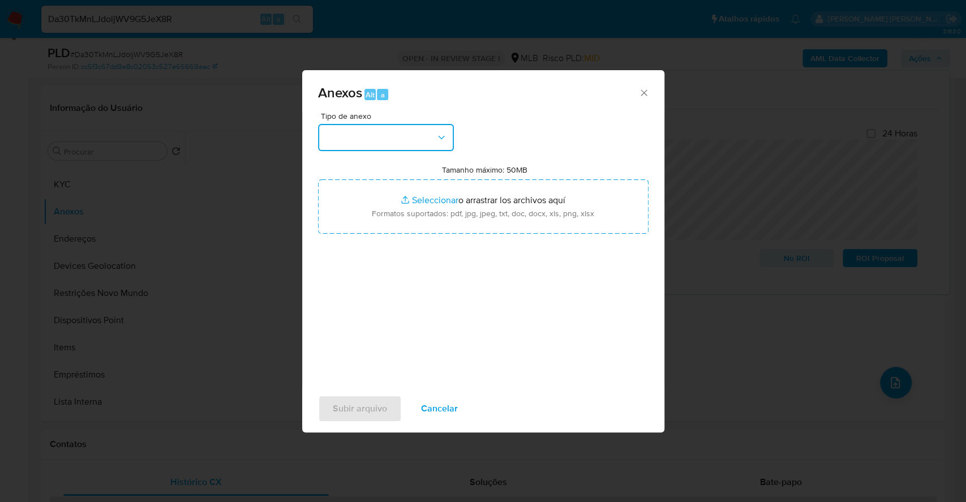
drag, startPoint x: 359, startPoint y: 136, endPoint x: 369, endPoint y: 147, distance: 14.0
click at [359, 135] on button "button" at bounding box center [386, 137] width 136 height 27
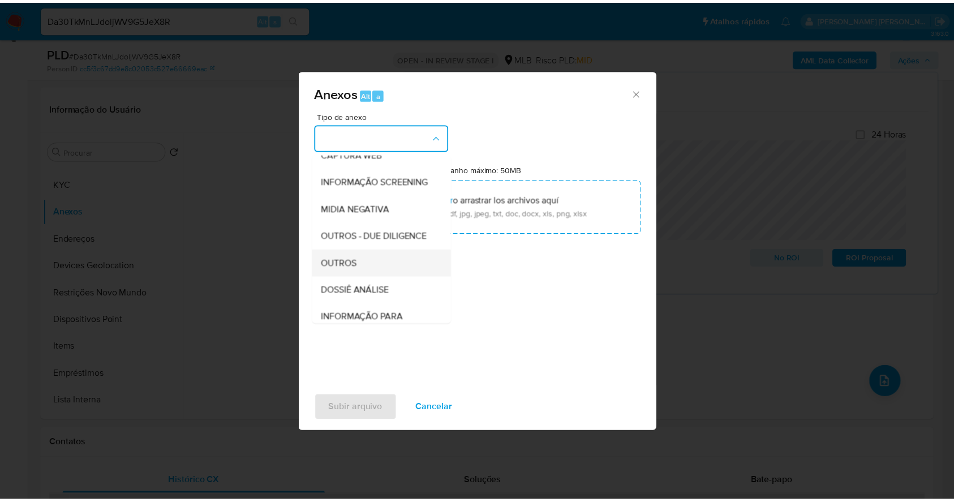
scroll to position [174, 0]
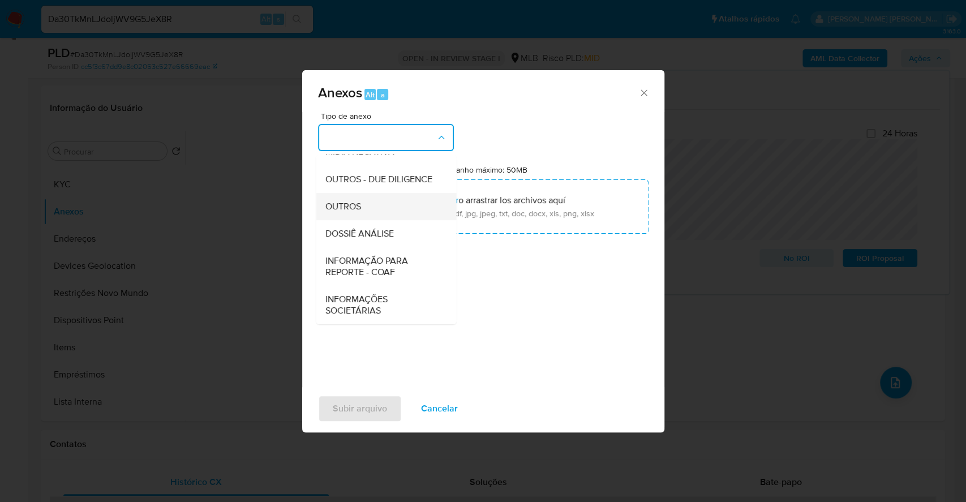
click at [369, 204] on div "OUTROS" at bounding box center [382, 206] width 115 height 27
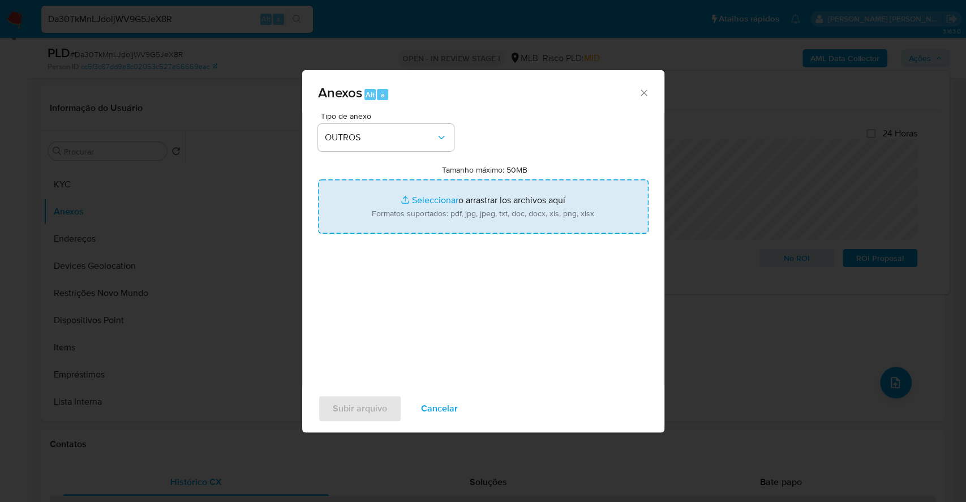
click at [440, 201] on input "Tamanho máximo: 50MB Seleccionar archivos" at bounding box center [483, 206] width 330 height 54
type input "C:\fakepath\DECLINIO - Da30TkMnLJdoljWV9G5JeX8R - CPF 10109240952 - BRUNO SIMAO…"
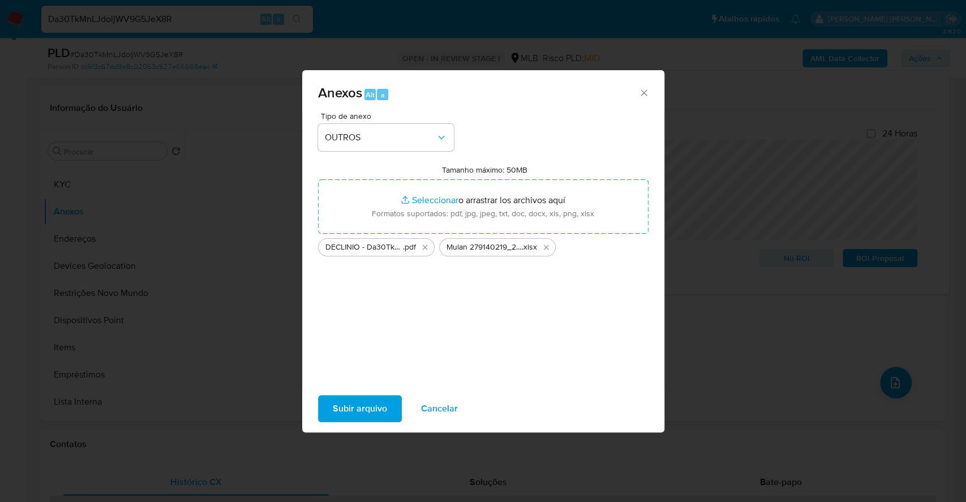
click at [357, 403] on span "Subir arquivo" at bounding box center [360, 408] width 54 height 25
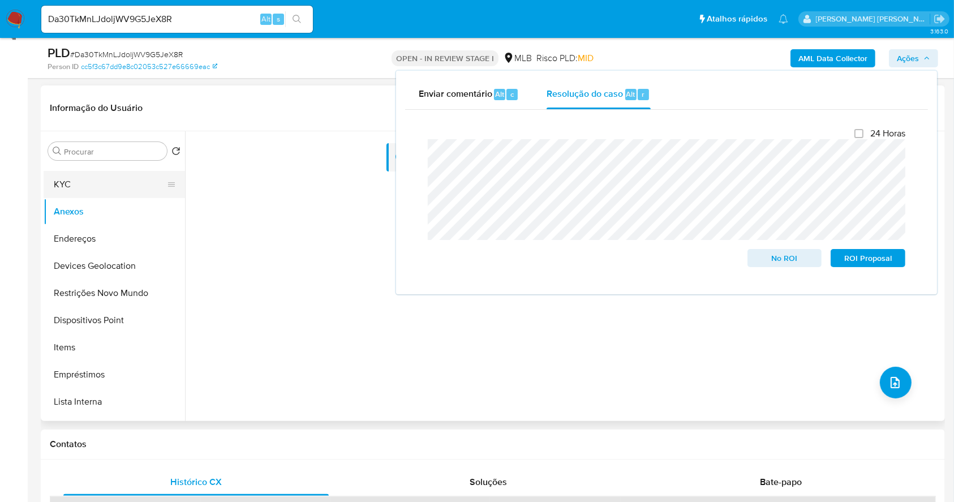
click at [82, 188] on button "KYC" at bounding box center [110, 184] width 132 height 27
click at [91, 220] on button "Anexos" at bounding box center [110, 211] width 132 height 27
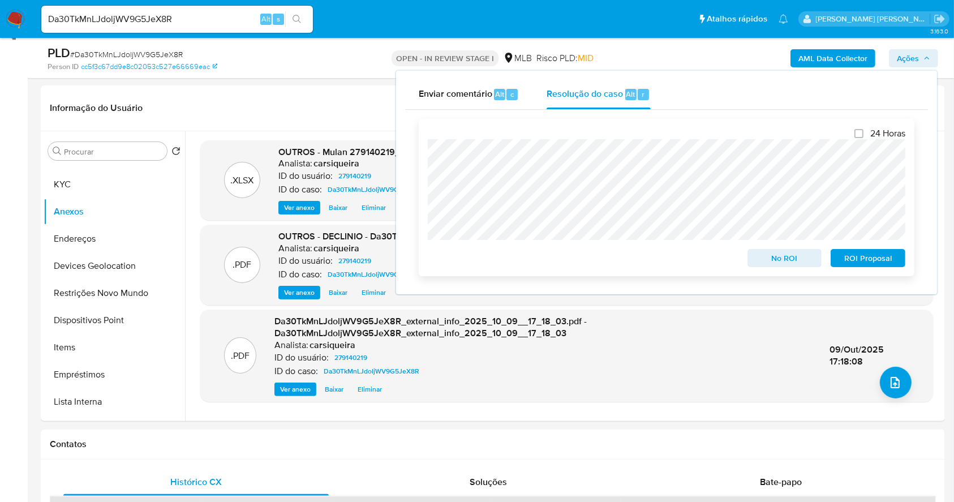
click at [763, 259] on span "No ROI" at bounding box center [784, 258] width 59 height 16
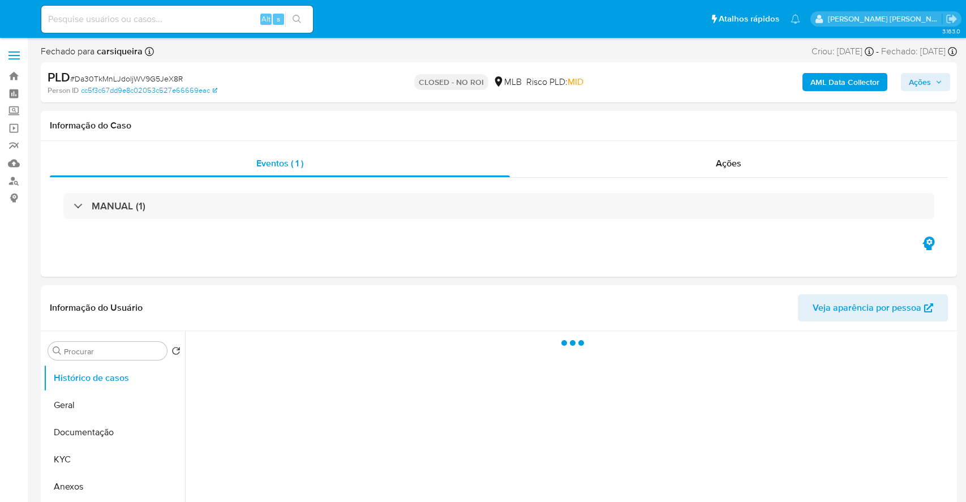
select select "10"
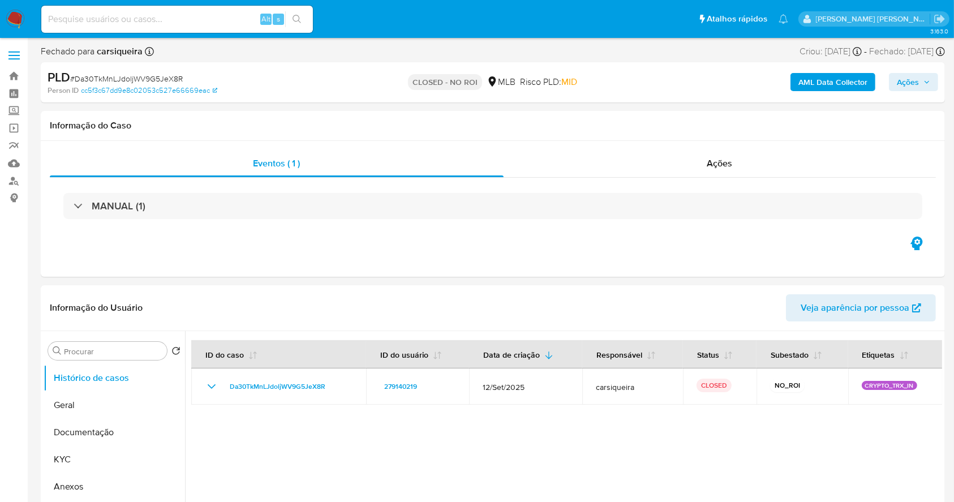
drag, startPoint x: 19, startPoint y: 11, endPoint x: 53, endPoint y: 11, distance: 33.9
click at [19, 11] on img at bounding box center [15, 19] width 19 height 19
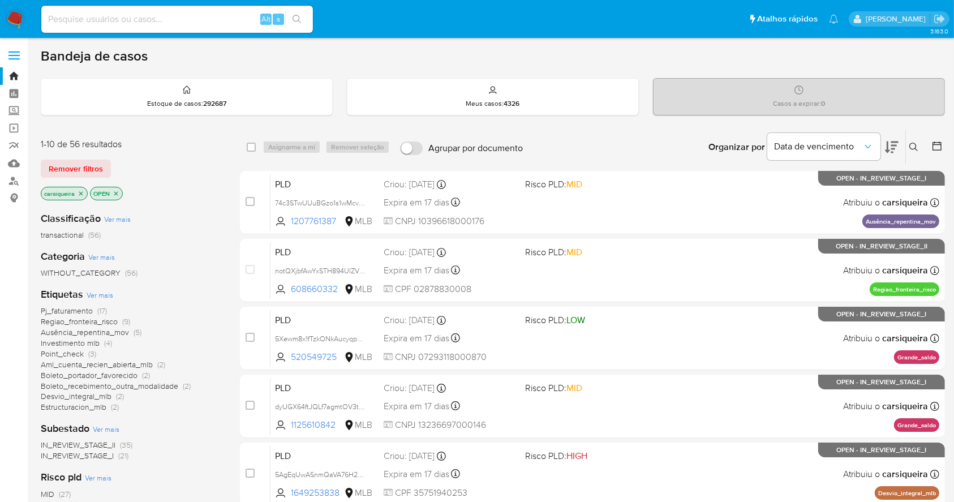
click at [12, 20] on img at bounding box center [15, 19] width 19 height 19
click at [934, 145] on icon at bounding box center [936, 145] width 11 height 11
click at [935, 147] on icon at bounding box center [936, 145] width 11 height 11
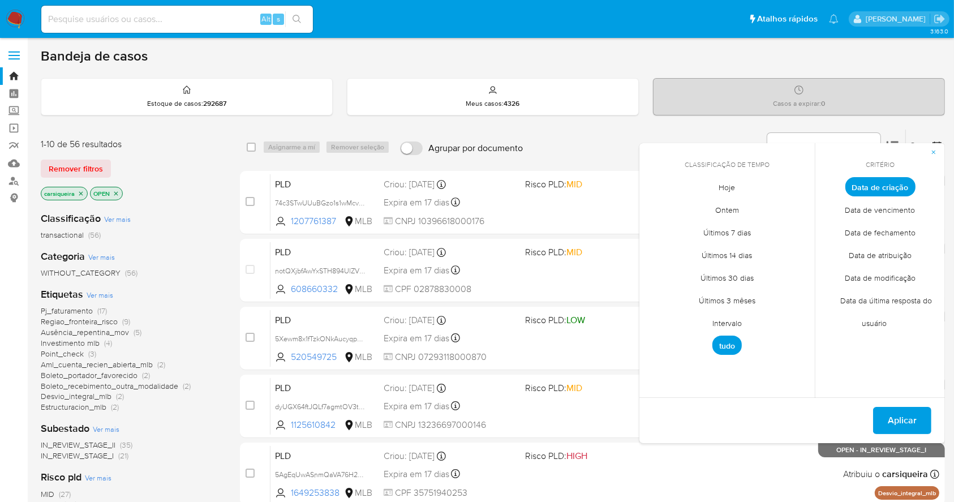
click at [893, 239] on span "Data de fechamento" at bounding box center [880, 232] width 94 height 23
click at [729, 188] on span "Hoje" at bounding box center [727, 187] width 40 height 23
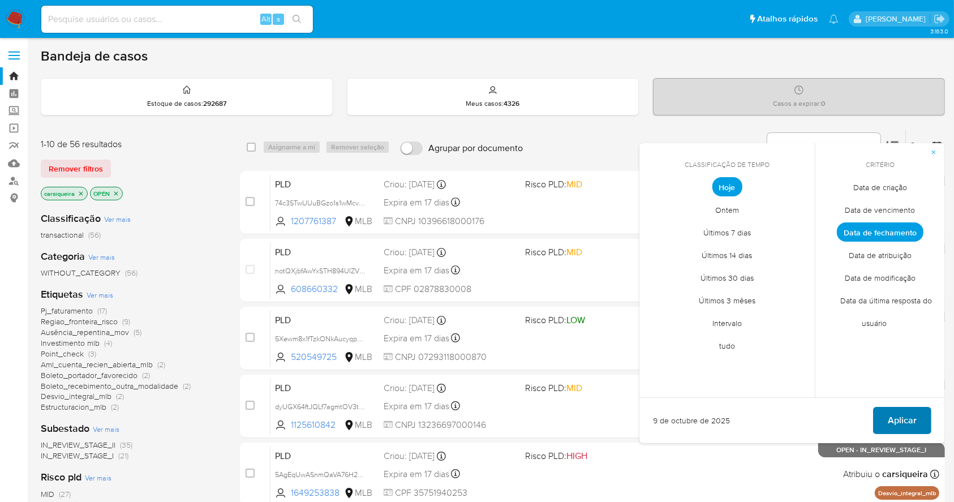
click at [907, 409] on span "Aplicar" at bounding box center [901, 420] width 29 height 25
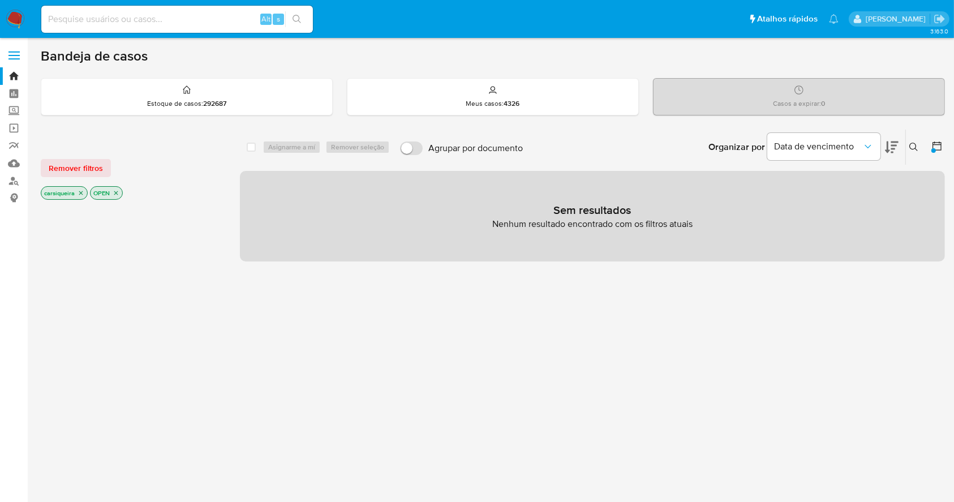
click at [118, 193] on icon "close-filter" at bounding box center [116, 192] width 7 height 7
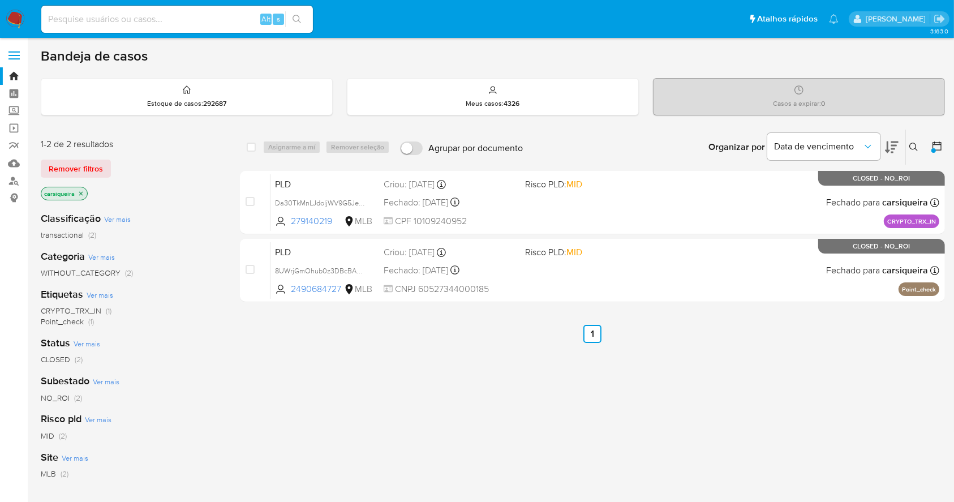
click at [19, 24] on img at bounding box center [15, 19] width 19 height 19
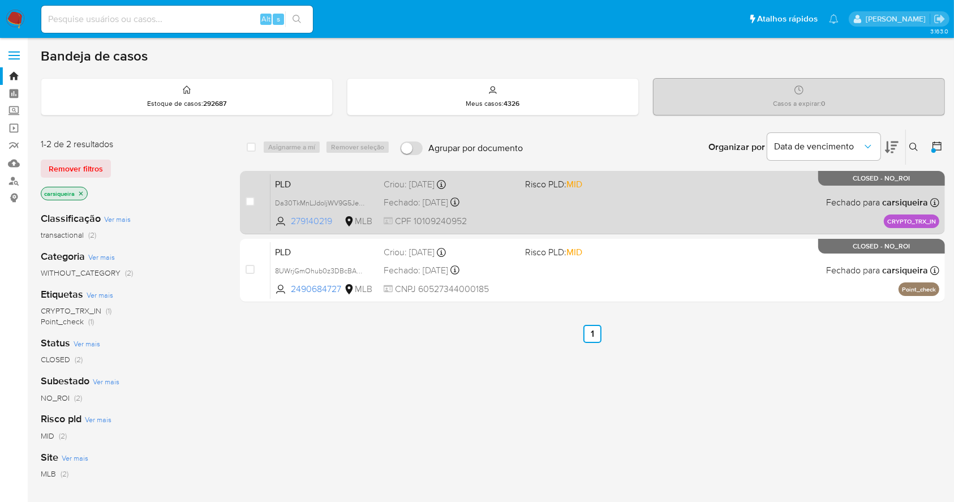
drag, startPoint x: 335, startPoint y: 219, endPoint x: 287, endPoint y: 224, distance: 48.9
click at [287, 224] on span "279140219 MLB" at bounding box center [325, 221] width 100 height 12
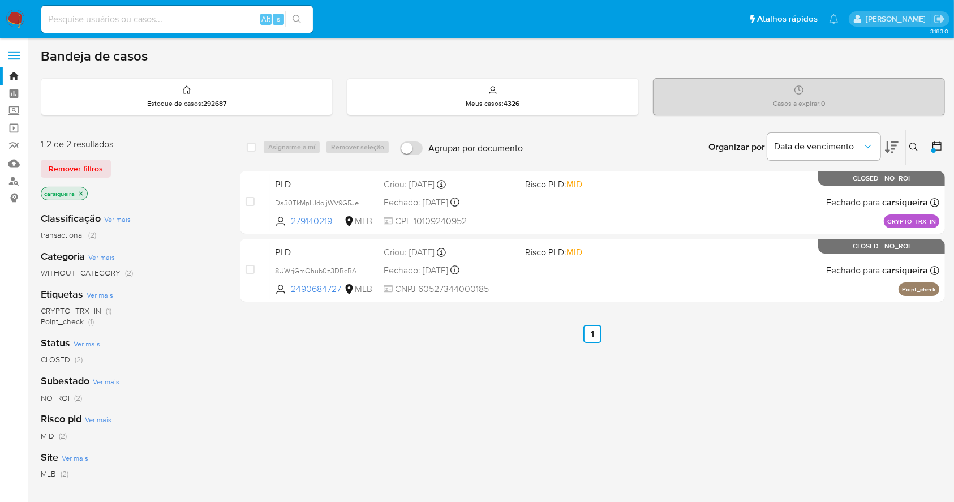
click at [13, 24] on img at bounding box center [15, 19] width 19 height 19
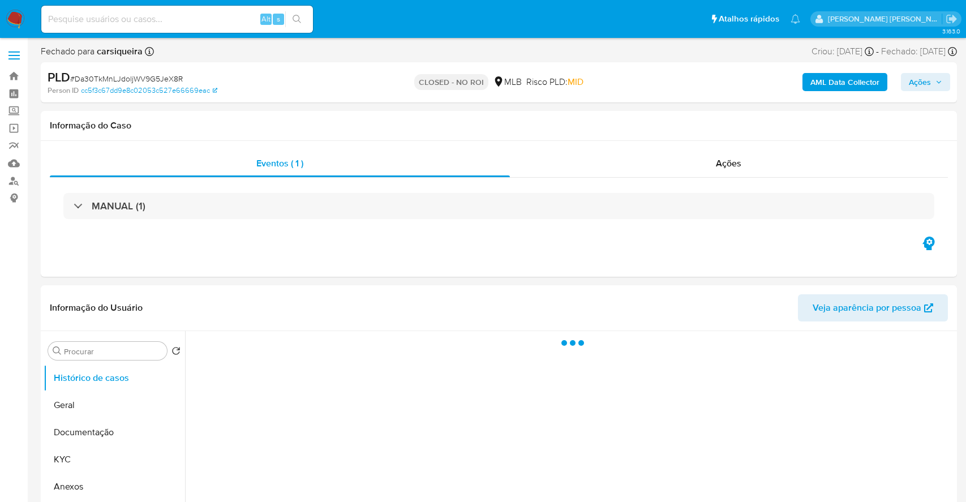
select select "10"
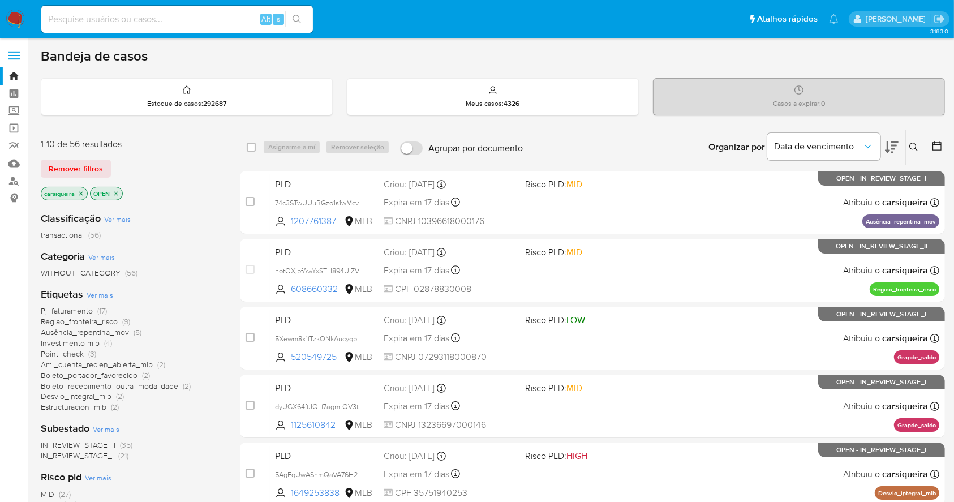
click at [10, 19] on img at bounding box center [15, 19] width 19 height 19
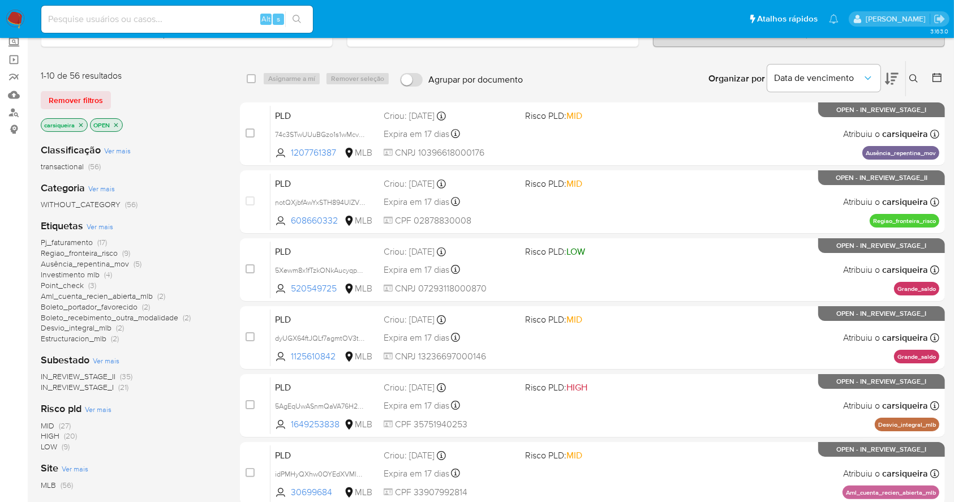
scroll to position [150, 0]
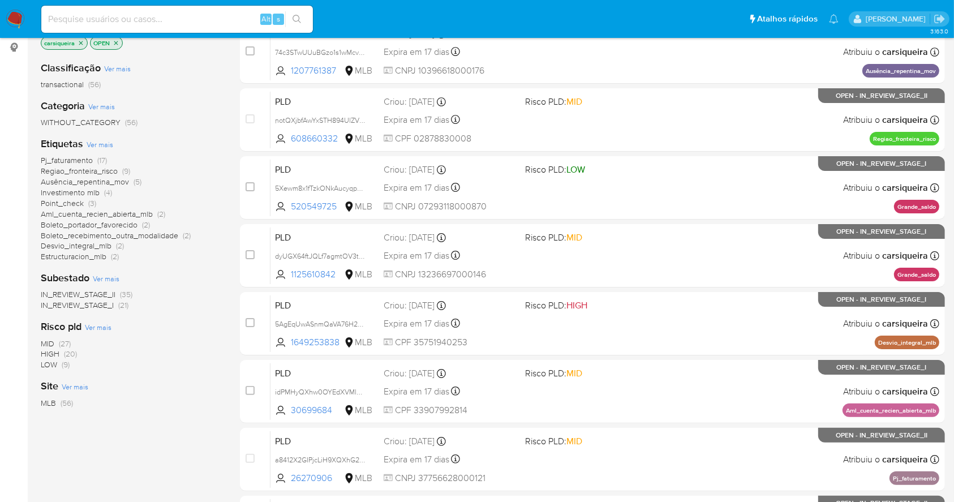
click at [96, 158] on span "Pj_faturamento (17)" at bounding box center [74, 160] width 66 height 11
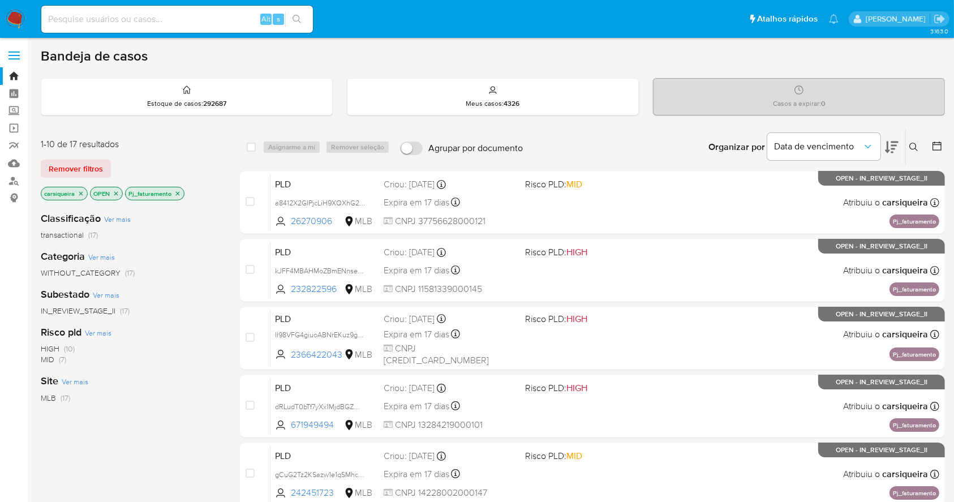
click at [59, 347] on span "HIGH (10)" at bounding box center [58, 348] width 34 height 11
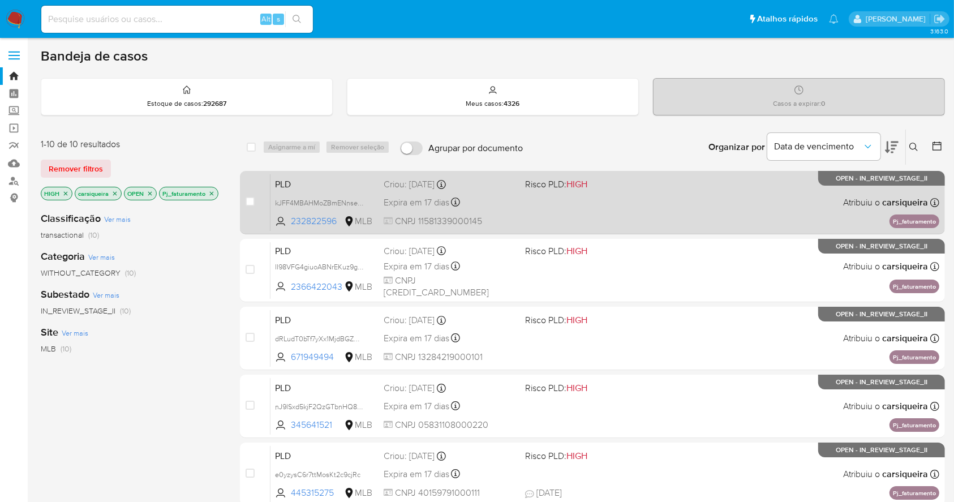
click at [600, 212] on div "PLD kJFF4MBAHMoZBmENnsevvn1W 232822596 MLB Risco PLD: HIGH Criou: [DATE] Criou:…" at bounding box center [604, 202] width 669 height 57
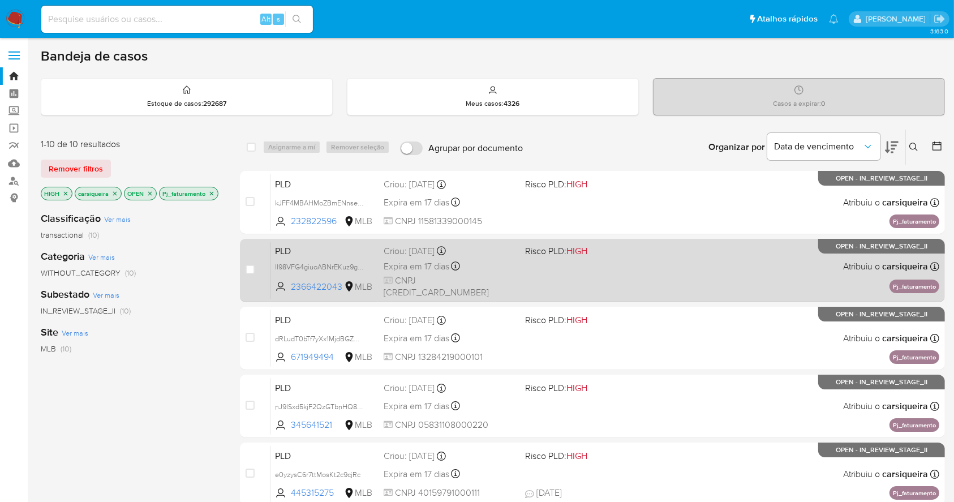
click at [632, 280] on div "PLD II98VFG4giuoABNrEKuz9gdD 2366422043 MLB Risco PLD: HIGH Criou: [DATE] Criou…" at bounding box center [604, 270] width 669 height 57
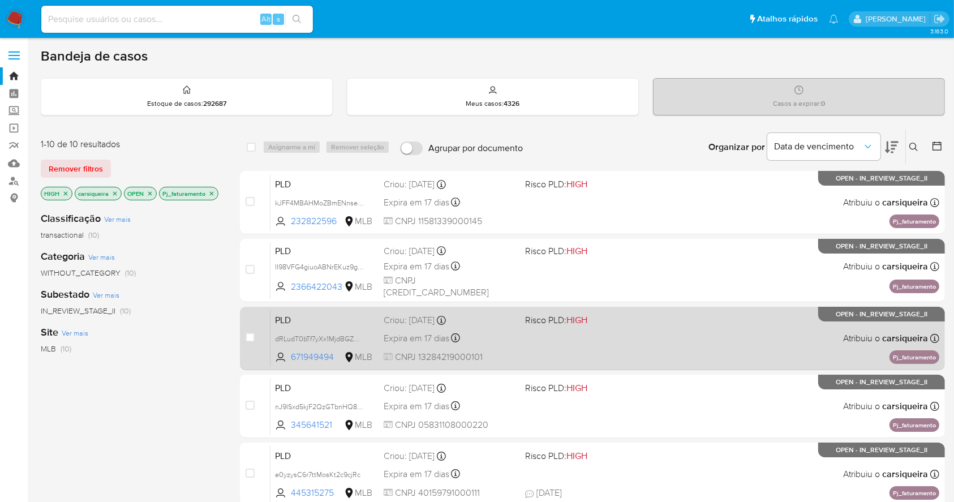
click at [692, 334] on div "PLD dRLudT0bTf7yXx1MjdBGZWPs 671949494 MLB Risco PLD: HIGH Criou: [DATE] Criou:…" at bounding box center [604, 337] width 669 height 57
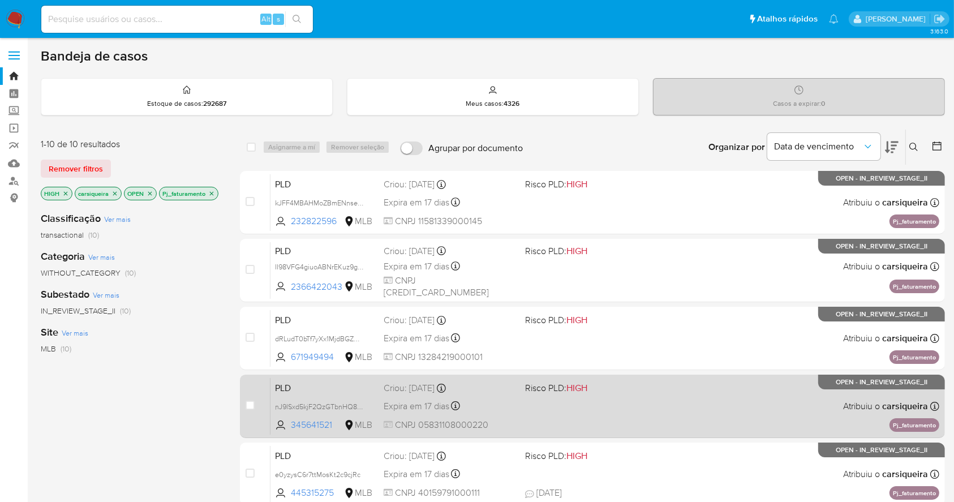
click at [615, 394] on div "PLD nJ9ISxd5kjF2QzGTbnHQ8LHj 345641521 MLB Risco PLD: HIGH Criou: [DATE] Criou:…" at bounding box center [604, 405] width 669 height 57
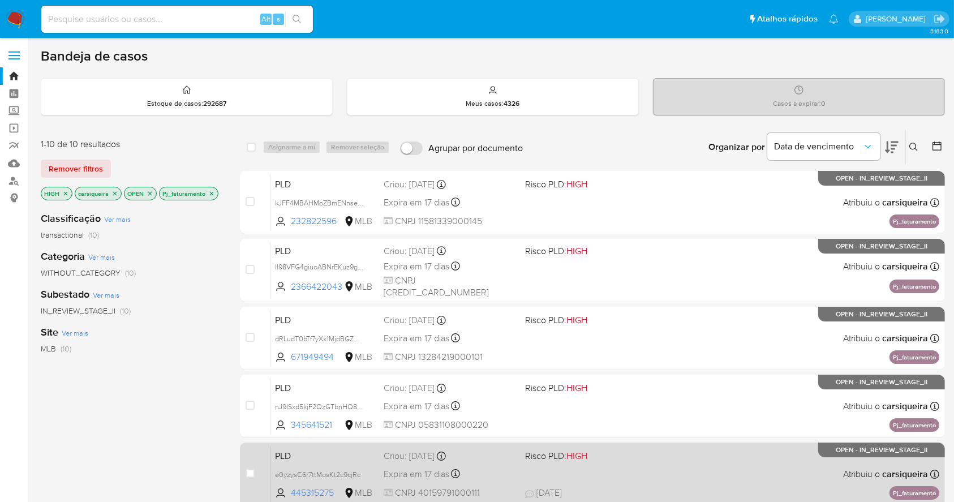
click at [710, 472] on div "PLD e0yzysC6r7ttMosKt2c9cjRc 445315275 MLB Risco PLD: HIGH Criou: [DATE] Criou:…" at bounding box center [604, 473] width 669 height 57
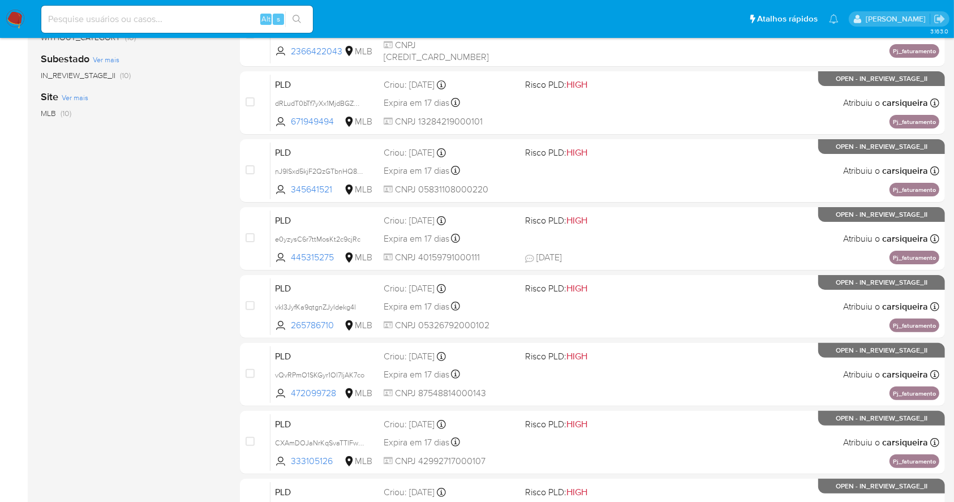
scroll to position [431, 0]
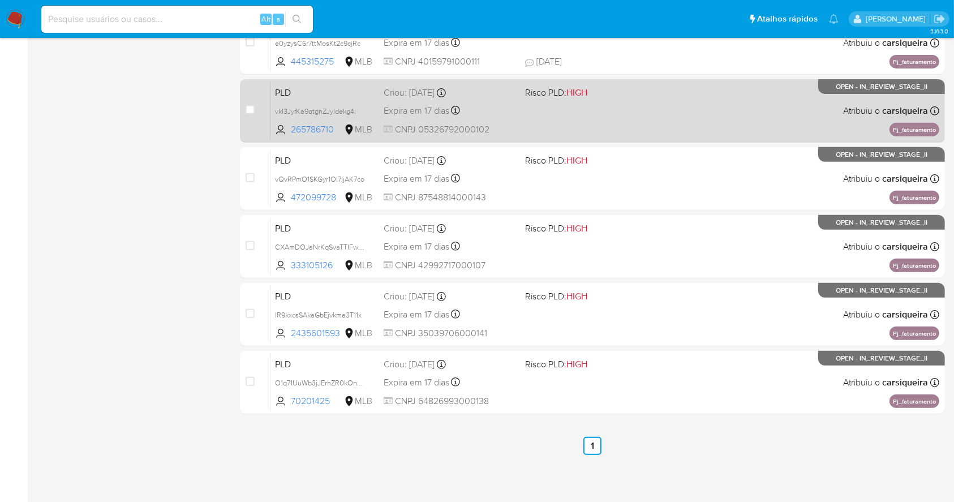
click at [538, 111] on div "PLD vkI3JyfKa9qtgnZJyldekg4l 265786710 MLB Risco PLD: HIGH Criou: [DATE] Criou:…" at bounding box center [604, 110] width 669 height 57
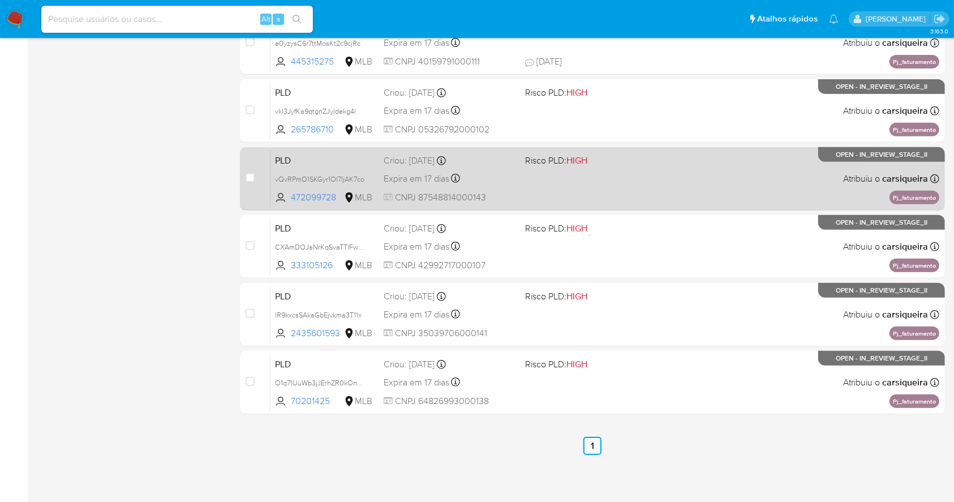
click at [531, 174] on div "PLD vQvRPmO1SKGyr1Ol7IjAK7co 472099728 MLB Risco PLD: HIGH Criou: [DATE] Criou:…" at bounding box center [604, 178] width 669 height 57
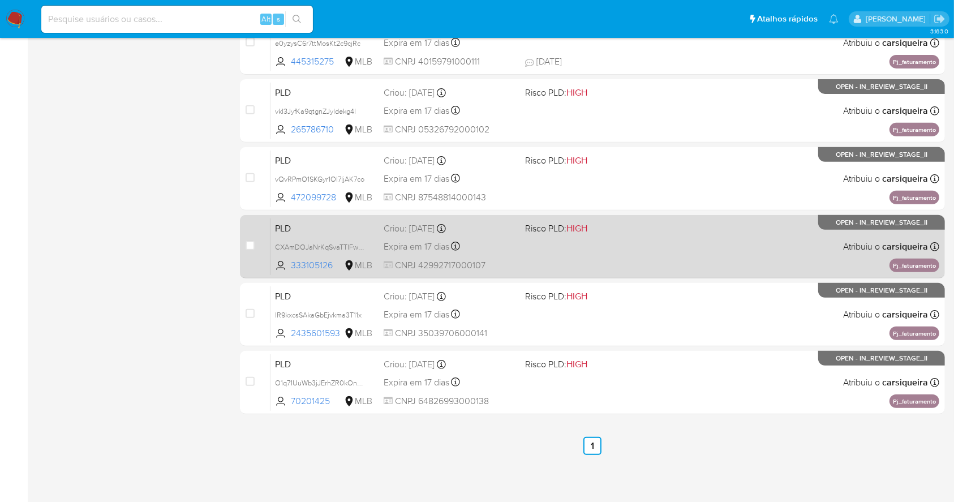
click at [567, 235] on div "PLD CXAmDOJaNrKqSvaTTIFwcREY 333105126 MLB Risco PLD: HIGH Criou: [DATE] Criou:…" at bounding box center [604, 246] width 669 height 57
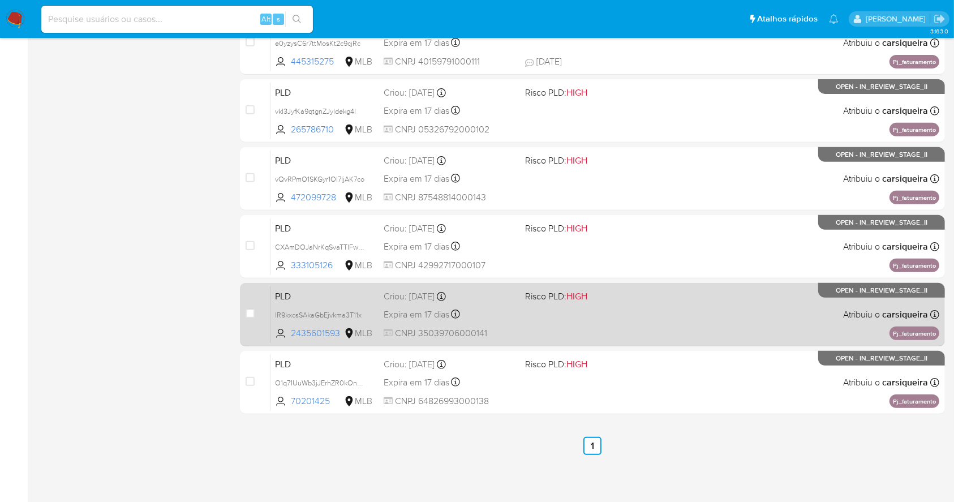
click at [604, 294] on span "Risco PLD: HIGH" at bounding box center [591, 295] width 132 height 15
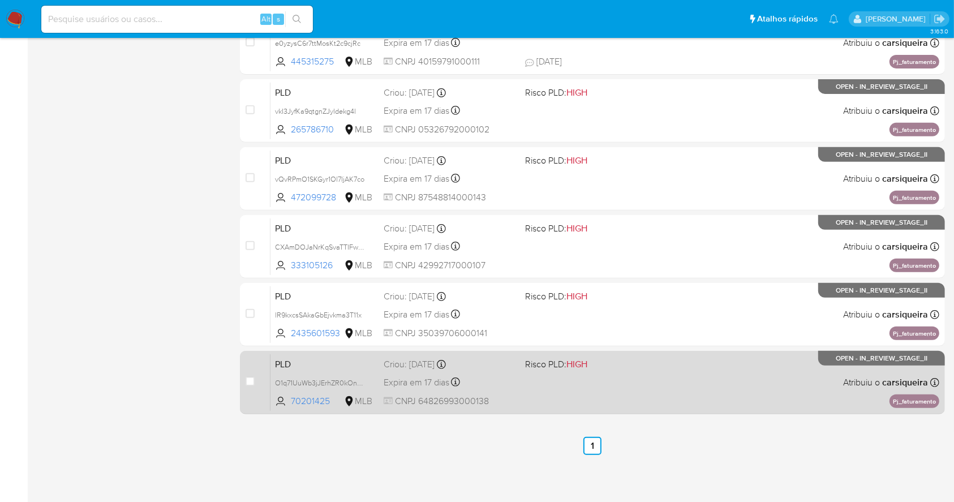
click at [674, 372] on div "PLD O1q71UuWb3jJErhZR0kOnbvu 70201425 MLB Risco PLD: HIGH Criou: [DATE] Criou: …" at bounding box center [604, 382] width 669 height 57
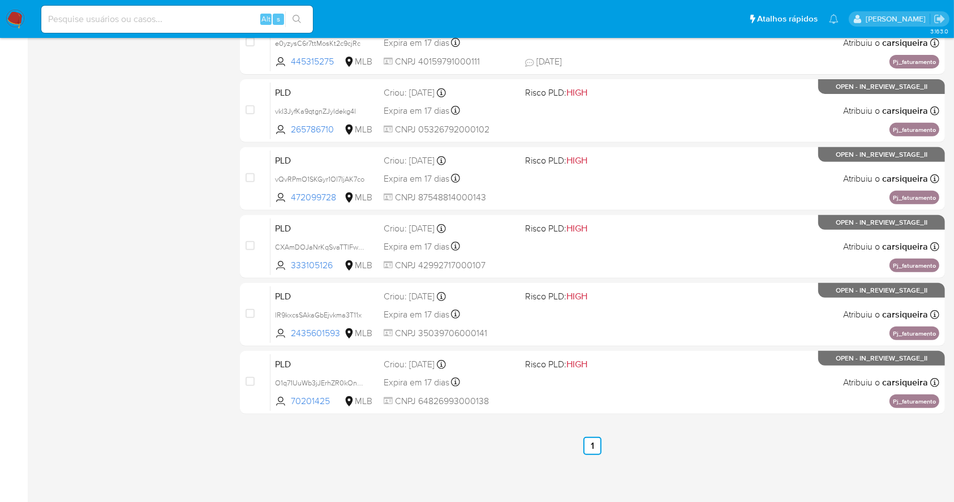
scroll to position [0, 0]
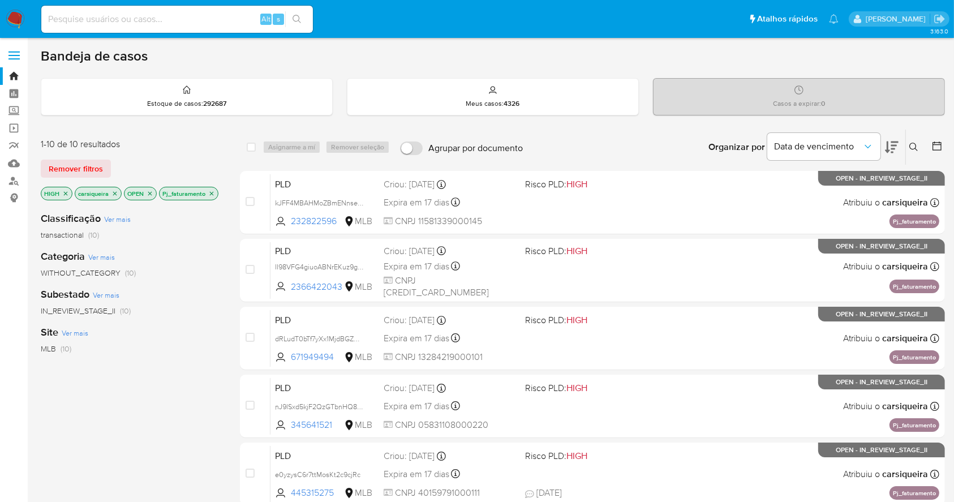
click at [210, 195] on icon "close-filter" at bounding box center [211, 193] width 7 height 7
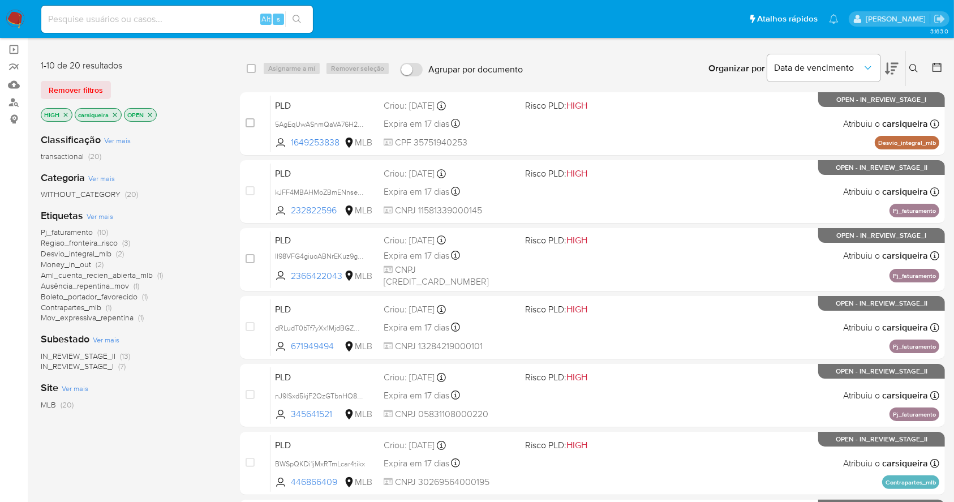
scroll to position [150, 0]
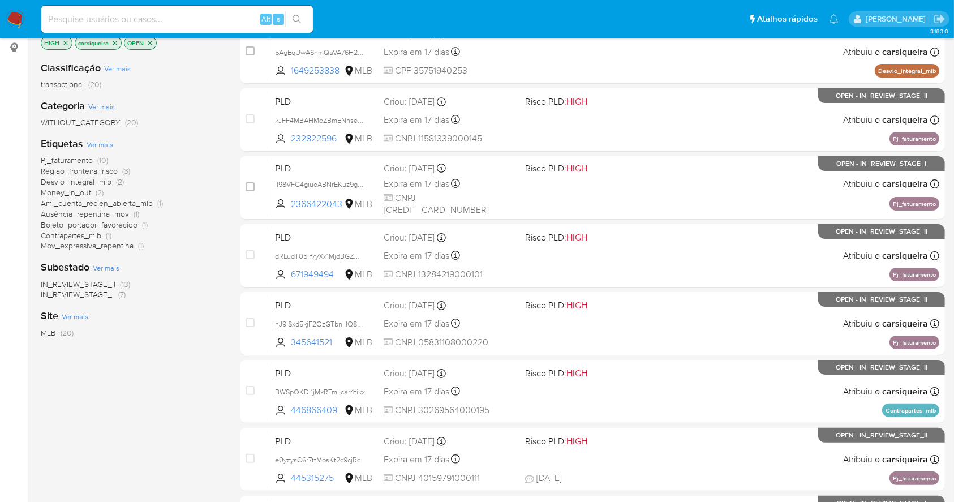
click at [61, 41] on p "HIGH" at bounding box center [56, 43] width 31 height 12
click at [67, 41] on icon "close-filter" at bounding box center [66, 43] width 4 height 4
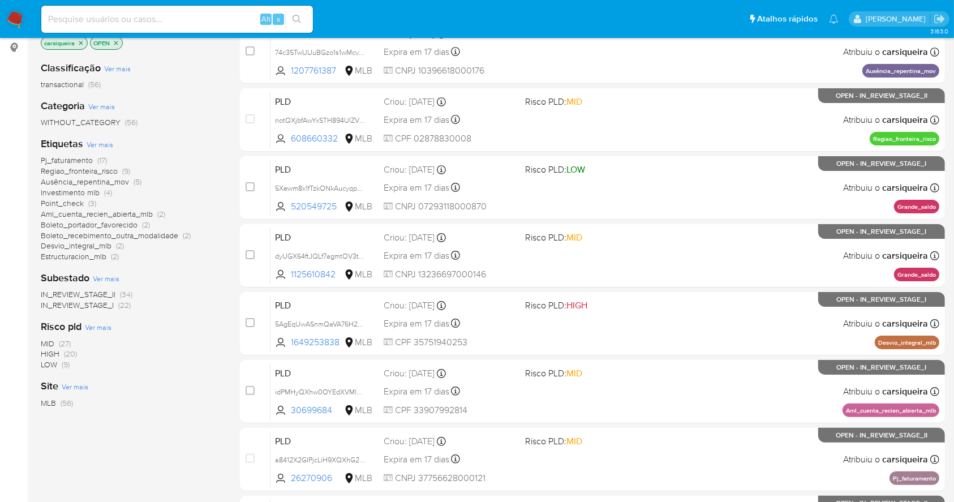
click at [98, 157] on span "(17)" at bounding box center [102, 159] width 10 height 11
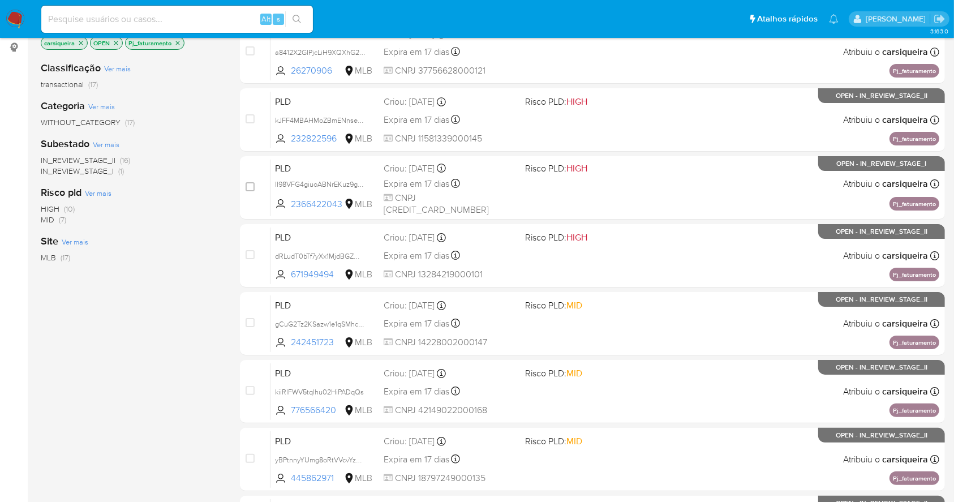
click at [65, 219] on span "(7)" at bounding box center [62, 219] width 7 height 11
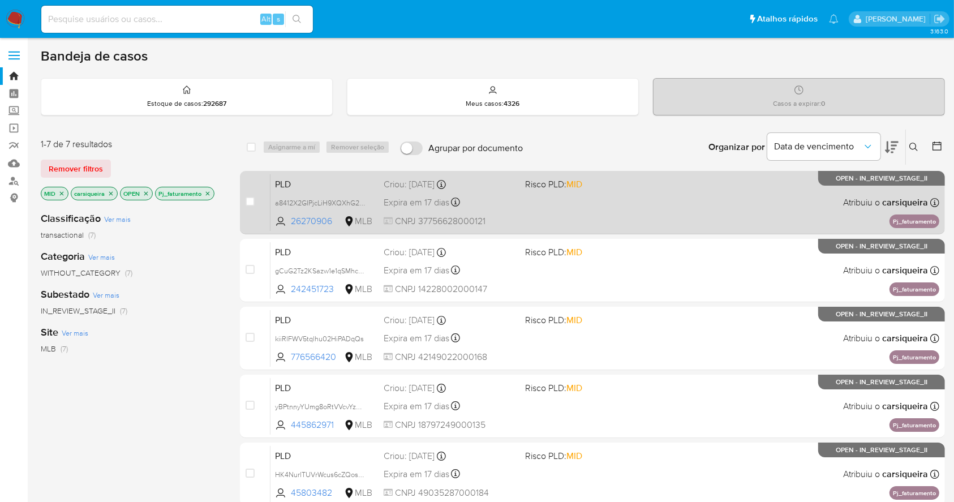
click at [596, 205] on div "PLD a8412X2GIPjcLiH9XQXhG2Jn 26270906 MLB Risco PLD: MID Criou: 12/09/2025 Crio…" at bounding box center [604, 202] width 669 height 57
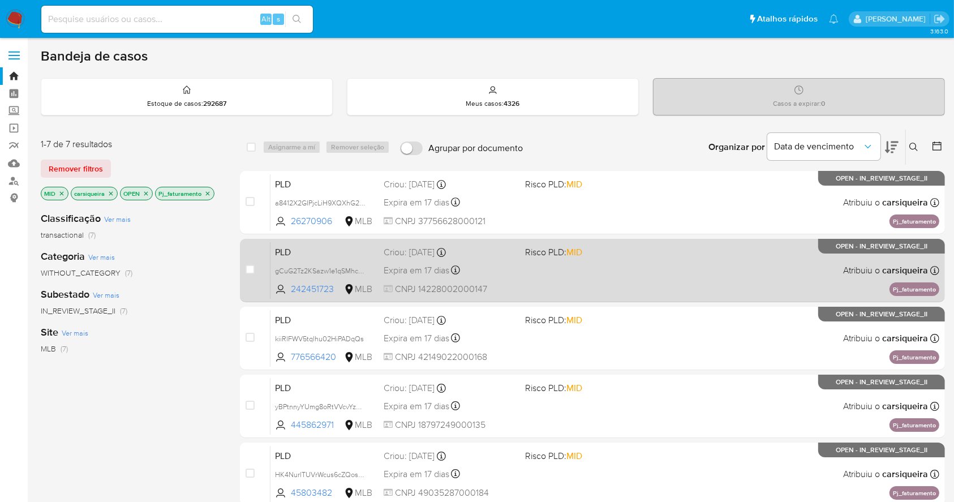
click at [576, 254] on span "MID" at bounding box center [574, 251] width 16 height 13
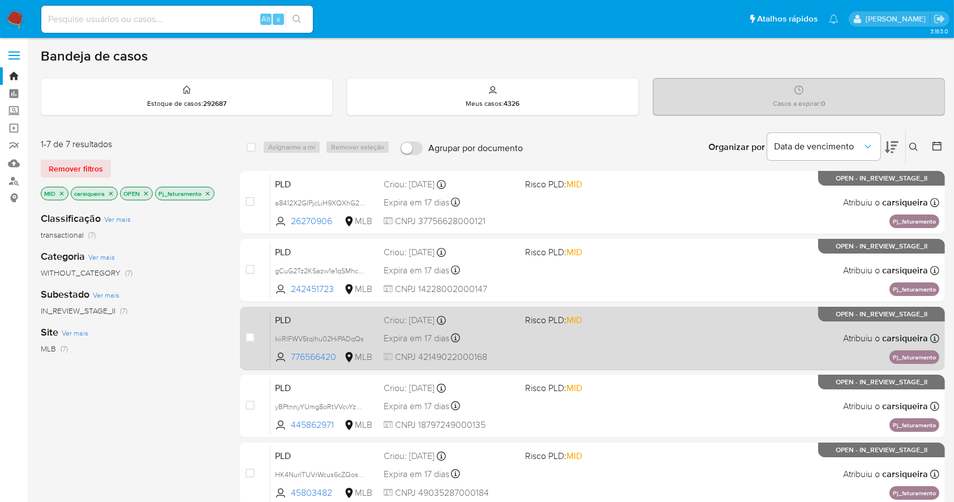
click at [615, 338] on div "PLD kiiRlFWV5tqlhu02HiPADqQs 776566420 MLB Risco PLD: MID Criou: 12/09/2025 Cri…" at bounding box center [604, 337] width 669 height 57
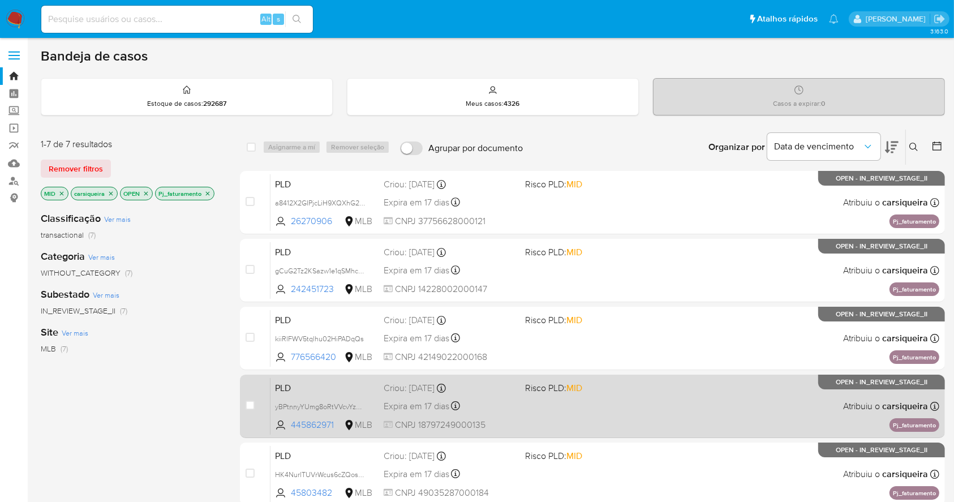
click at [607, 398] on div "PLD yBPtnnyYUmg8oRtVVcvYzCBx 445862971 MLB Risco PLD: MID Criou: 12/09/2025 Cri…" at bounding box center [604, 405] width 669 height 57
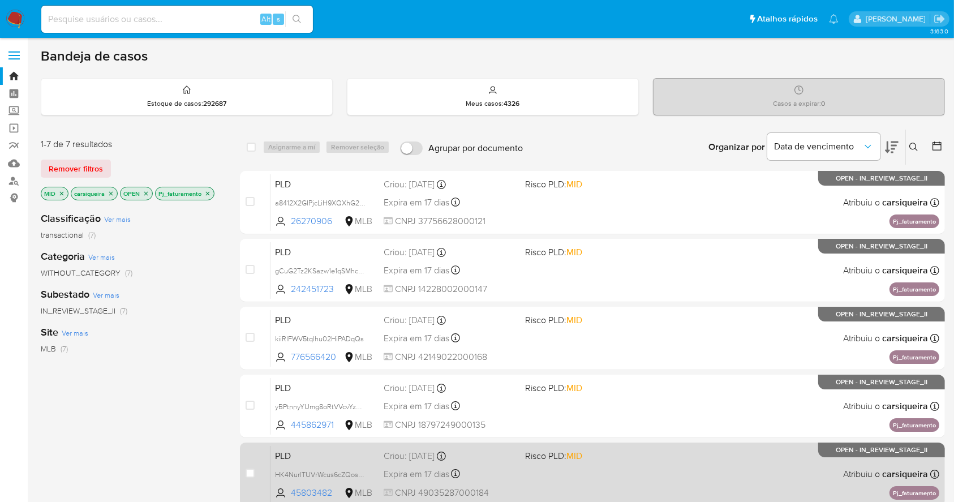
click at [711, 475] on div "PLD HK4NurlTUVrWcus6cZQosE02 45803482 MLB Risco PLD: MID Criou: 12/09/2025 Crio…" at bounding box center [604, 473] width 669 height 57
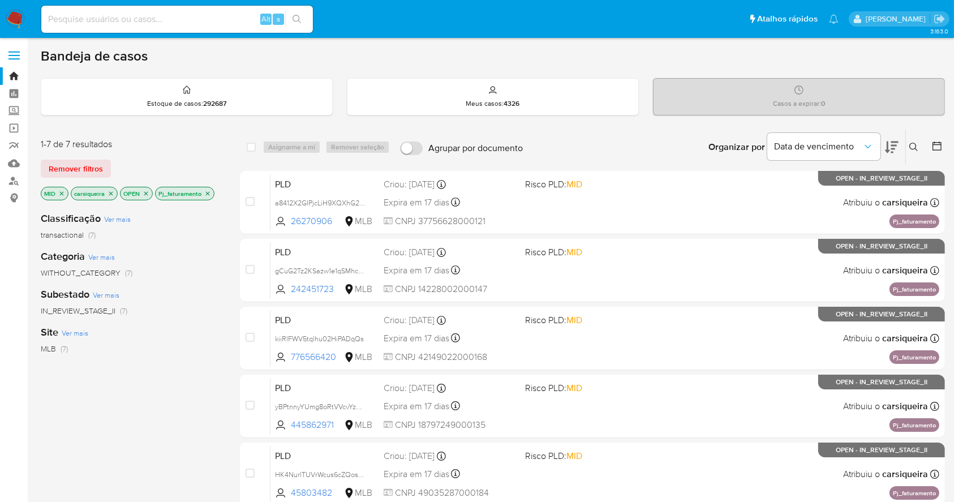
scroll to position [227, 0]
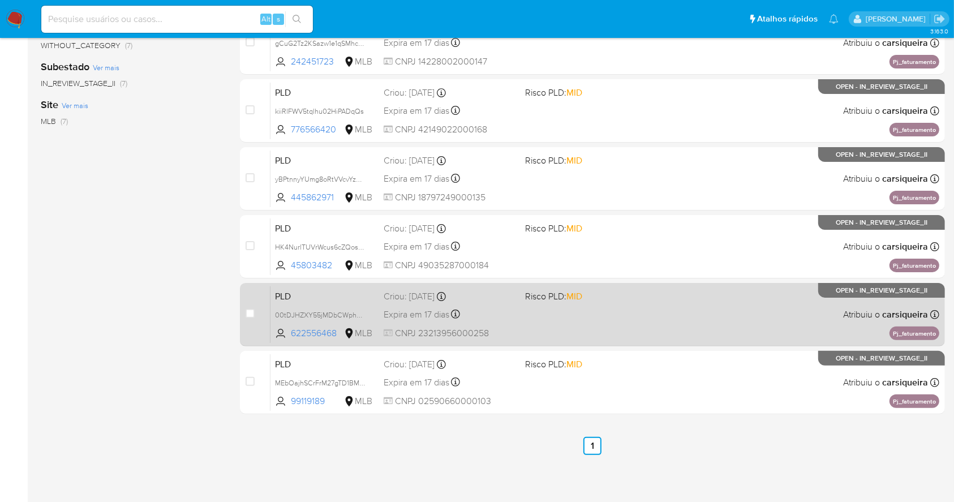
click at [577, 301] on span "MID" at bounding box center [574, 296] width 16 height 13
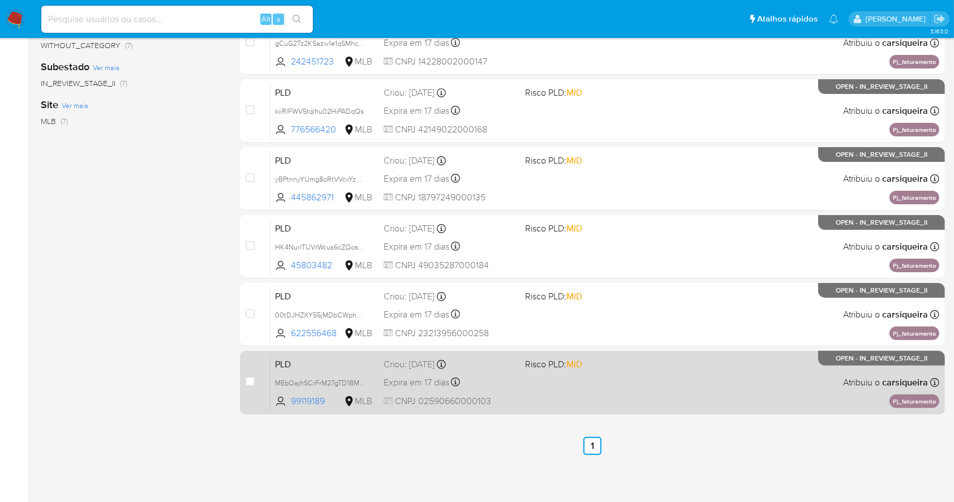
click at [520, 373] on div "PLD MEbOajhSCrFrM27gTD1BM1fH 99119189 MLB Risco PLD: MID Criou: 12/09/2025 Crio…" at bounding box center [604, 382] width 669 height 57
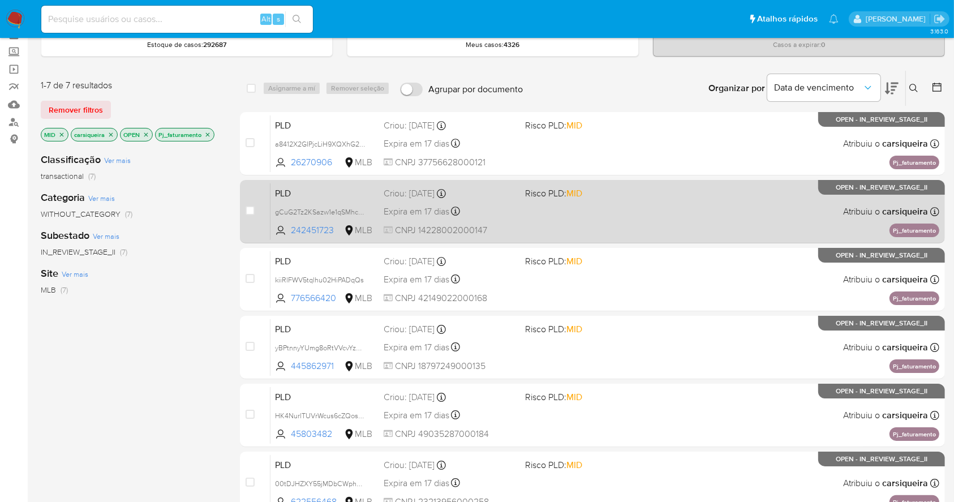
scroll to position [0, 0]
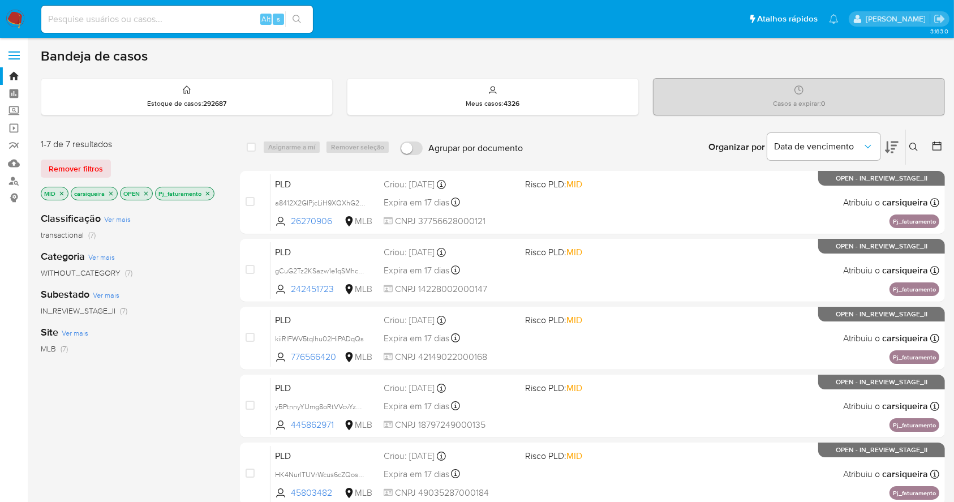
click at [205, 193] on icon "close-filter" at bounding box center [207, 193] width 7 height 7
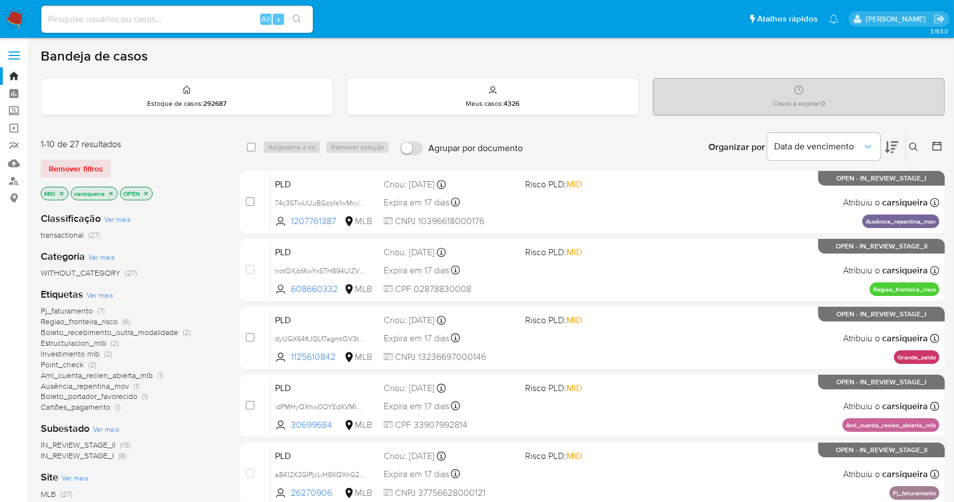
click at [63, 191] on icon "close-filter" at bounding box center [62, 193] width 4 height 4
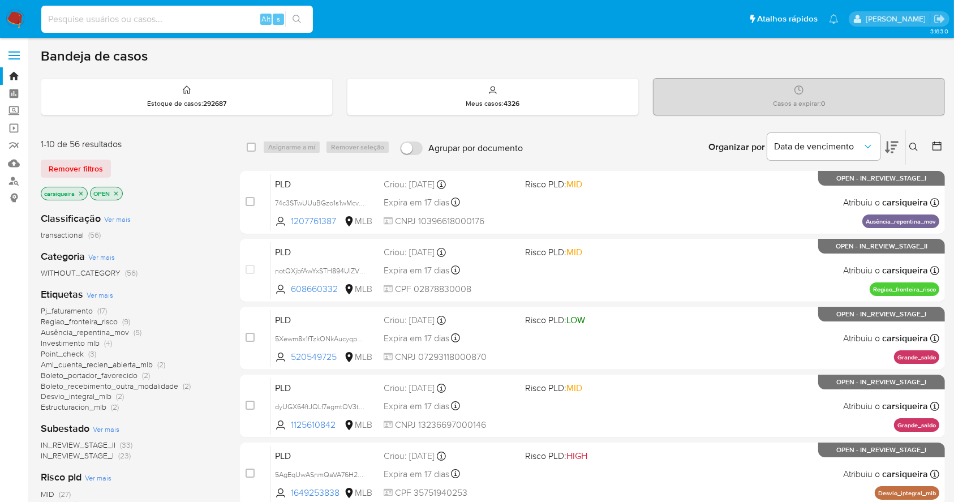
click at [184, 23] on input at bounding box center [177, 19] width 272 height 15
paste input "8mUvkI3gufwU8bKdU2OCtS9y"
type input "8mUvkI3gufwU8bKdU2OCtS9y"
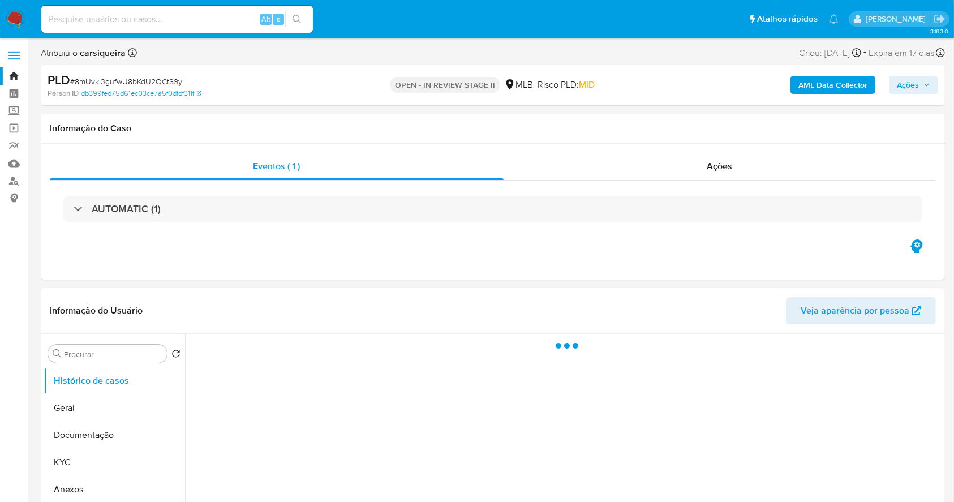
select select "10"
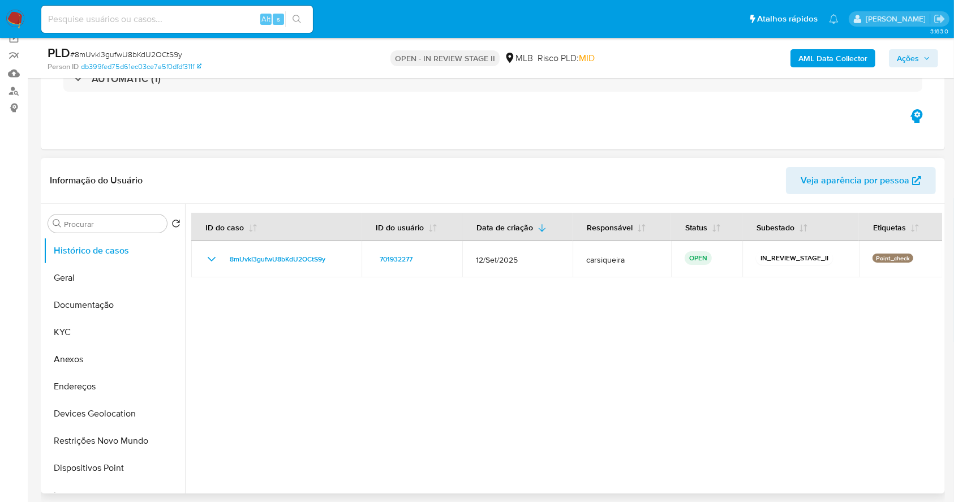
scroll to position [150, 0]
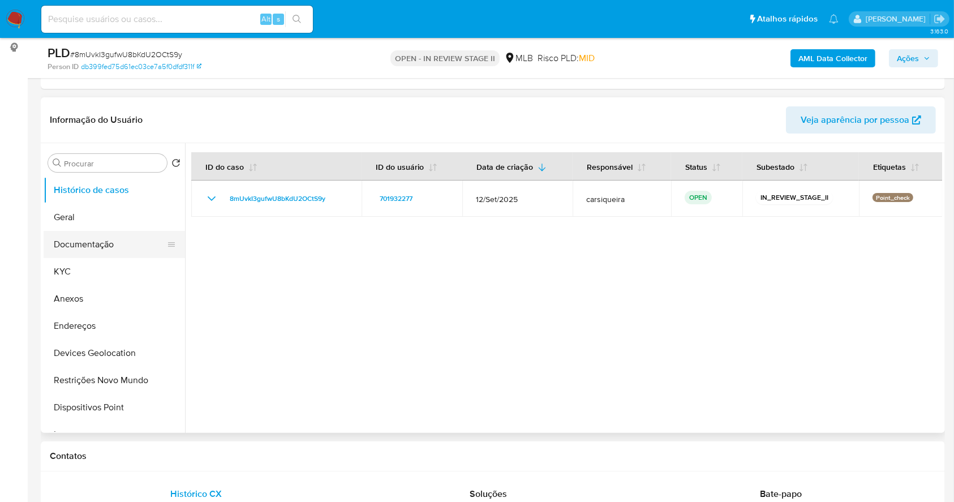
drag, startPoint x: 84, startPoint y: 272, endPoint x: 169, endPoint y: 245, distance: 88.7
click at [84, 271] on button "KYC" at bounding box center [114, 271] width 141 height 27
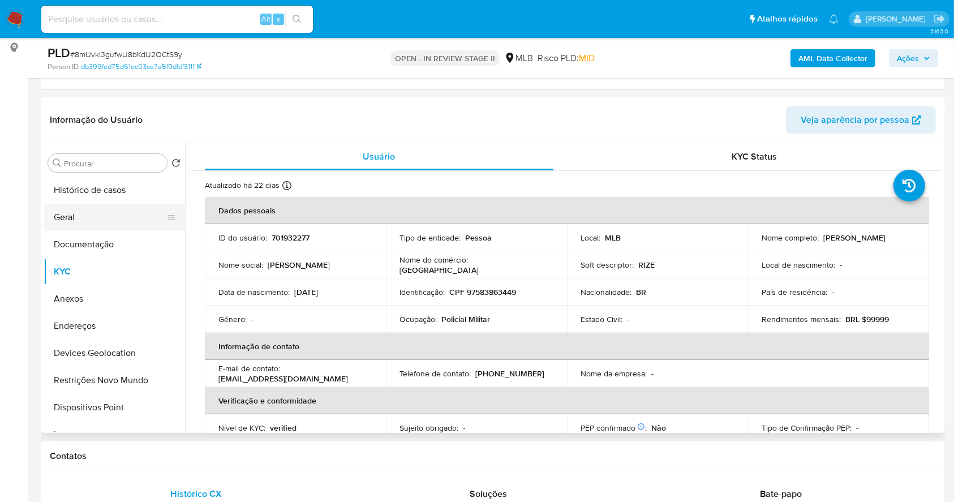
click at [97, 213] on button "Geral" at bounding box center [110, 217] width 132 height 27
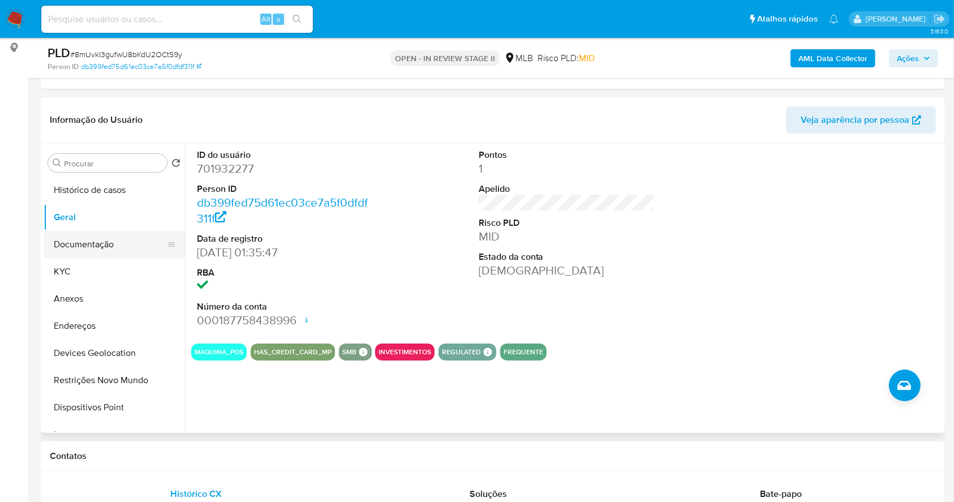
click at [125, 248] on button "Documentação" at bounding box center [110, 244] width 132 height 27
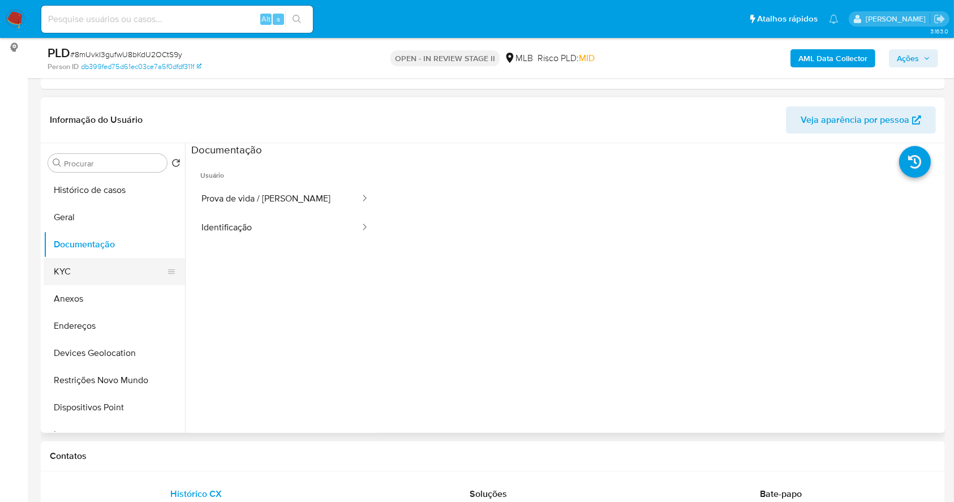
click at [81, 274] on button "KYC" at bounding box center [110, 271] width 132 height 27
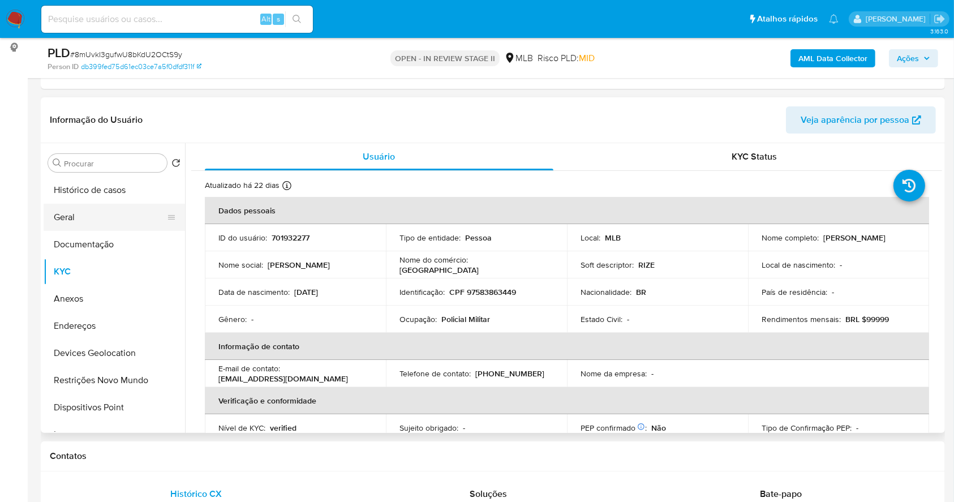
click at [89, 206] on button "Geral" at bounding box center [110, 217] width 132 height 27
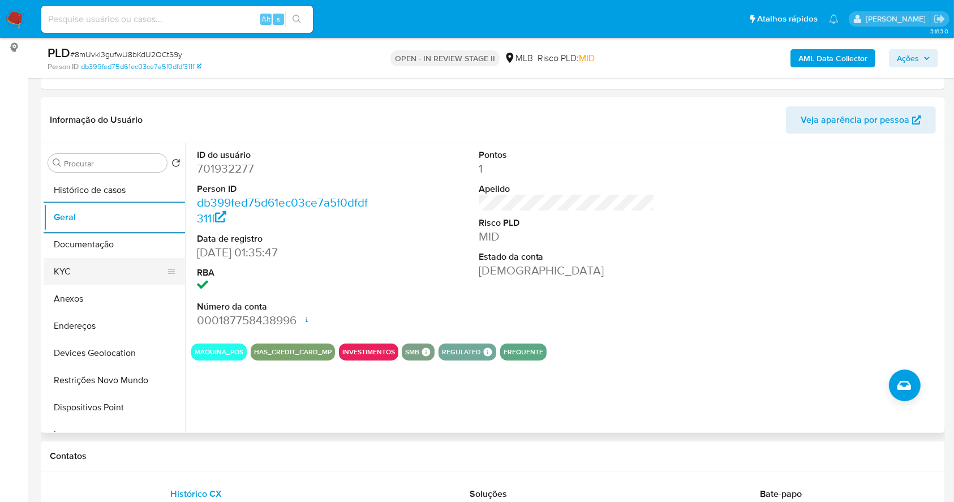
click at [106, 261] on button "KYC" at bounding box center [110, 271] width 132 height 27
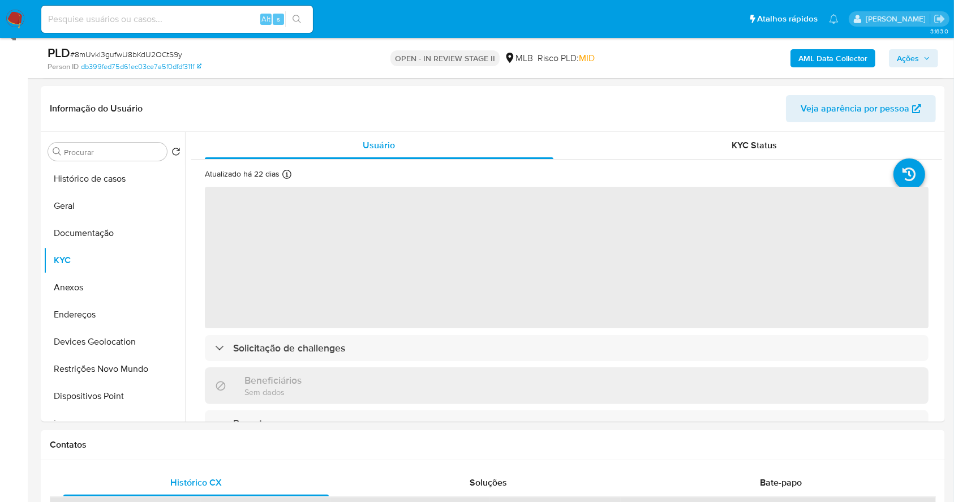
scroll to position [176, 0]
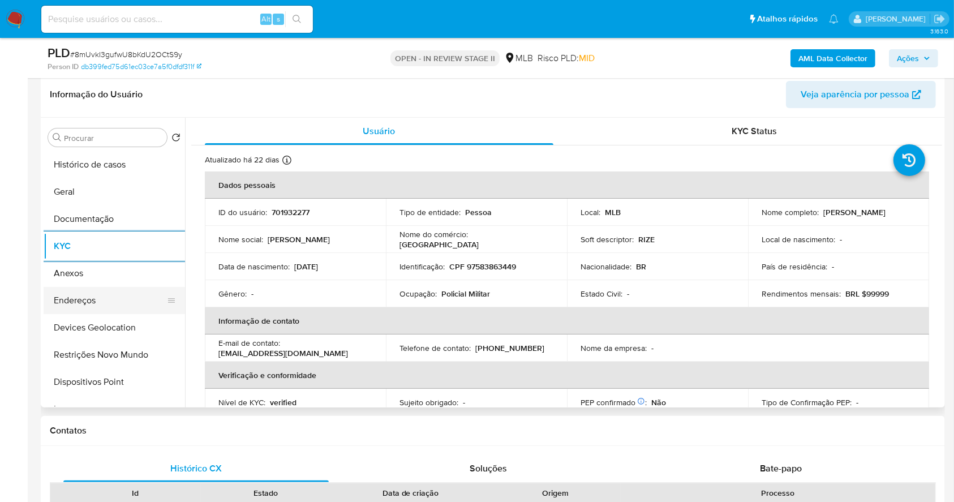
click at [94, 291] on button "Endereços" at bounding box center [110, 300] width 132 height 27
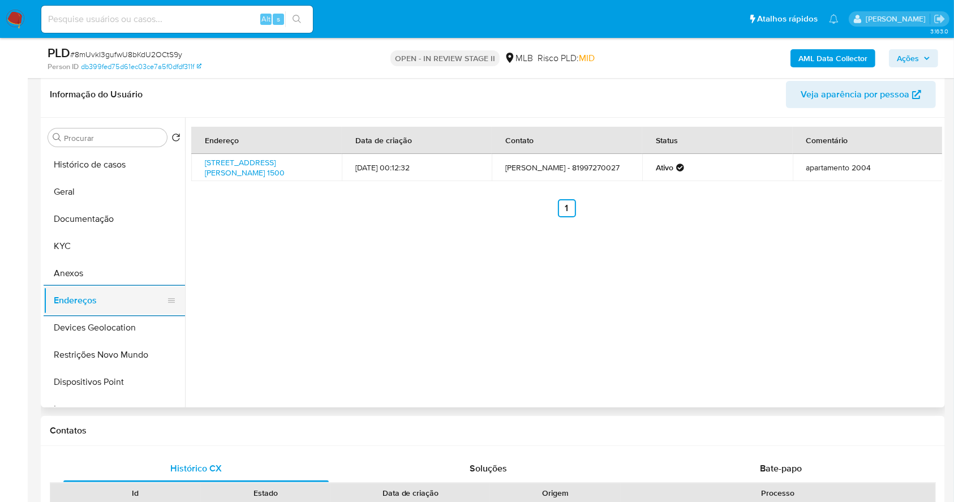
click at [126, 311] on button "Endereços" at bounding box center [110, 300] width 132 height 27
click at [128, 322] on button "Devices Geolocation" at bounding box center [110, 327] width 132 height 27
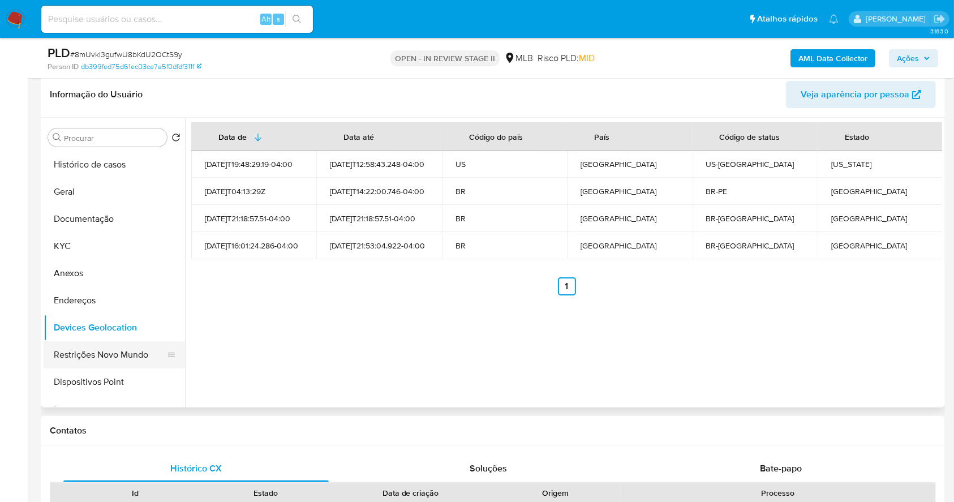
click at [145, 352] on button "Restrições Novo Mundo" at bounding box center [110, 354] width 132 height 27
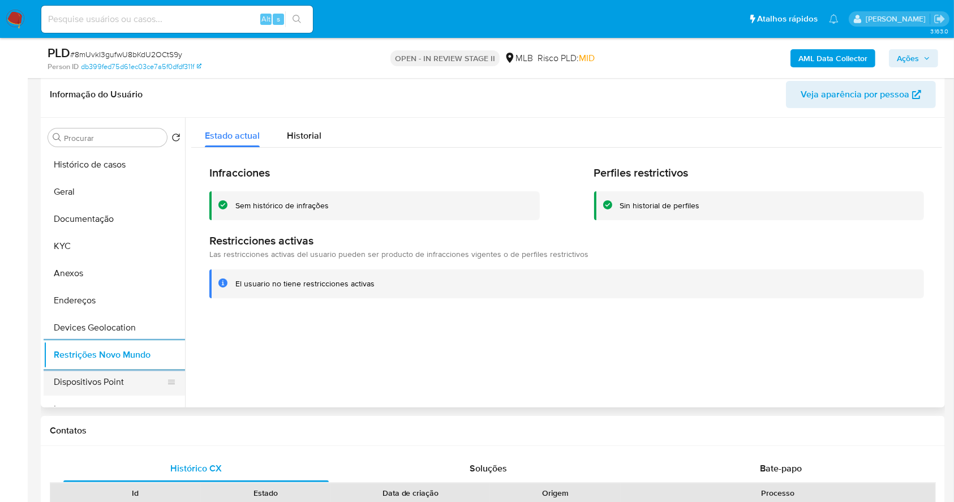
click at [132, 382] on button "Dispositivos Point" at bounding box center [110, 381] width 132 height 27
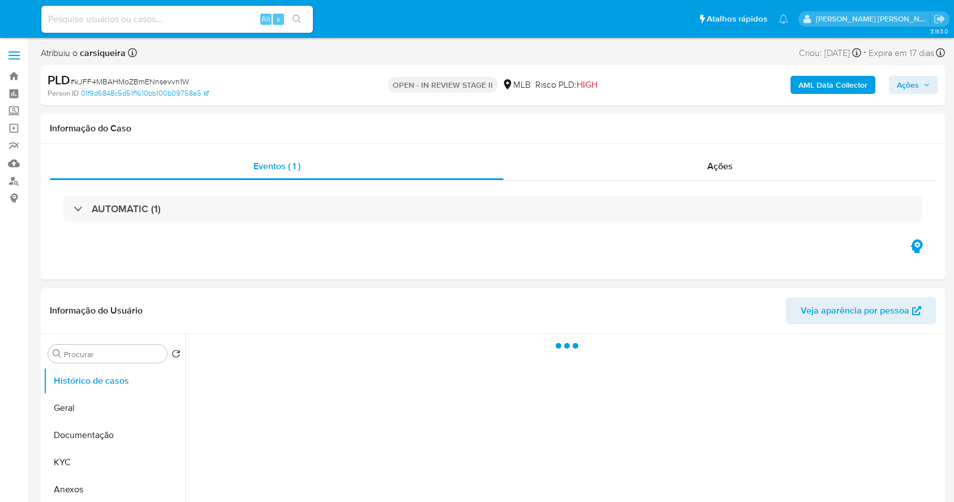
select select "10"
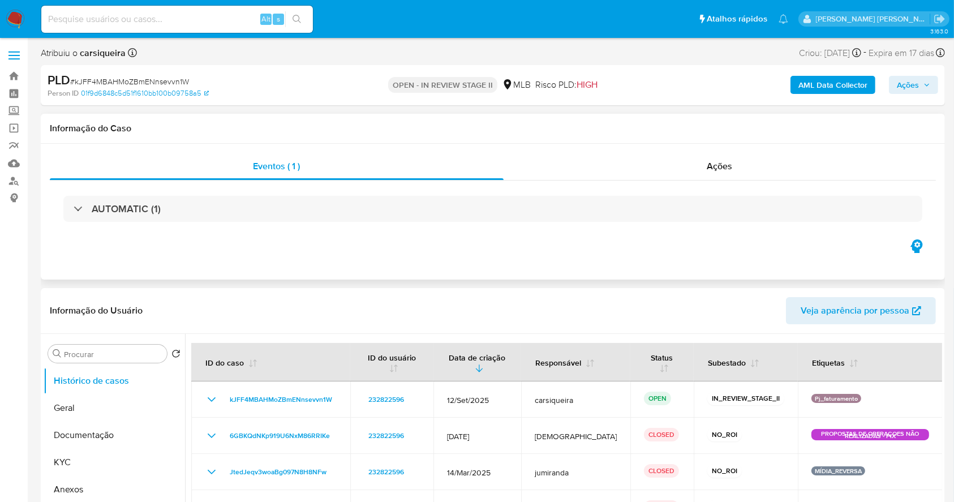
scroll to position [150, 0]
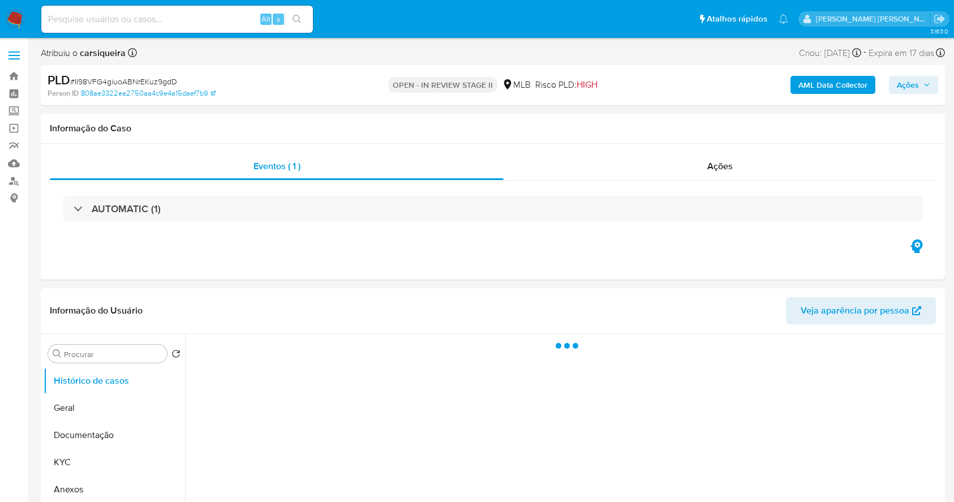
select select "10"
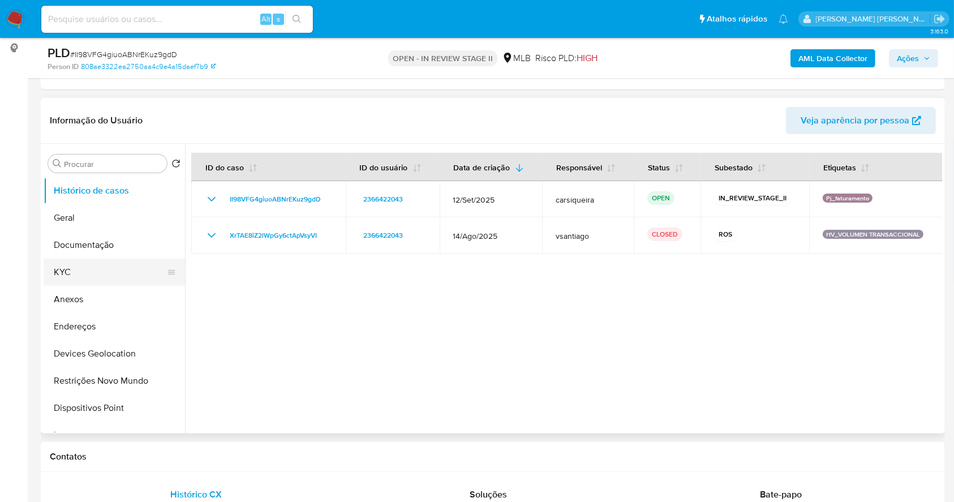
scroll to position [150, 0]
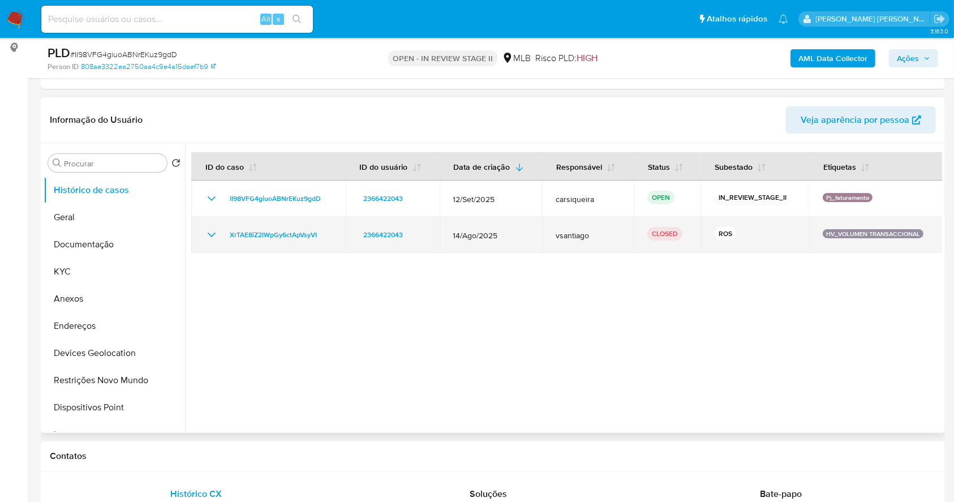
click at [210, 238] on icon "Mostrar/Ocultar" at bounding box center [212, 235] width 14 height 14
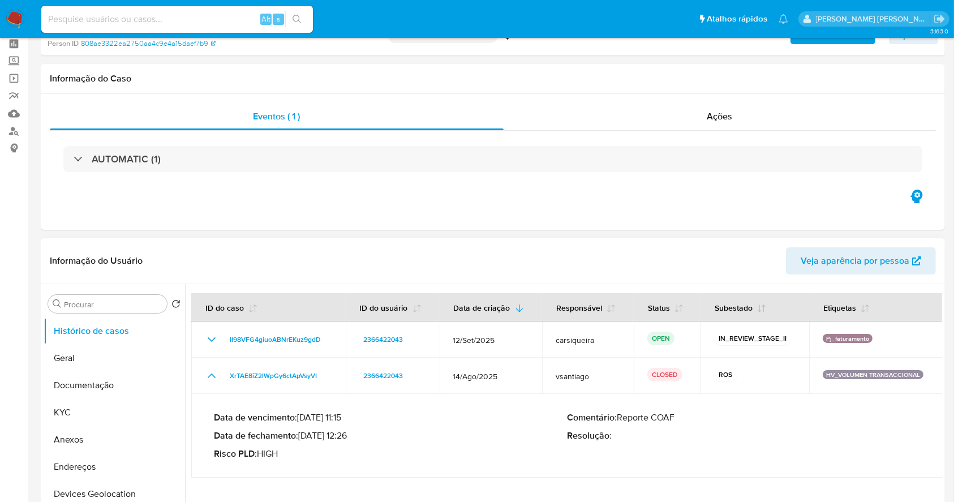
scroll to position [0, 0]
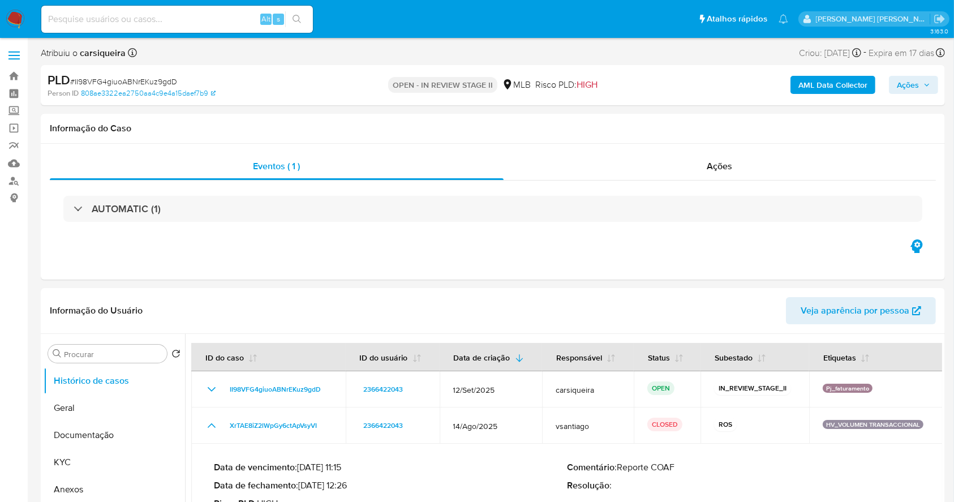
click at [138, 79] on span "# II98VFG4giuoABNrEKuz9gdD" at bounding box center [123, 81] width 107 height 11
copy span "II98VFG4giuoABNrEKuz9gdD"
click at [923, 85] on icon "button" at bounding box center [926, 84] width 7 height 7
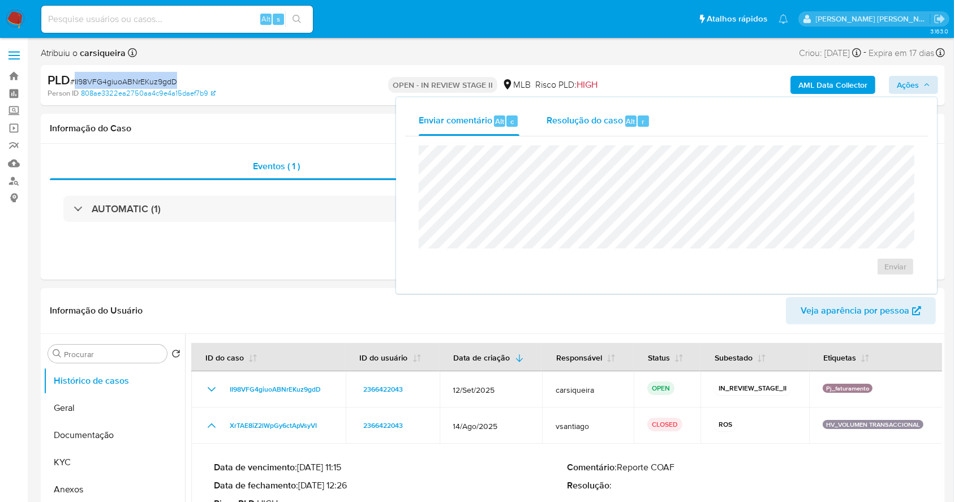
click at [601, 119] on span "Resolução do caso" at bounding box center [584, 120] width 76 height 13
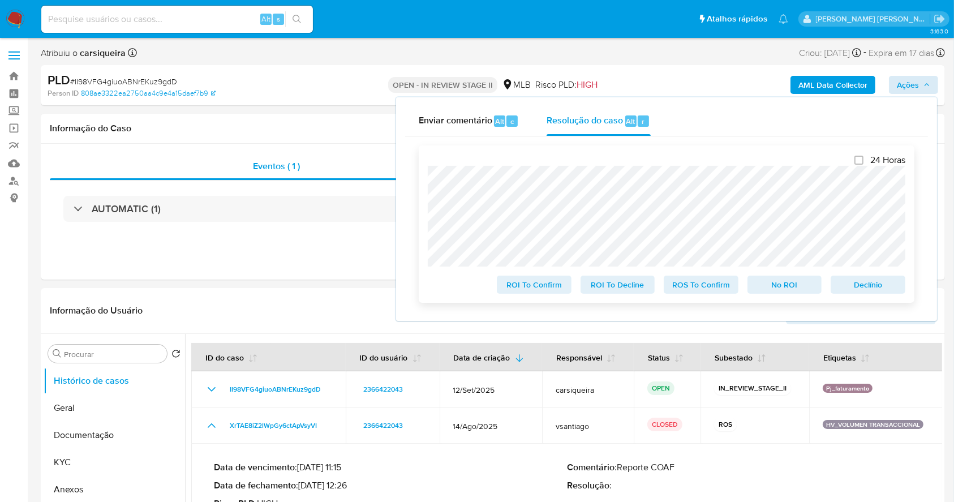
click at [867, 288] on span "Declínio" at bounding box center [867, 285] width 59 height 16
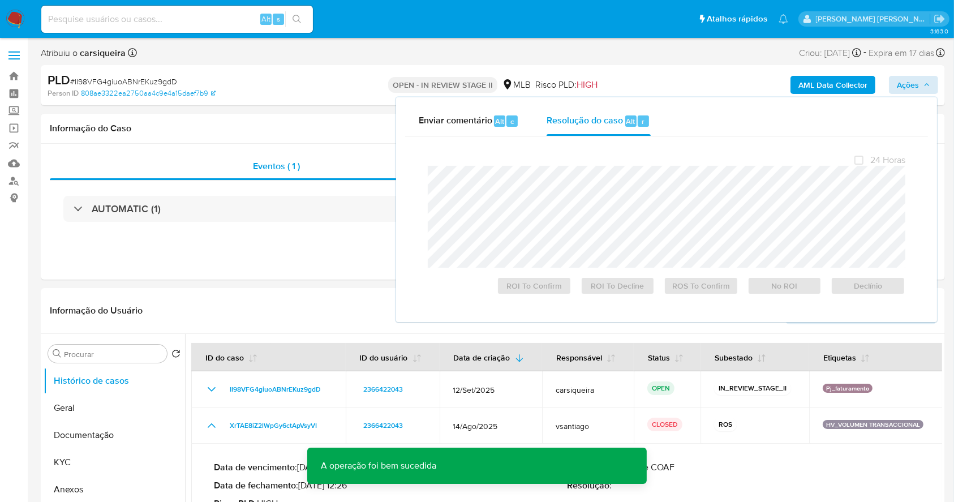
click at [119, 76] on span "# II98VFG4giuoABNrEKuz9gdD" at bounding box center [123, 81] width 107 height 11
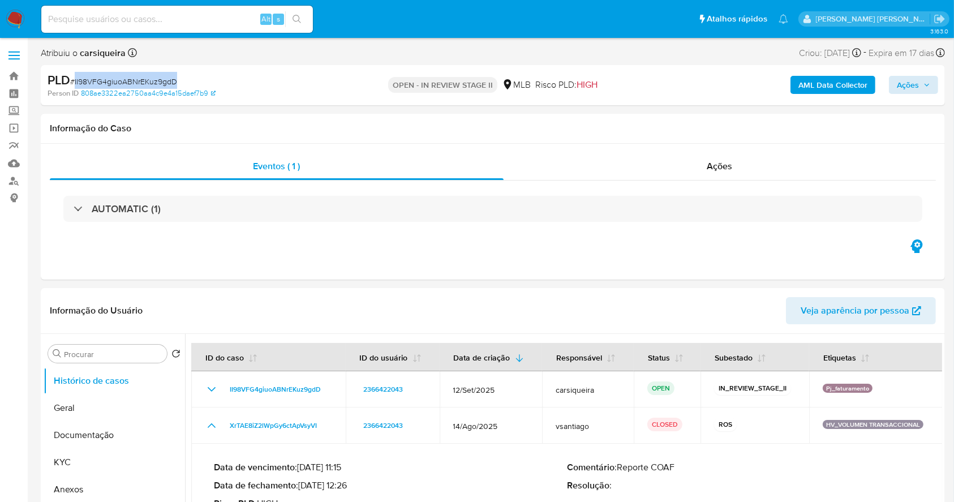
click at [119, 76] on span "# II98VFG4giuoABNrEKuz9gdD" at bounding box center [123, 81] width 107 height 11
copy span "II98VFG4giuoABNrEKuz9gdD"
click at [18, 16] on img at bounding box center [15, 19] width 19 height 19
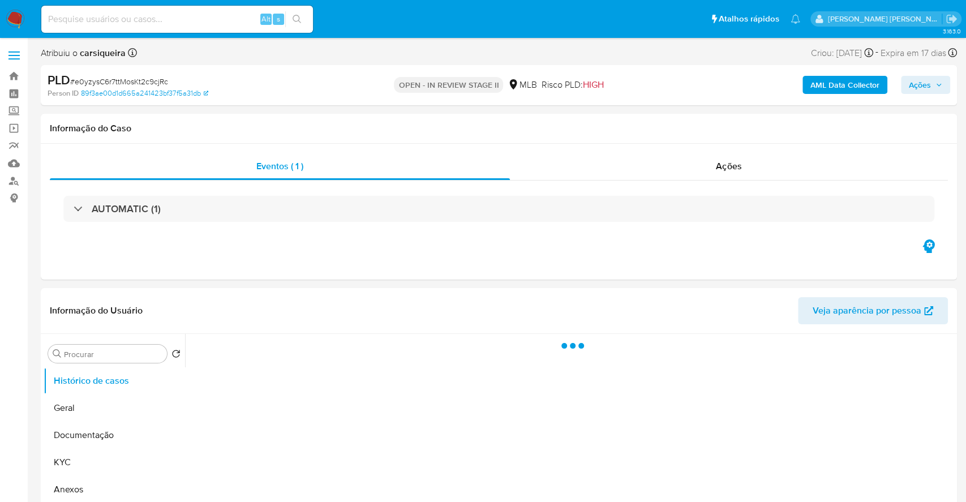
select select "10"
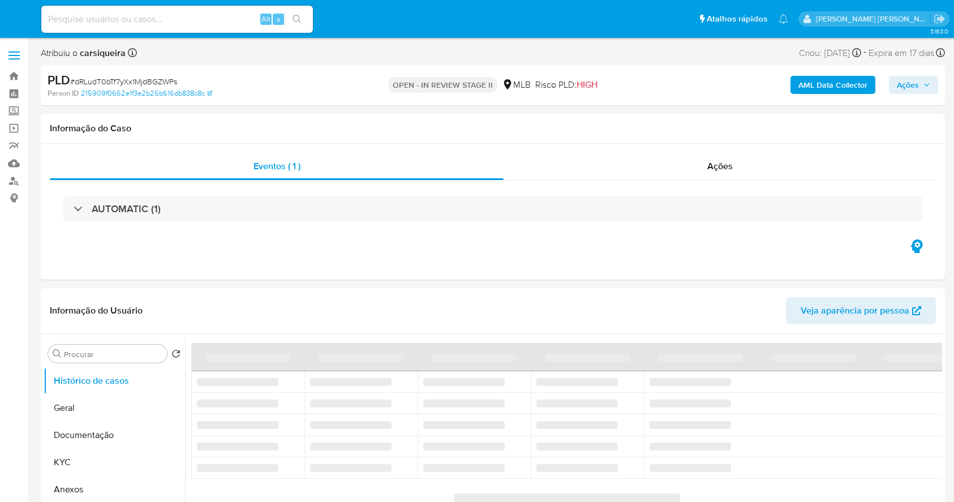
select select "10"
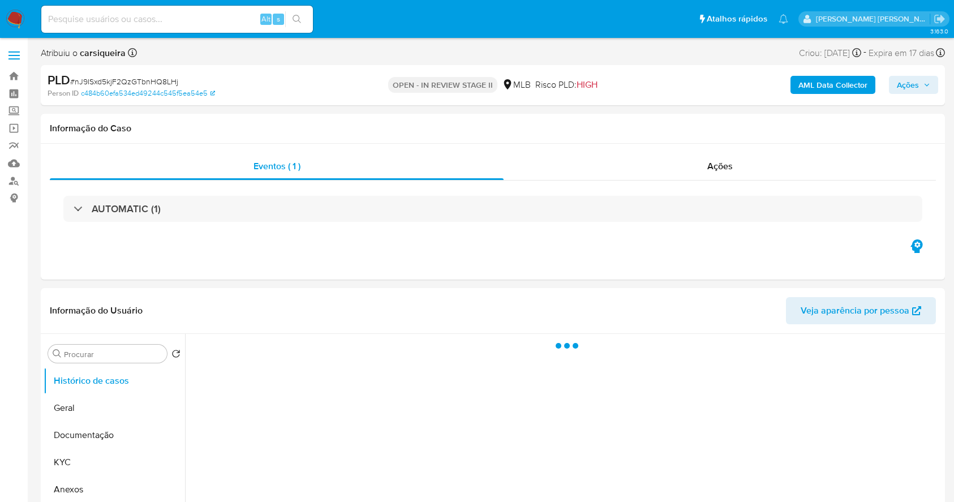
select select "10"
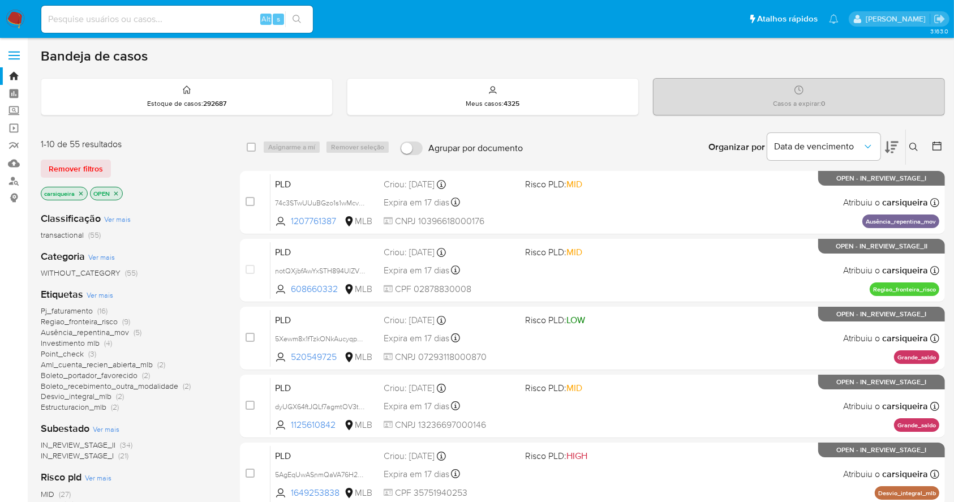
click at [122, 25] on input at bounding box center [177, 19] width 272 height 15
paste input "II98VFG4giuoABNrEKuz9gdD"
type input "II98VFG4giuoABNrEKuz9gdD"
click at [77, 191] on icon "close-filter" at bounding box center [80, 193] width 7 height 7
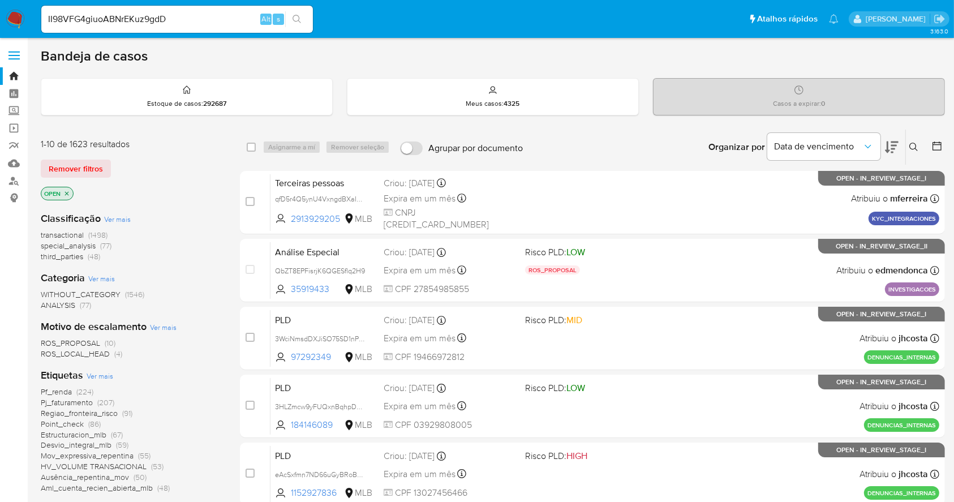
click at [919, 147] on button at bounding box center [915, 147] width 19 height 14
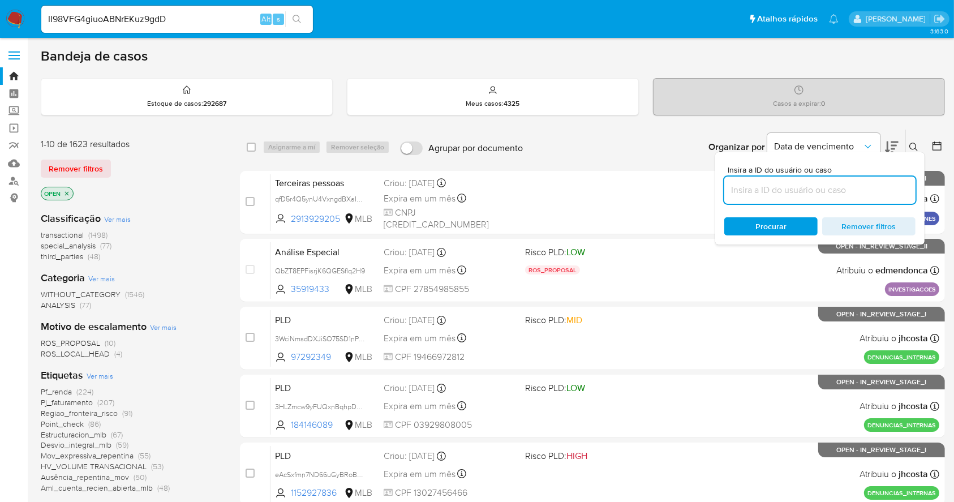
click at [786, 189] on input at bounding box center [819, 190] width 191 height 15
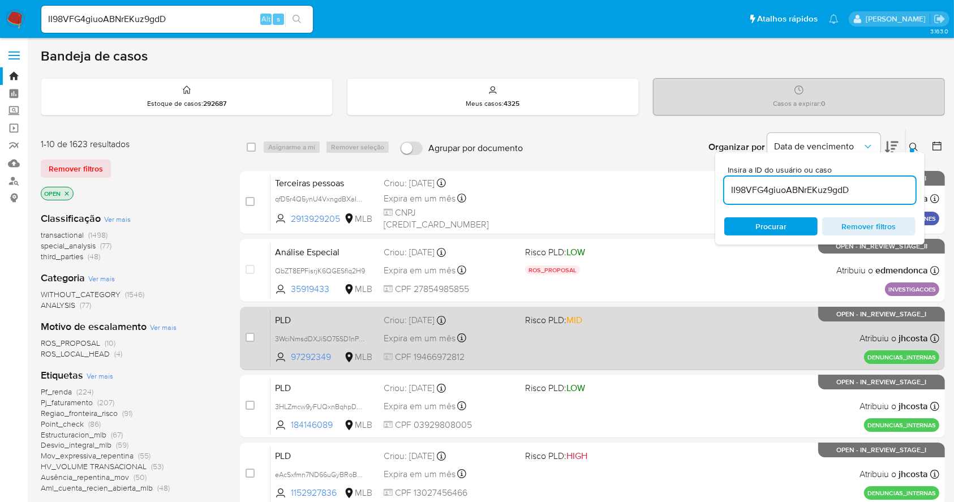
type input "II98VFG4giuoABNrEKuz9gdD"
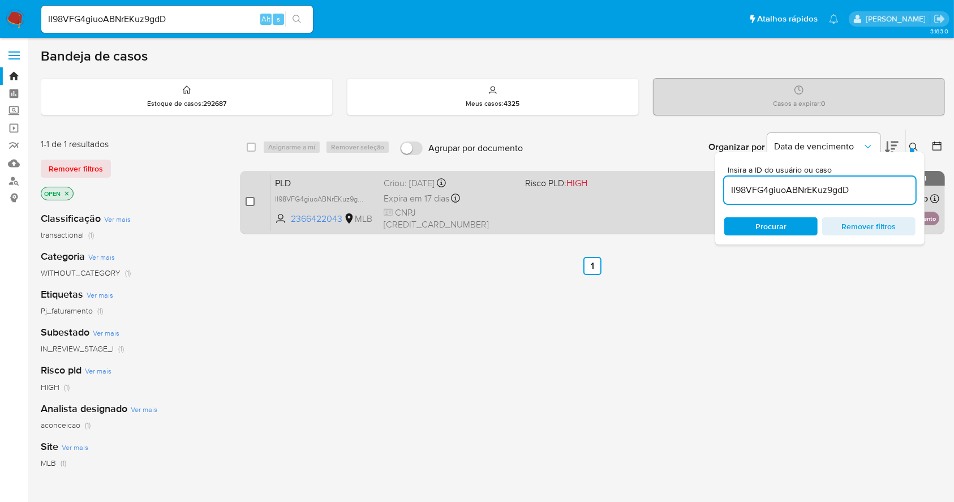
click at [249, 200] on input "checkbox" at bounding box center [249, 201] width 9 height 9
checkbox input "true"
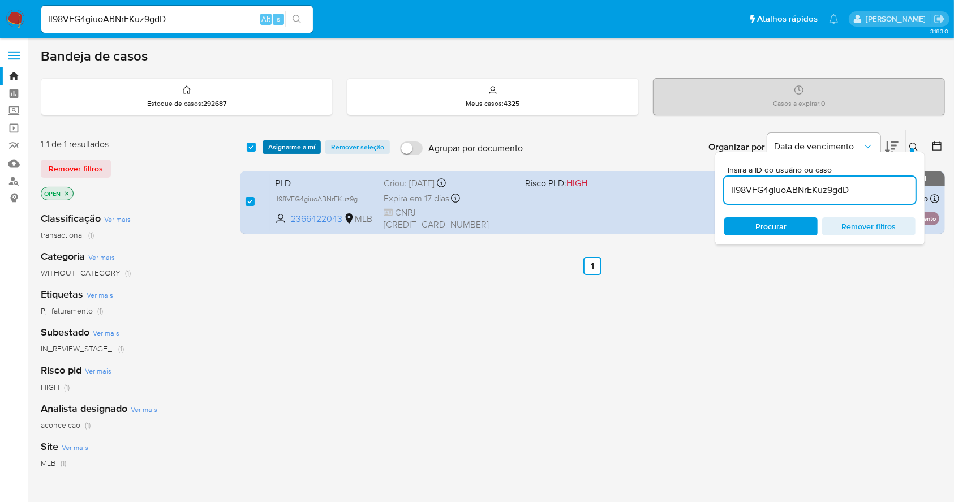
click at [296, 152] on span "Asignarme a mí" at bounding box center [291, 146] width 47 height 11
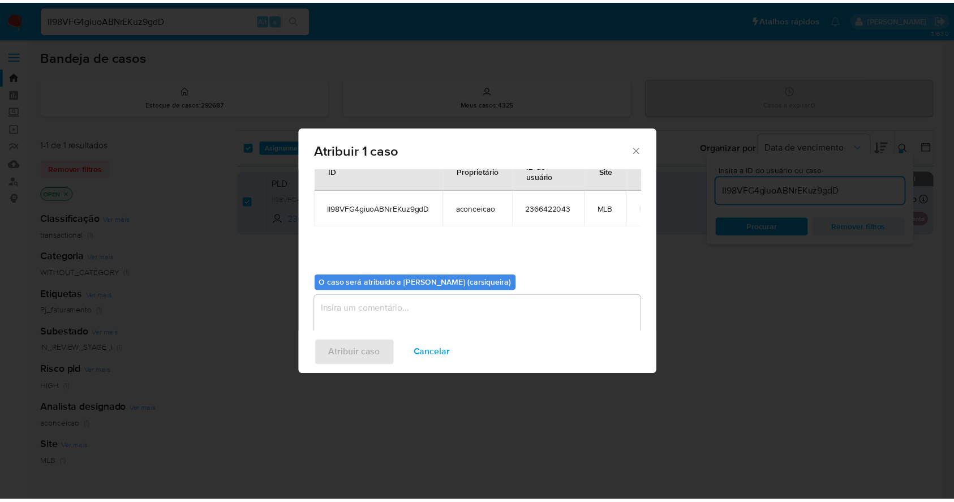
scroll to position [58, 0]
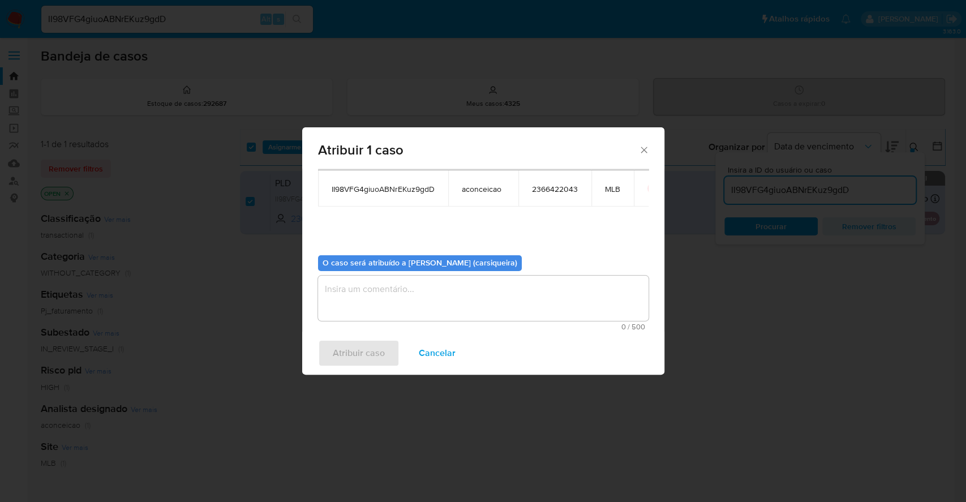
click at [444, 290] on textarea "assign-modal" at bounding box center [483, 297] width 330 height 45
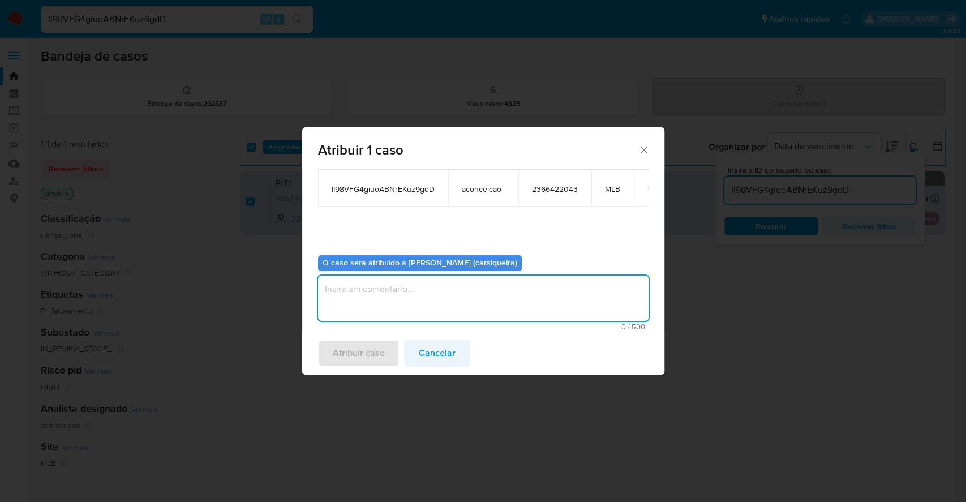
paste textarea "II98VFG4giuoABNrEKuz9gdD"
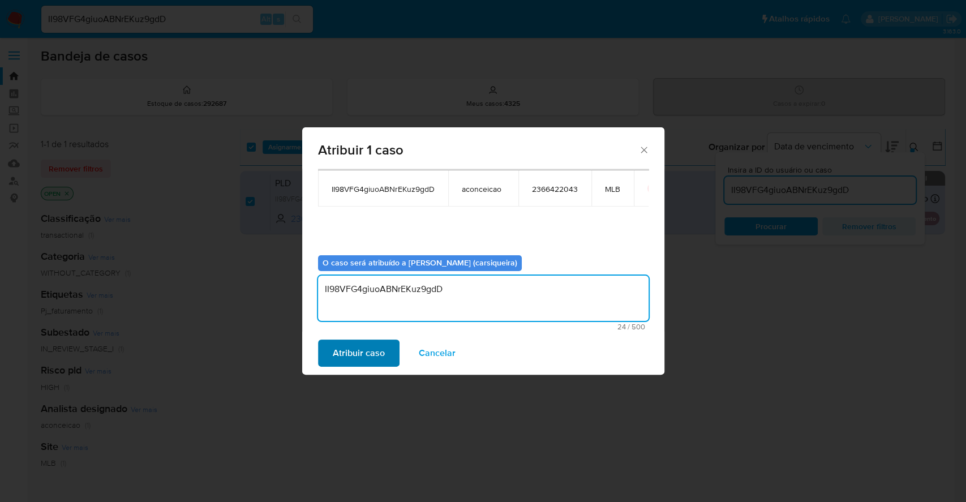
type textarea "II98VFG4giuoABNrEKuz9gdD"
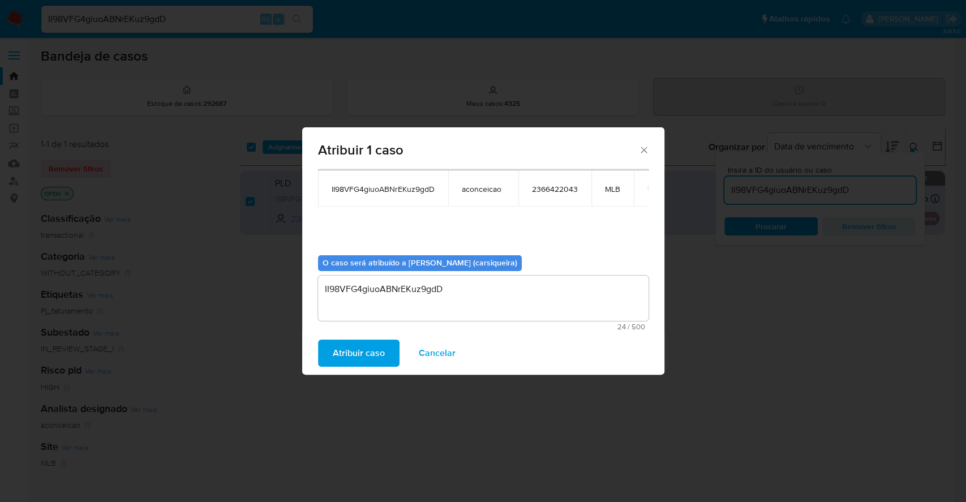
click at [370, 354] on span "Atribuir caso" at bounding box center [359, 353] width 52 height 25
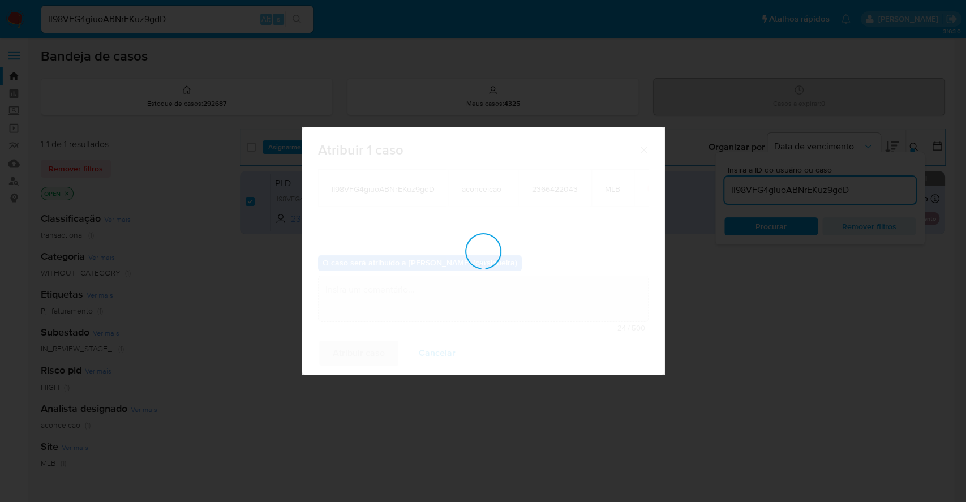
checkbox input "false"
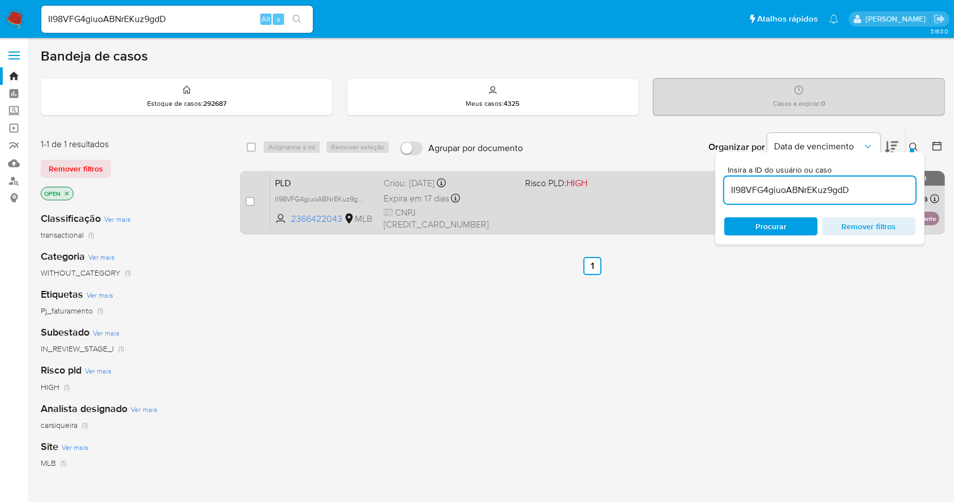
click at [562, 207] on div "PLD II98VFG4giuoABNrEKuz9gdD 2366422043 MLB Risco PLD: HIGH Criou: 12/09/2025 C…" at bounding box center [604, 202] width 669 height 57
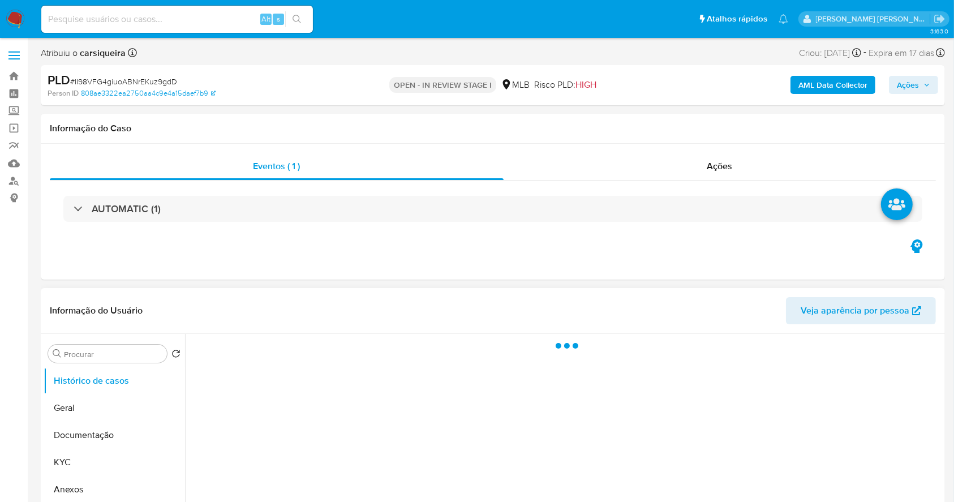
select select "10"
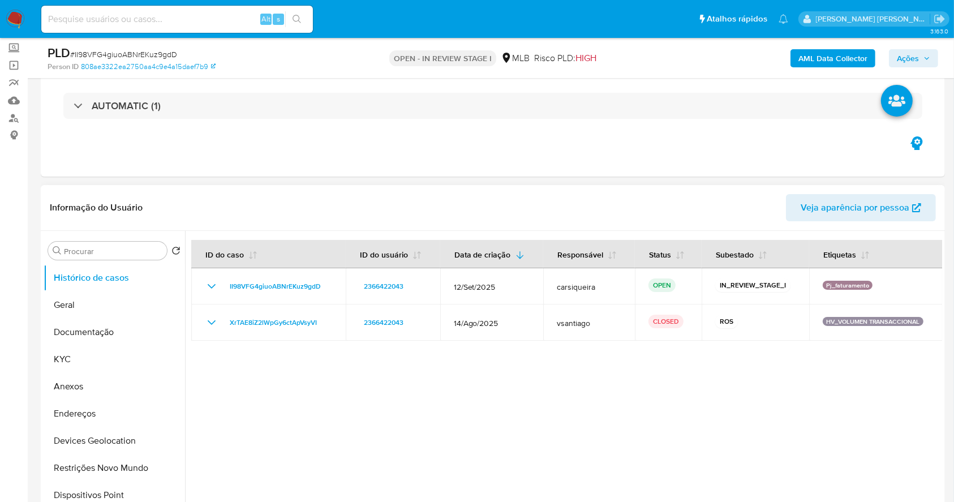
scroll to position [150, 0]
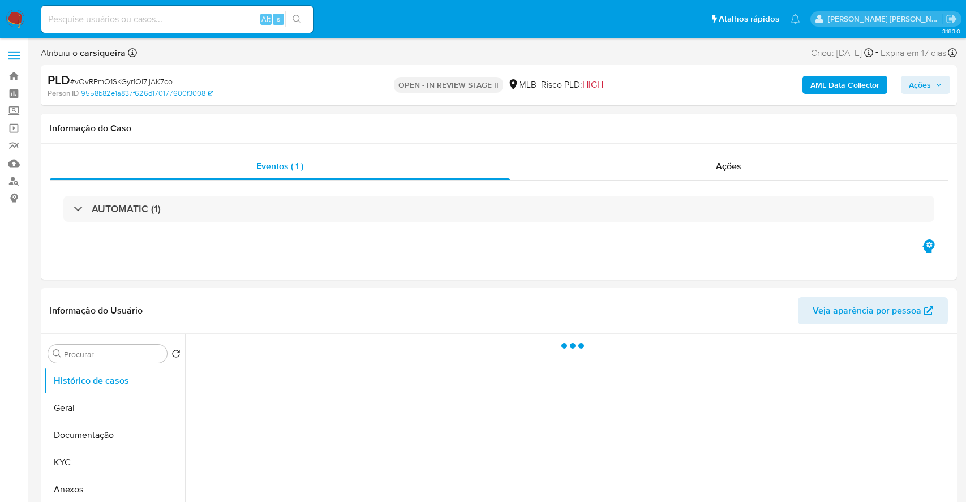
select select "10"
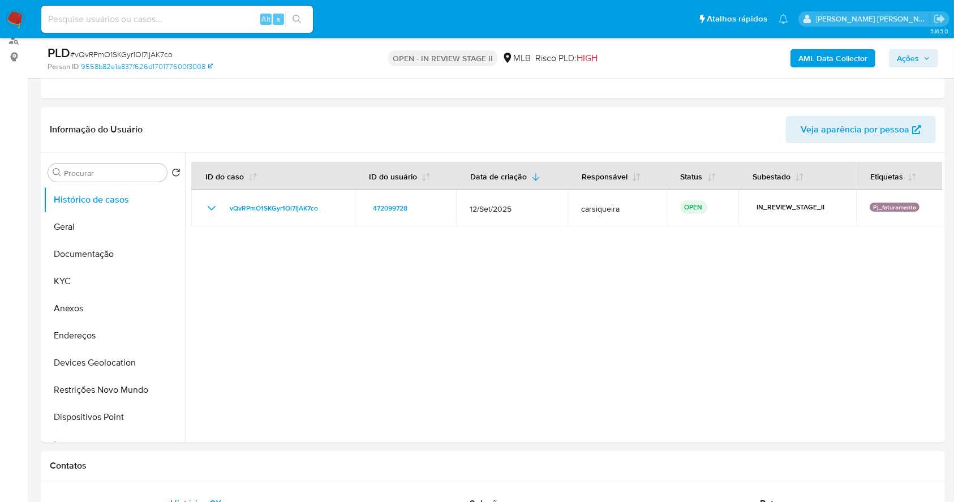
scroll to position [108, 0]
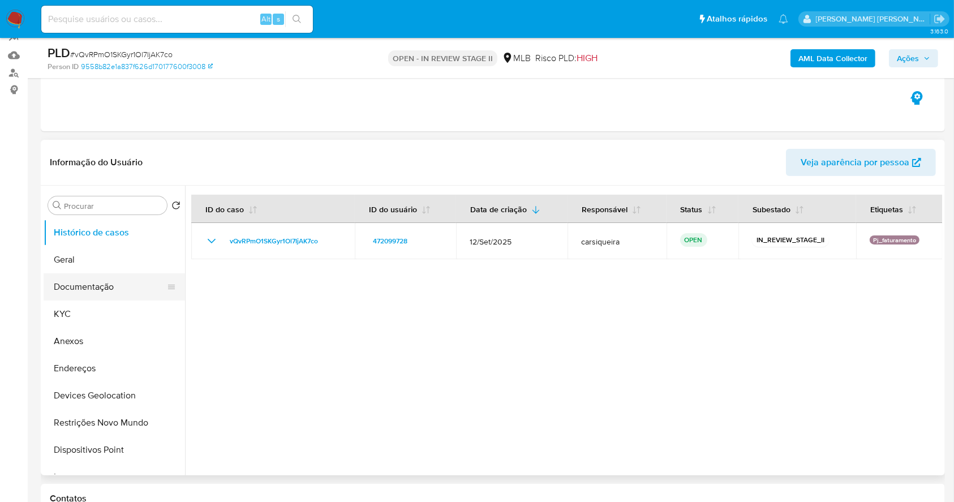
click at [104, 284] on button "Documentação" at bounding box center [110, 286] width 132 height 27
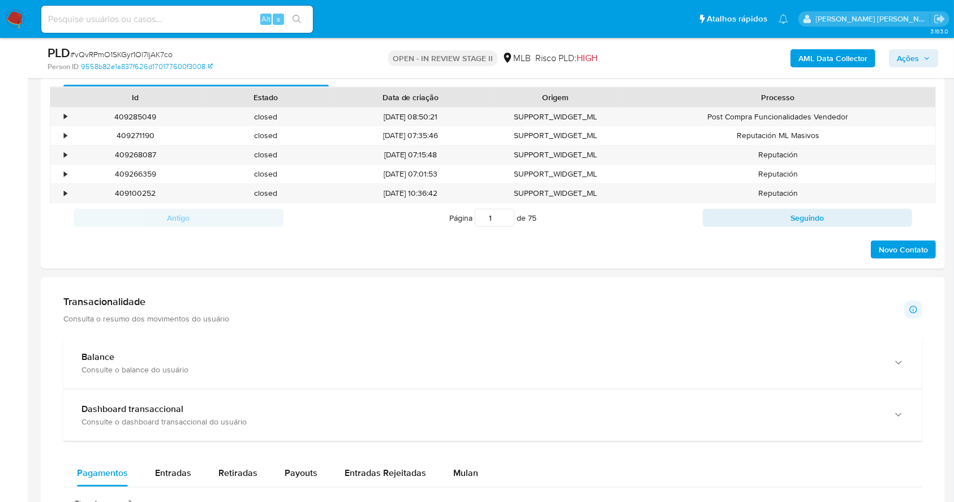
scroll to position [711, 0]
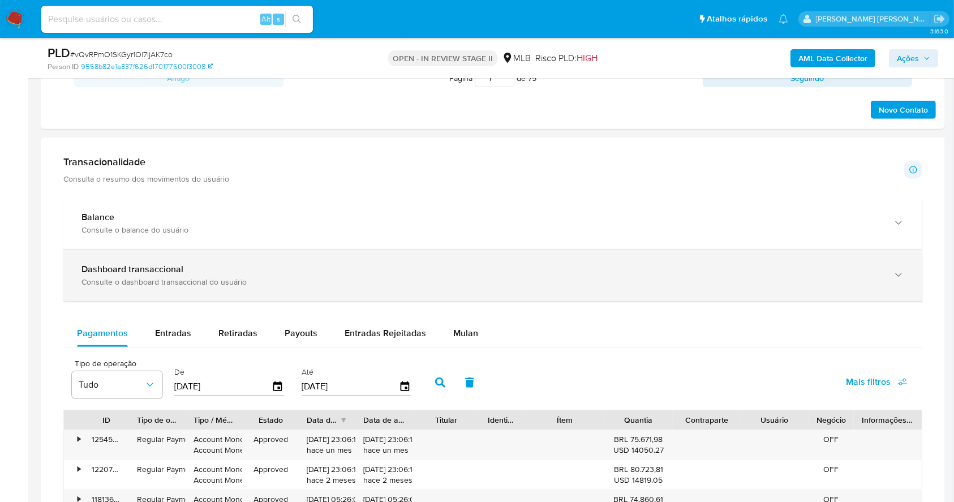
click at [290, 274] on div "Dashboard transaccional Consulte o dashboard transaccional do usuário" at bounding box center [481, 275] width 800 height 23
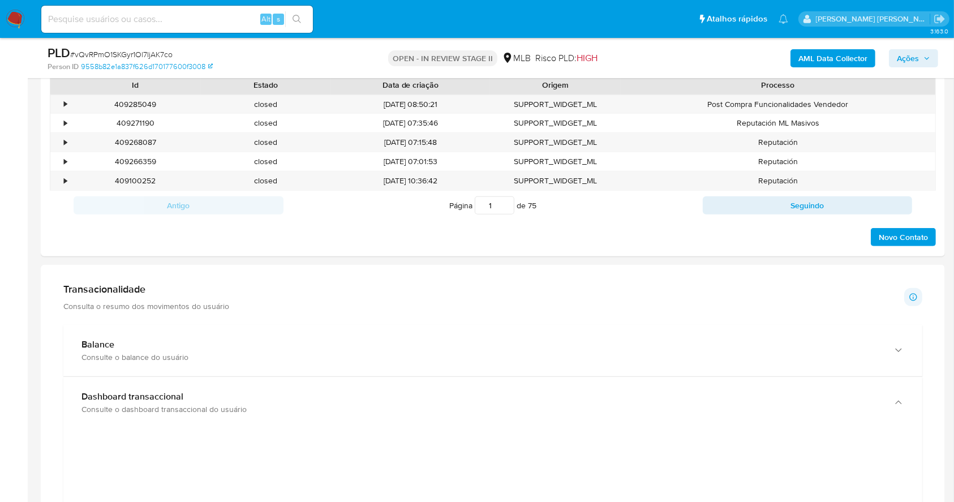
scroll to position [561, 0]
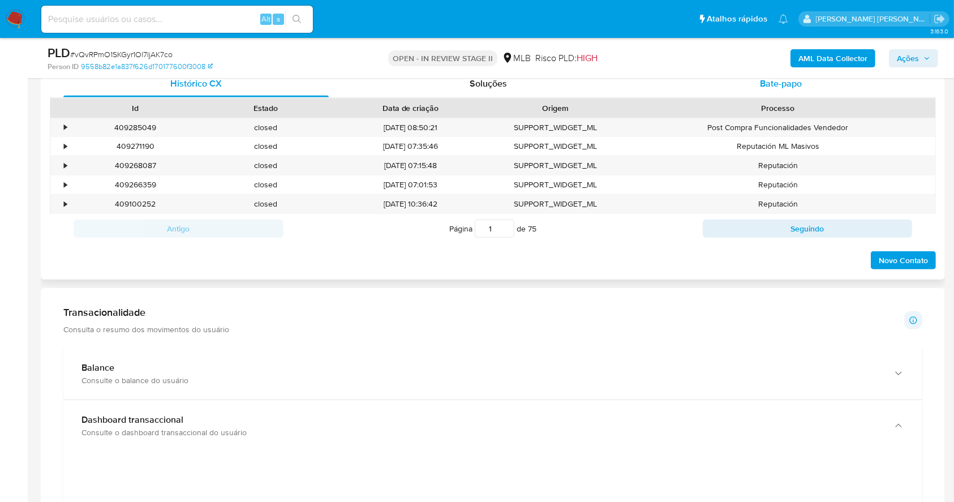
click at [781, 84] on span "Bate-papo" at bounding box center [781, 83] width 42 height 13
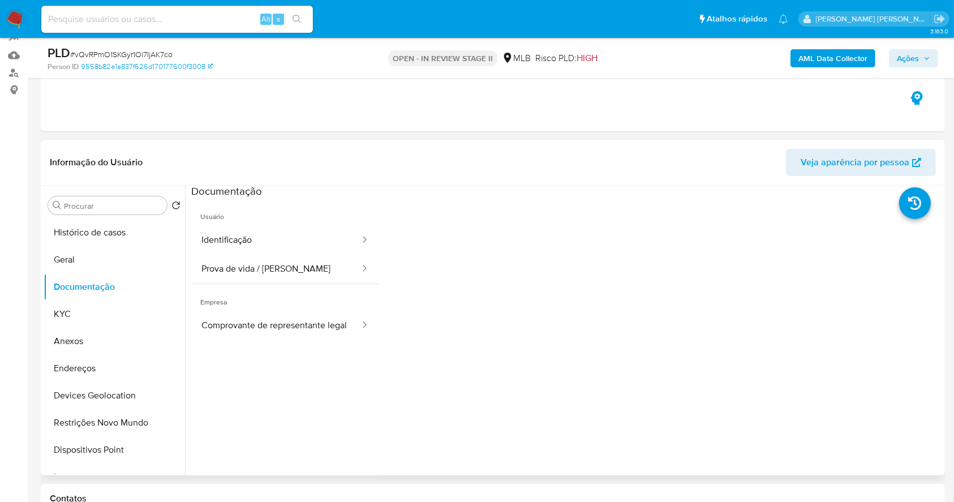
scroll to position [0, 0]
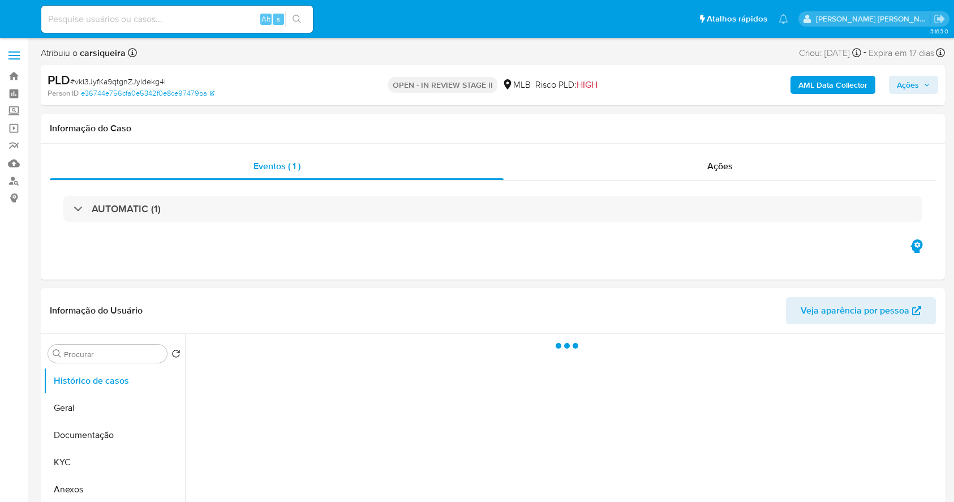
select select "10"
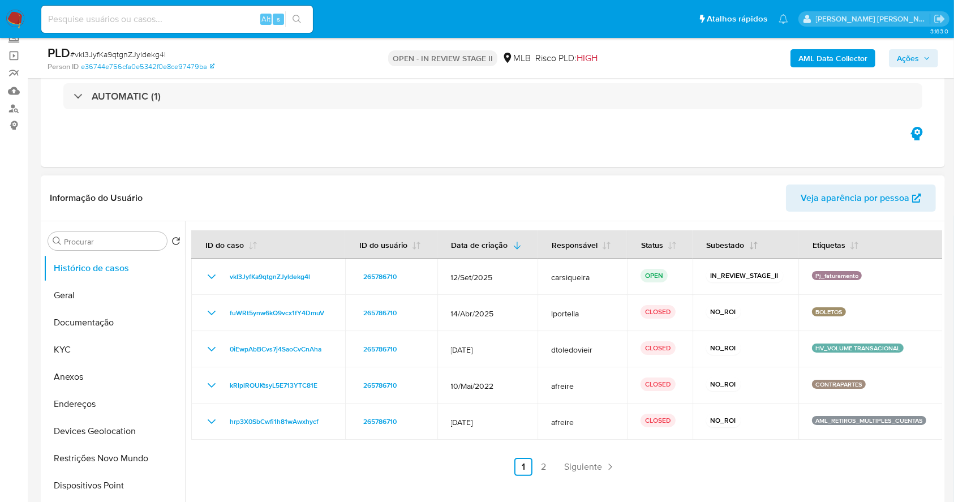
scroll to position [75, 0]
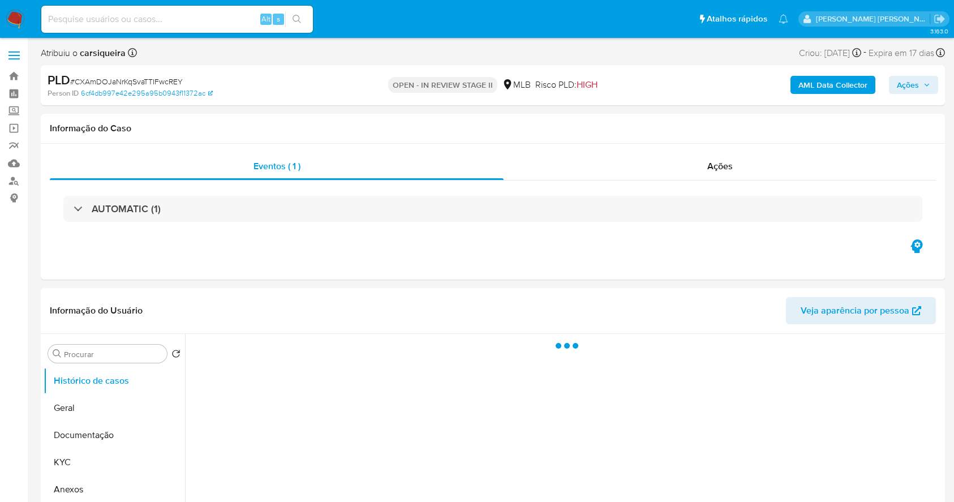
select select "10"
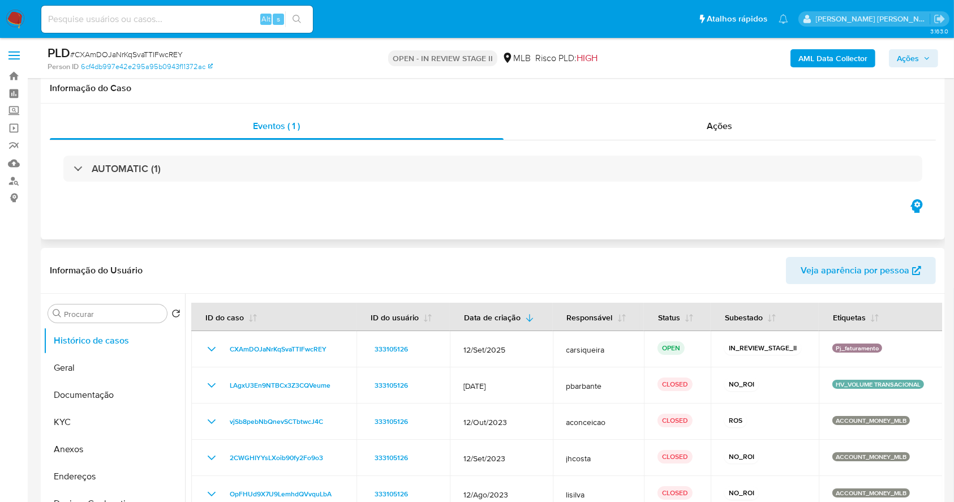
scroll to position [75, 0]
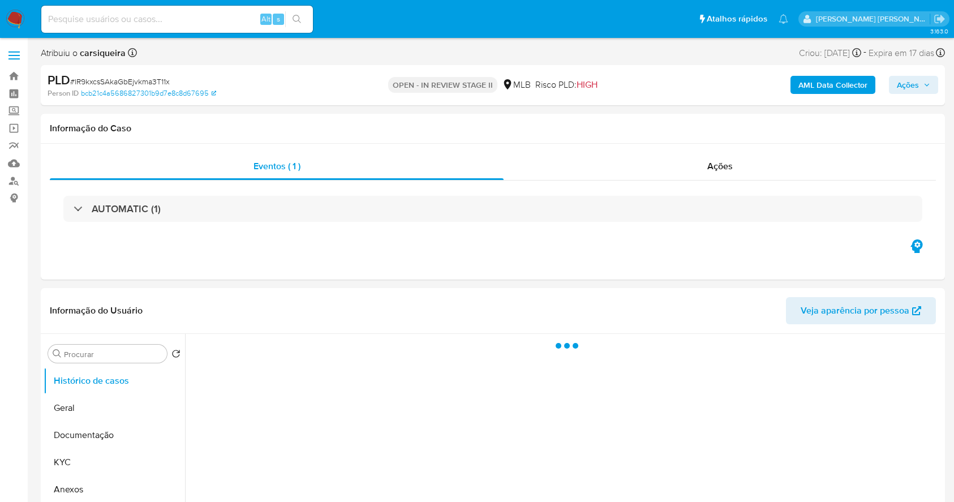
select select "10"
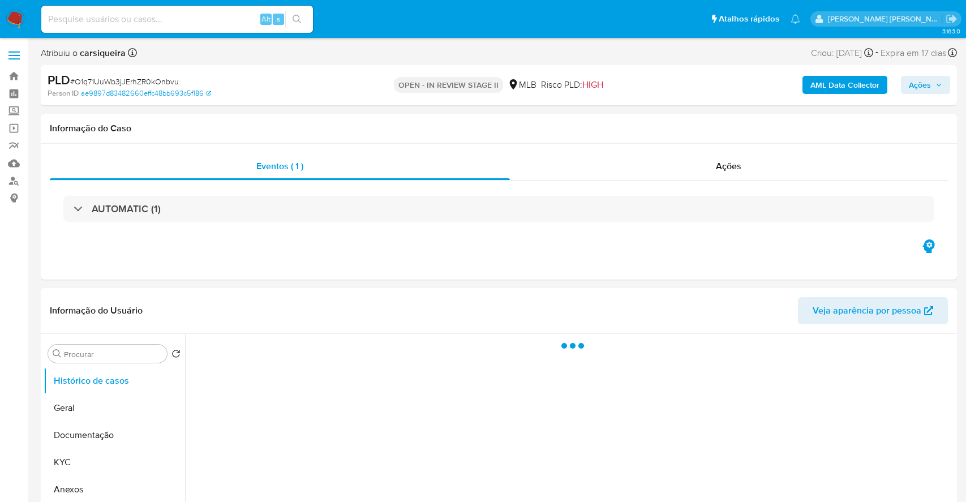
select select "10"
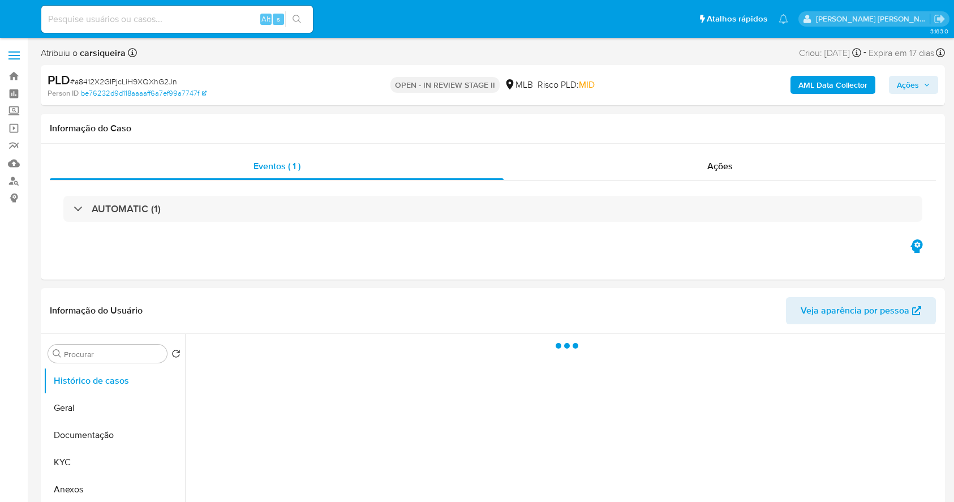
select select "10"
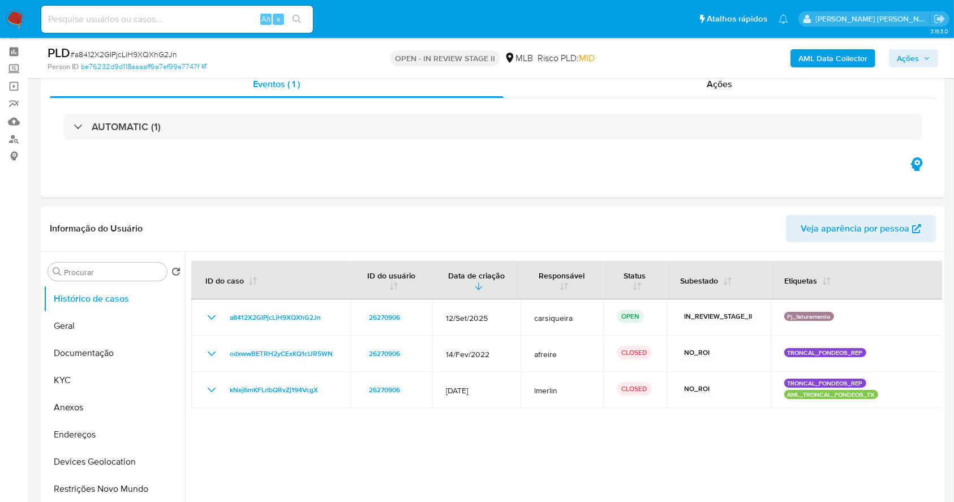
scroll to position [105, 0]
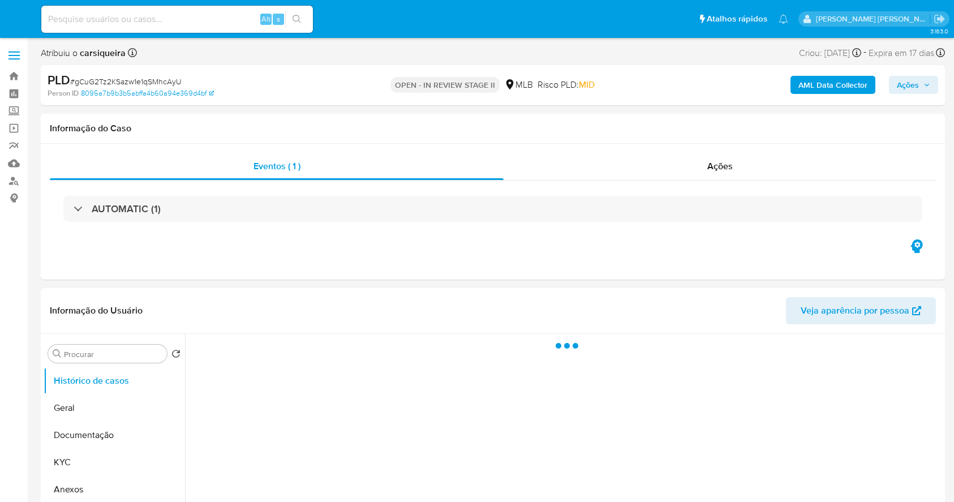
select select "10"
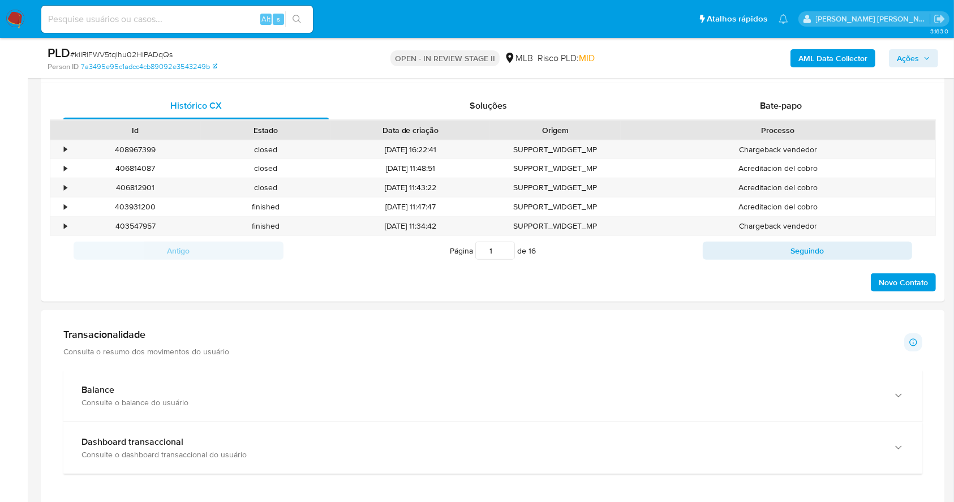
scroll to position [114, 0]
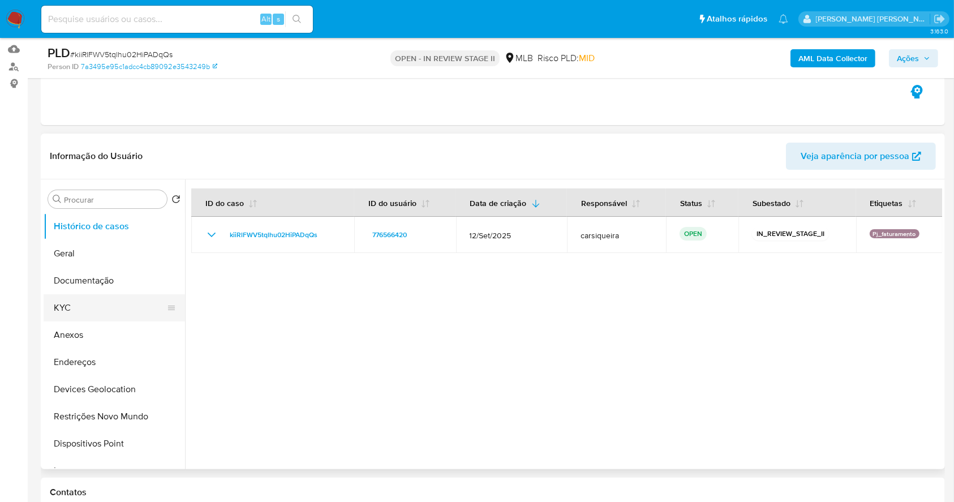
click at [104, 299] on button "KYC" at bounding box center [110, 307] width 132 height 27
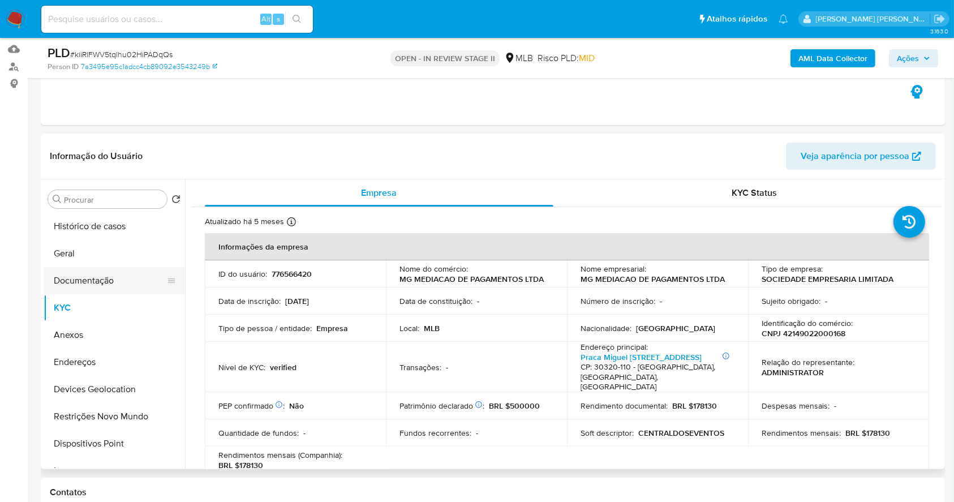
click at [133, 275] on button "Documentação" at bounding box center [110, 280] width 132 height 27
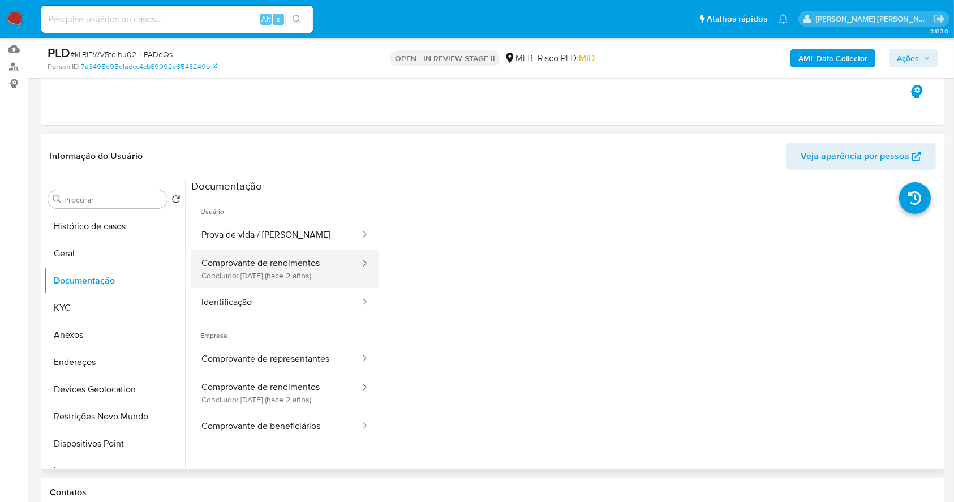
click at [296, 275] on button "Comprovante de rendimentos Concluído: 15/06/2023 (hace 2 años)" at bounding box center [276, 268] width 170 height 38
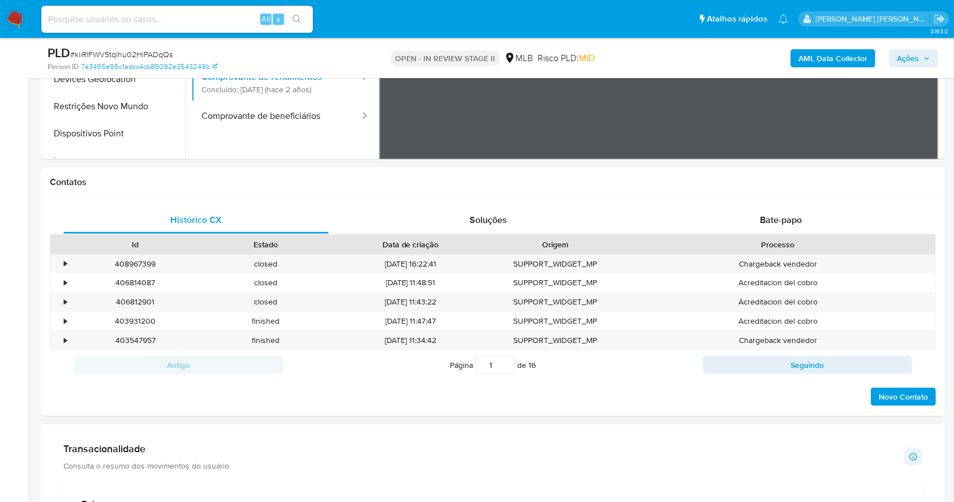
scroll to position [492, 0]
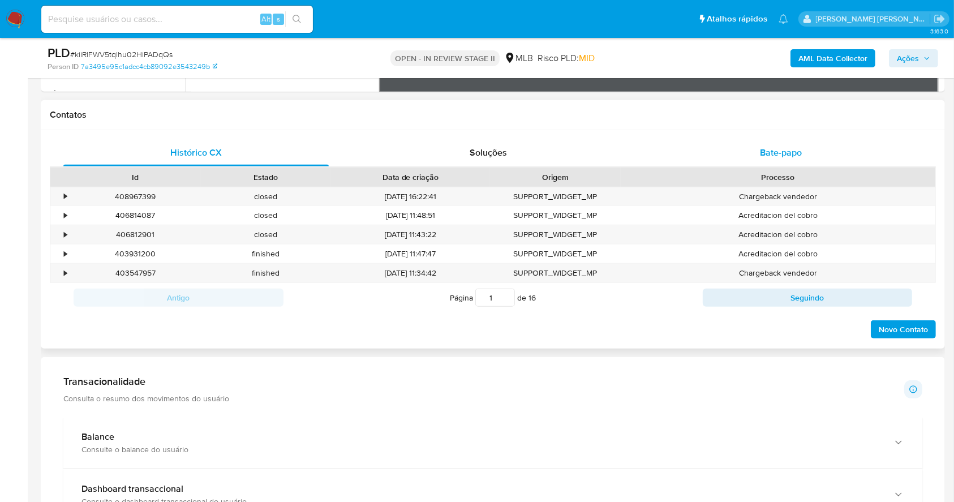
click at [810, 147] on div "Bate-papo" at bounding box center [780, 152] width 265 height 27
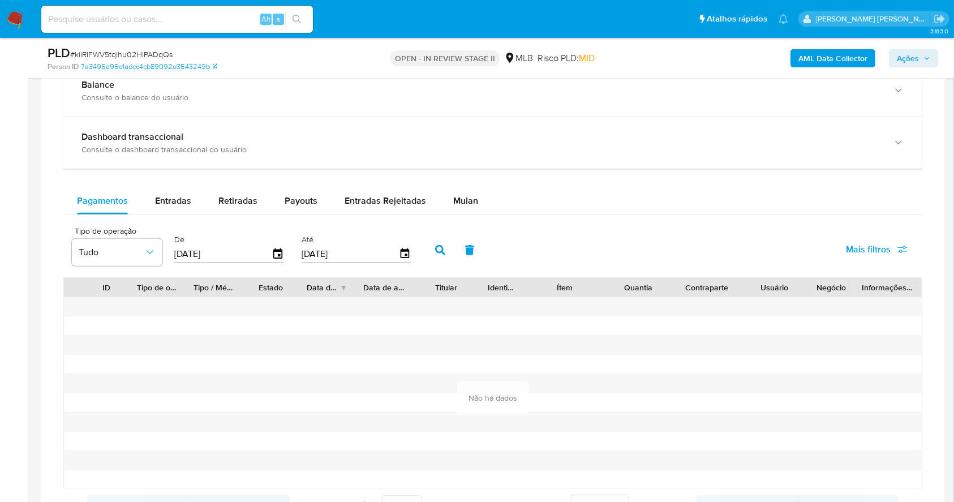
scroll to position [1095, 0]
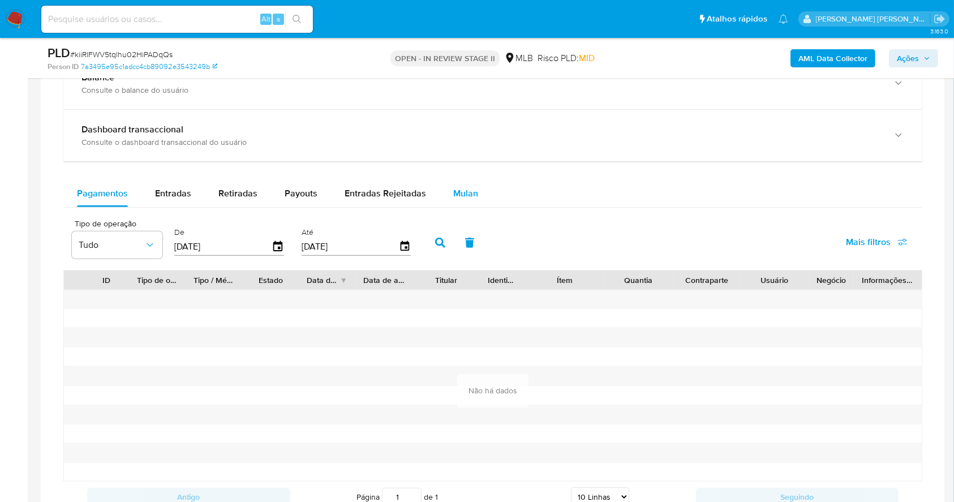
click at [456, 195] on span "Mulan" at bounding box center [465, 193] width 25 height 13
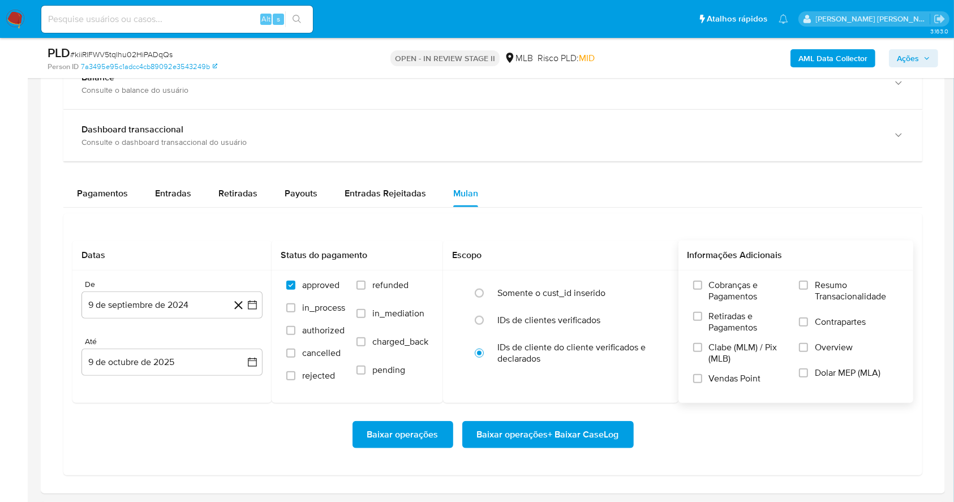
click at [800, 290] on label "Resumo Transacionalidade" at bounding box center [849, 297] width 100 height 37
click at [800, 290] on input "Resumo Transacionalidade" at bounding box center [803, 285] width 9 height 9
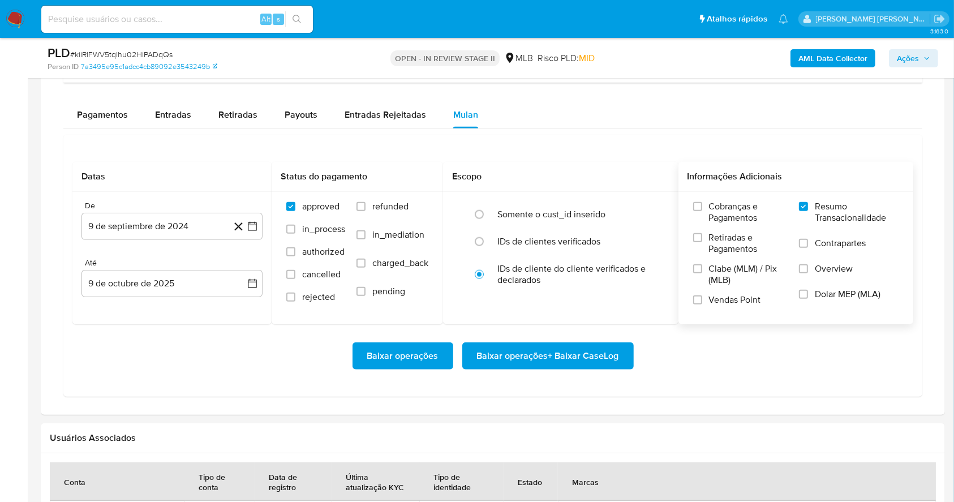
scroll to position [1224, 0]
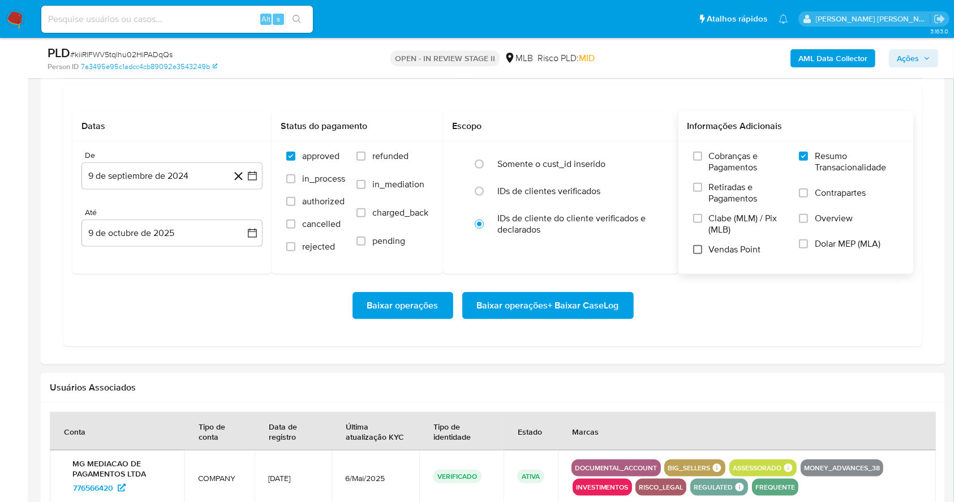
click at [701, 246] on label "Vendas Point" at bounding box center [740, 254] width 95 height 20
click at [701, 246] on input "Vendas Point" at bounding box center [697, 249] width 9 height 9
click at [256, 171] on icon "button" at bounding box center [252, 175] width 11 height 11
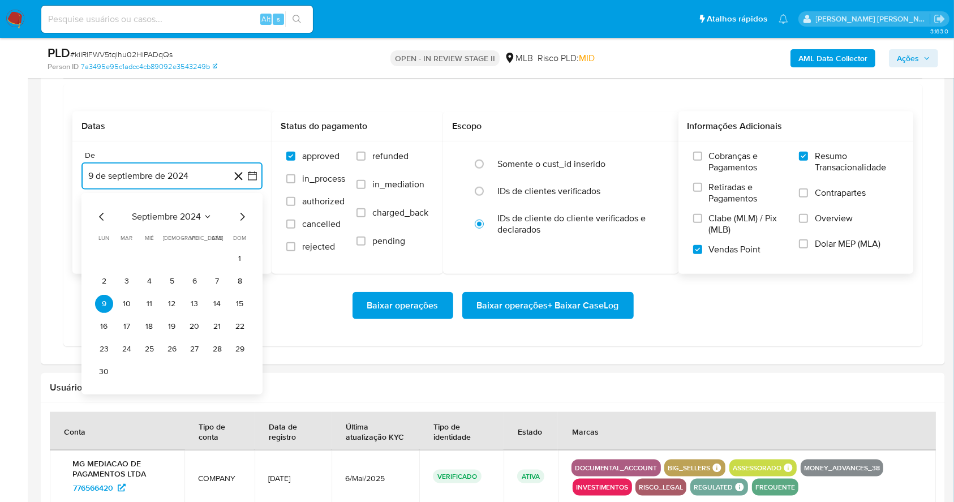
click at [243, 215] on icon "Mes siguiente" at bounding box center [242, 217] width 14 height 14
click at [242, 215] on icon "Mes siguiente" at bounding box center [242, 217] width 14 height 14
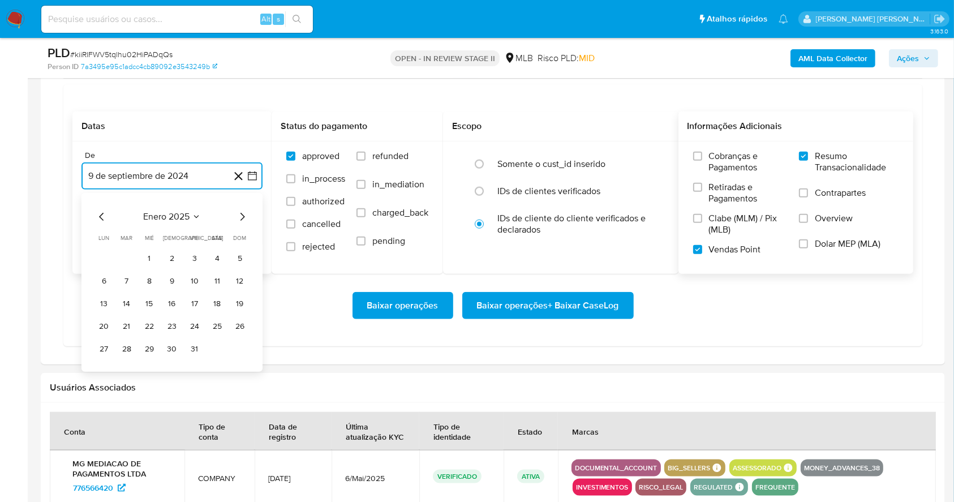
click at [241, 215] on icon "Mes siguiente" at bounding box center [242, 217] width 14 height 14
click at [240, 215] on icon "Mes siguiente" at bounding box center [242, 217] width 14 height 14
click at [240, 216] on icon "Mes siguiente" at bounding box center [242, 217] width 14 height 14
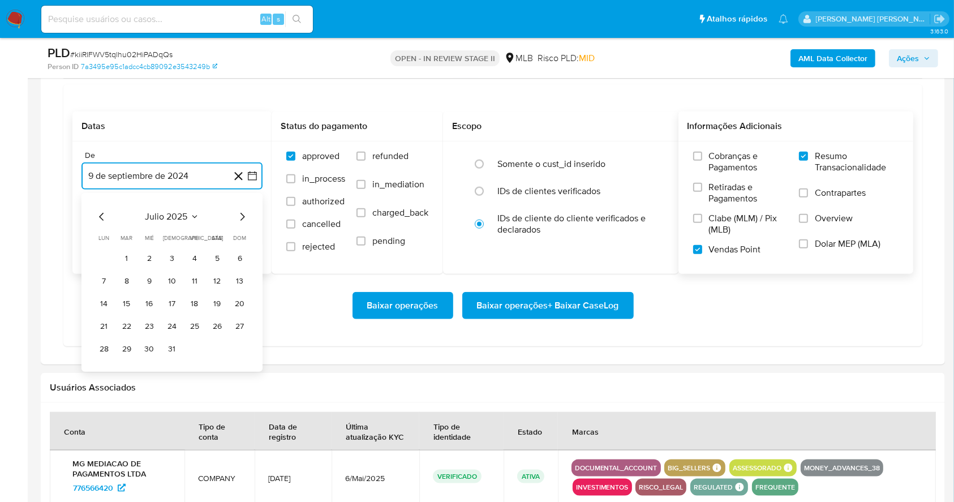
click at [240, 216] on icon "Mes siguiente" at bounding box center [242, 217] width 14 height 14
drag, startPoint x: 195, startPoint y: 255, endPoint x: 192, endPoint y: 235, distance: 20.0
click at [195, 255] on button "1" at bounding box center [195, 258] width 18 height 18
drag, startPoint x: 191, startPoint y: 232, endPoint x: 192, endPoint y: 242, distance: 9.7
click at [190, 232] on button "9 de octubre de 2025" at bounding box center [171, 232] width 181 height 27
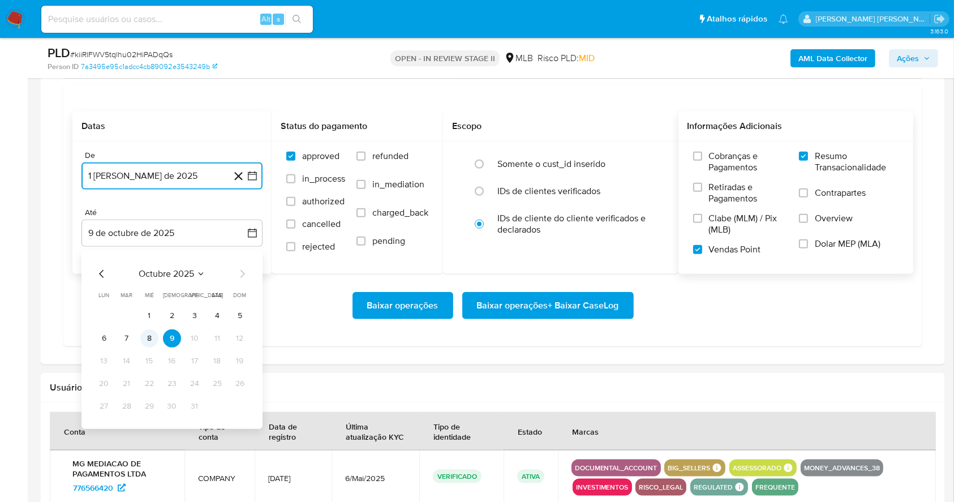
click at [145, 336] on button "8" at bounding box center [149, 338] width 18 height 18
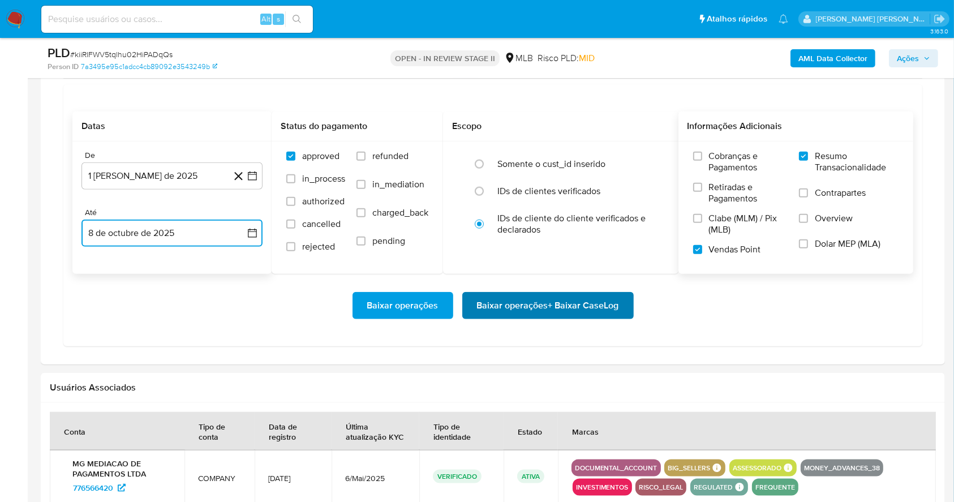
click at [564, 293] on span "Baixar operações + Baixar CaseLog" at bounding box center [548, 305] width 142 height 25
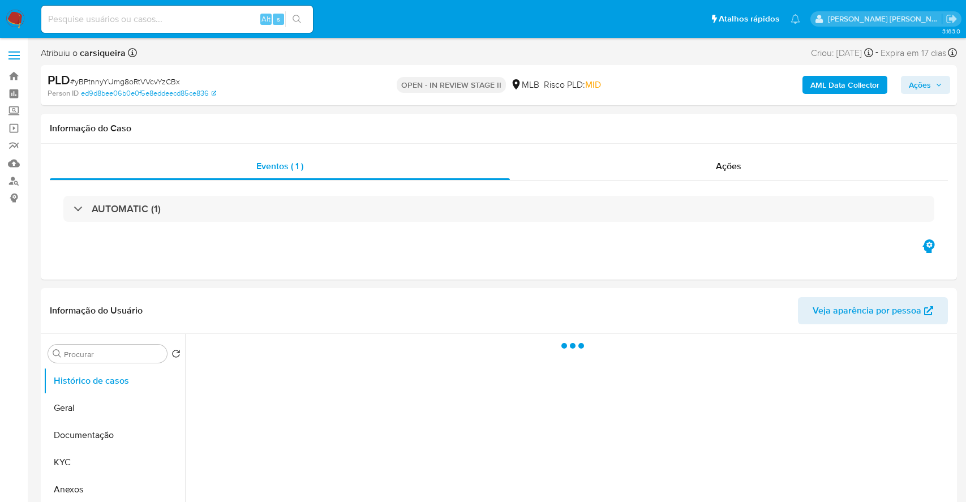
select select "10"
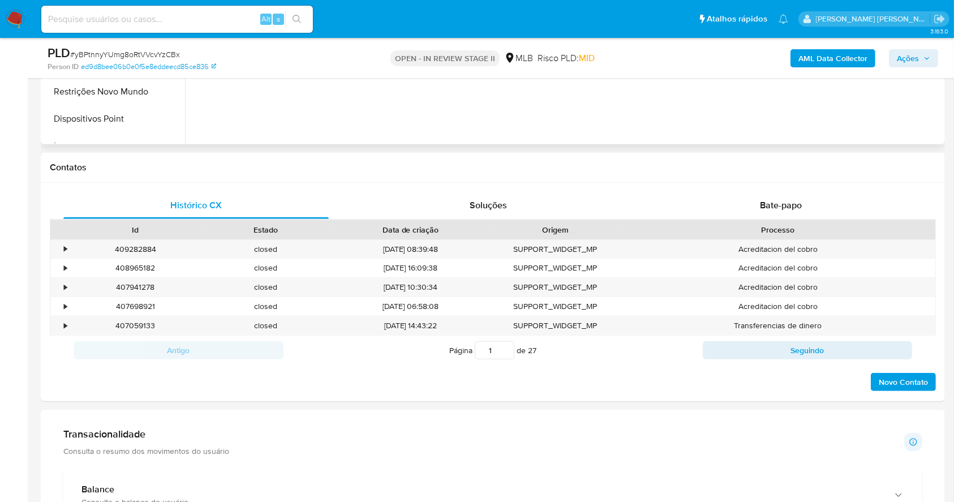
drag, startPoint x: 950, startPoint y: 85, endPoint x: 450, endPoint y: 330, distance: 556.3
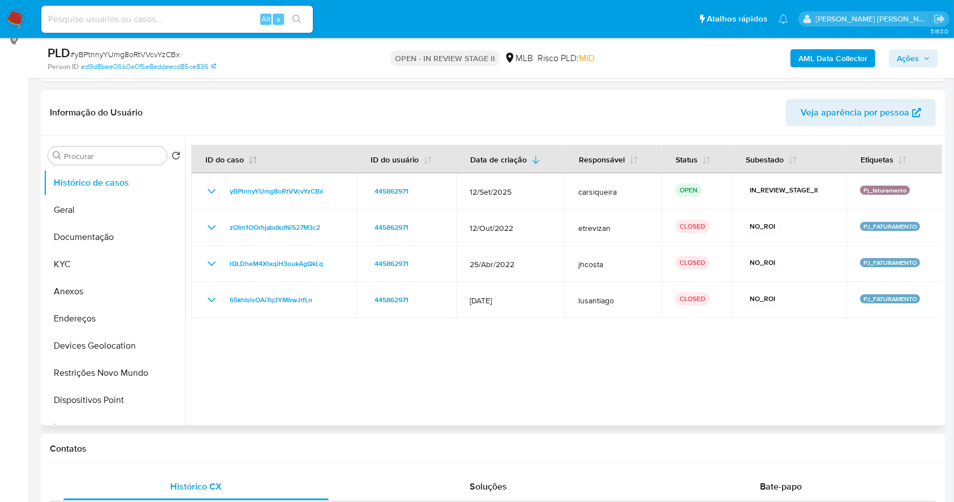
scroll to position [62, 0]
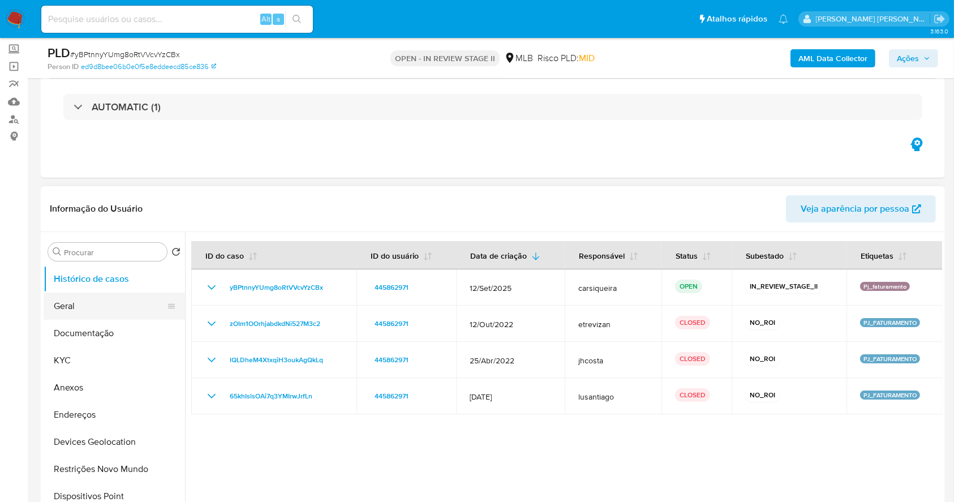
drag, startPoint x: 92, startPoint y: 327, endPoint x: 114, endPoint y: 310, distance: 27.4
click at [92, 326] on button "Documentação" at bounding box center [114, 333] width 141 height 27
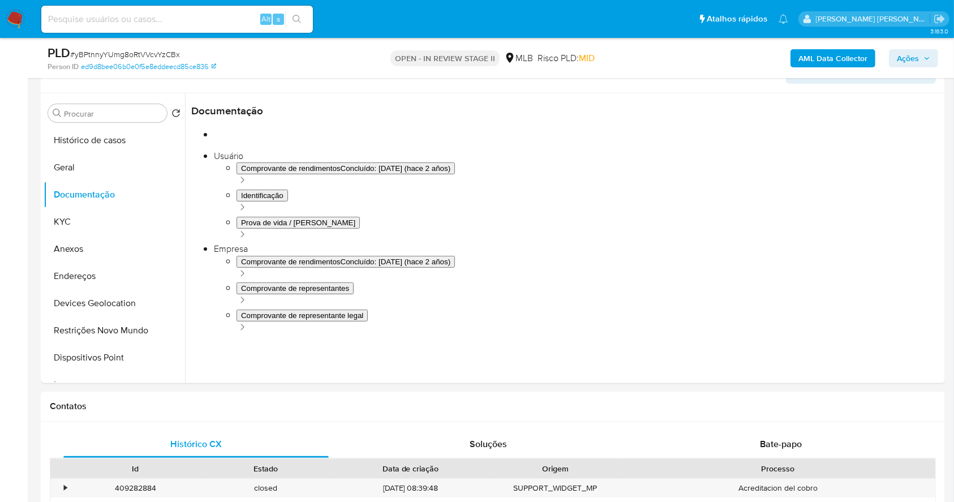
scroll to position [158, 0]
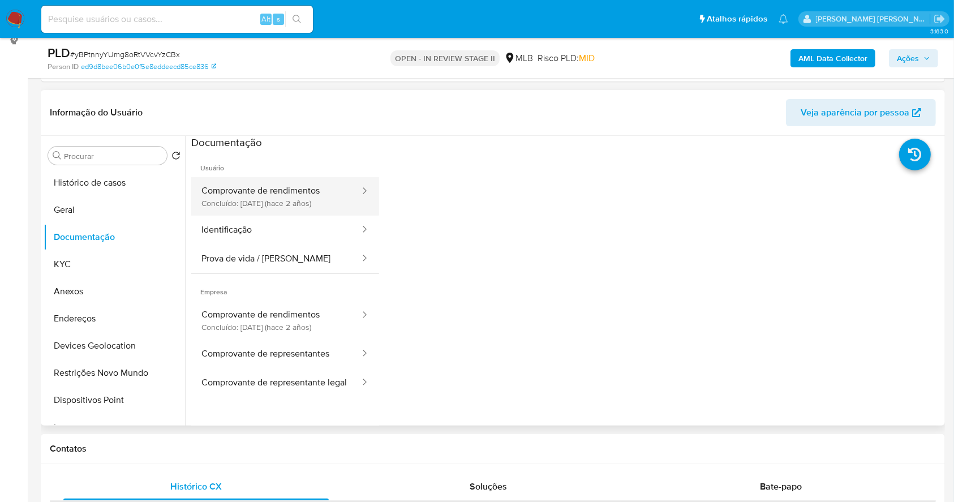
click at [270, 205] on button "Comprovante de rendimentos Concluído: 15/06/2023 (hace 2 años)" at bounding box center [276, 196] width 170 height 38
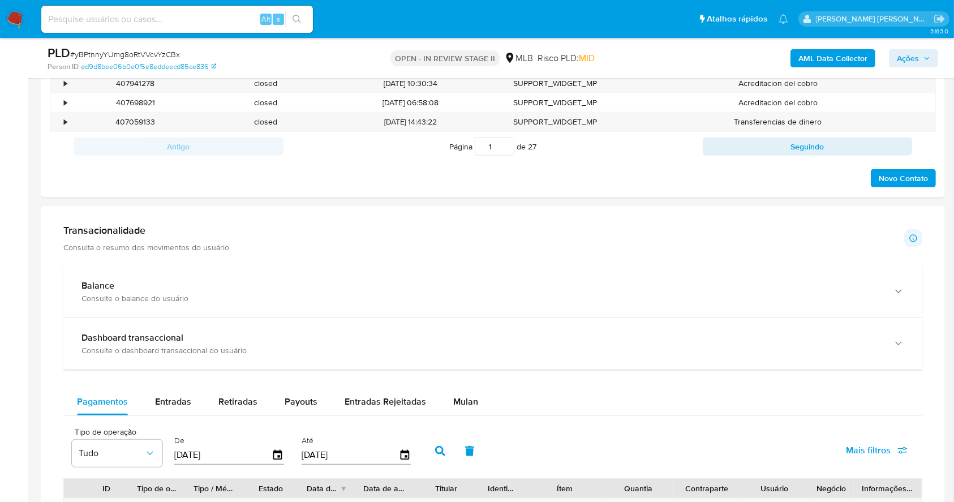
scroll to position [657, 0]
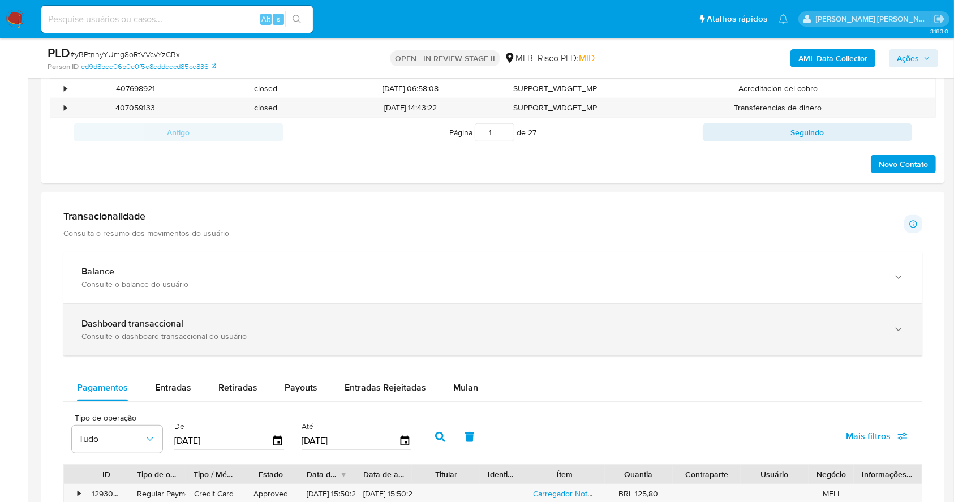
click at [223, 319] on div "Dashboard transaccional" at bounding box center [481, 323] width 800 height 11
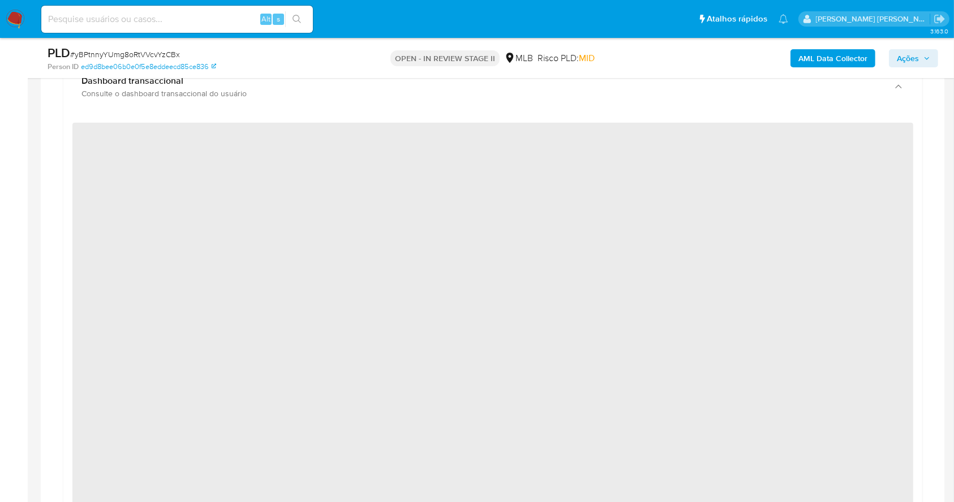
scroll to position [887, 0]
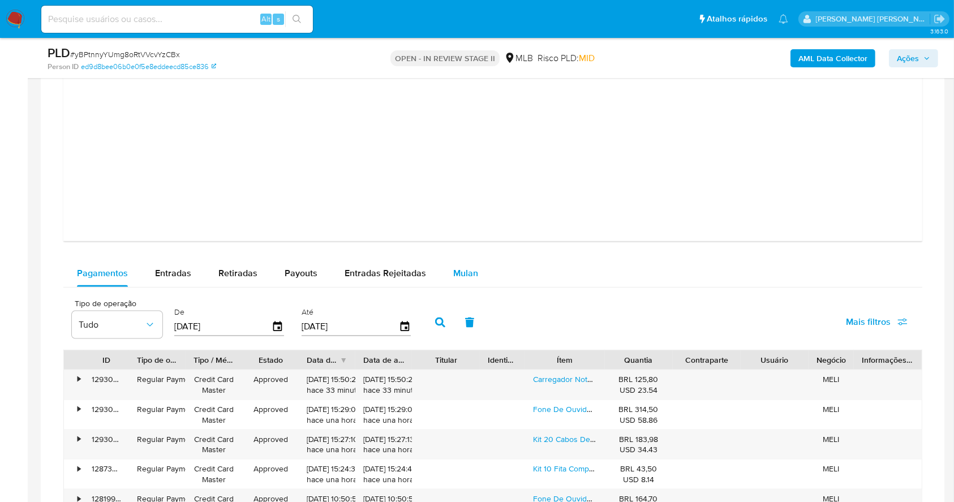
click at [455, 272] on span "Mulan" at bounding box center [465, 272] width 25 height 13
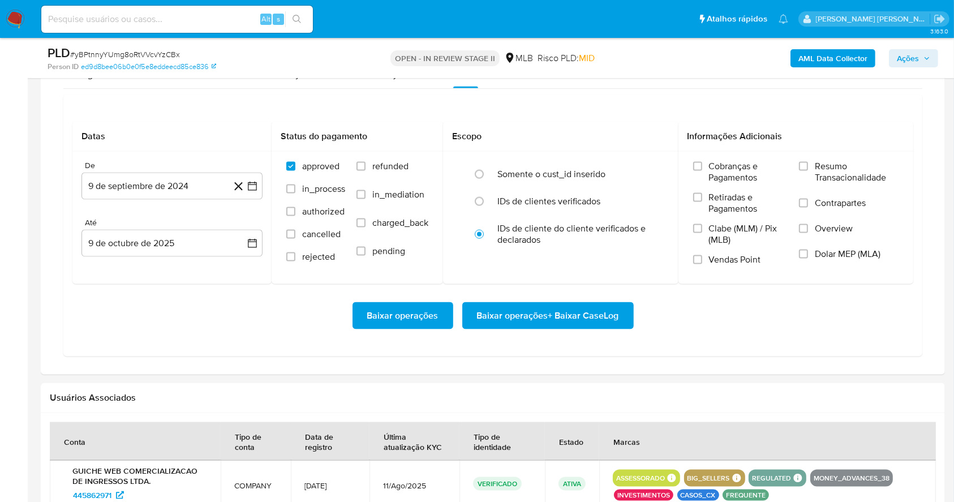
scroll to position [1484, 0]
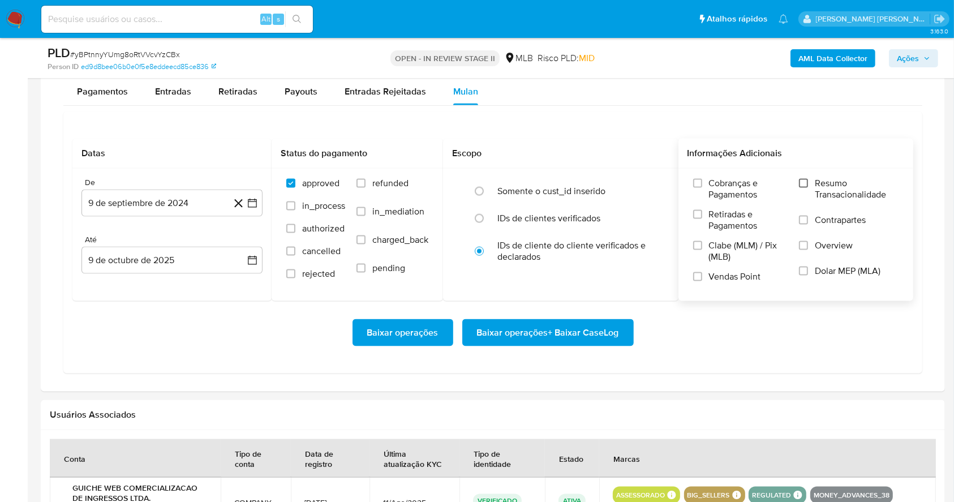
click at [805, 179] on input "Resumo Transacionalidade" at bounding box center [803, 183] width 9 height 9
click at [702, 272] on label "Vendas Point" at bounding box center [740, 281] width 95 height 20
click at [702, 272] on input "Vendas Point" at bounding box center [697, 276] width 9 height 9
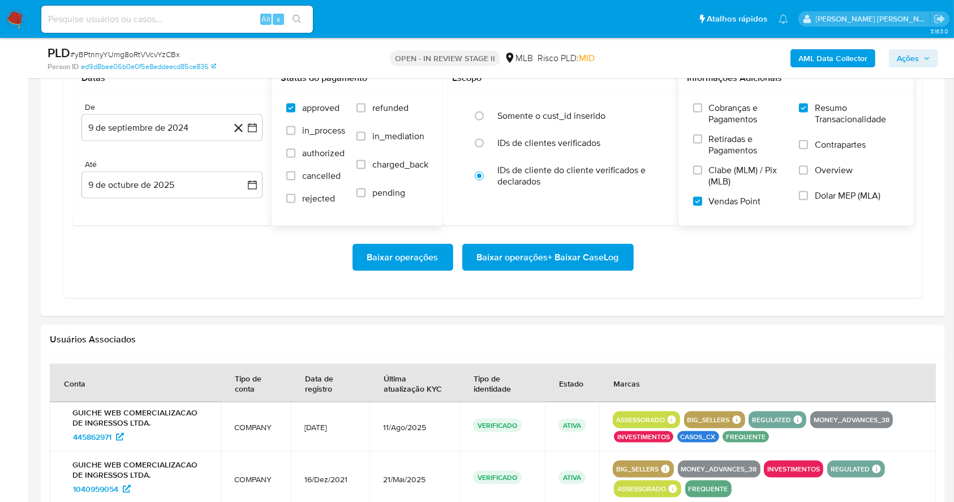
scroll to position [1543, 0]
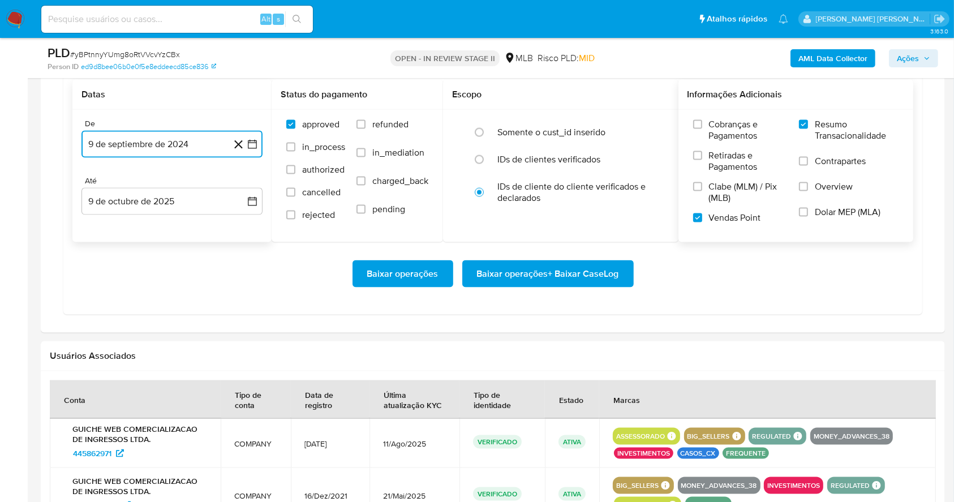
click at [254, 145] on icon "button" at bounding box center [252, 144] width 11 height 11
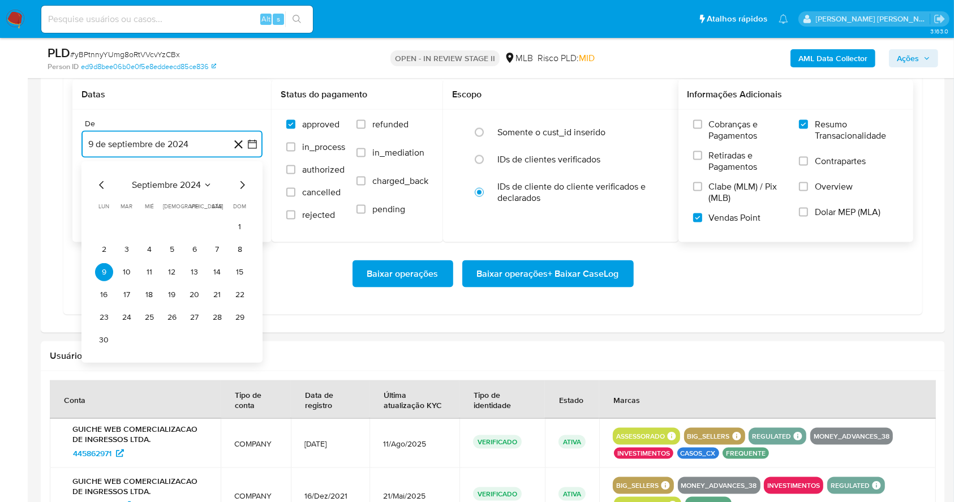
click at [238, 179] on icon "Mes siguiente" at bounding box center [242, 185] width 14 height 14
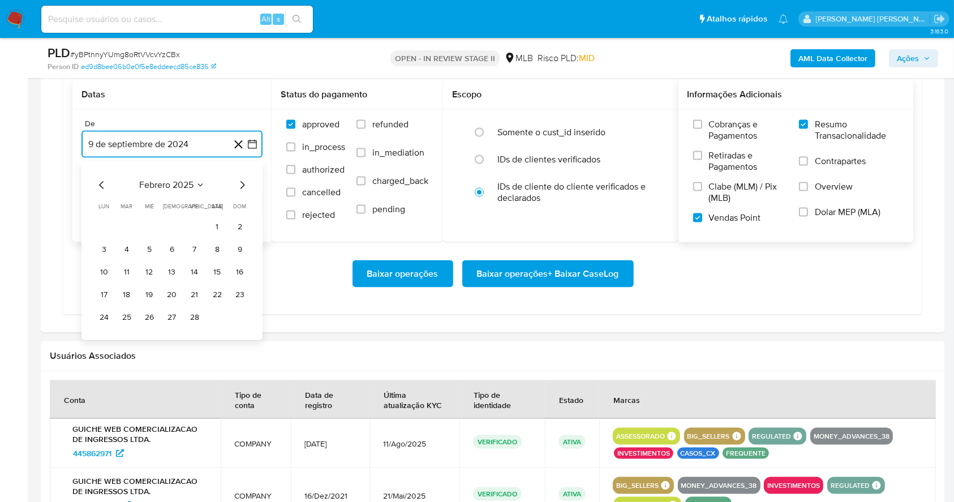
click at [238, 179] on icon "Mes siguiente" at bounding box center [242, 185] width 14 height 14
click at [243, 186] on icon "Mes siguiente" at bounding box center [242, 185] width 14 height 14
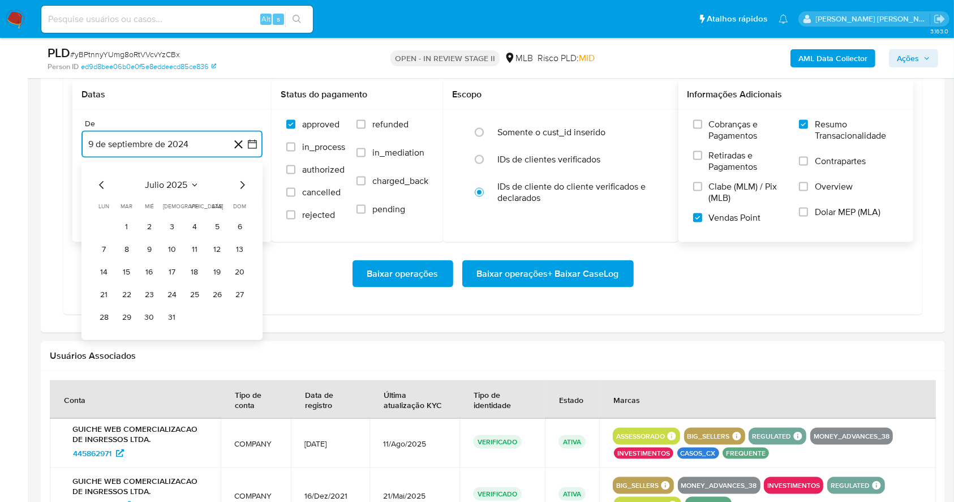
click at [238, 188] on icon "Mes siguiente" at bounding box center [242, 185] width 14 height 14
click at [195, 222] on button "1" at bounding box center [195, 227] width 18 height 18
click at [244, 201] on button "9 de octubre de 2025" at bounding box center [171, 201] width 181 height 27
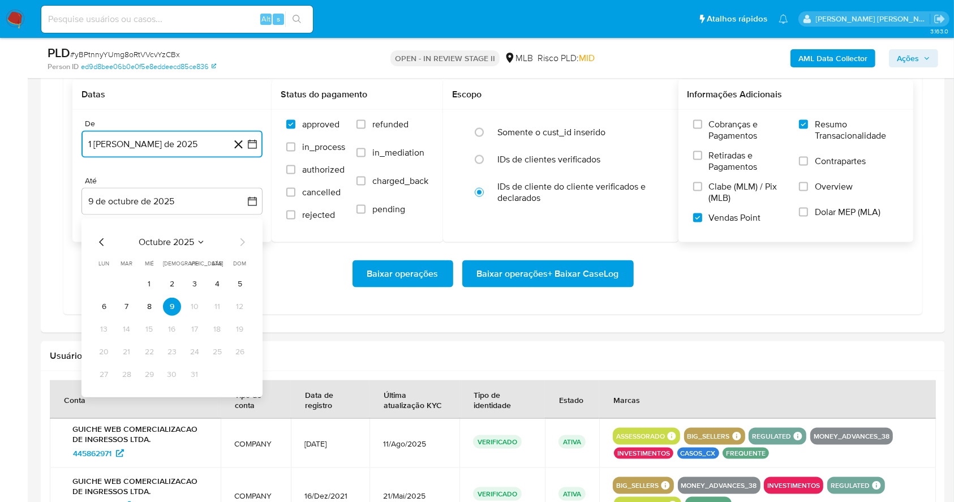
click at [108, 245] on icon "Mes anterior" at bounding box center [102, 242] width 14 height 14
click at [107, 245] on icon "Mes anterior" at bounding box center [102, 242] width 14 height 14
click at [237, 303] on button "10" at bounding box center [240, 307] width 18 height 18
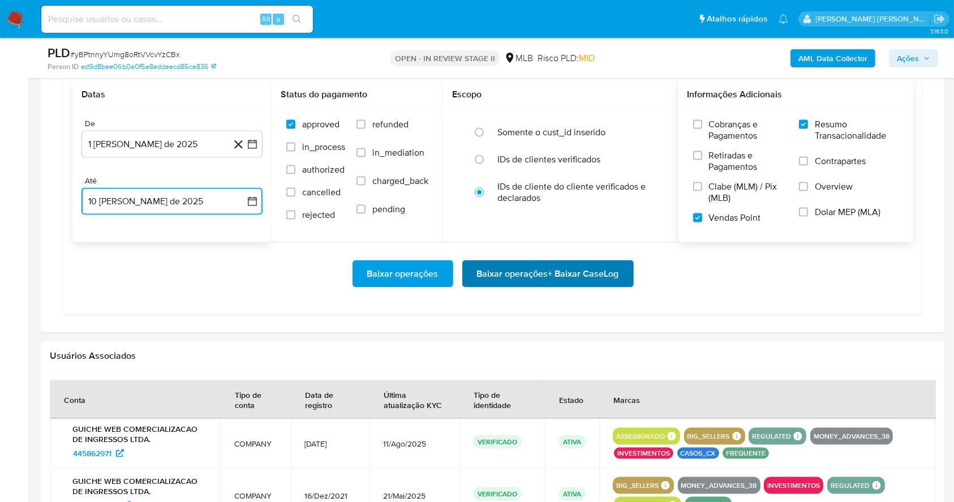
click at [586, 272] on span "Baixar operações + Baixar CaseLog" at bounding box center [548, 273] width 142 height 25
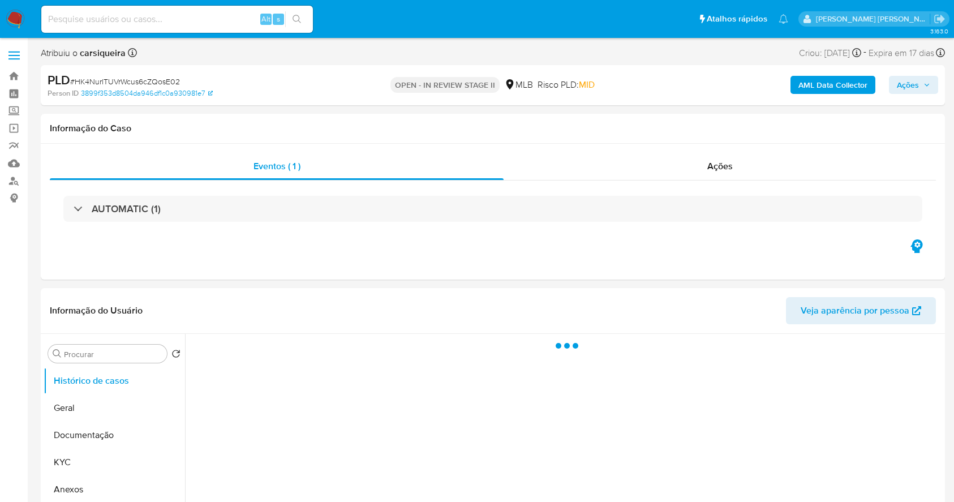
select select "10"
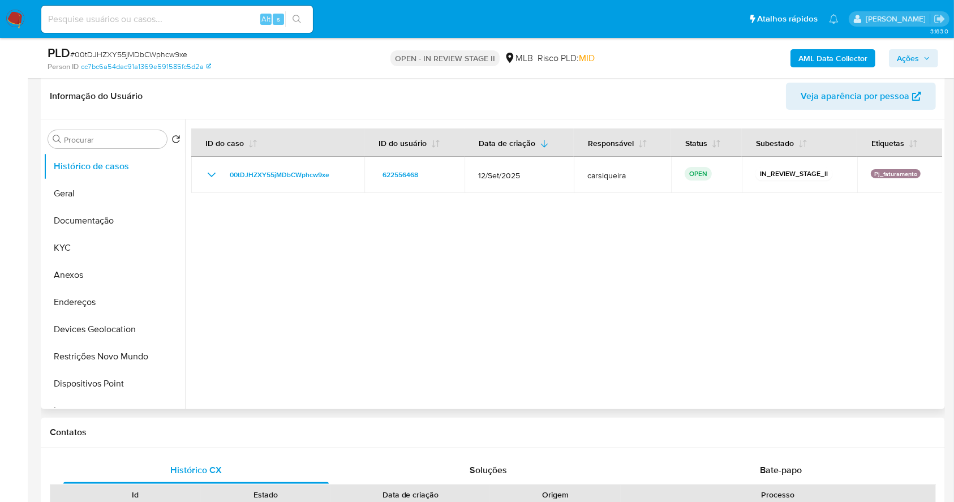
scroll to position [172, 0]
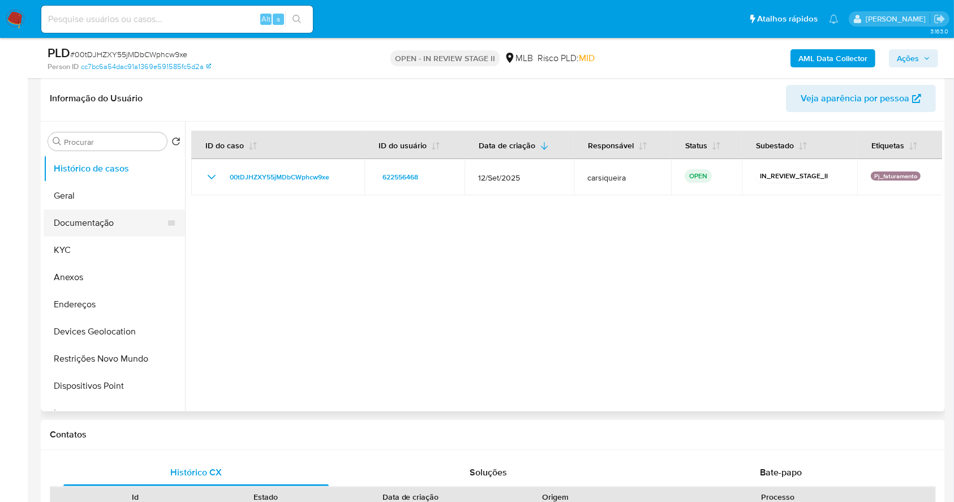
click at [89, 218] on button "Documentação" at bounding box center [110, 222] width 132 height 27
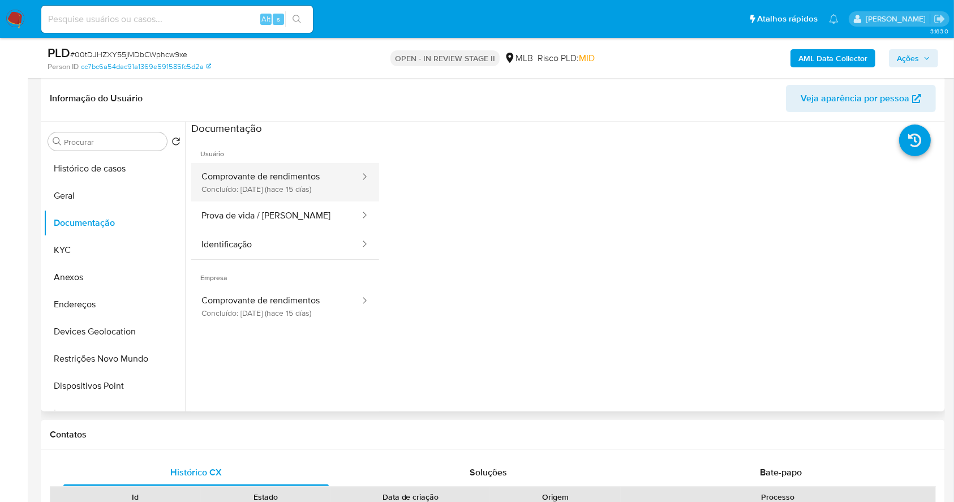
click at [315, 176] on button "Comprovante de rendimentos Concluído: [DATE] (hace 15 días)" at bounding box center [276, 182] width 170 height 38
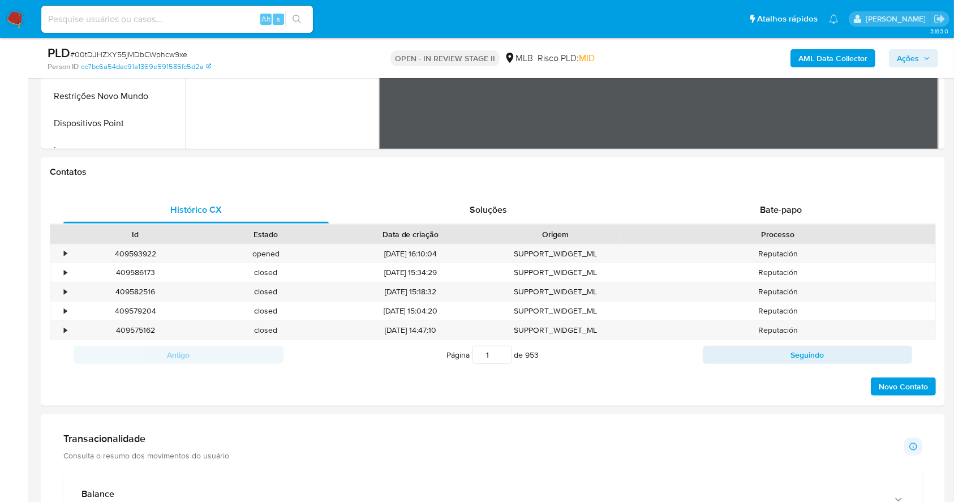
scroll to position [652, 0]
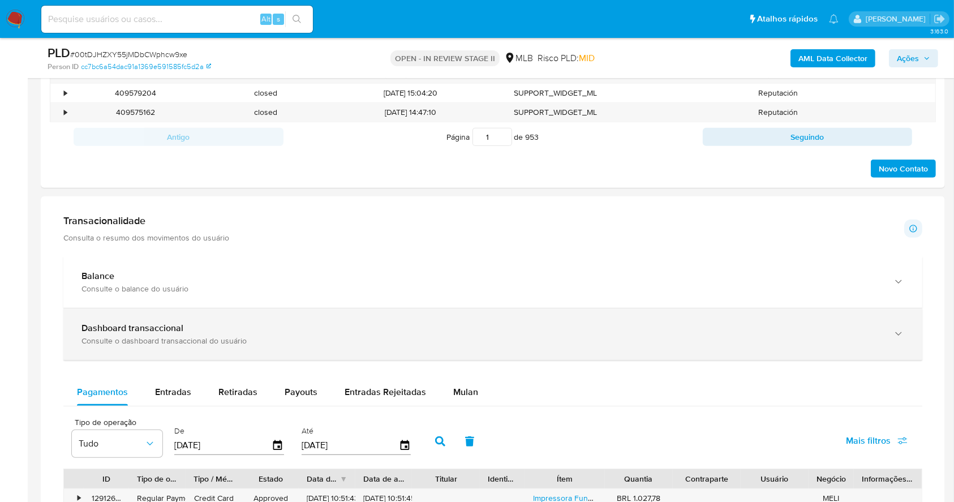
click at [345, 331] on div "Dashboard transaccional" at bounding box center [481, 327] width 800 height 11
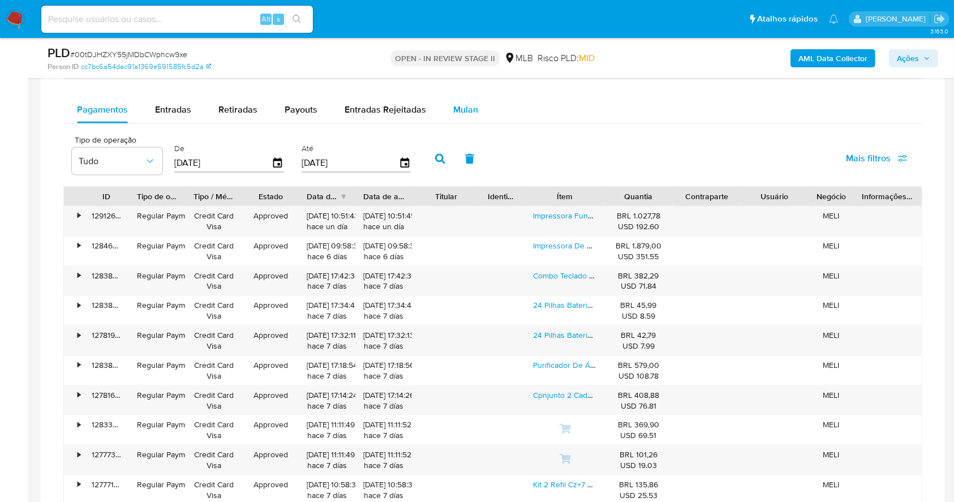
scroll to position [1442, 0]
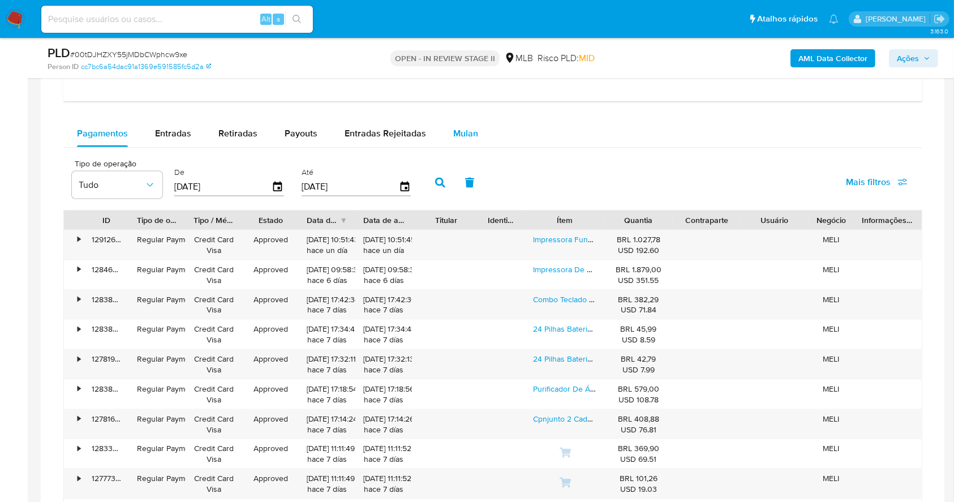
click at [456, 140] on div "Mulan" at bounding box center [465, 133] width 25 height 27
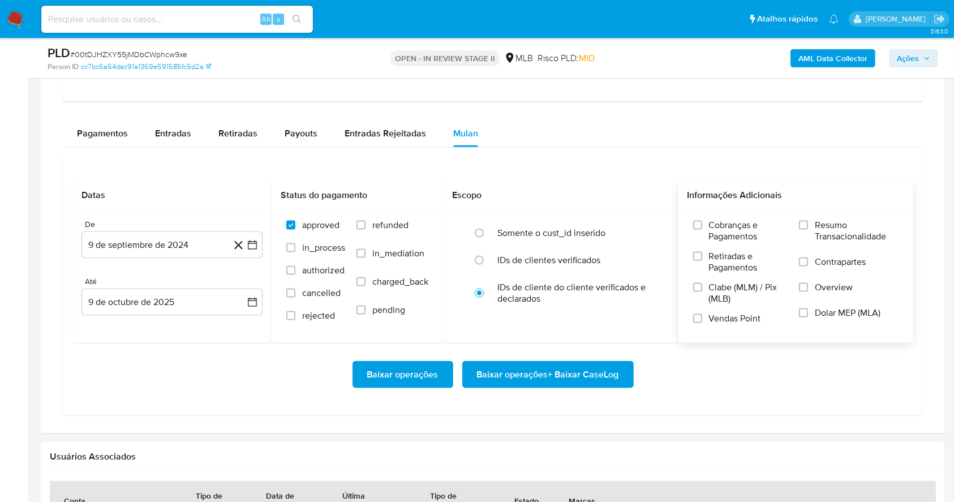
drag, startPoint x: 809, startPoint y: 225, endPoint x: 796, endPoint y: 248, distance: 26.6
click at [806, 225] on input "Resumo Transacionalidade" at bounding box center [803, 225] width 9 height 9
click at [702, 317] on label "Vendas Point" at bounding box center [740, 323] width 95 height 20
click at [702, 317] on input "Vendas Point" at bounding box center [697, 318] width 9 height 9
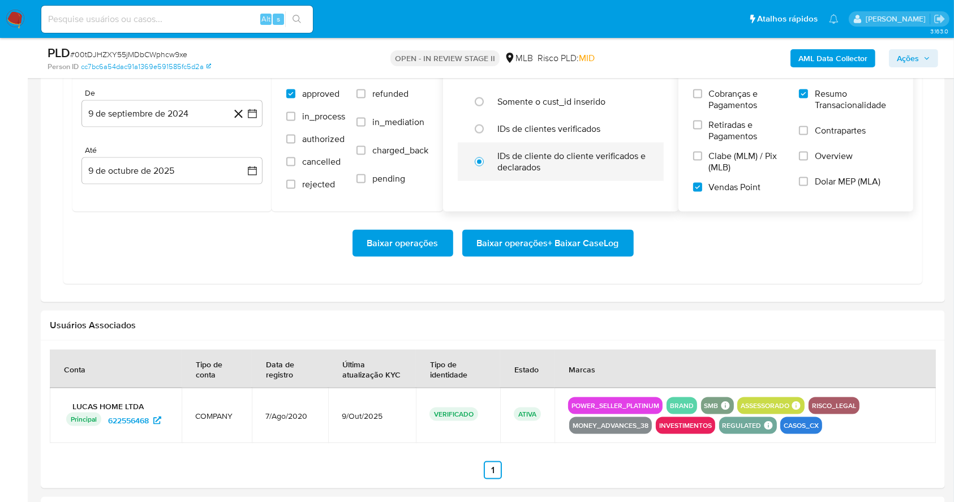
scroll to position [1558, 0]
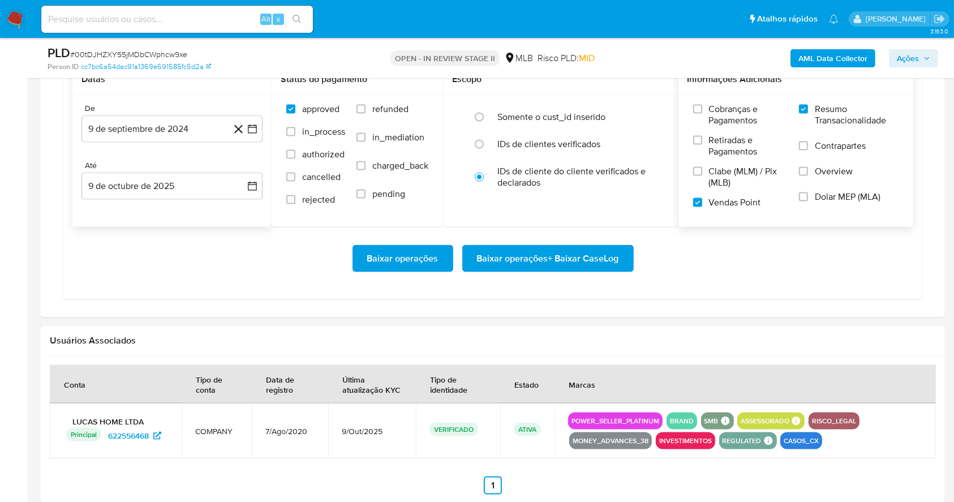
click at [263, 127] on div "De [DATE] [DATE] [GEOGRAPHIC_DATA] [DATE] [DATE]" at bounding box center [171, 160] width 199 height 132
click at [258, 133] on button "9 de septiembre de 2024" at bounding box center [171, 128] width 181 height 27
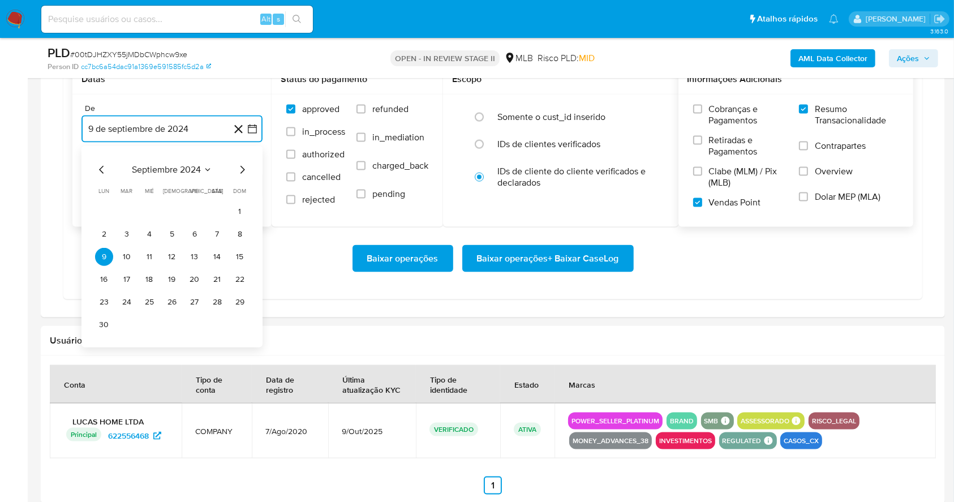
click at [243, 174] on icon "Mes siguiente" at bounding box center [242, 170] width 14 height 14
click at [240, 170] on icon "Mes siguiente" at bounding box center [242, 170] width 14 height 14
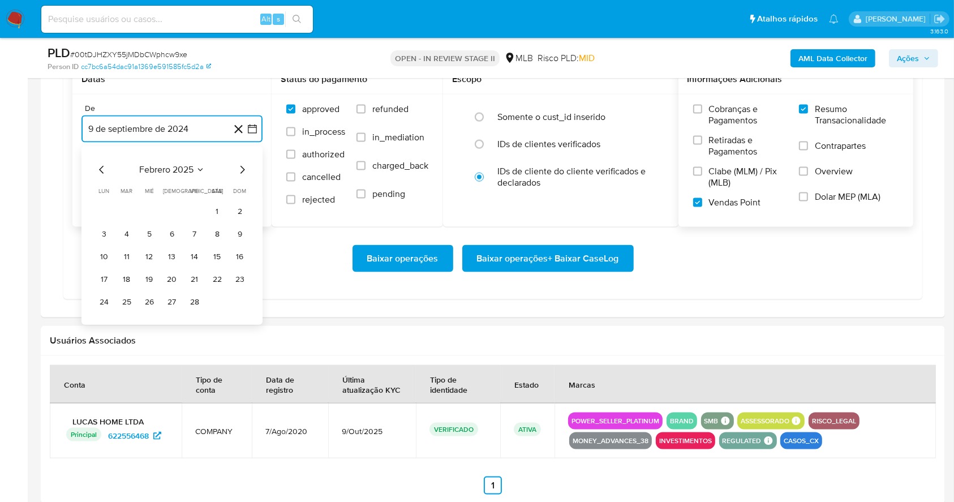
click at [240, 170] on icon "Mes siguiente" at bounding box center [242, 170] width 14 height 14
click at [246, 169] on icon "Mes siguiente" at bounding box center [242, 170] width 14 height 14
click at [241, 170] on icon "Mes siguiente" at bounding box center [242, 170] width 14 height 14
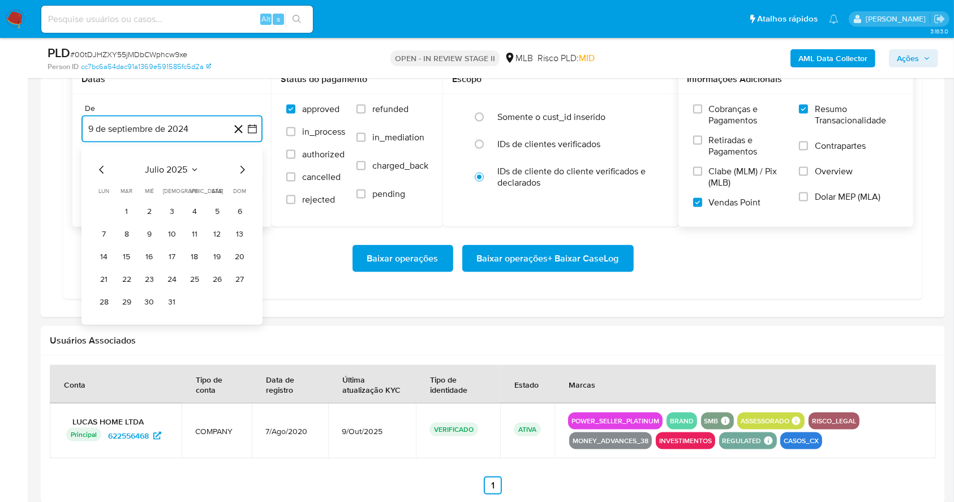
click at [242, 167] on icon "Mes siguiente" at bounding box center [242, 170] width 5 height 8
click at [195, 206] on button "1" at bounding box center [195, 211] width 18 height 18
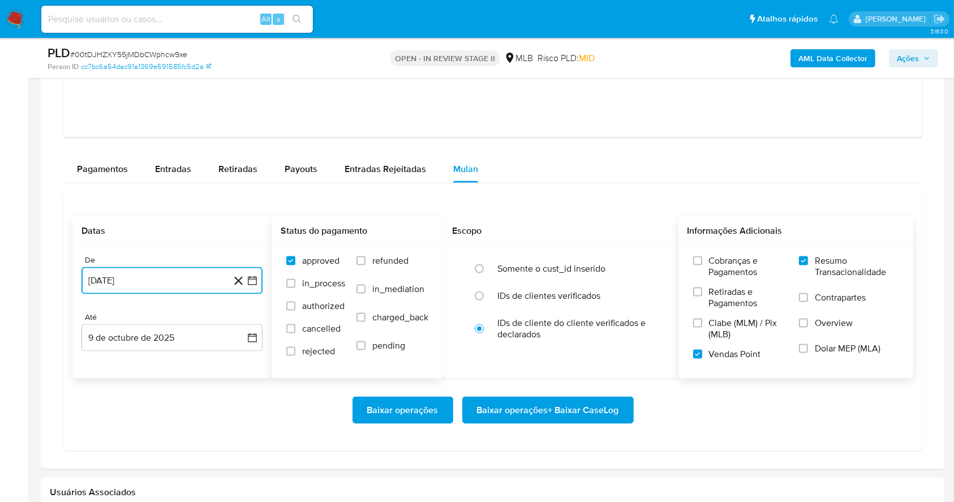
scroll to position [1407, 0]
click at [213, 335] on button "9 de octubre de 2025" at bounding box center [171, 337] width 181 height 27
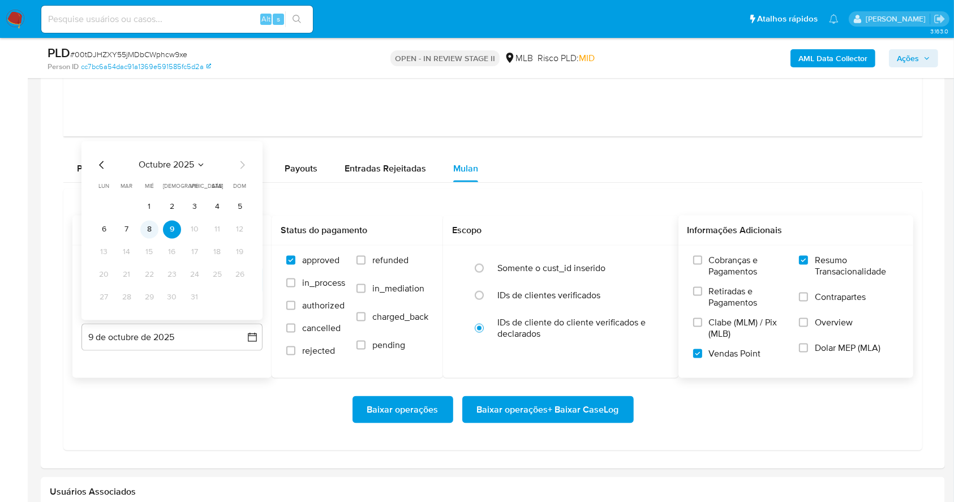
click at [145, 233] on button "8" at bounding box center [149, 230] width 18 height 18
click at [170, 391] on div "Baixar operações Baixar operações + Baixar CaseLog" at bounding box center [492, 409] width 841 height 63
click at [570, 413] on span "Baixar operações + Baixar CaseLog" at bounding box center [548, 409] width 142 height 25
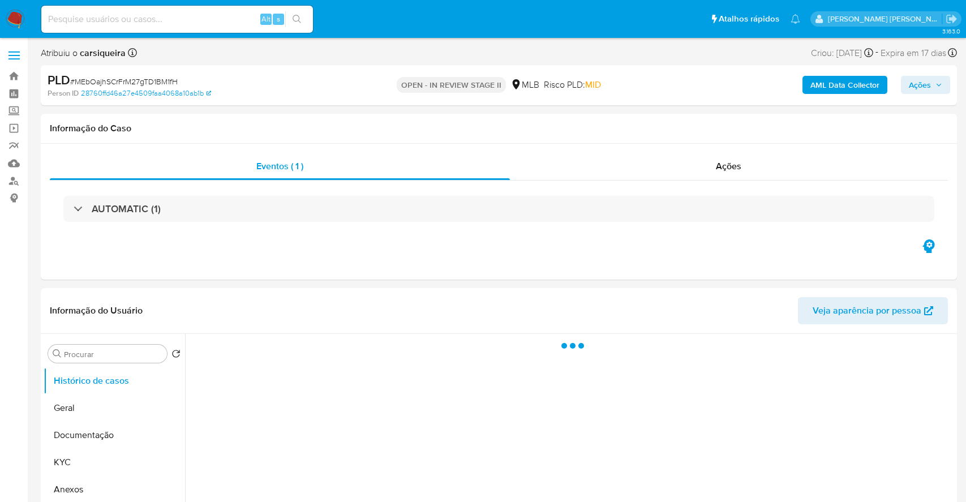
select select "10"
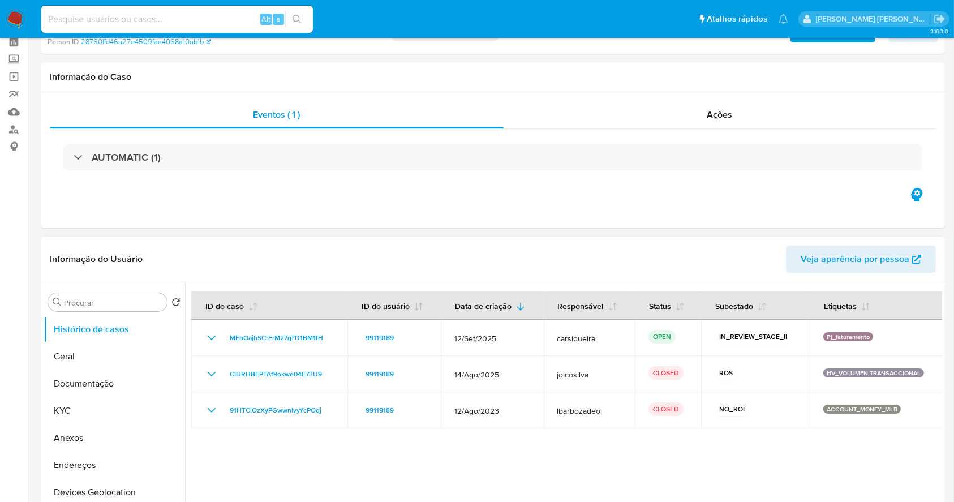
scroll to position [75, 0]
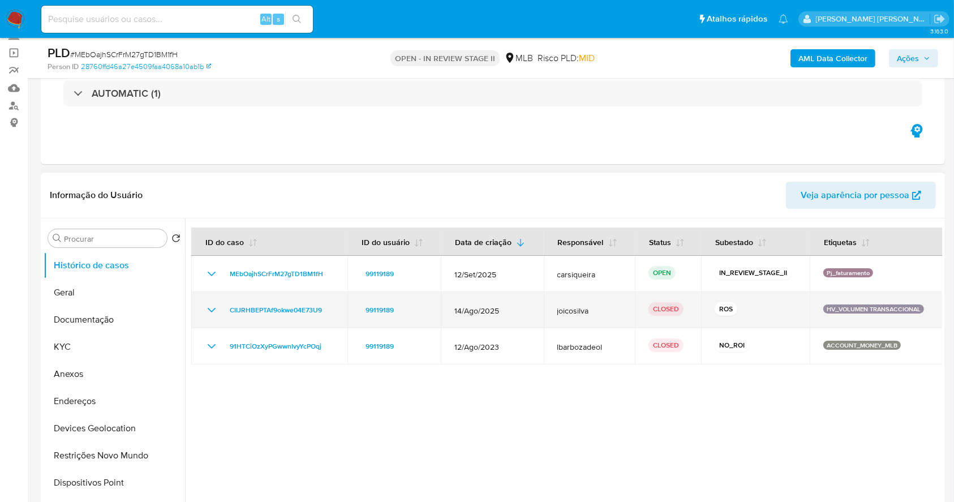
click at [210, 308] on icon "Mostrar/Ocultar" at bounding box center [212, 310] width 14 height 14
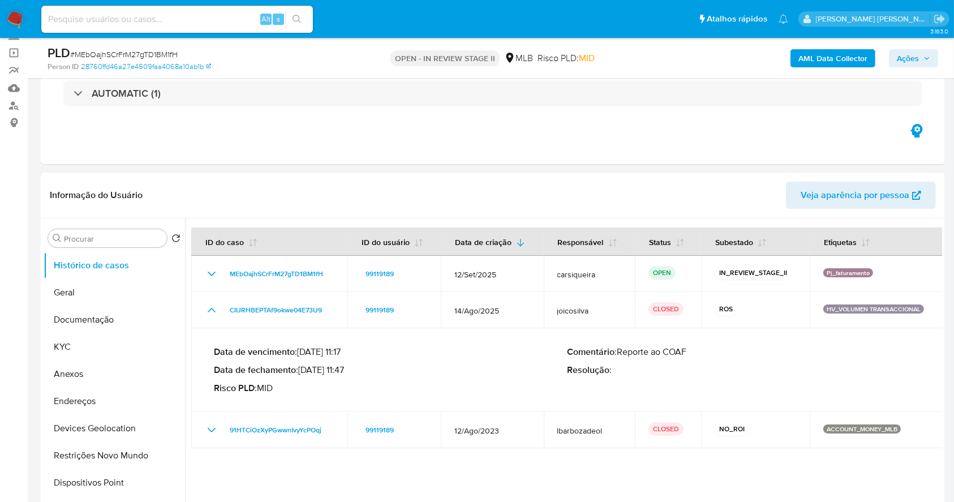
click at [154, 52] on span "# MEbOajhSCrFrM27gTD1BM1fH" at bounding box center [123, 54] width 107 height 11
copy span "MEbOajhSCrFrM27gTD1BM1fH"
drag, startPoint x: 910, startPoint y: 56, endPoint x: 907, endPoint y: 62, distance: 6.3
click at [910, 55] on span "Ações" at bounding box center [908, 58] width 22 height 18
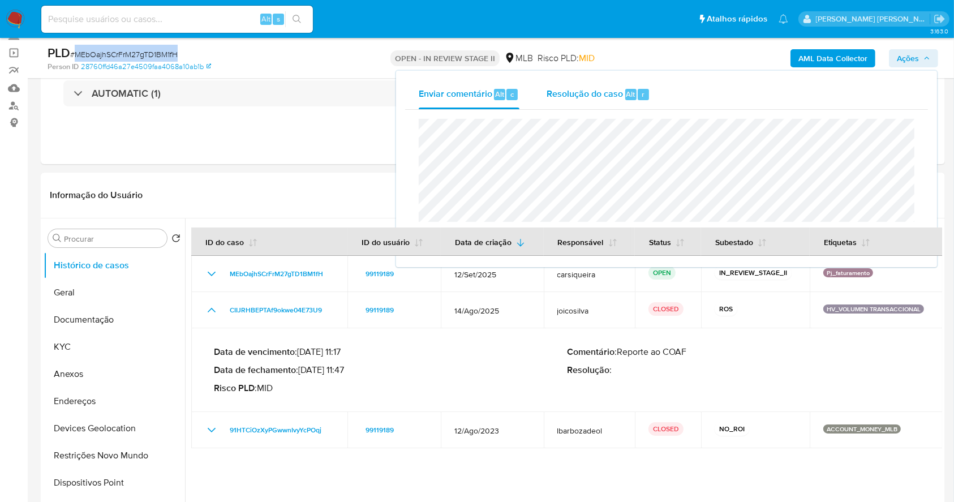
click at [627, 93] on span "Alt" at bounding box center [630, 94] width 9 height 11
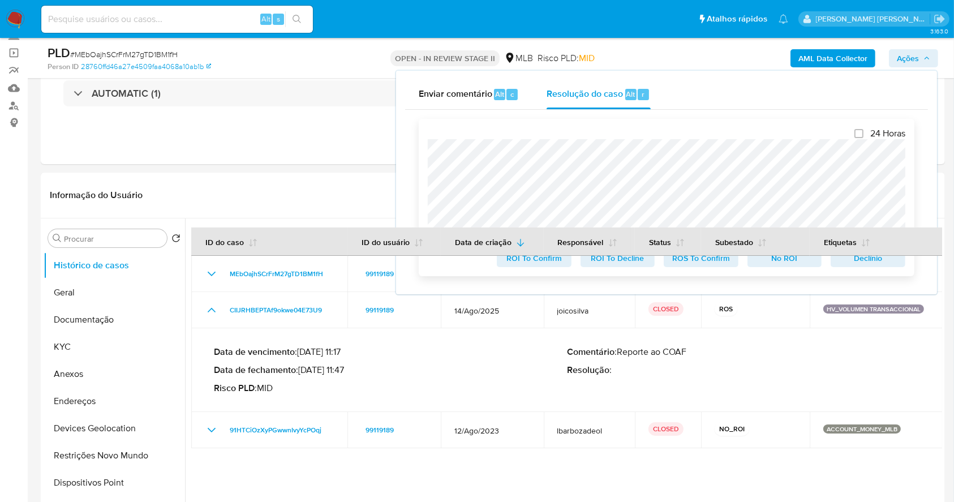
click at [872, 262] on span "Declínio" at bounding box center [867, 258] width 59 height 16
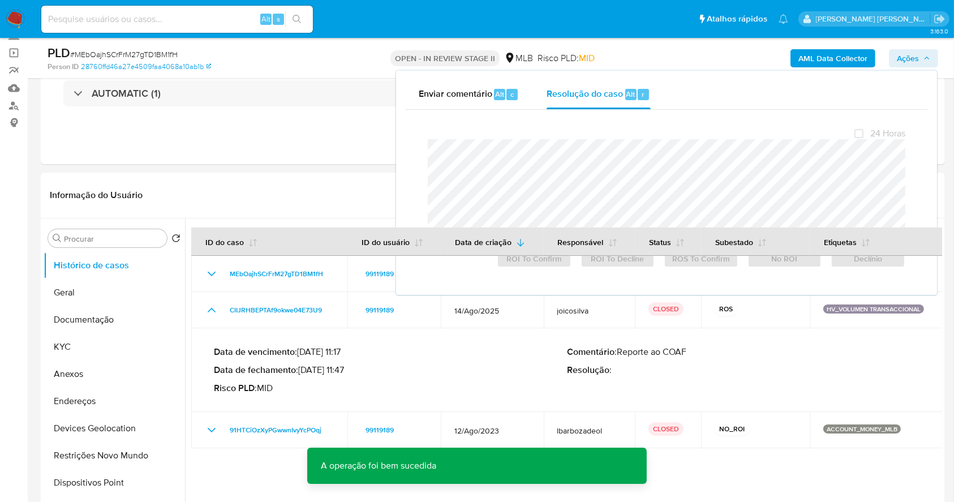
click at [13, 22] on img at bounding box center [15, 19] width 19 height 19
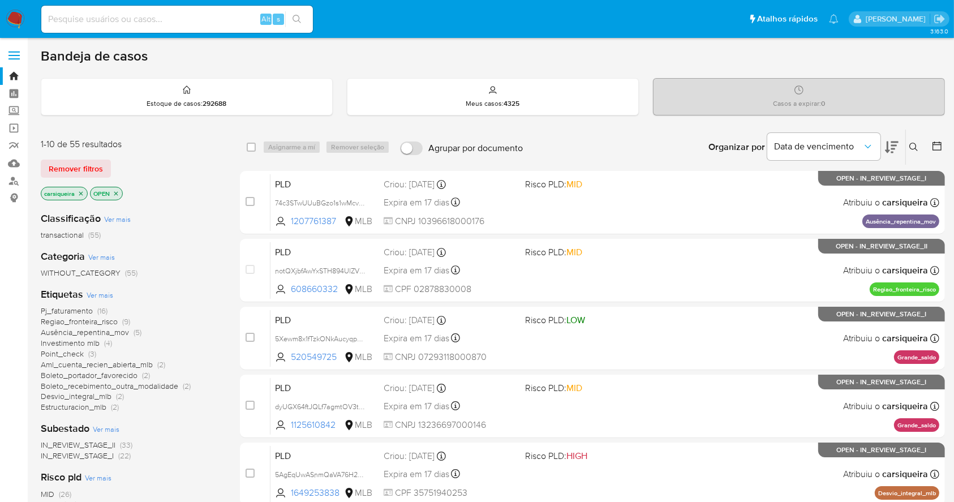
drag, startPoint x: 80, startPoint y: 195, endPoint x: 189, endPoint y: 195, distance: 108.6
click at [80, 195] on icon "close-filter" at bounding box center [80, 193] width 7 height 7
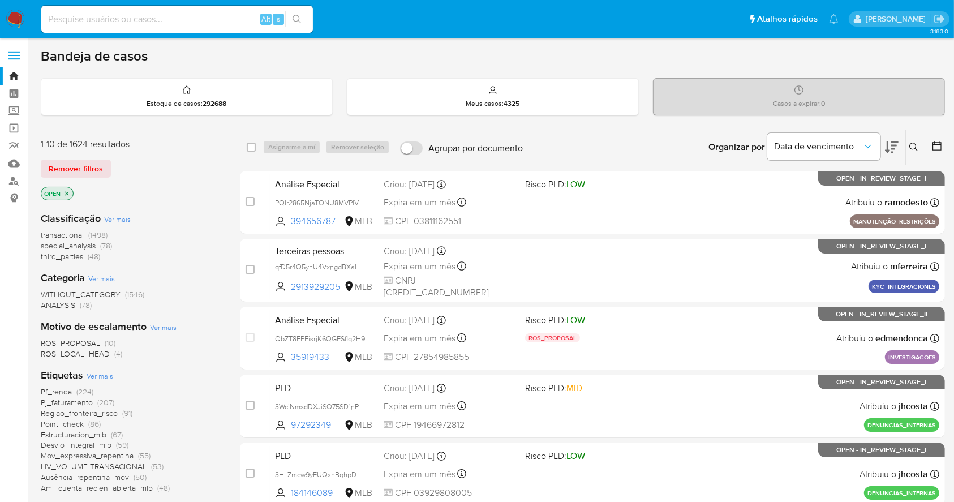
click at [908, 147] on button at bounding box center [915, 147] width 19 height 14
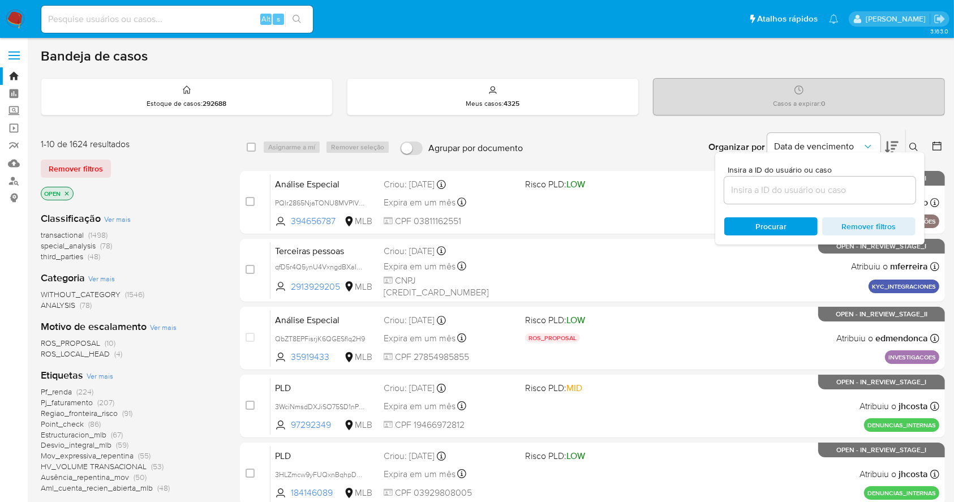
click at [791, 192] on input at bounding box center [819, 190] width 191 height 15
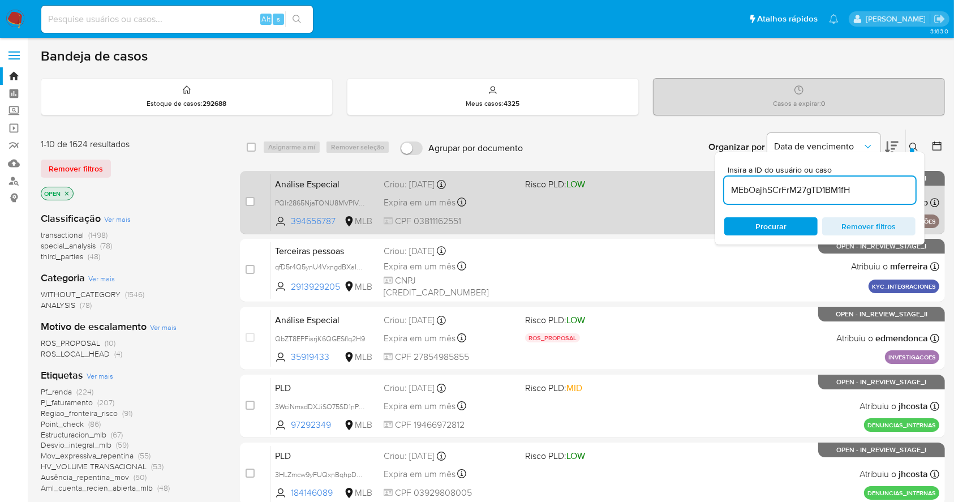
type input "MEbOajhSCrFrM27gTD1BM1fH"
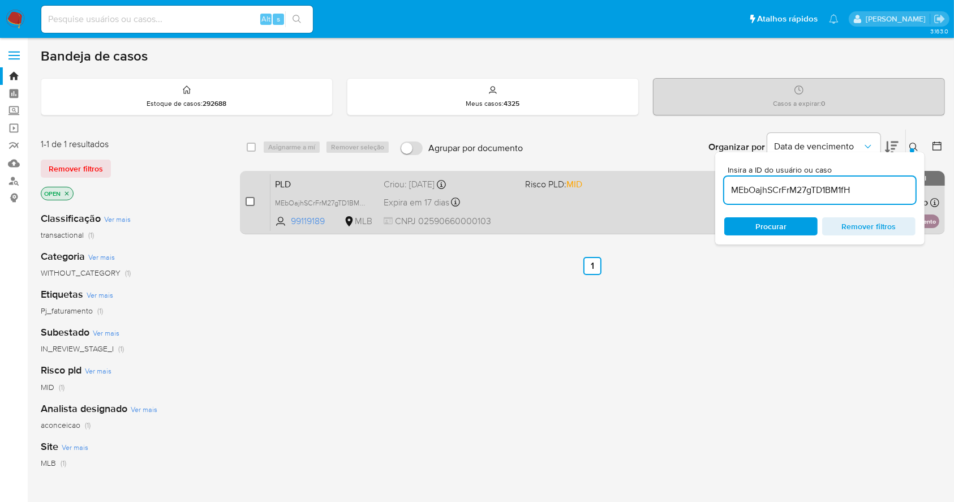
click at [253, 201] on input "checkbox" at bounding box center [249, 201] width 9 height 9
checkbox input "true"
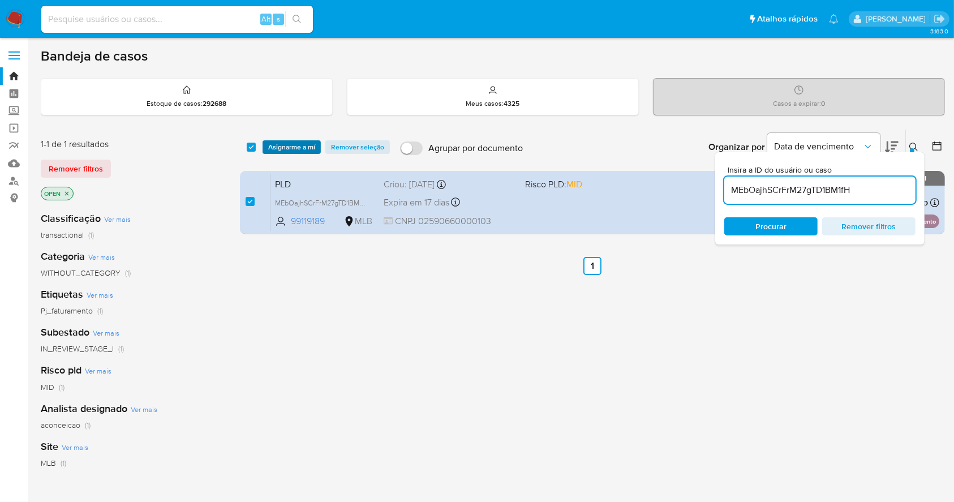
click at [303, 148] on span "Asignarme a mí" at bounding box center [291, 146] width 47 height 11
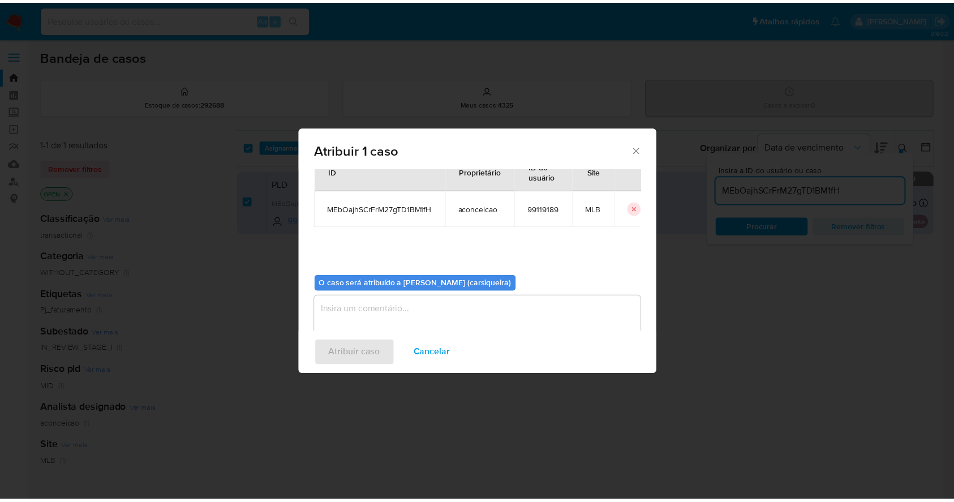
scroll to position [58, 0]
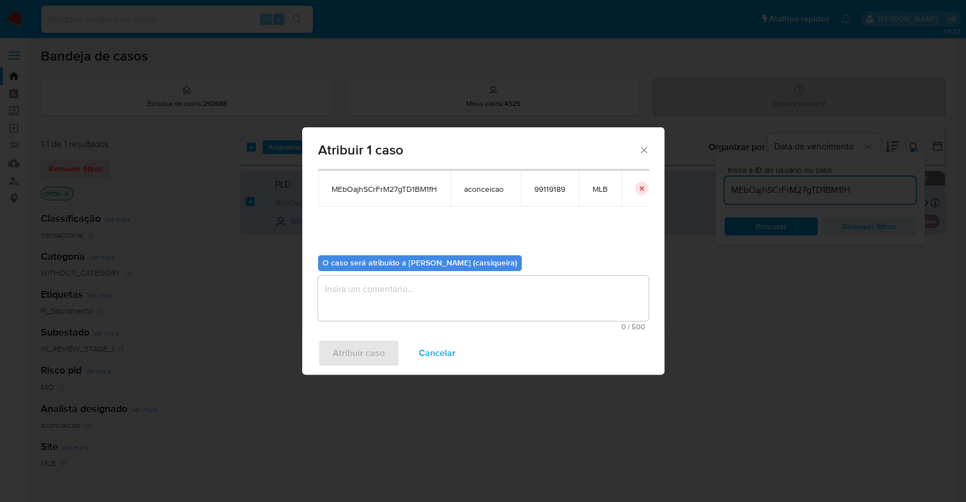
click at [489, 299] on textarea "assign-modal" at bounding box center [483, 297] width 330 height 45
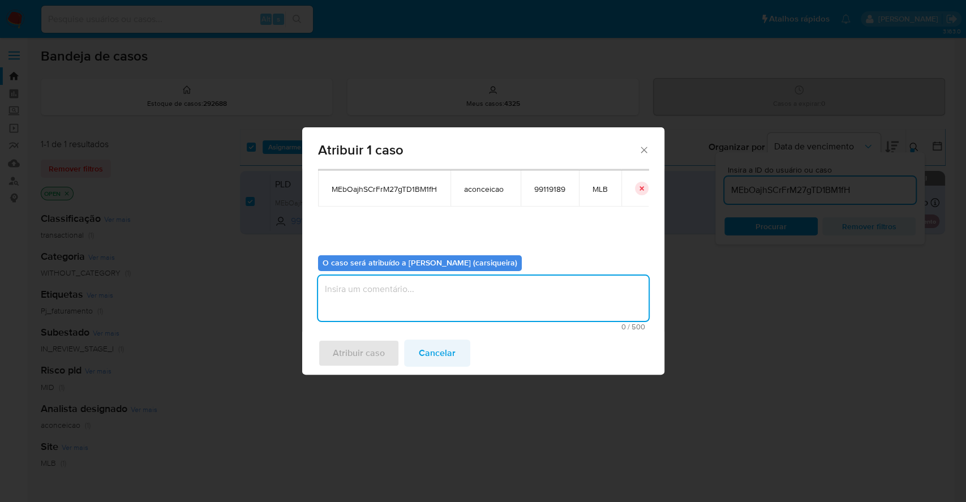
paste textarea "MEbOajhSCrFrM27gTD1BM1fH"
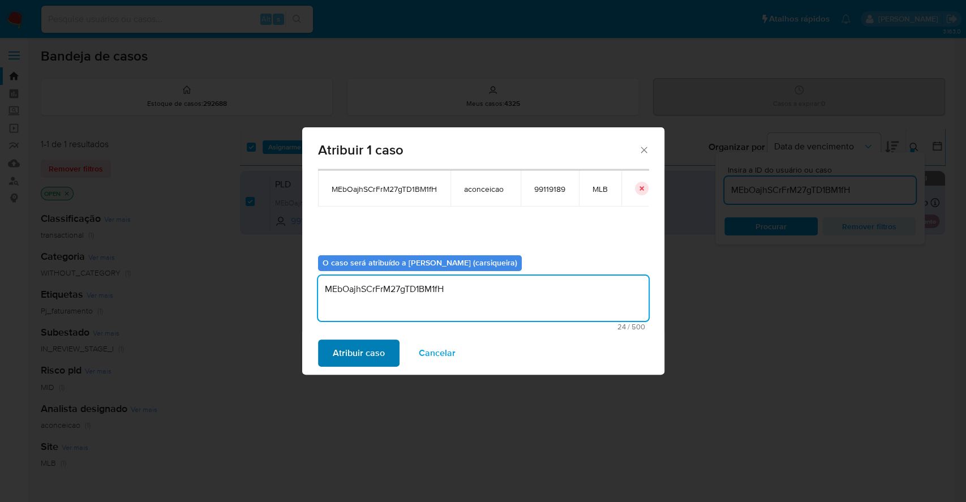
type textarea "MEbOajhSCrFrM27gTD1BM1fH"
click at [358, 350] on span "Atribuir caso" at bounding box center [359, 353] width 52 height 25
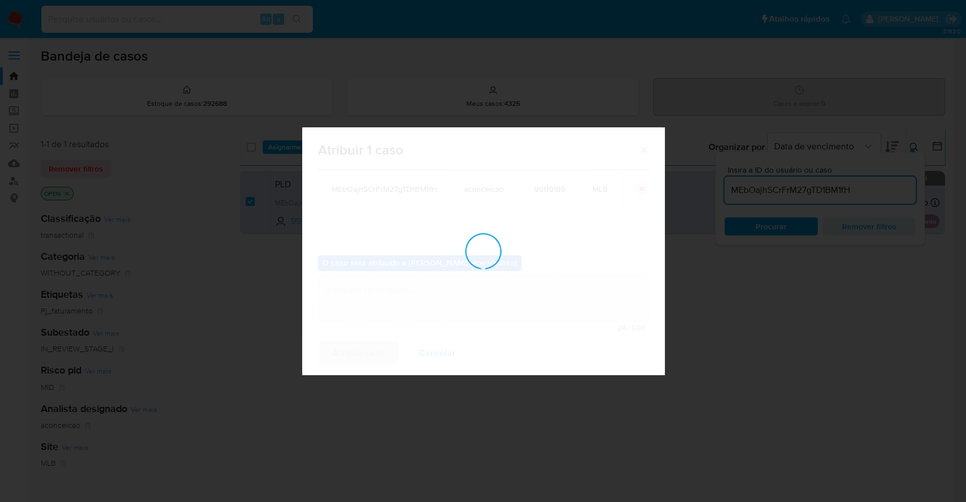
checkbox input "false"
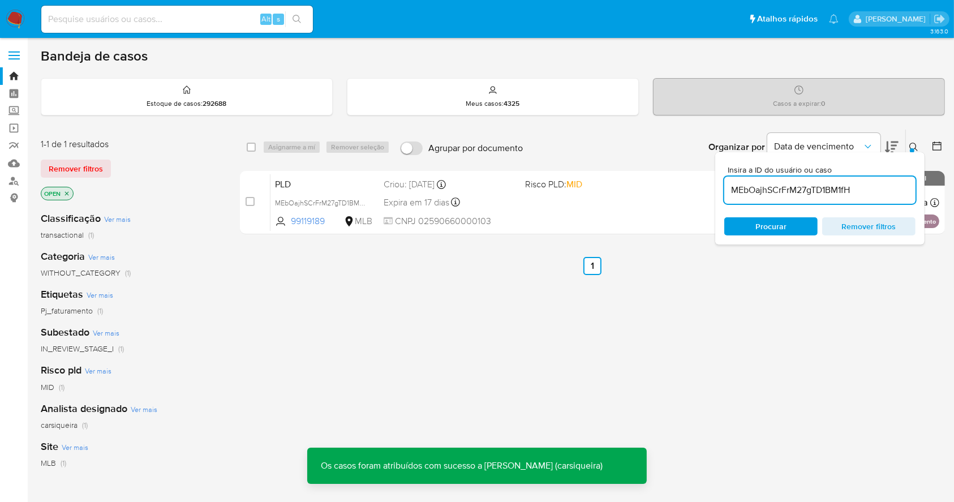
click at [182, 16] on input at bounding box center [177, 19] width 272 height 15
paste input "MEbOajhSCrFrM27gTD1BM1fH"
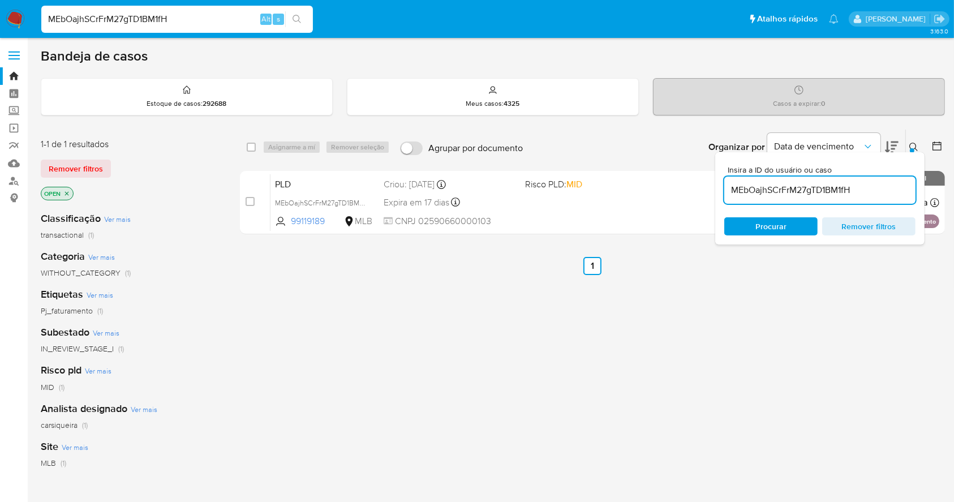
type input "MEbOajhSCrFrM27gTD1BM1fH"
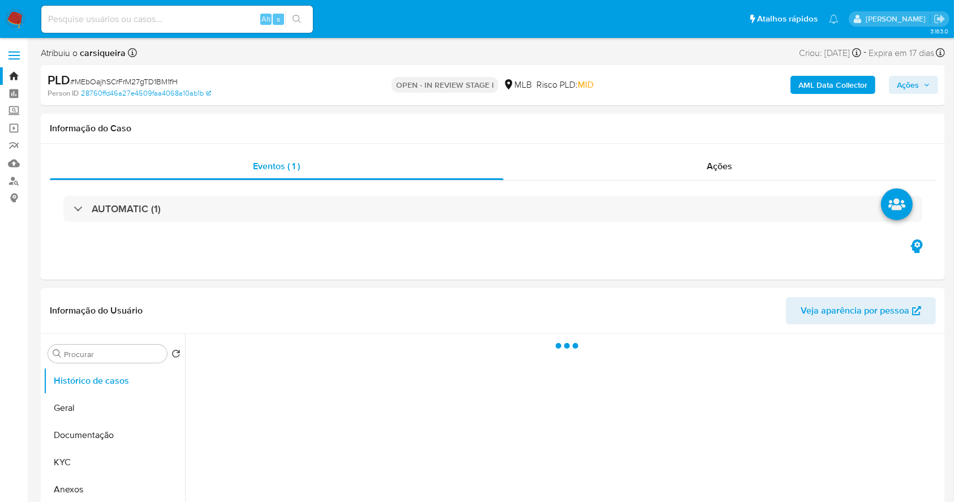
select select "10"
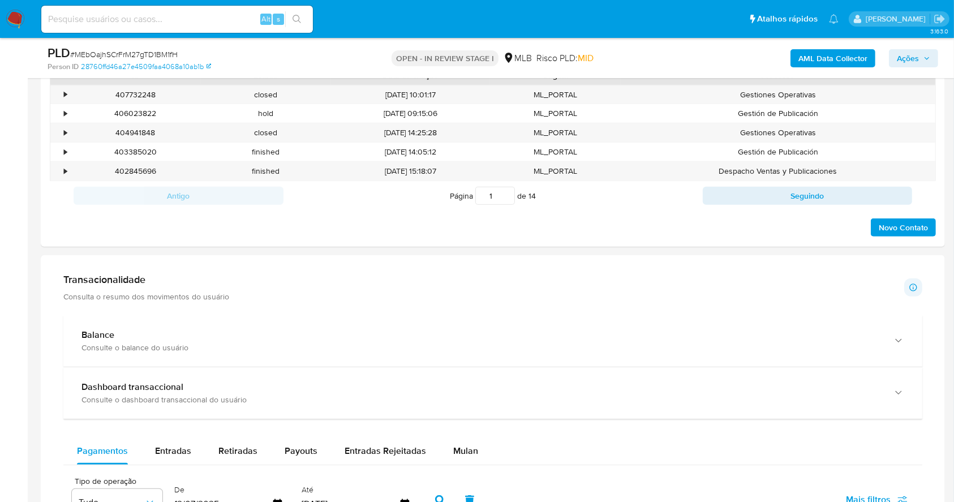
scroll to position [754, 0]
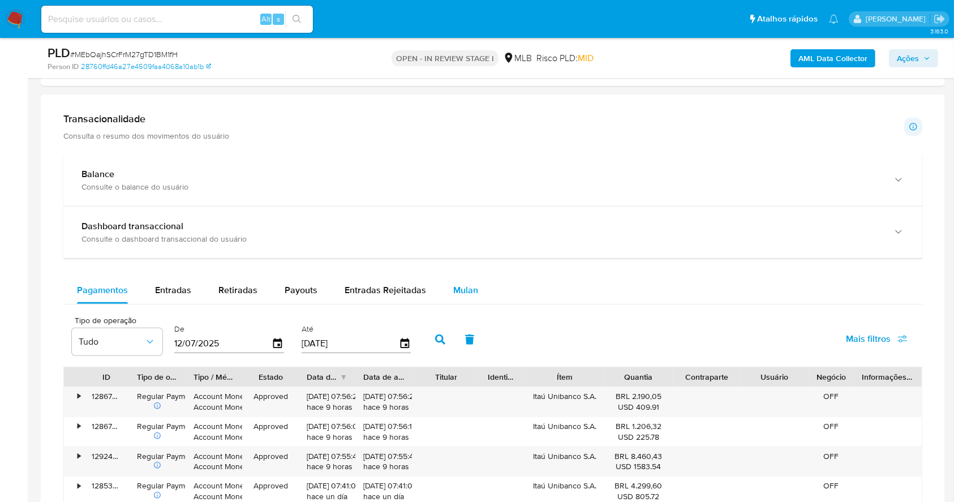
click at [469, 283] on span "Mulan" at bounding box center [465, 289] width 25 height 13
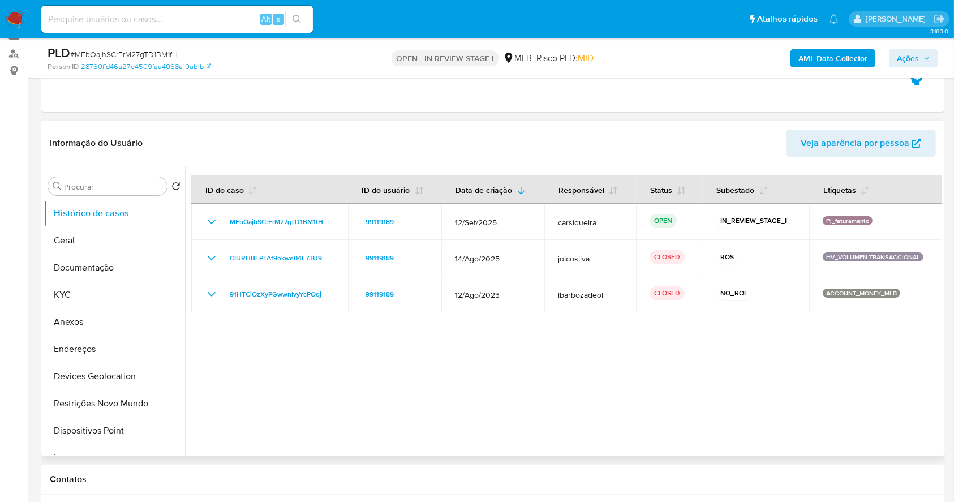
scroll to position [0, 0]
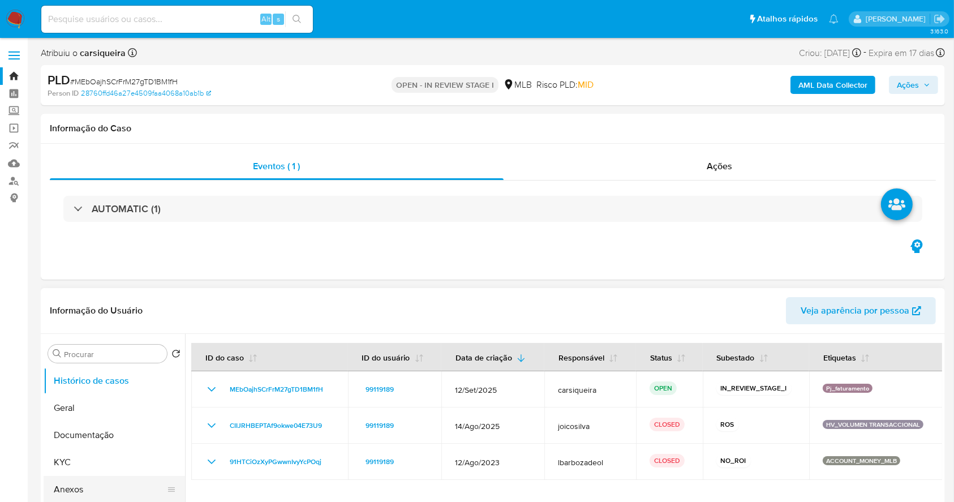
click at [98, 491] on button "Anexos" at bounding box center [110, 489] width 132 height 27
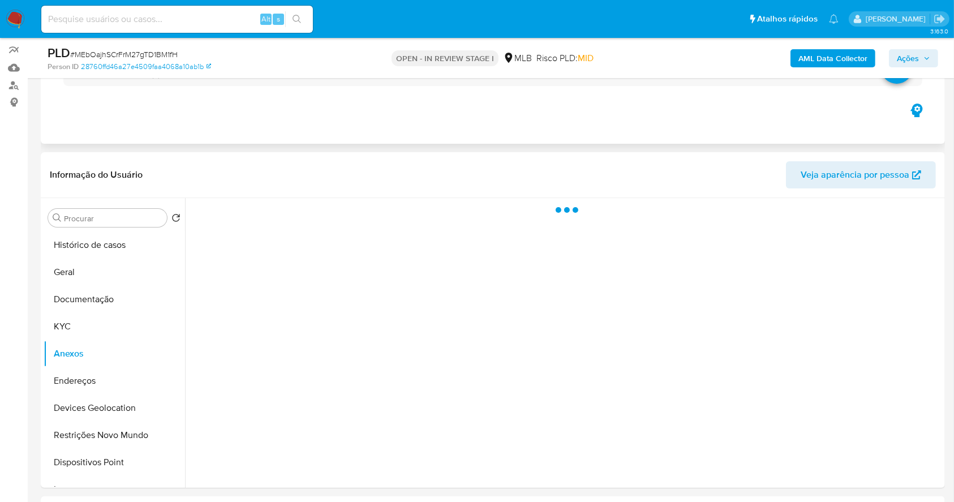
scroll to position [150, 0]
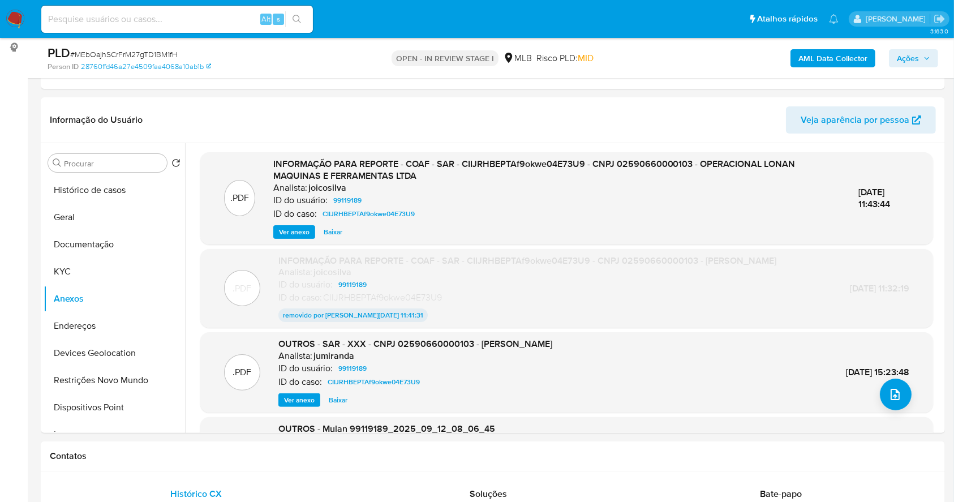
click at [149, 52] on span "# MEbOajhSCrFrM27gTD1BM1fH" at bounding box center [123, 54] width 107 height 11
copy span "MEbOajhSCrFrM27gTD1BM1fH"
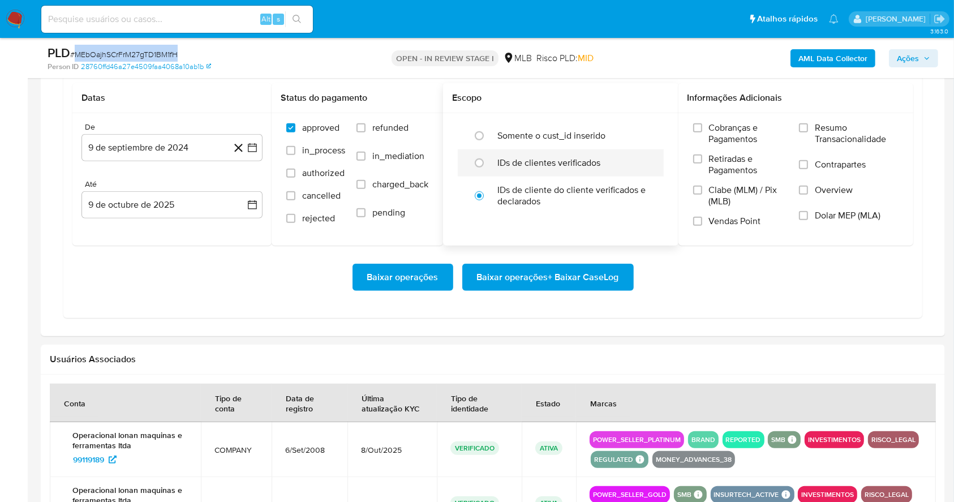
scroll to position [1010, 0]
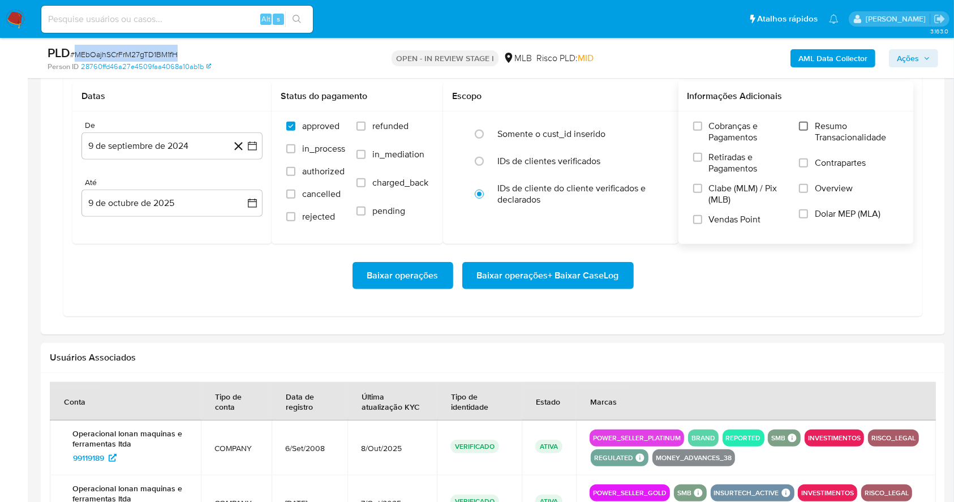
click at [802, 123] on input "Resumo Transacionalidade" at bounding box center [803, 126] width 9 height 9
click at [697, 228] on label "Vendas Point" at bounding box center [740, 224] width 95 height 20
click at [697, 224] on input "Vendas Point" at bounding box center [697, 219] width 9 height 9
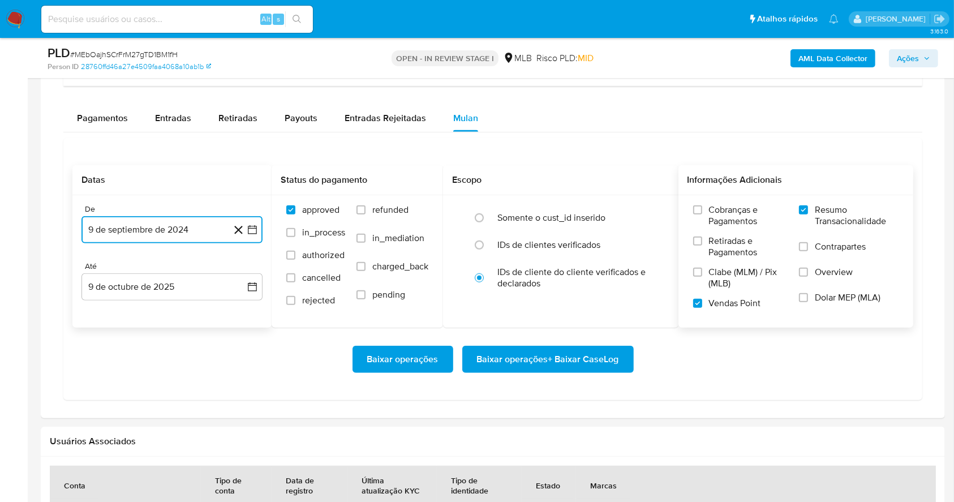
click at [257, 234] on icon "button" at bounding box center [252, 229] width 11 height 11
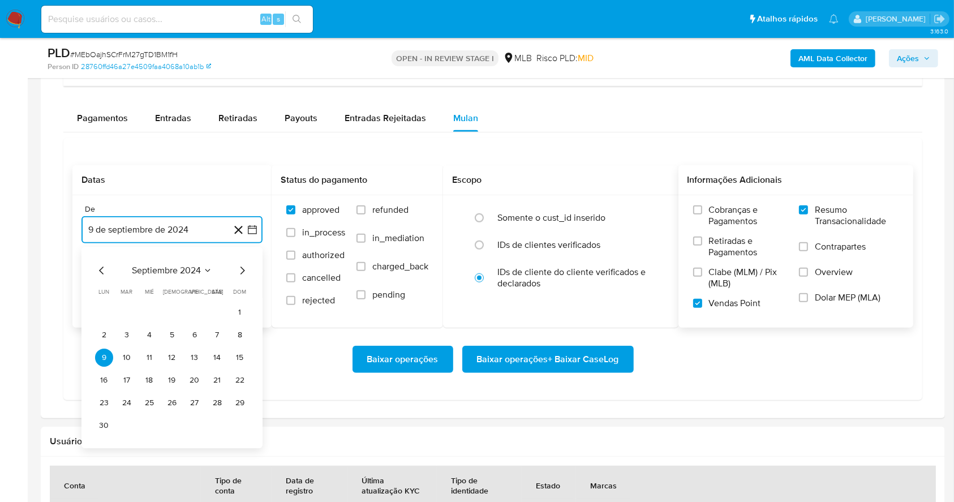
click at [242, 270] on icon "Mes siguiente" at bounding box center [242, 271] width 14 height 14
click at [241, 269] on icon "Mes siguiente" at bounding box center [242, 271] width 14 height 14
click at [242, 268] on icon "Mes siguiente" at bounding box center [242, 271] width 14 height 14
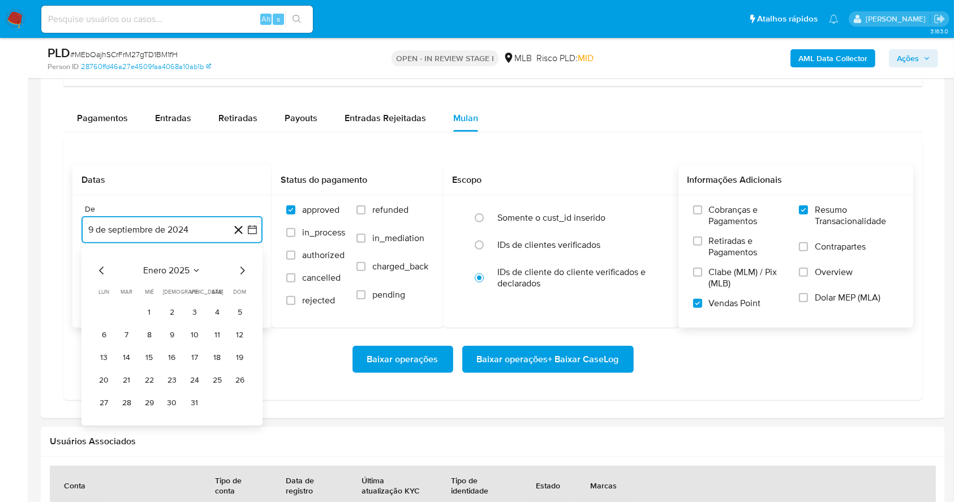
click at [242, 268] on icon "Mes siguiente" at bounding box center [242, 270] width 5 height 8
click at [246, 268] on icon "Mes siguiente" at bounding box center [242, 271] width 14 height 14
click at [245, 265] on icon "Mes siguiente" at bounding box center [242, 271] width 14 height 14
click at [243, 265] on icon "Mes siguiente" at bounding box center [242, 271] width 14 height 14
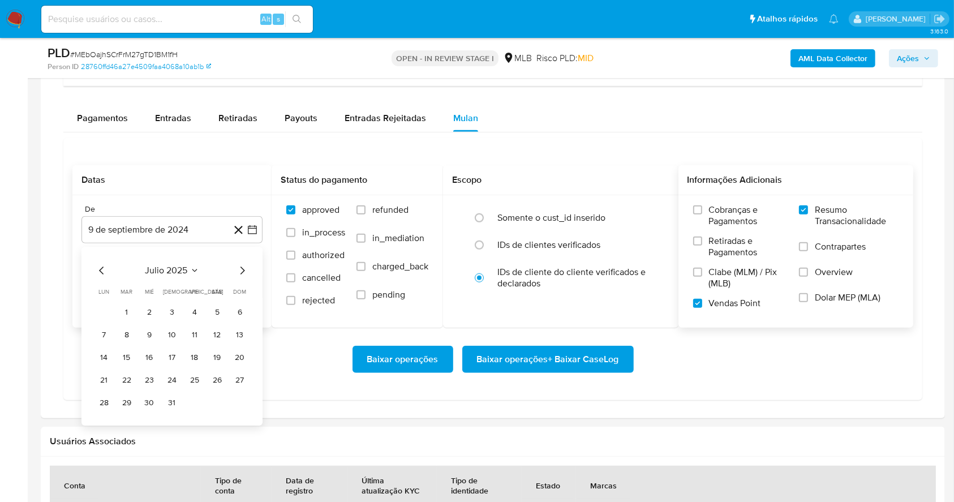
click at [238, 278] on div "julio 2025 julio 2025 lun lunes mar martes mié miércoles jue jueves vie viernes…" at bounding box center [172, 338] width 154 height 148
click at [241, 270] on icon "Mes siguiente" at bounding box center [242, 271] width 14 height 14
click at [188, 307] on button "1" at bounding box center [195, 312] width 18 height 18
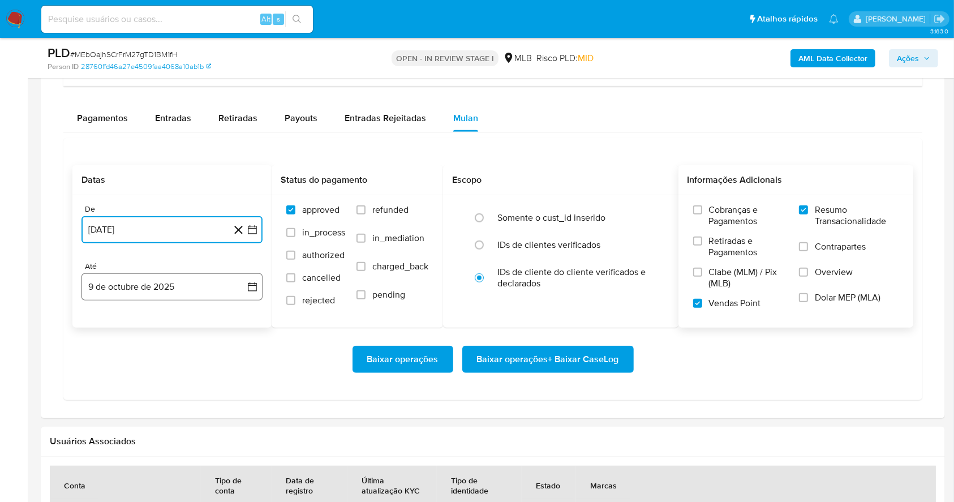
click at [201, 282] on button "9 de octubre de 2025" at bounding box center [171, 286] width 181 height 27
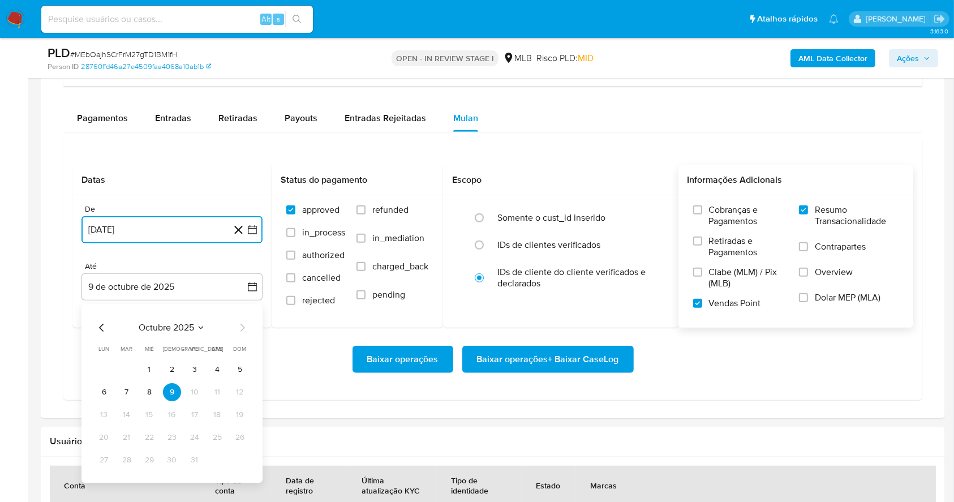
drag, startPoint x: 142, startPoint y: 395, endPoint x: 175, endPoint y: 391, distance: 33.6
click at [141, 395] on button "8" at bounding box center [149, 392] width 18 height 18
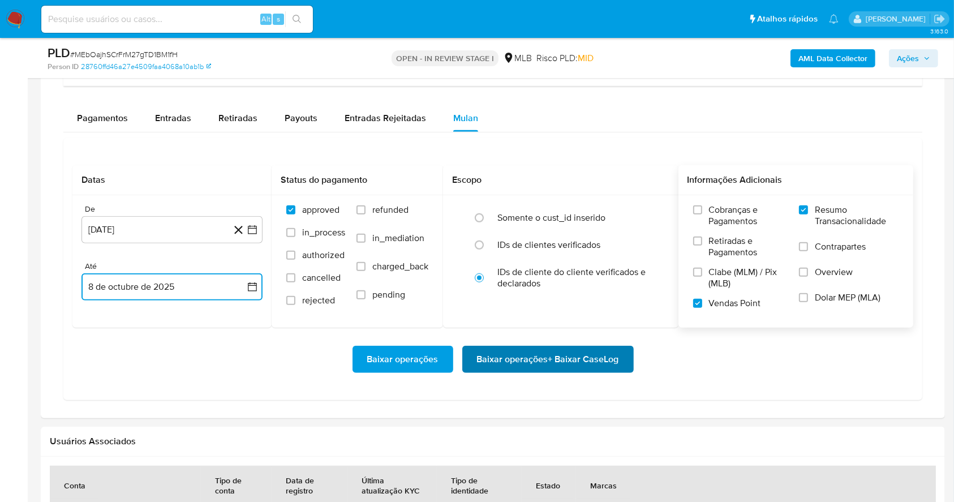
click at [515, 358] on span "Baixar operações + Baixar CaseLog" at bounding box center [548, 359] width 142 height 25
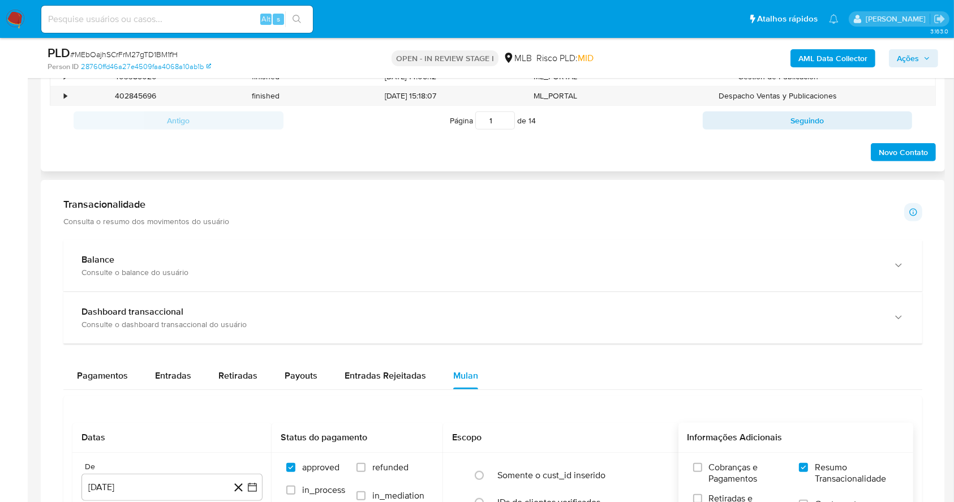
scroll to position [644, 0]
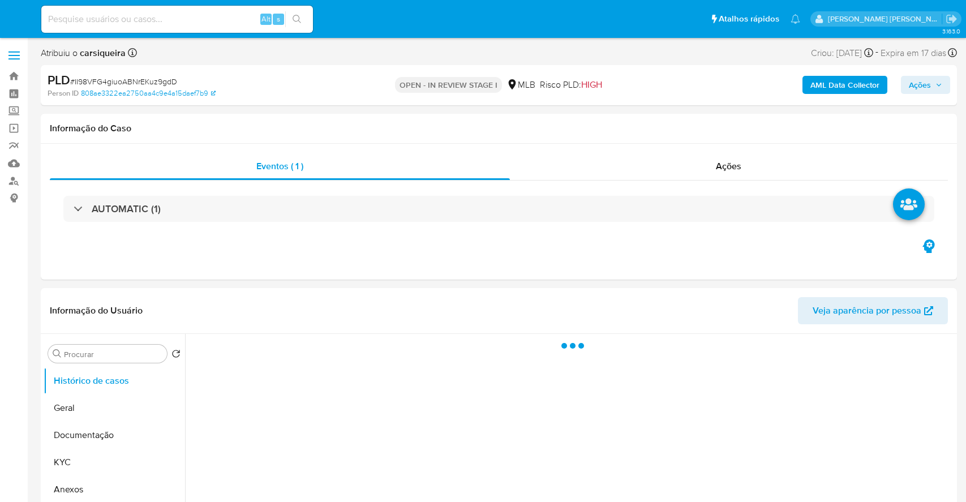
select select "10"
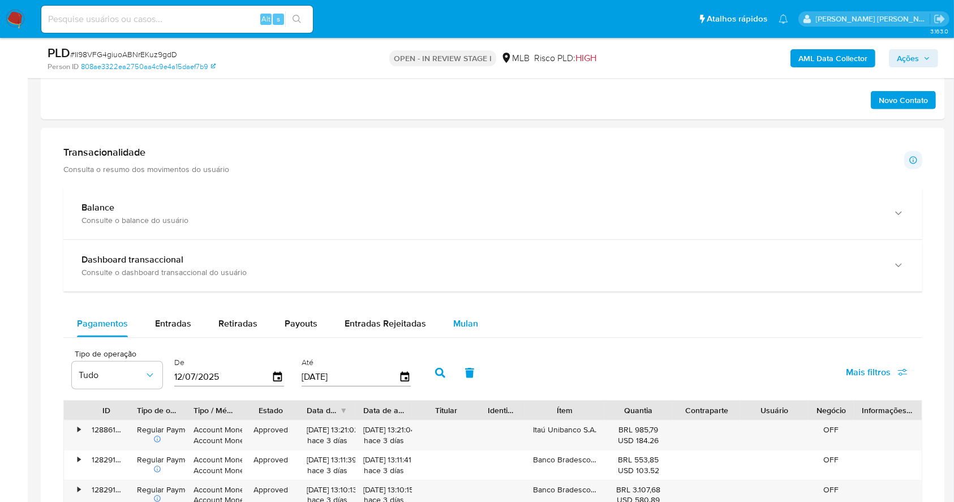
click at [466, 322] on span "Mulan" at bounding box center [465, 323] width 25 height 13
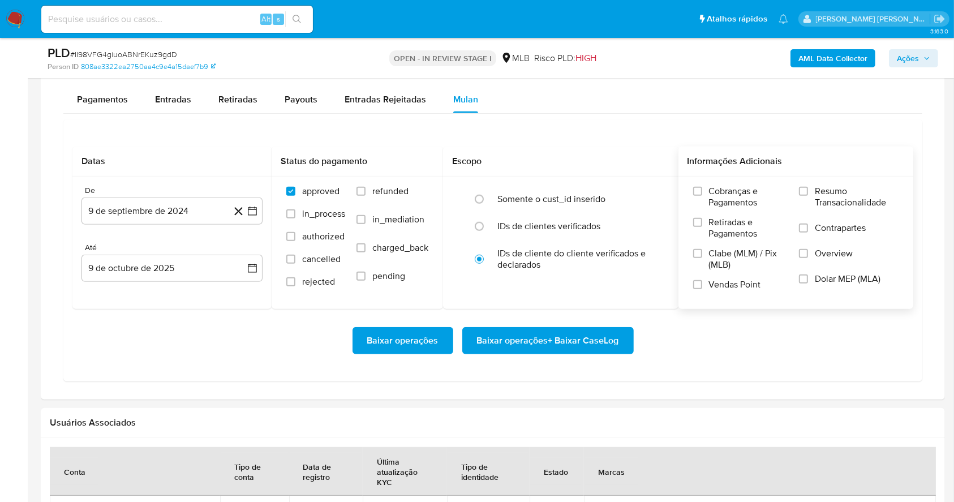
scroll to position [947, 0]
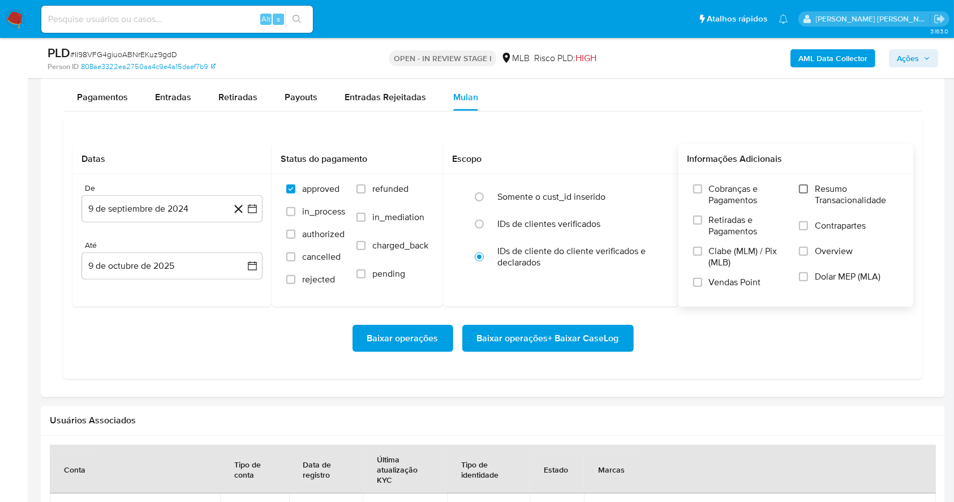
click at [801, 186] on input "Resumo Transacionalidade" at bounding box center [803, 188] width 9 height 9
click at [696, 284] on input "Vendas Point" at bounding box center [697, 282] width 9 height 9
click at [249, 201] on button "9 de septiembre de 2024" at bounding box center [171, 208] width 181 height 27
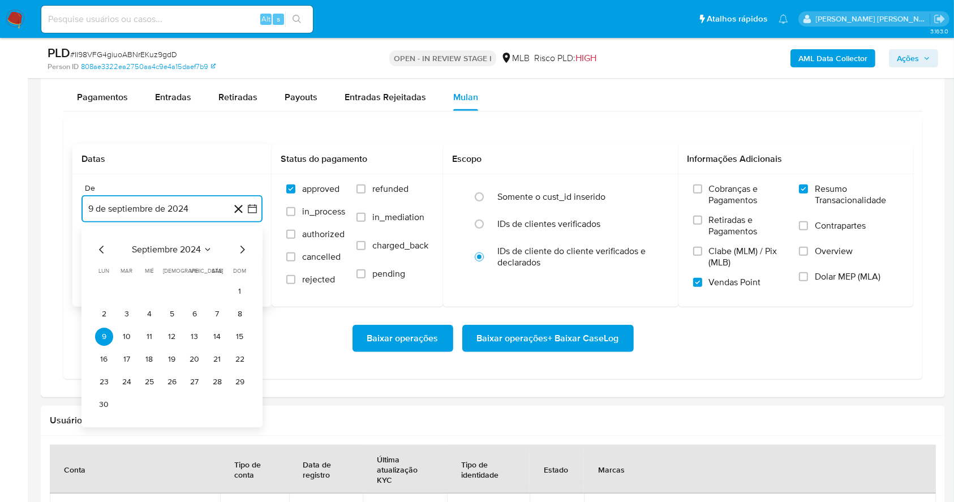
drag, startPoint x: 243, startPoint y: 255, endPoint x: 250, endPoint y: 250, distance: 8.6
click at [243, 254] on icon "Mes siguiente" at bounding box center [242, 250] width 14 height 14
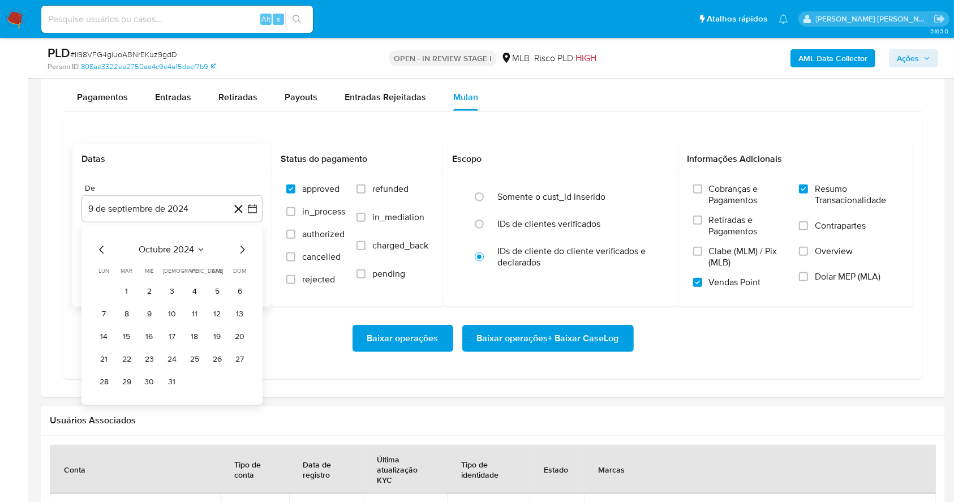
click at [250, 250] on div "octubre 2024 octubre 2024 lun lunes mar martes mié miércoles jue jueves vie vie…" at bounding box center [171, 315] width 181 height 179
click at [244, 251] on icon "Mes siguiente" at bounding box center [242, 250] width 14 height 14
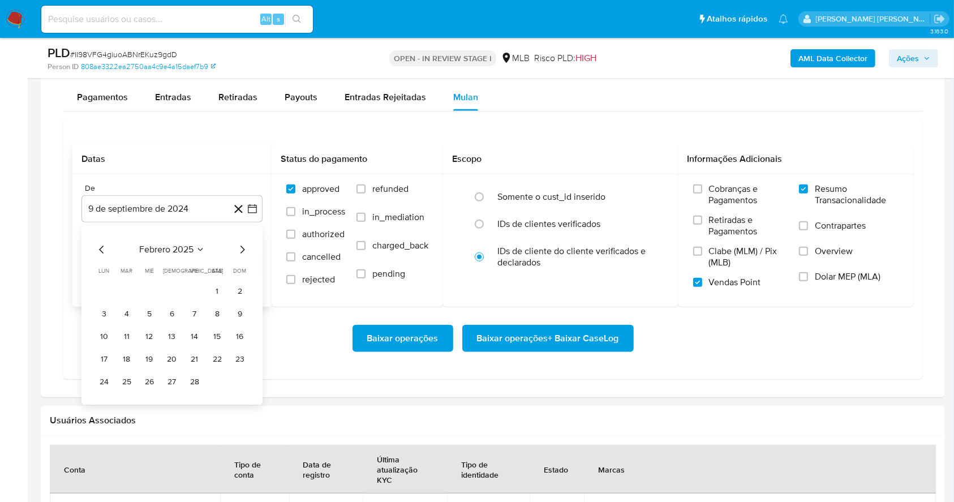
click at [244, 251] on icon "Mes siguiente" at bounding box center [242, 250] width 14 height 14
click at [247, 251] on icon "Mes siguiente" at bounding box center [242, 250] width 14 height 14
click at [242, 251] on icon "Mes siguiente" at bounding box center [242, 249] width 5 height 8
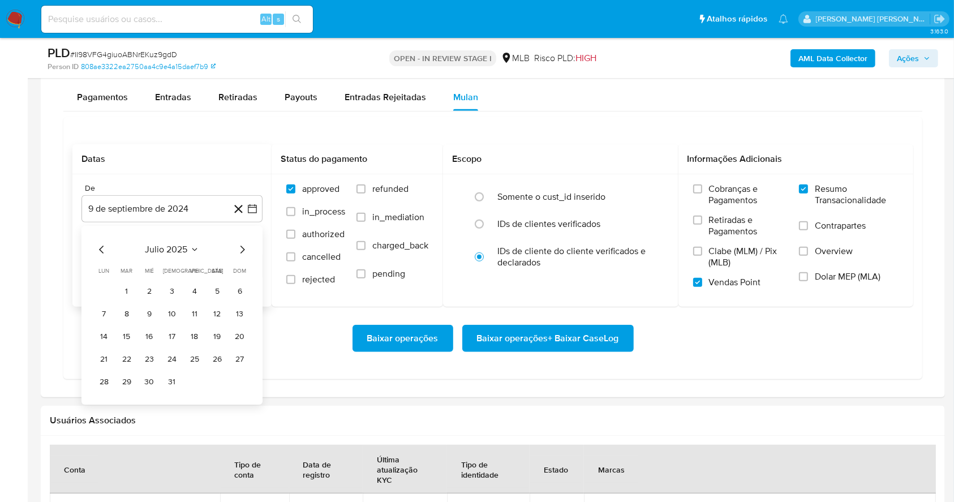
click at [240, 251] on icon "Mes siguiente" at bounding box center [242, 250] width 14 height 14
drag, startPoint x: 193, startPoint y: 290, endPoint x: 185, endPoint y: 269, distance: 22.1
click at [192, 290] on button "1" at bounding box center [195, 291] width 18 height 18
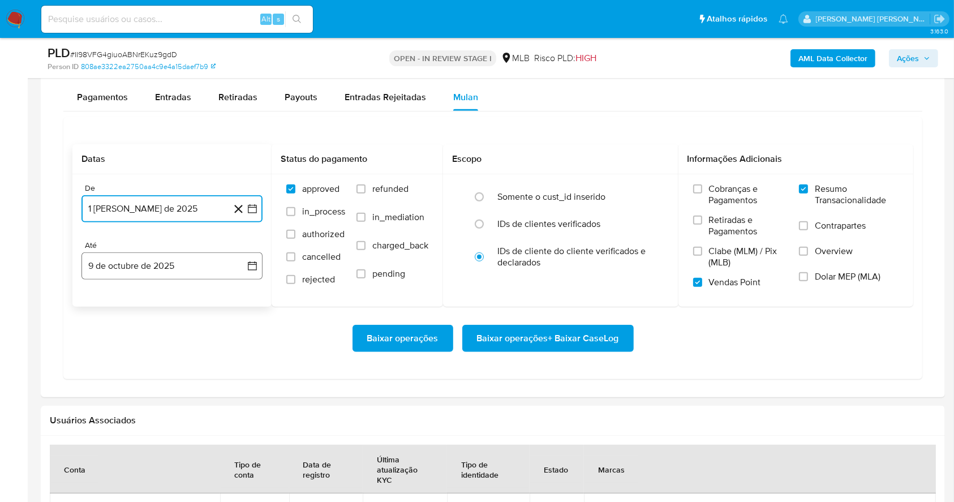
click at [182, 258] on button "9 de octubre de 2025" at bounding box center [171, 265] width 181 height 27
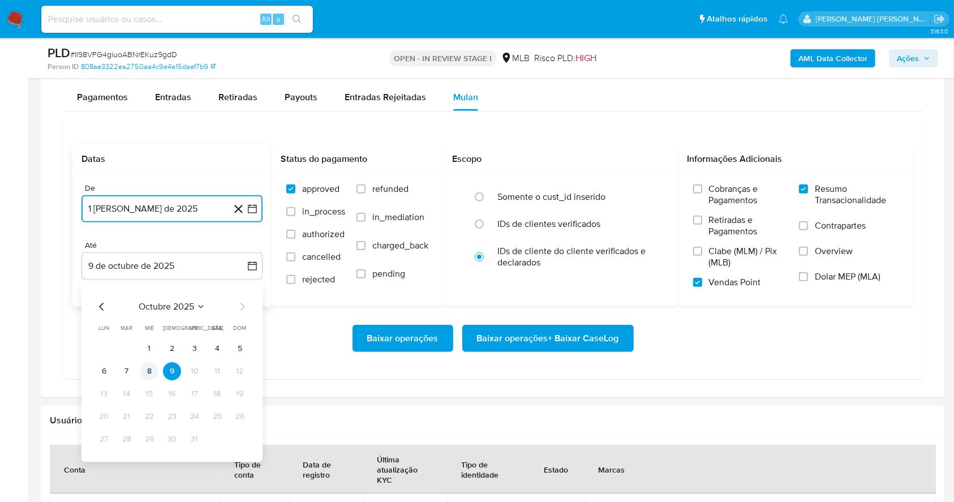
click at [148, 375] on button "8" at bounding box center [149, 371] width 18 height 18
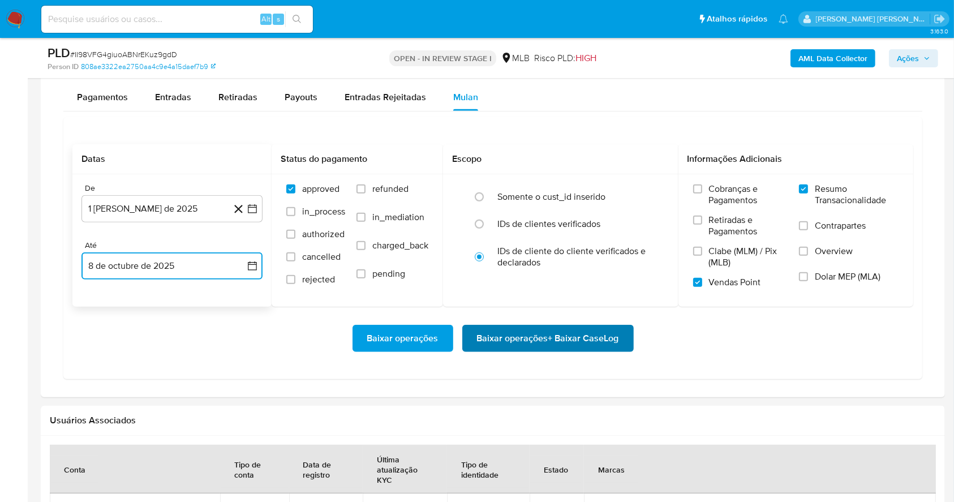
click at [551, 337] on span "Baixar operações + Baixar CaseLog" at bounding box center [548, 338] width 142 height 25
